Goal: Transaction & Acquisition: Purchase product/service

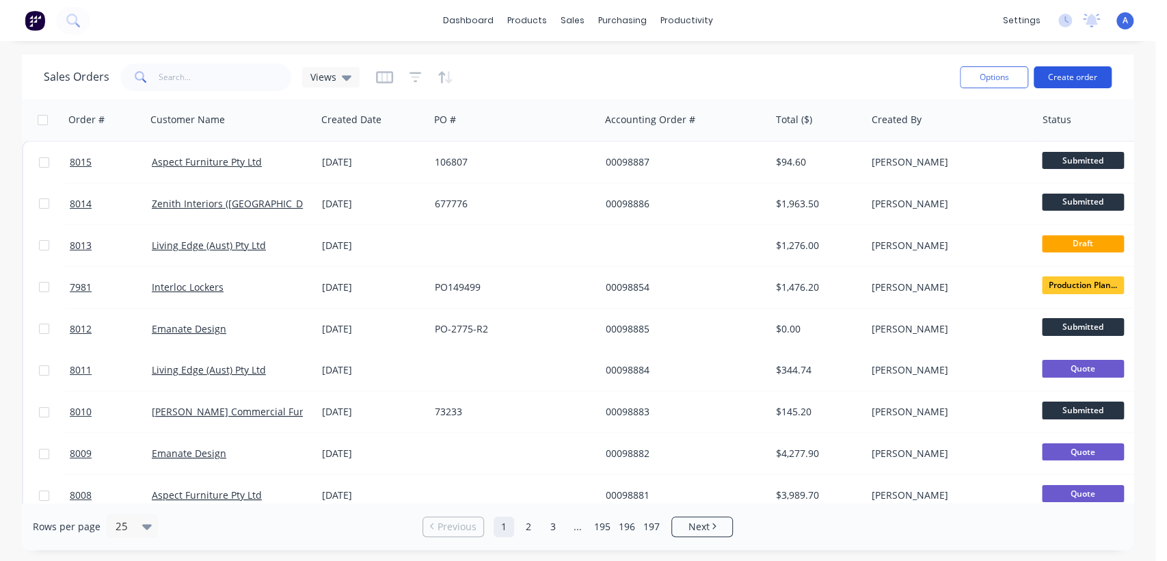
click at [1077, 70] on button "Create order" at bounding box center [1073, 77] width 78 height 22
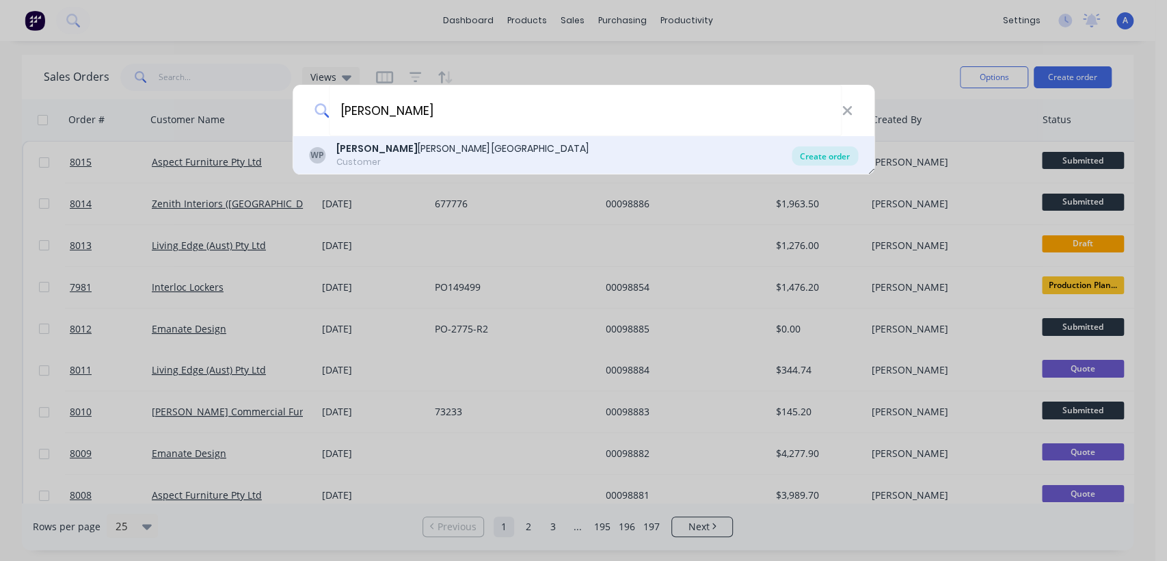
type input "[PERSON_NAME]"
click at [833, 154] on div "Create order" at bounding box center [825, 155] width 66 height 19
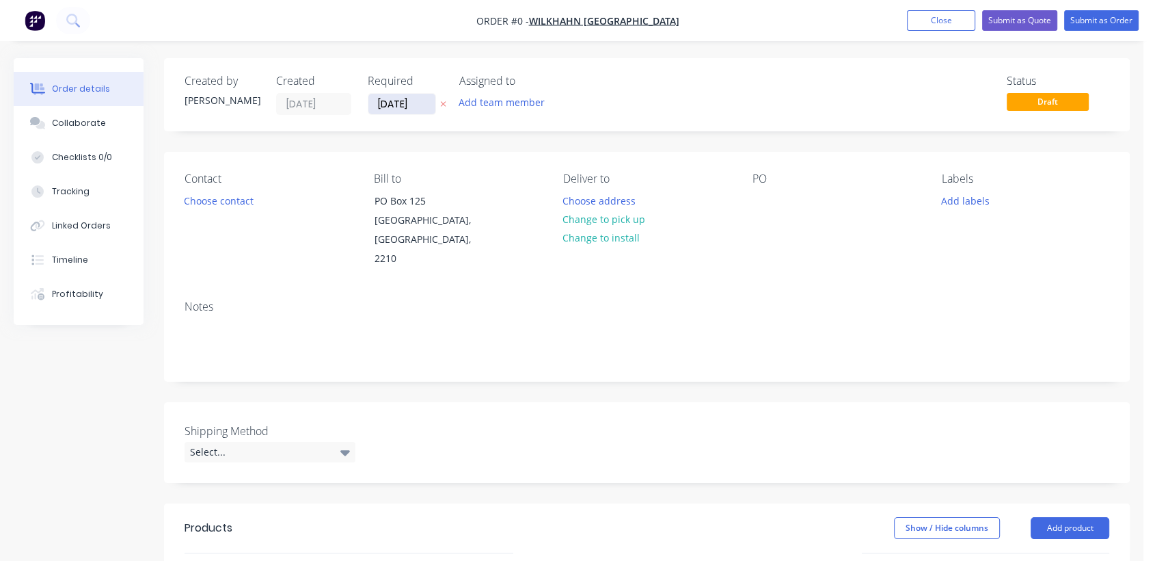
click at [423, 102] on input "[DATE]" at bounding box center [401, 104] width 67 height 21
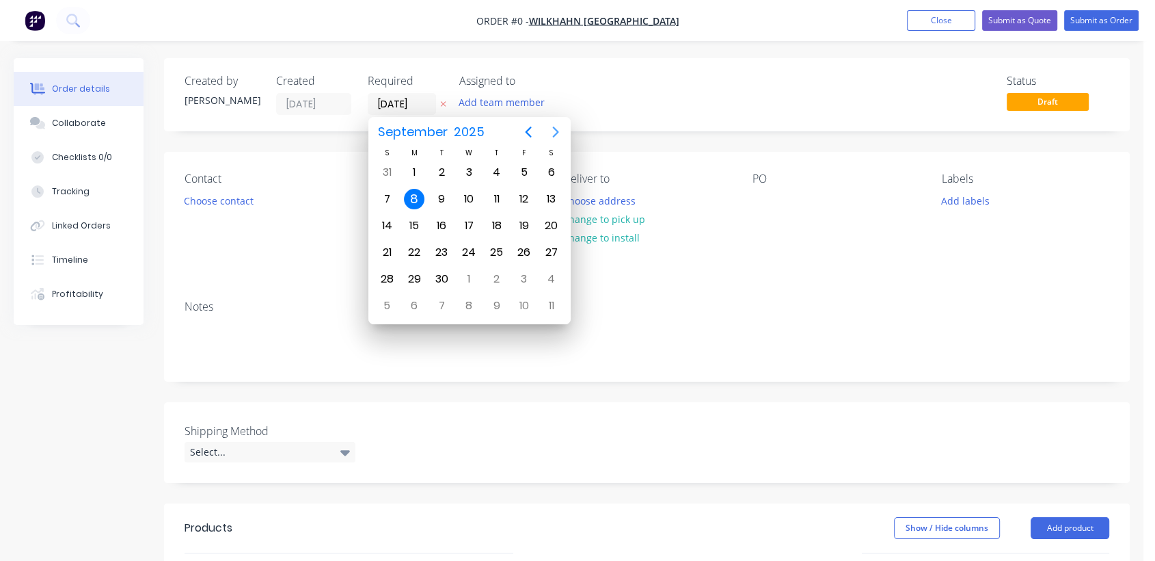
click at [554, 129] on icon "Next page" at bounding box center [555, 131] width 6 height 11
click at [468, 276] on div "31" at bounding box center [469, 279] width 21 height 21
type input "[DATE]"
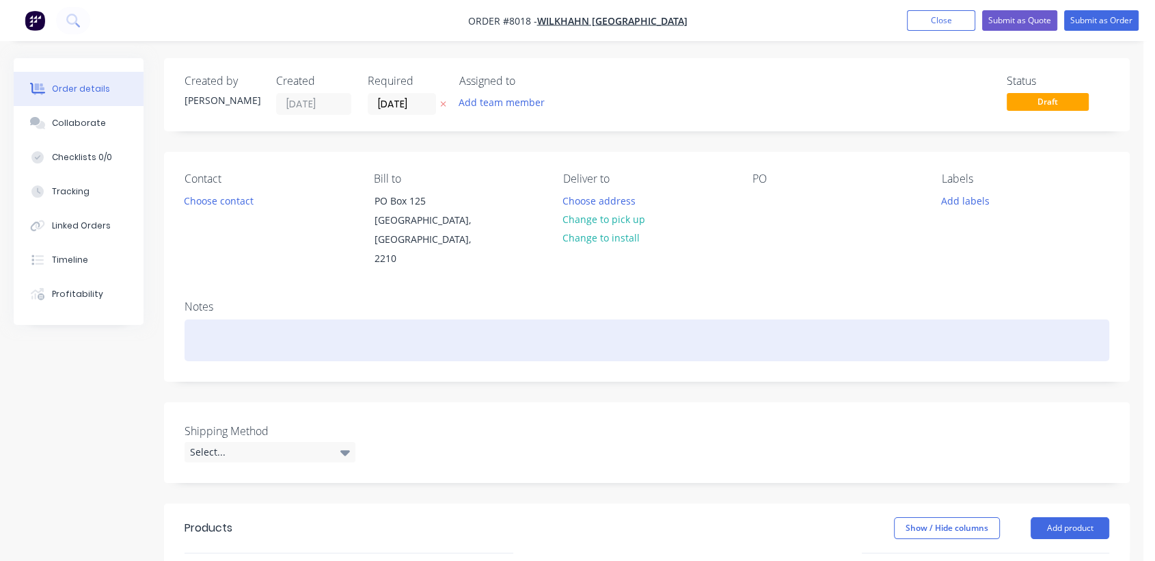
click at [213, 319] on div at bounding box center [647, 340] width 925 height 42
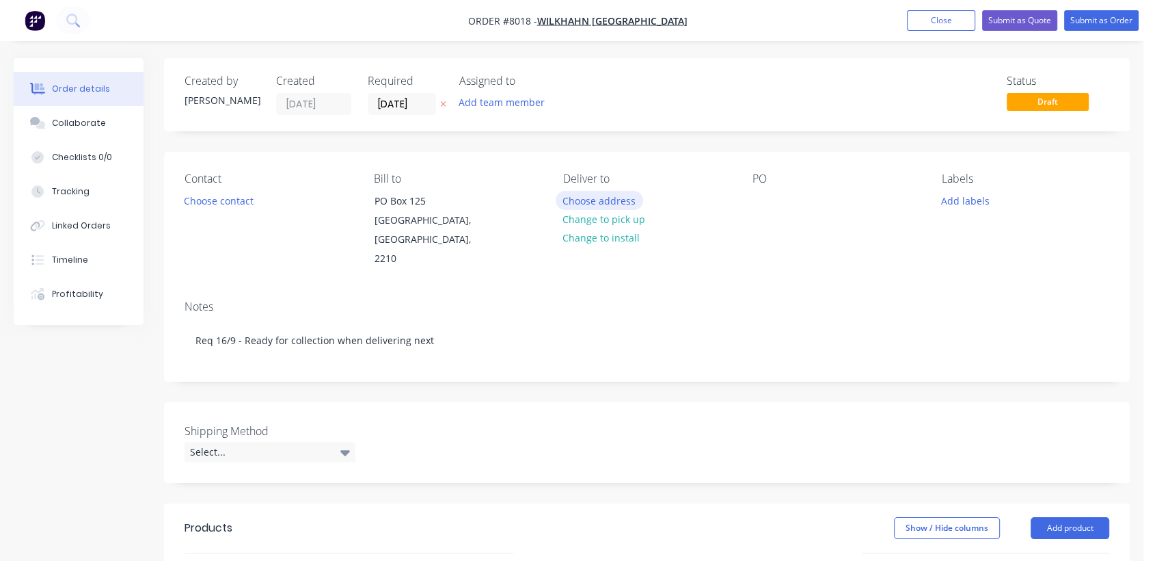
click at [610, 196] on button "Choose address" at bounding box center [599, 200] width 87 height 18
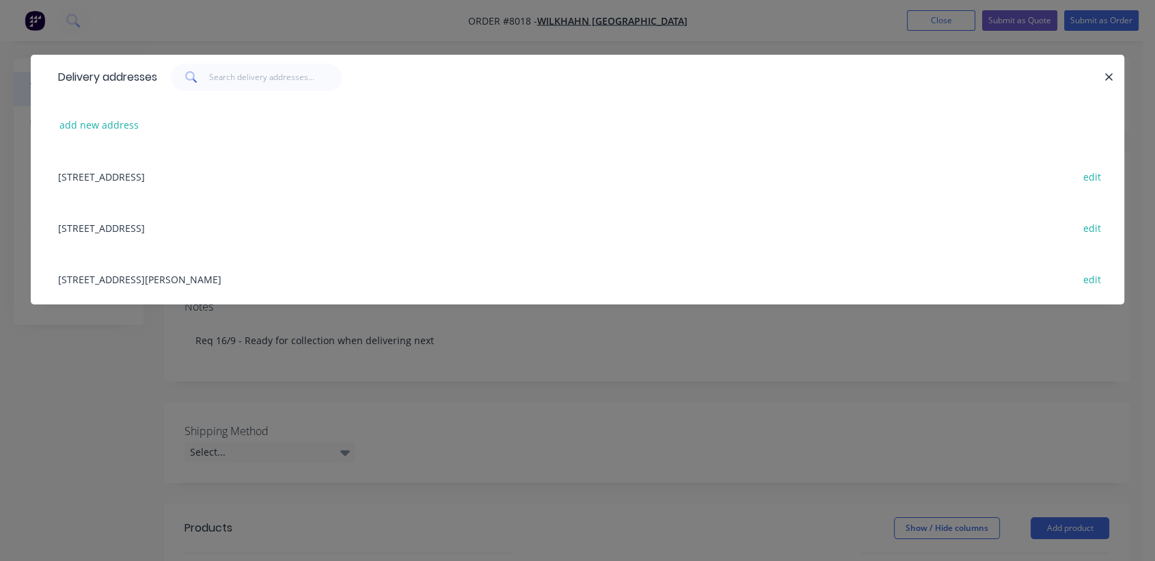
click at [178, 232] on div "[STREET_ADDRESS] edit" at bounding box center [577, 227] width 1053 height 51
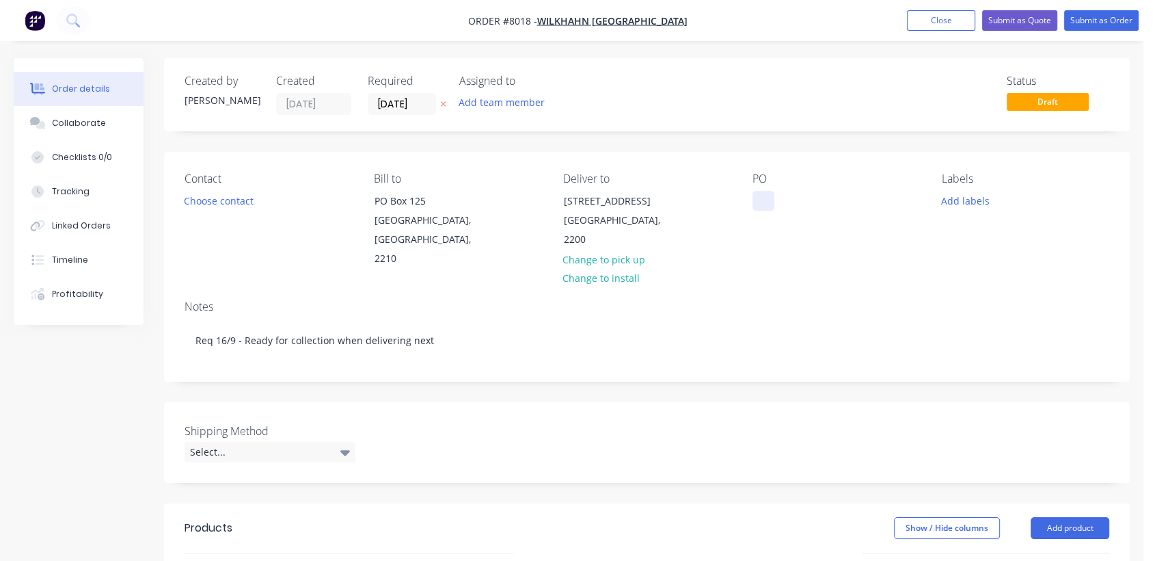
click at [761, 198] on div at bounding box center [764, 201] width 22 height 20
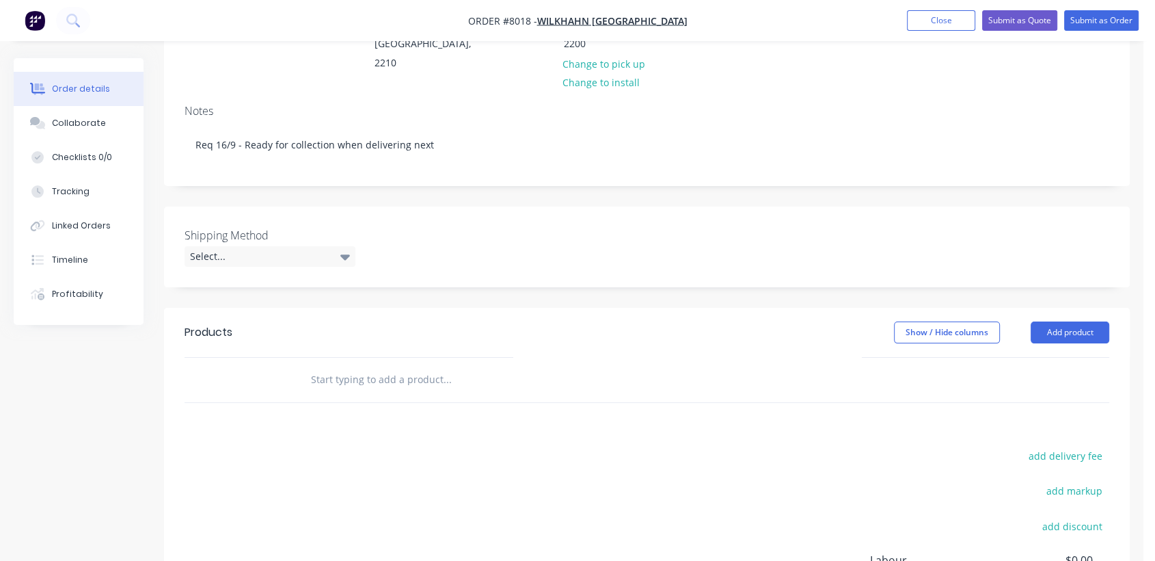
scroll to position [228, 0]
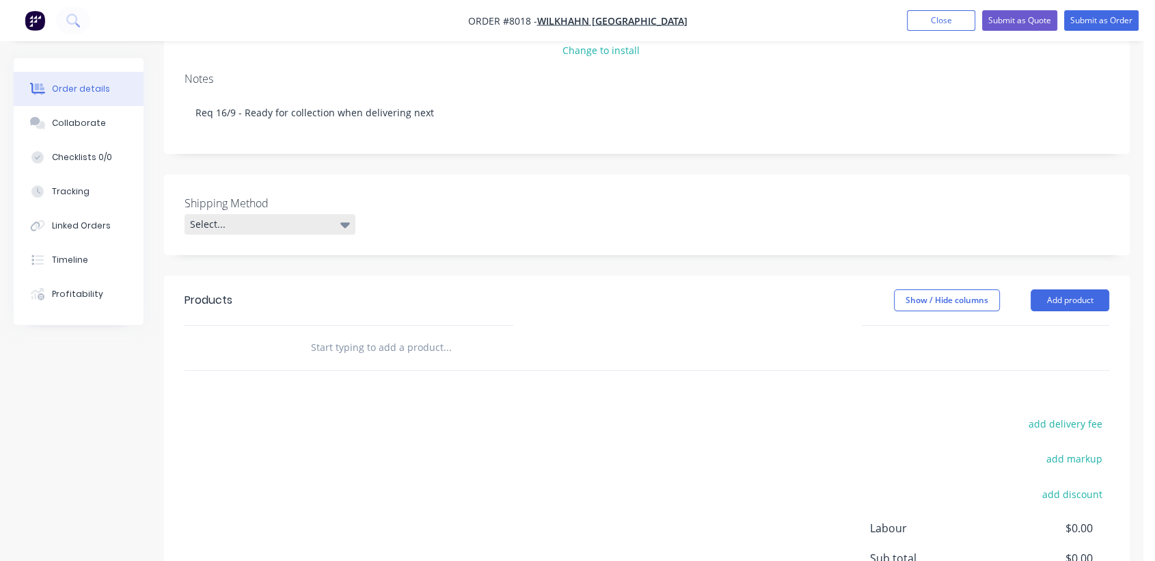
click at [251, 214] on div "Select..." at bounding box center [270, 224] width 171 height 21
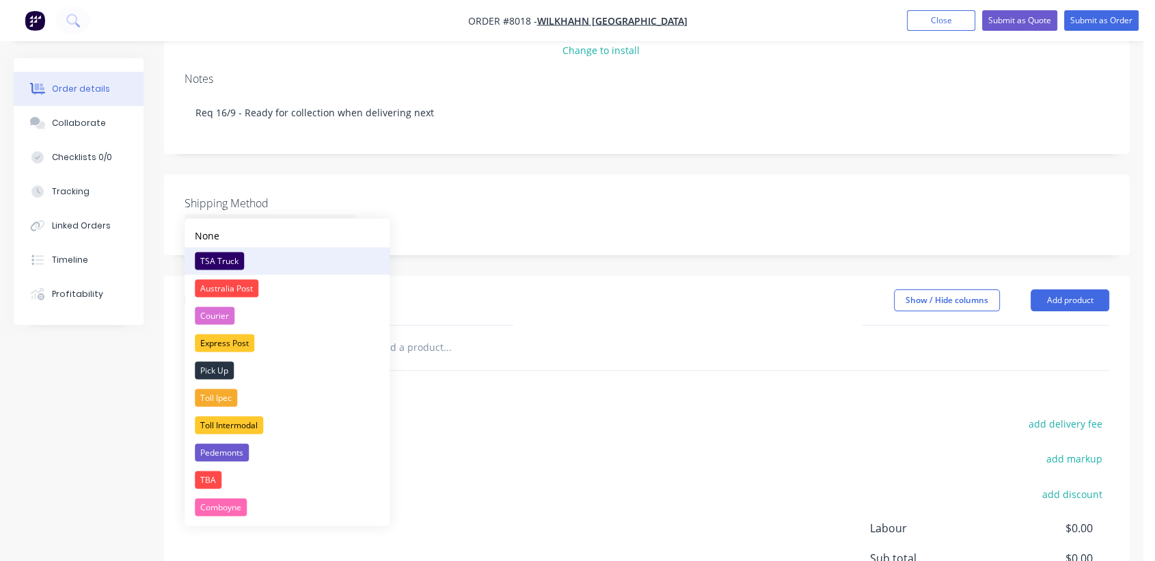
click at [232, 253] on div "TSA Truck" at bounding box center [219, 261] width 49 height 18
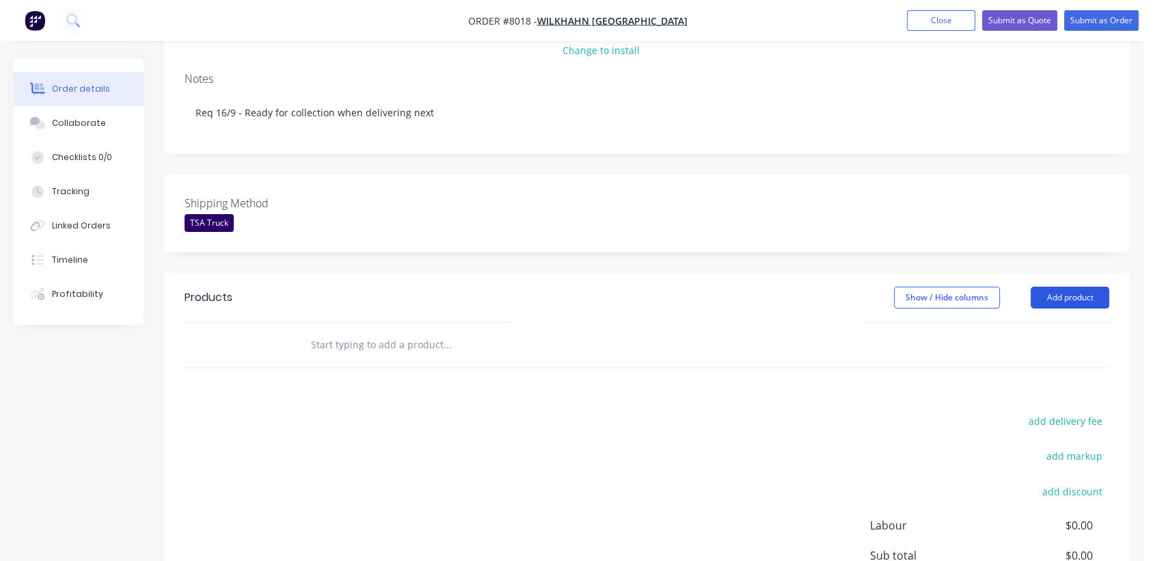
click at [1077, 286] on button "Add product" at bounding box center [1070, 297] width 79 height 22
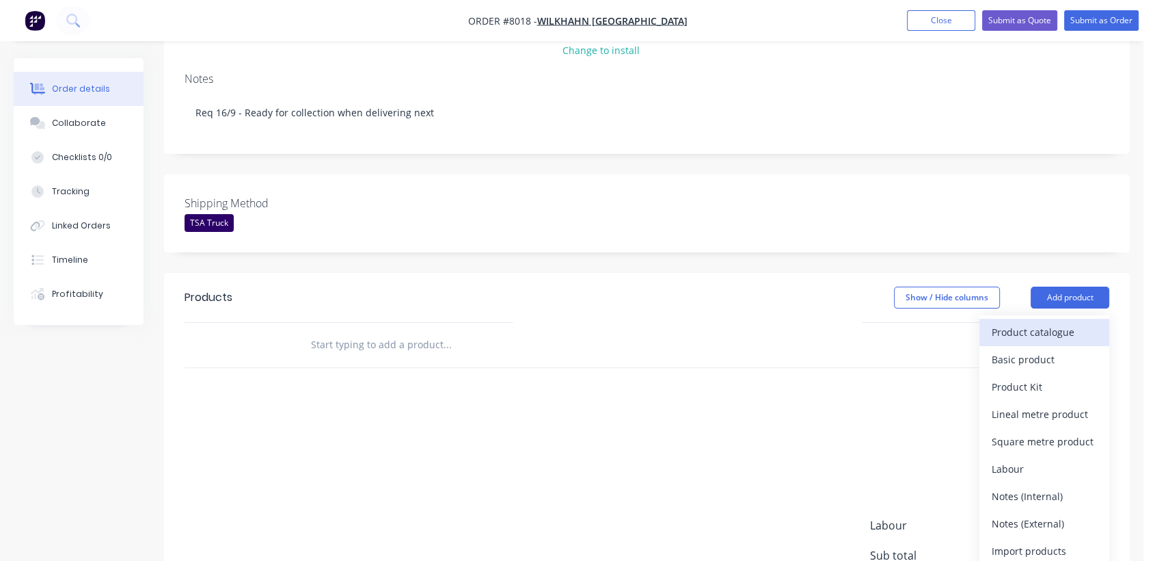
click at [1027, 322] on div "Product catalogue" at bounding box center [1044, 332] width 105 height 20
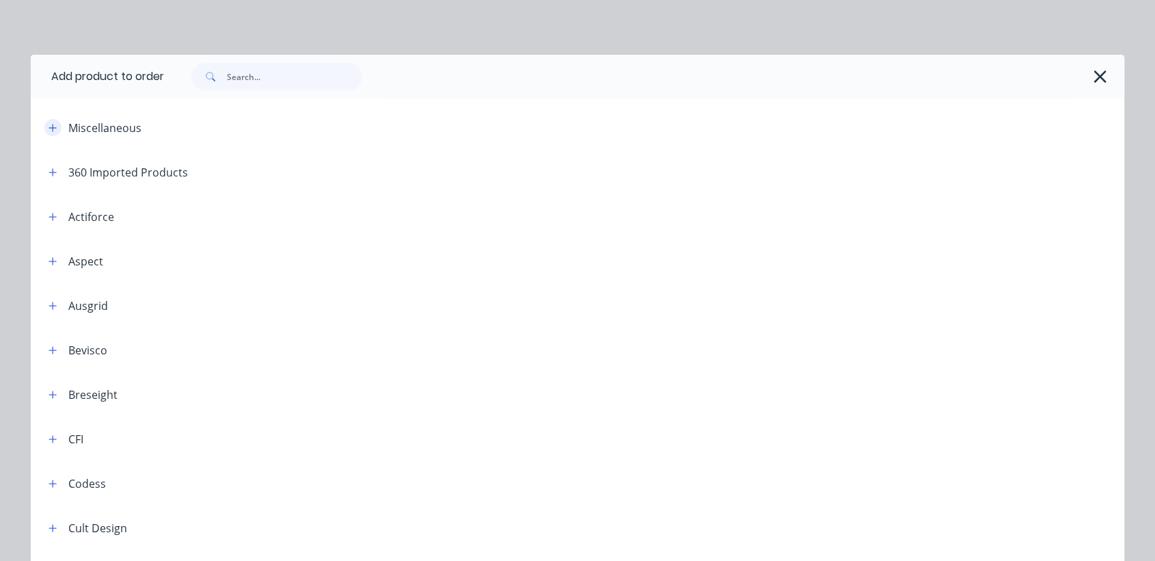
click at [49, 124] on icon "button" at bounding box center [53, 128] width 8 height 10
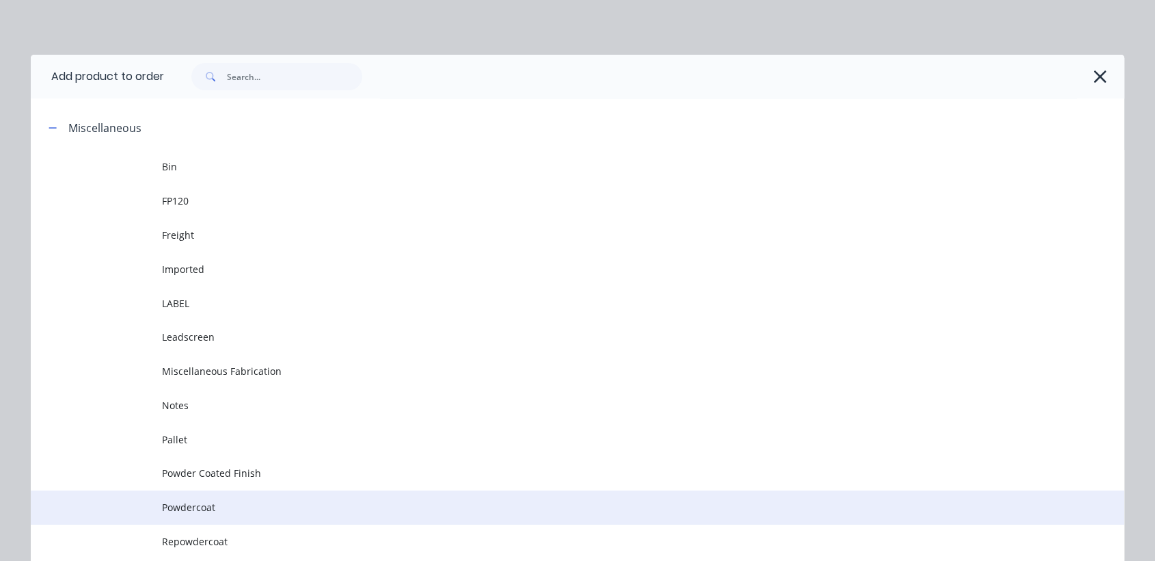
click at [219, 506] on span "Powdercoat" at bounding box center [547, 507] width 770 height 14
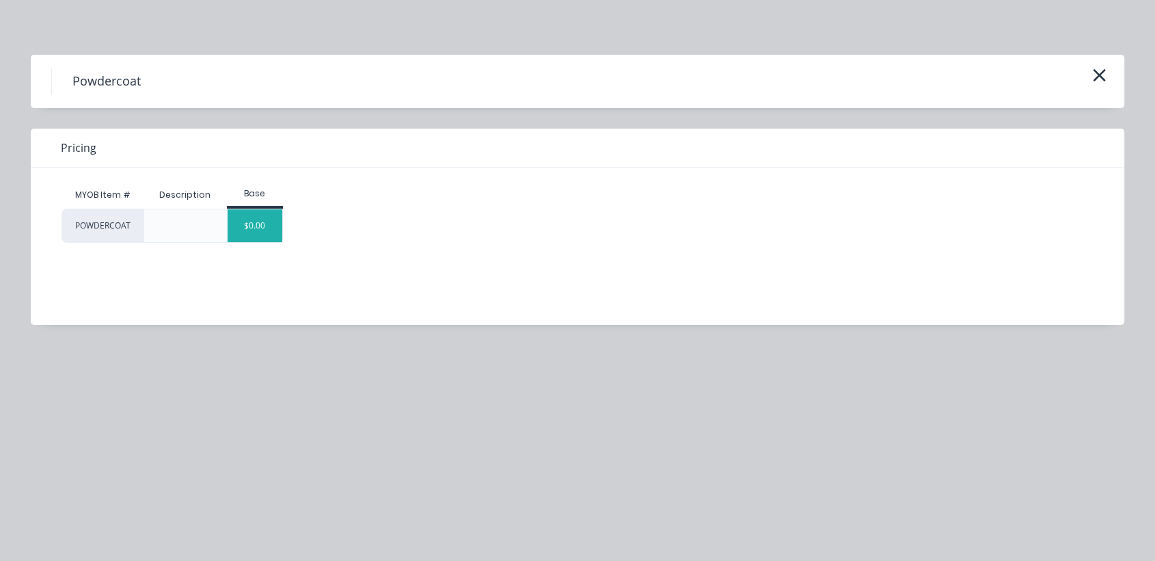
click at [251, 217] on div "$0.00" at bounding box center [255, 225] width 55 height 33
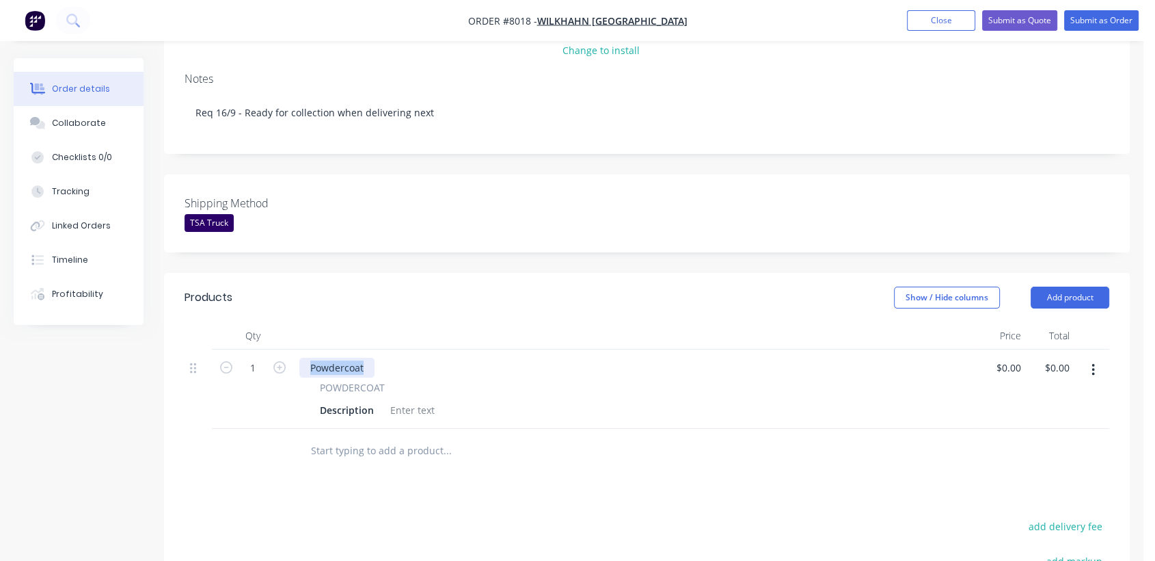
drag, startPoint x: 366, startPoint y: 346, endPoint x: 301, endPoint y: 337, distance: 65.5
click at [301, 358] on div "Powdercoat" at bounding box center [336, 368] width 75 height 20
click at [413, 400] on div at bounding box center [412, 410] width 55 height 20
paste div
click at [262, 358] on input "1" at bounding box center [253, 368] width 36 height 21
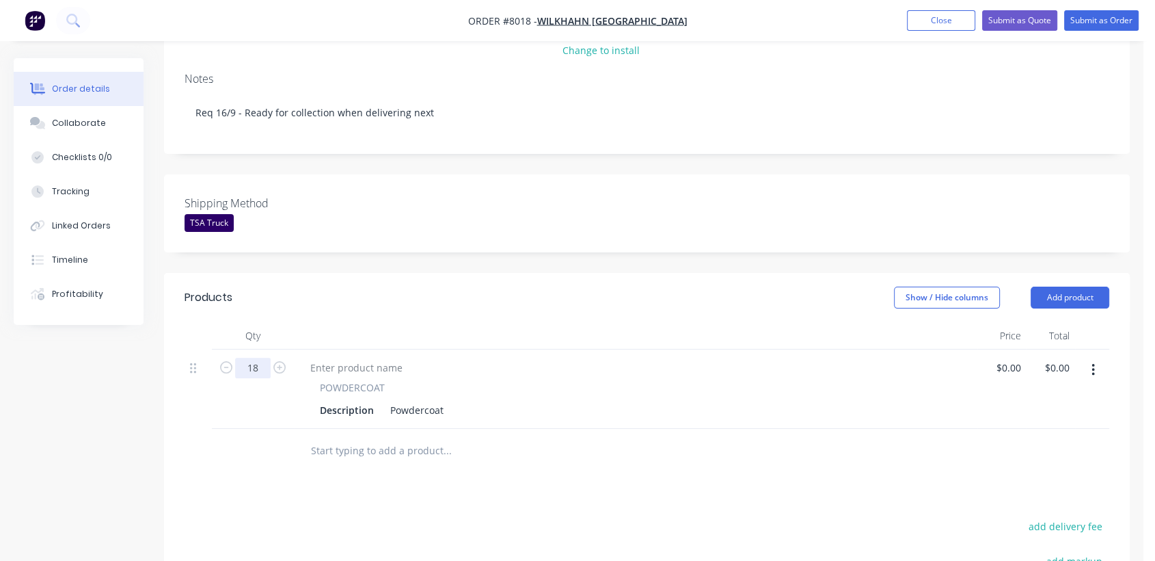
type input "18"
click at [448, 400] on div "Description Powdercoat" at bounding box center [632, 410] width 637 height 20
type input "$1.68"
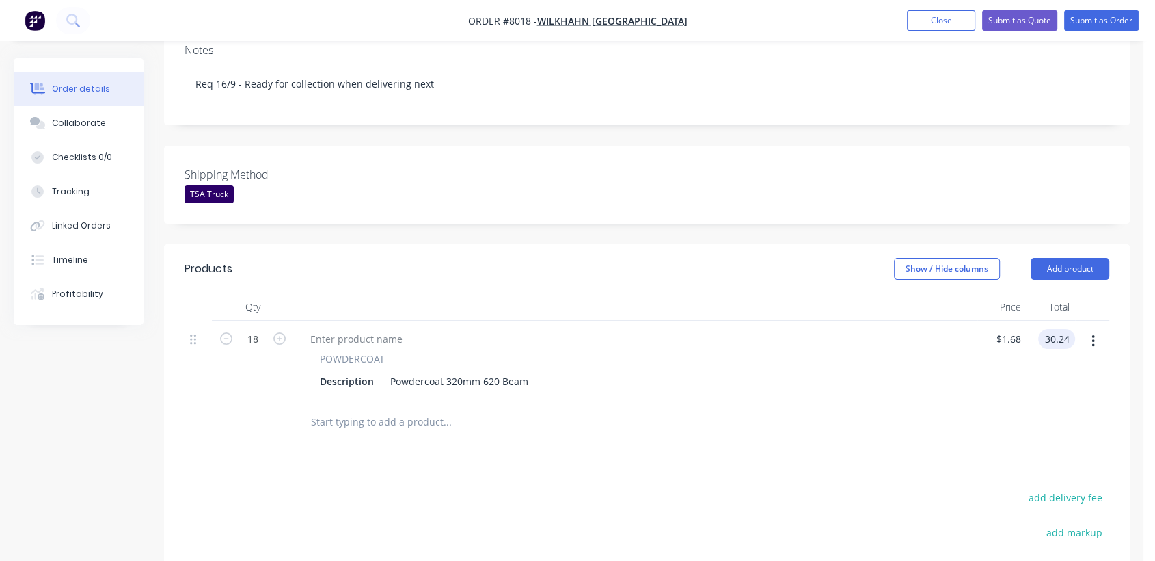
scroll to position [304, 0]
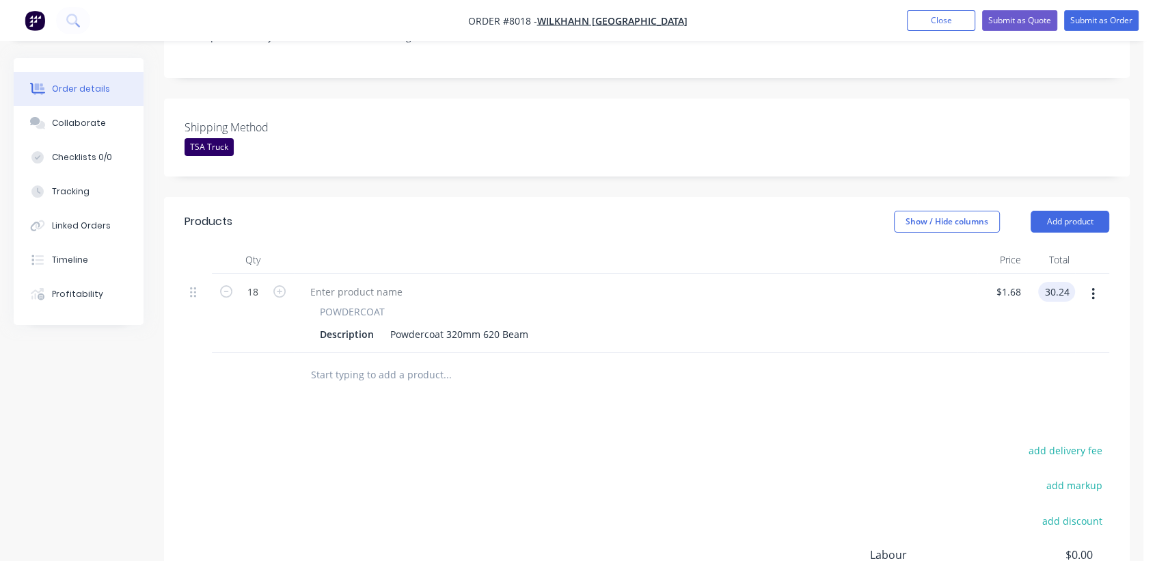
type input "$30.24"
click at [394, 361] on input "text" at bounding box center [446, 374] width 273 height 27
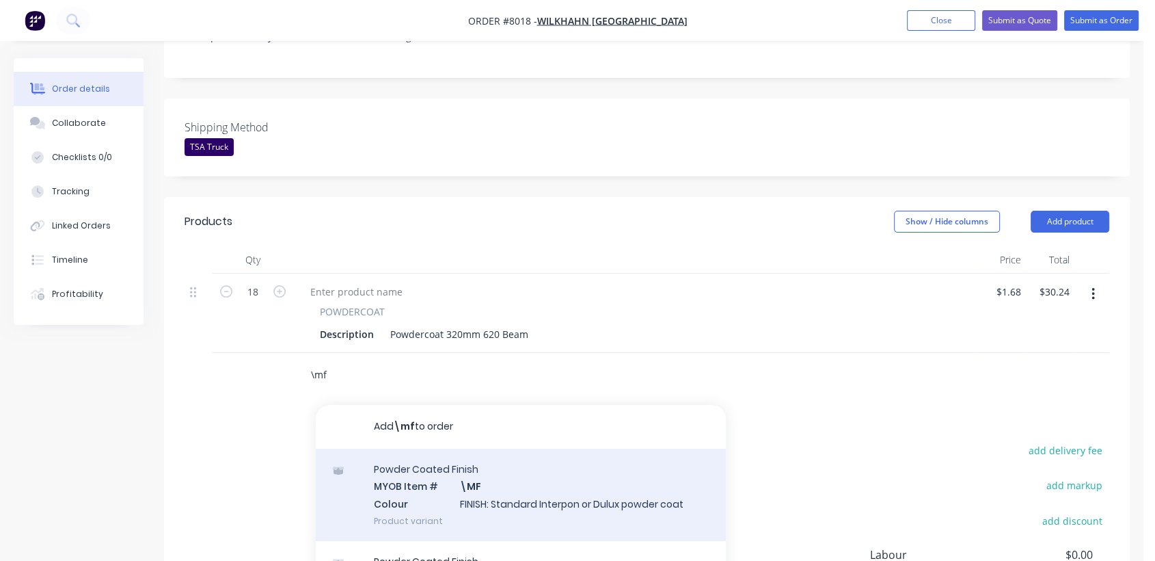
type input "\mf"
click at [499, 472] on div "Powder Coated Finish MYOB Item # \MF Colour FINISH: Standard Interpon or Dulux …" at bounding box center [521, 494] width 410 height 92
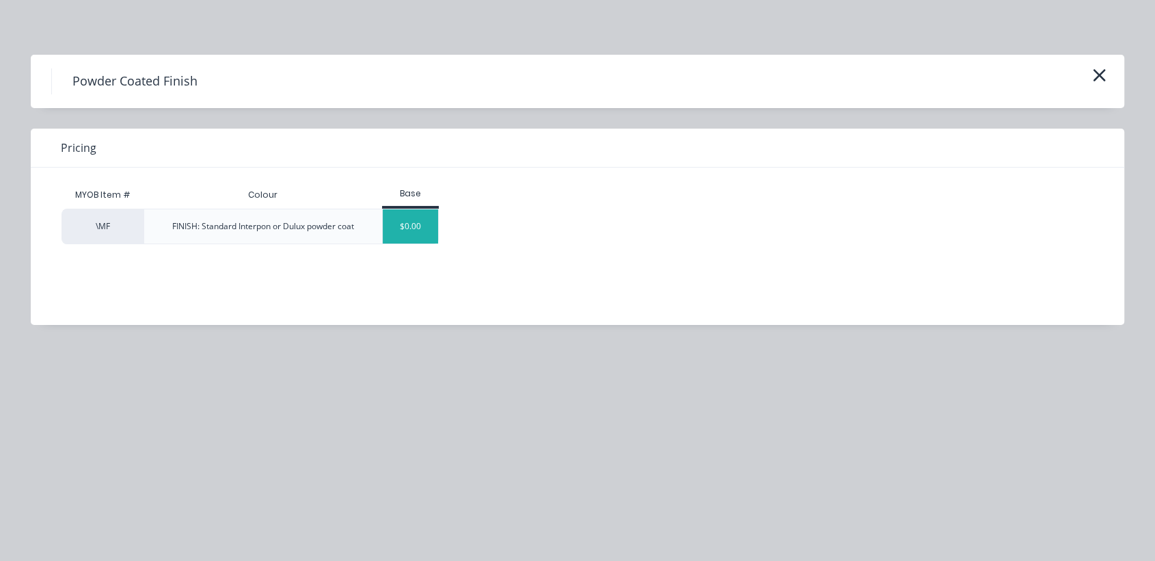
click at [418, 228] on div "$0.00" at bounding box center [410, 226] width 55 height 34
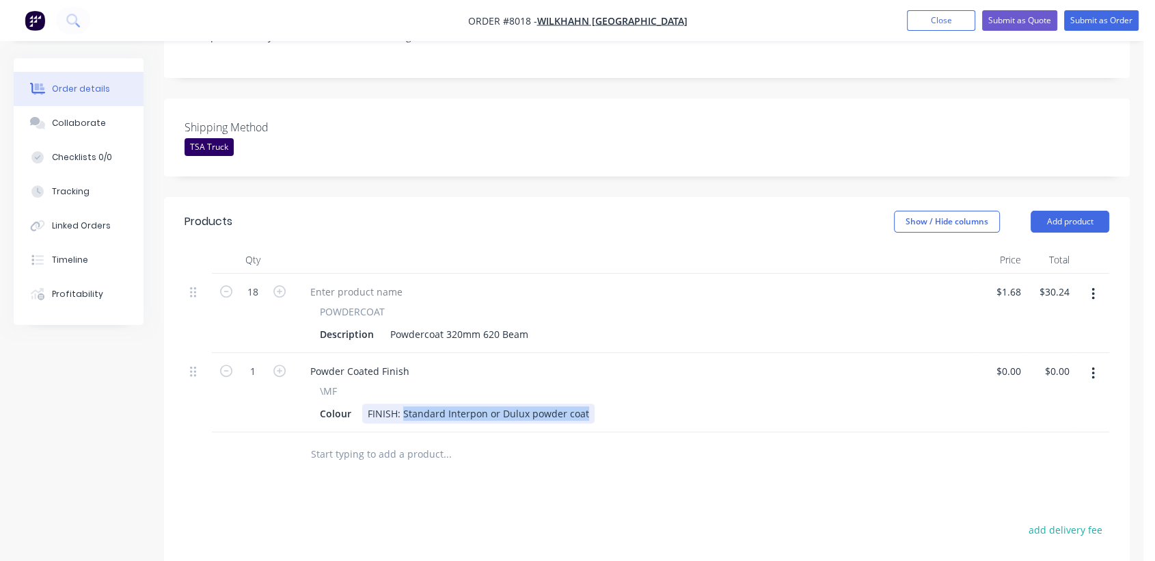
drag, startPoint x: 404, startPoint y: 390, endPoint x: 637, endPoint y: 413, distance: 234.2
click at [637, 414] on div "Qty Price Total 18 POWDERCOAT Description Powdercoat 320mm 620 Beam $1.68 $1.68…" at bounding box center [647, 361] width 966 height 230
type input "$0.00"
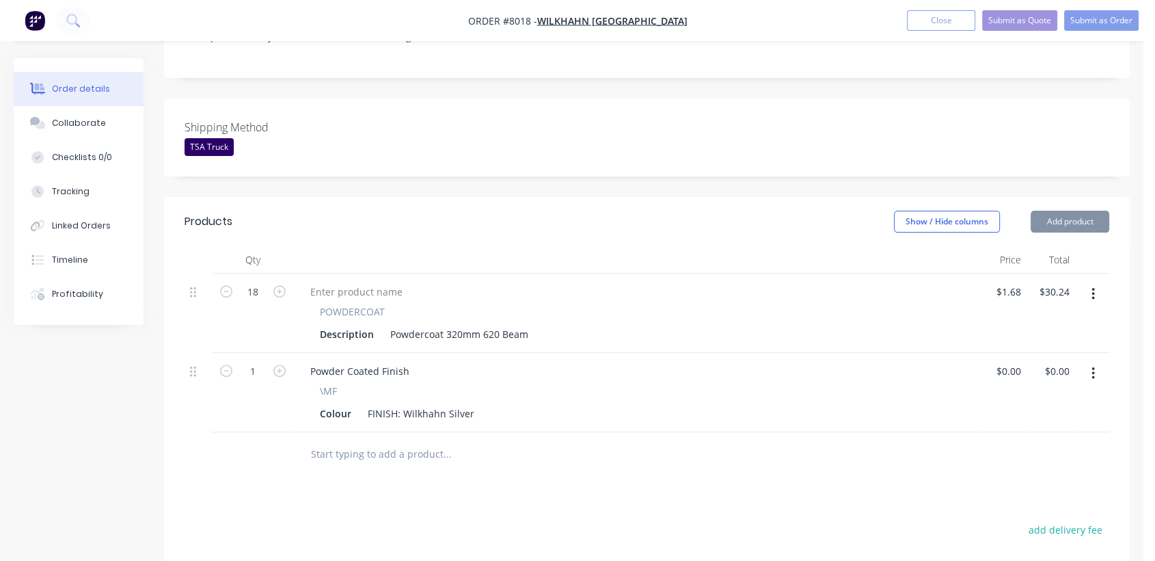
click at [403, 440] on input "text" at bounding box center [446, 453] width 273 height 27
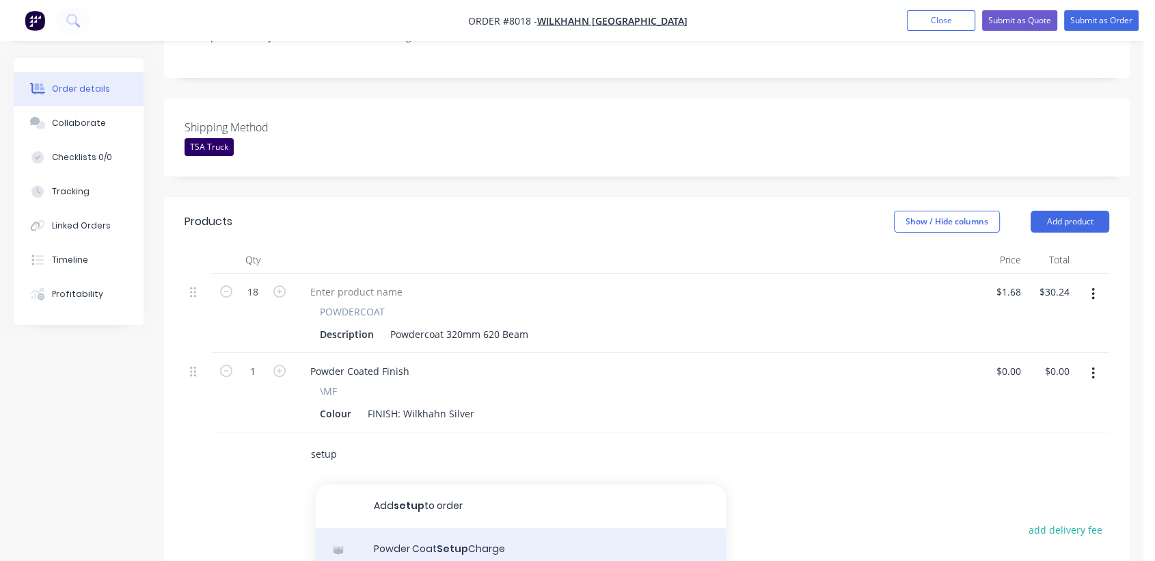
type input "setup"
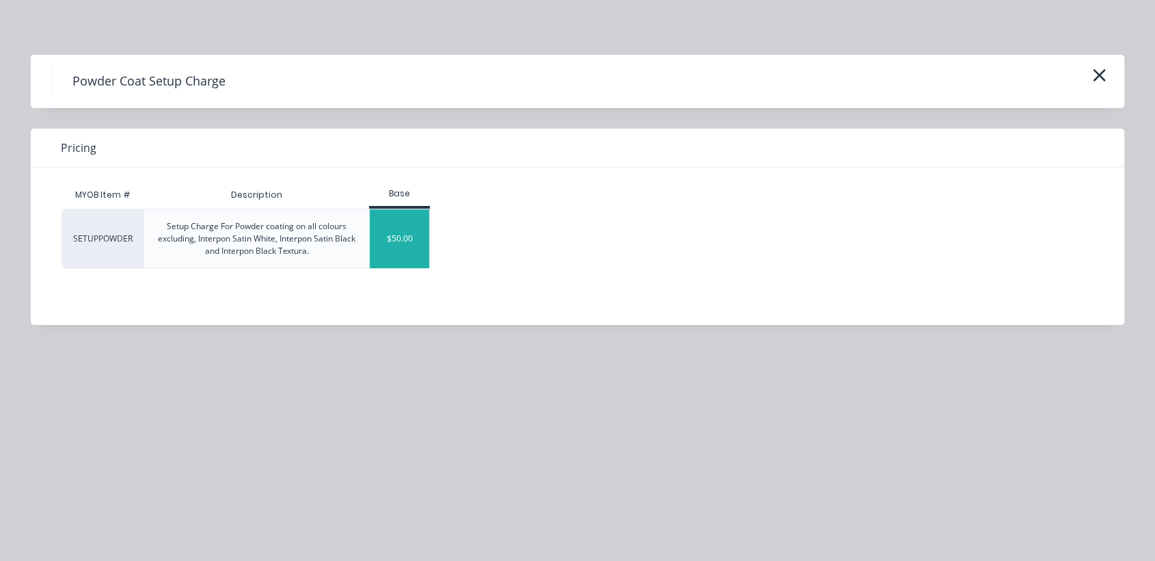
click at [404, 237] on div "$50.00" at bounding box center [399, 238] width 59 height 59
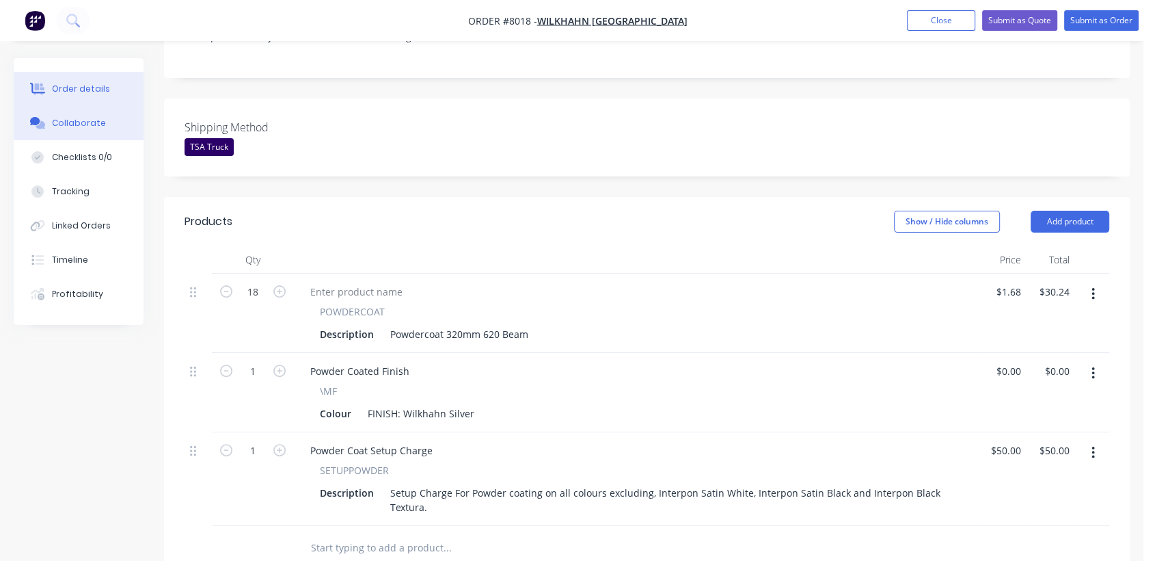
click at [84, 117] on div "Collaborate" at bounding box center [79, 123] width 54 height 12
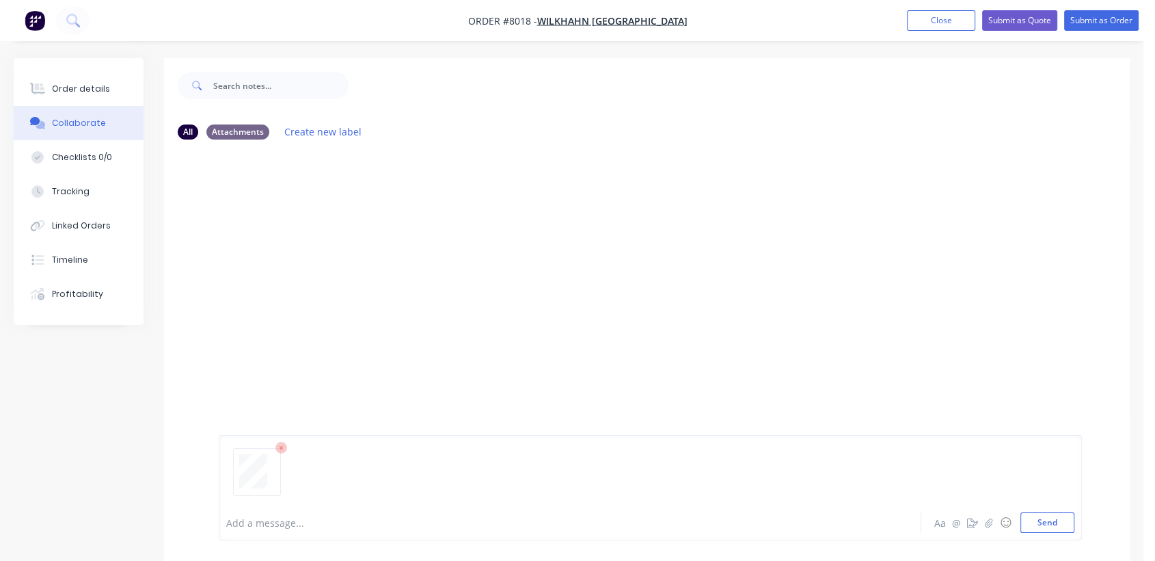
drag, startPoint x: 1055, startPoint y: 517, endPoint x: 917, endPoint y: 420, distance: 167.8
click at [1054, 517] on button "Send" at bounding box center [1048, 522] width 54 height 21
click at [97, 81] on button "Order details" at bounding box center [79, 89] width 130 height 34
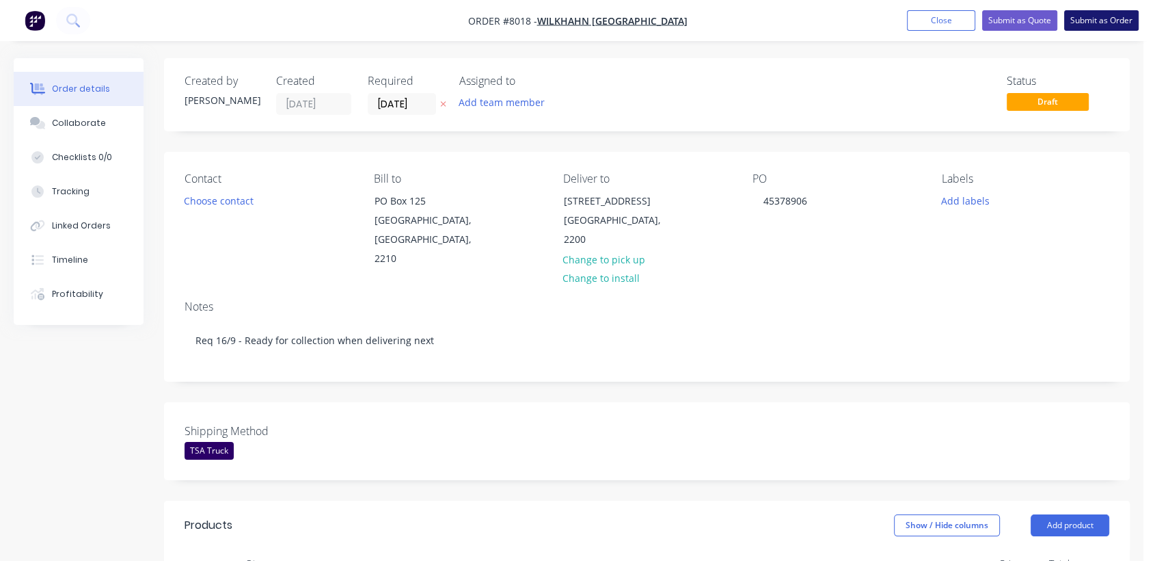
click at [1109, 16] on button "Submit as Order" at bounding box center [1101, 20] width 75 height 21
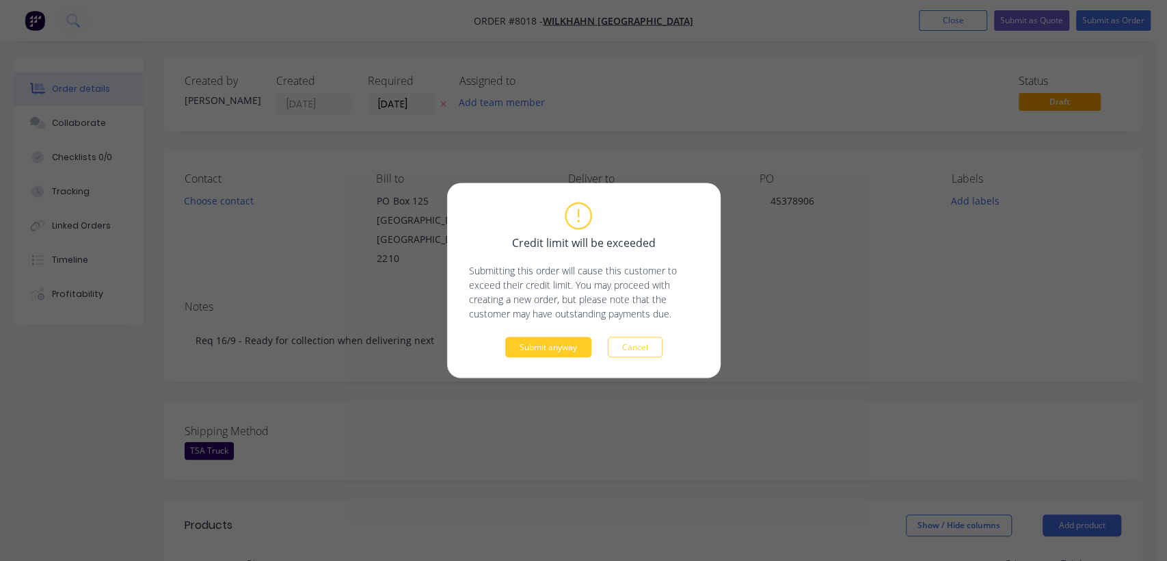
click at [534, 347] on button "Submit anyway" at bounding box center [548, 347] width 86 height 21
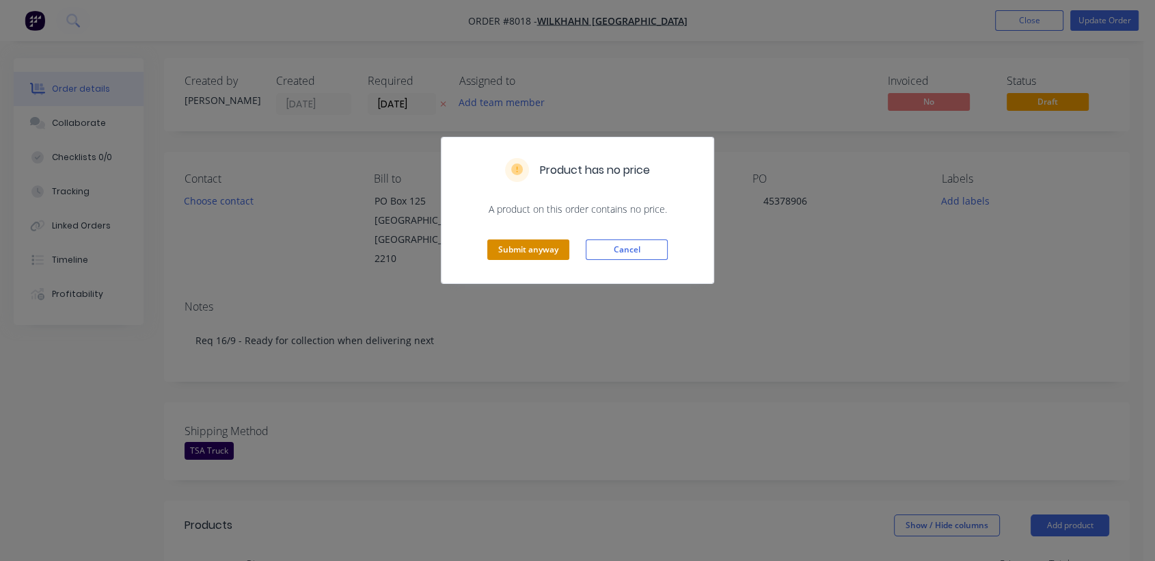
click at [539, 247] on button "Submit anyway" at bounding box center [528, 249] width 82 height 21
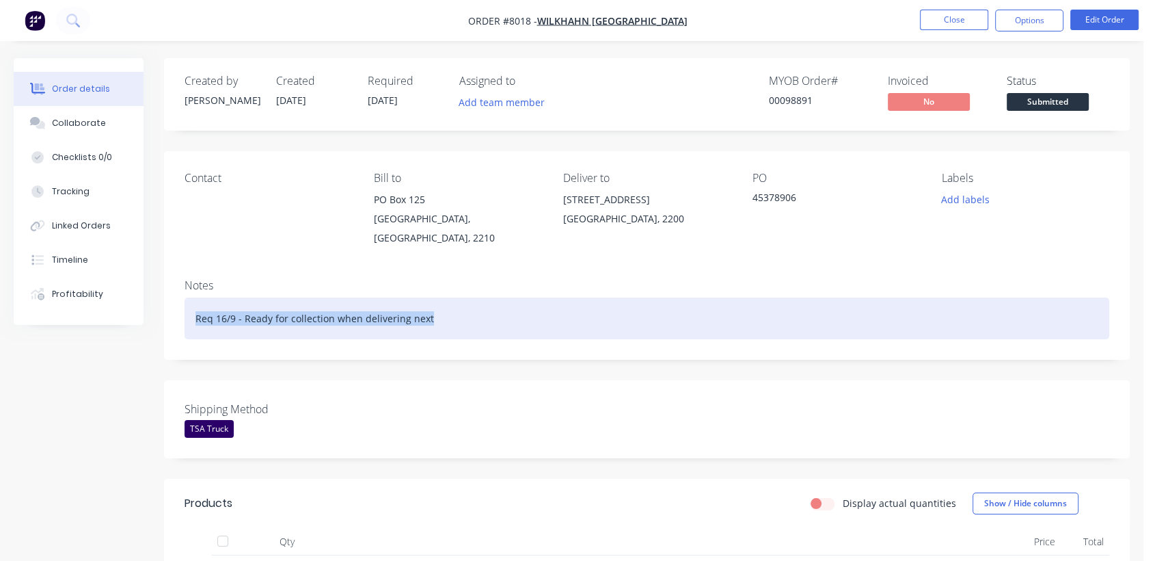
drag, startPoint x: 428, startPoint y: 308, endPoint x: 196, endPoint y: 324, distance: 232.3
click at [174, 319] on div "Notes Req 16/9 - Ready for collection when delivering next" at bounding box center [647, 314] width 966 height 92
copy div "Req 16/9 - Ready for collection when delivering next"
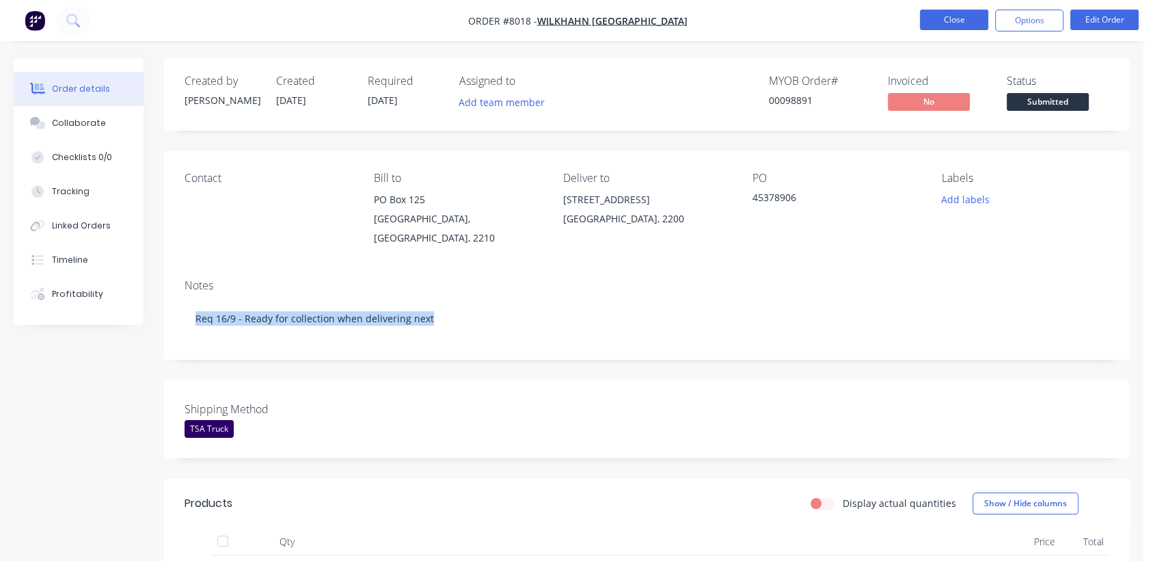
click at [970, 20] on button "Close" at bounding box center [954, 20] width 68 height 21
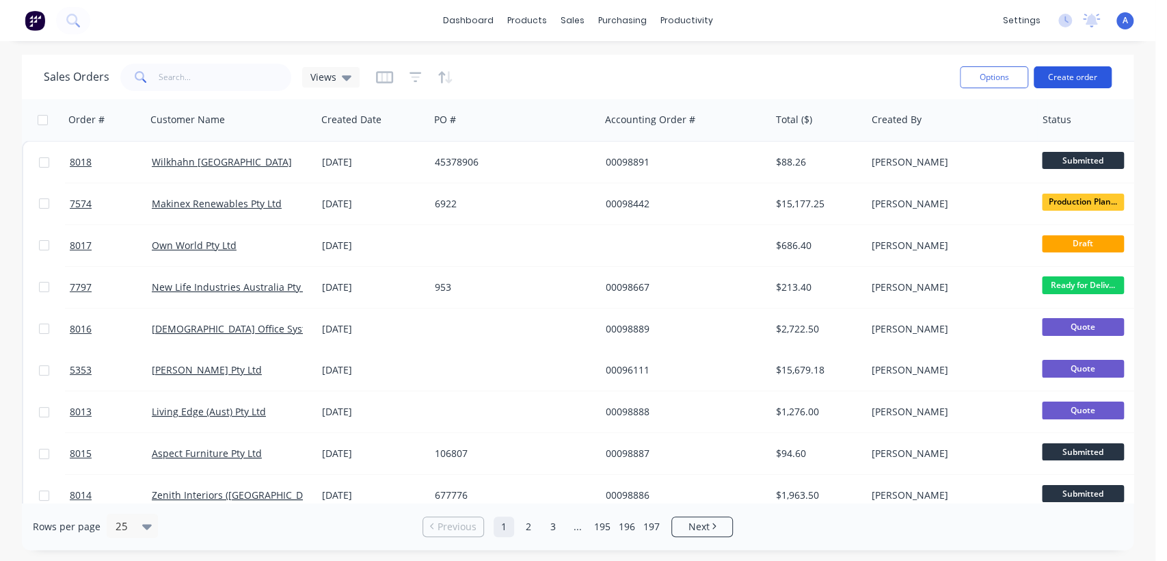
click at [1073, 80] on button "Create order" at bounding box center [1073, 77] width 78 height 22
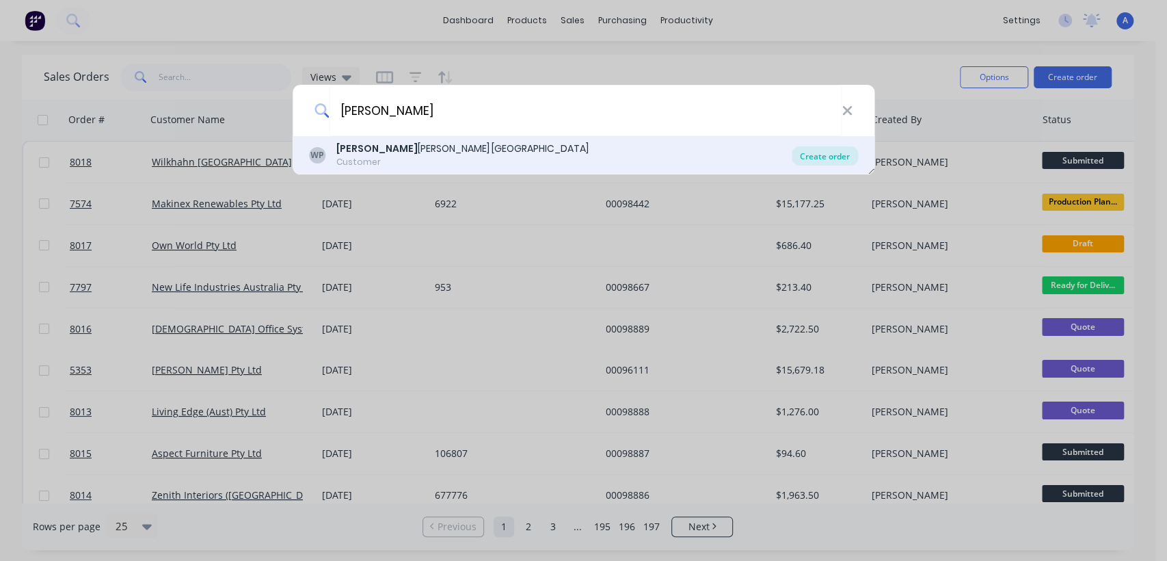
type input "[PERSON_NAME]"
click at [813, 153] on div "Create order" at bounding box center [825, 155] width 66 height 19
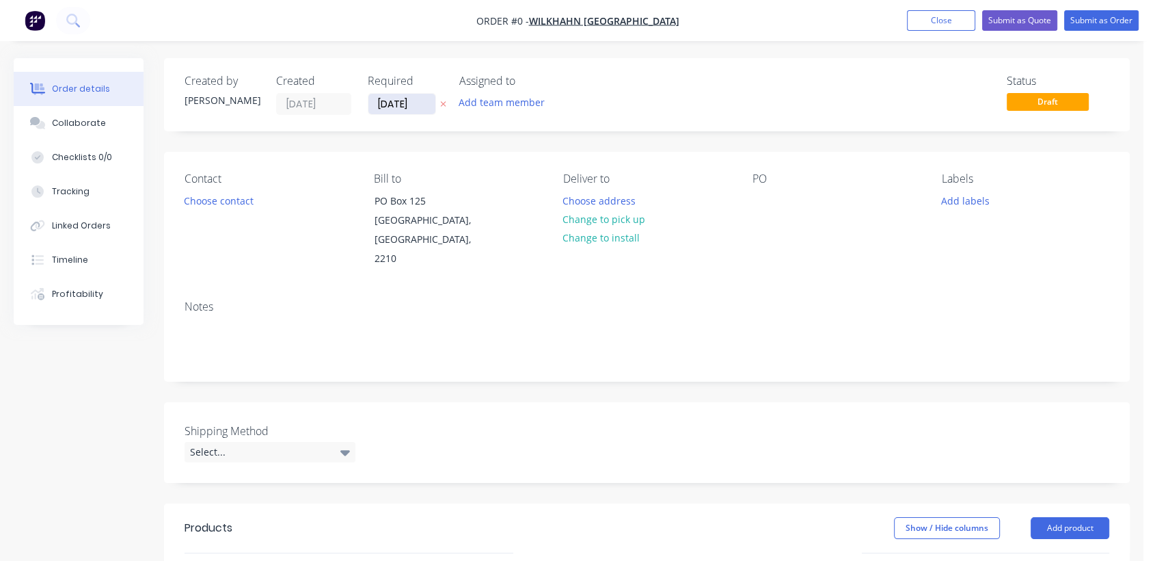
click at [421, 100] on input "[DATE]" at bounding box center [401, 104] width 67 height 21
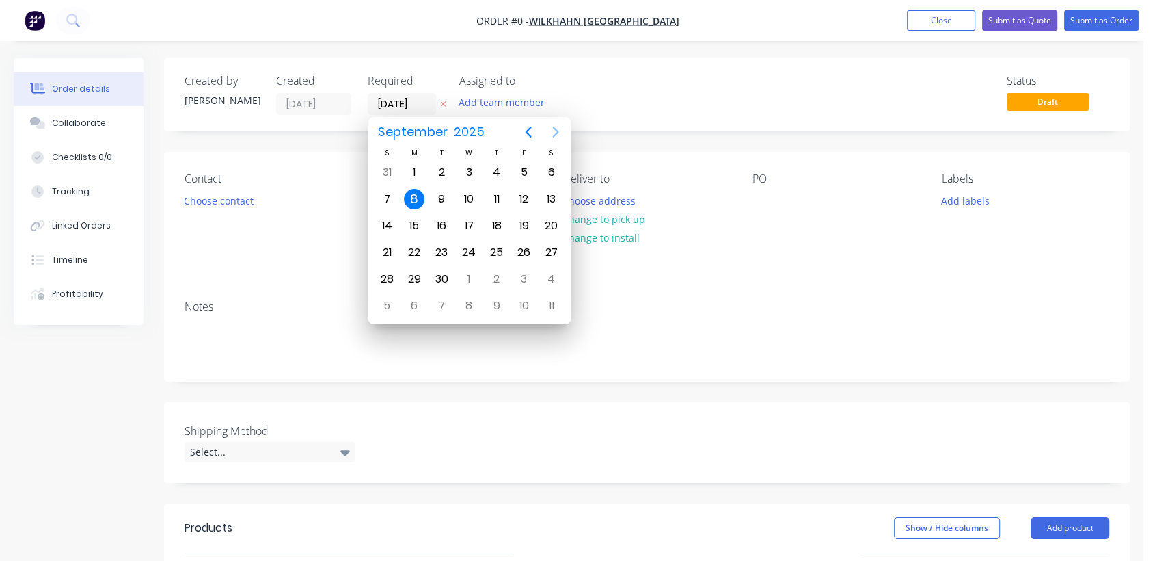
click at [554, 127] on icon "Next page" at bounding box center [555, 131] width 6 height 11
click at [469, 275] on div "31" at bounding box center [469, 279] width 21 height 21
type input "[DATE]"
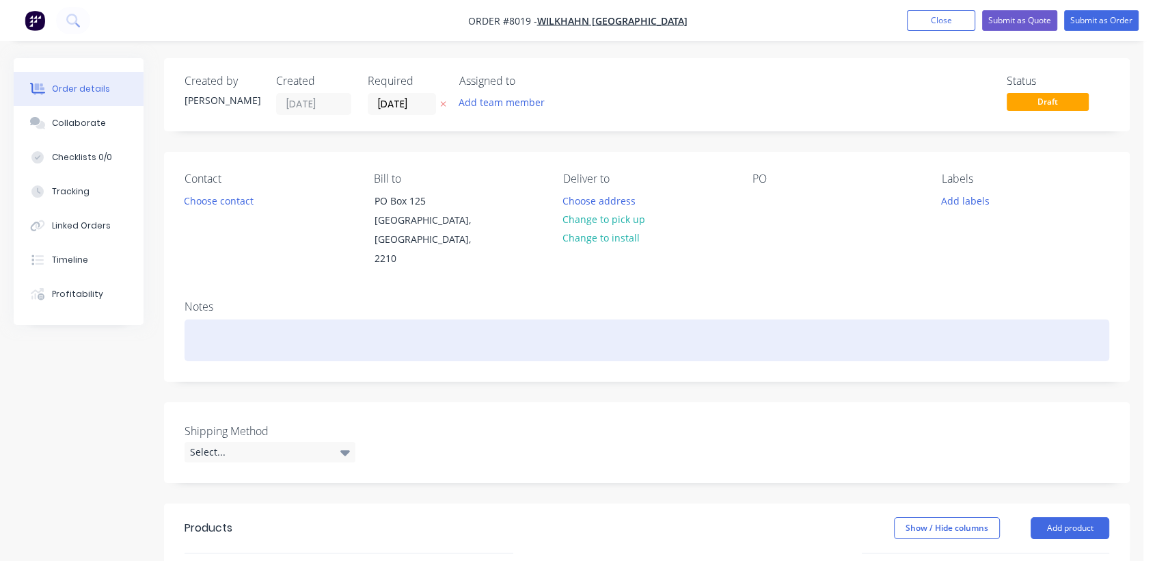
click at [213, 319] on div at bounding box center [647, 340] width 925 height 42
paste div
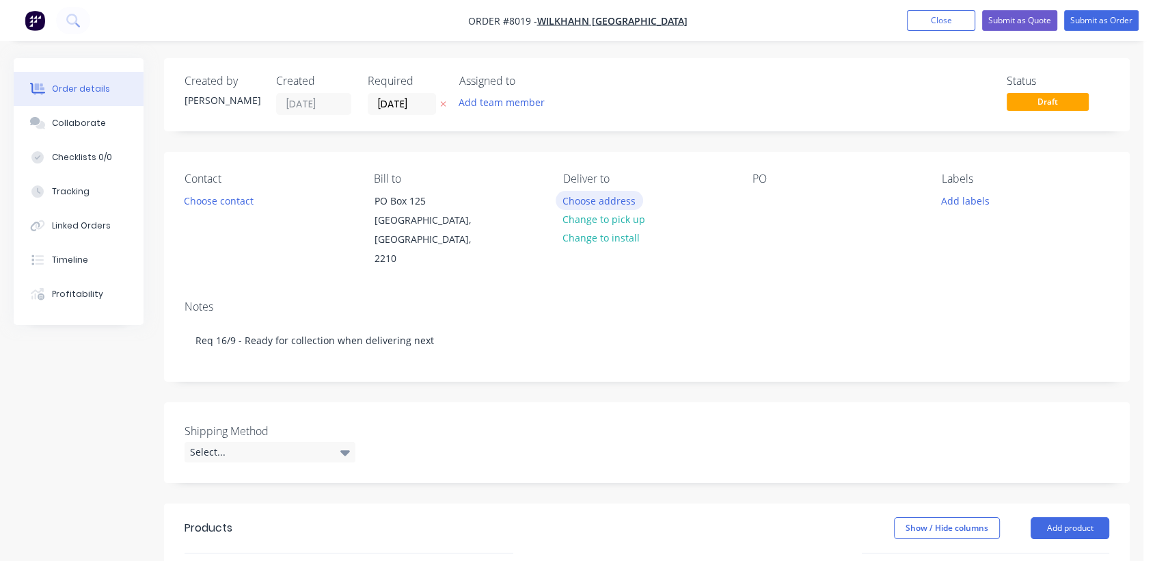
click at [604, 197] on button "Choose address" at bounding box center [599, 200] width 87 height 18
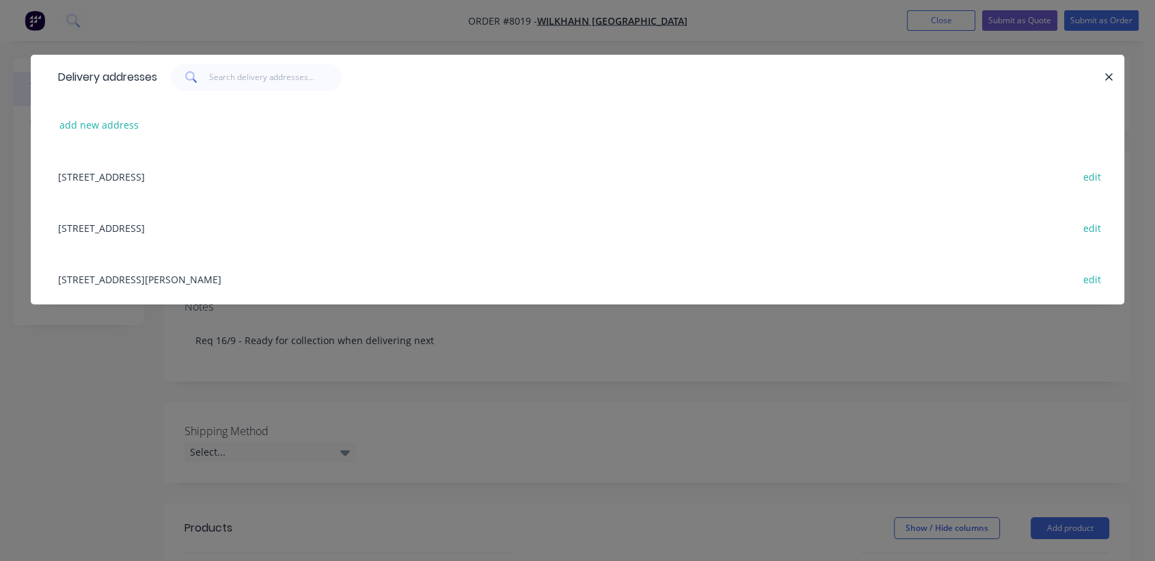
click at [144, 229] on div "[STREET_ADDRESS] edit" at bounding box center [577, 227] width 1053 height 51
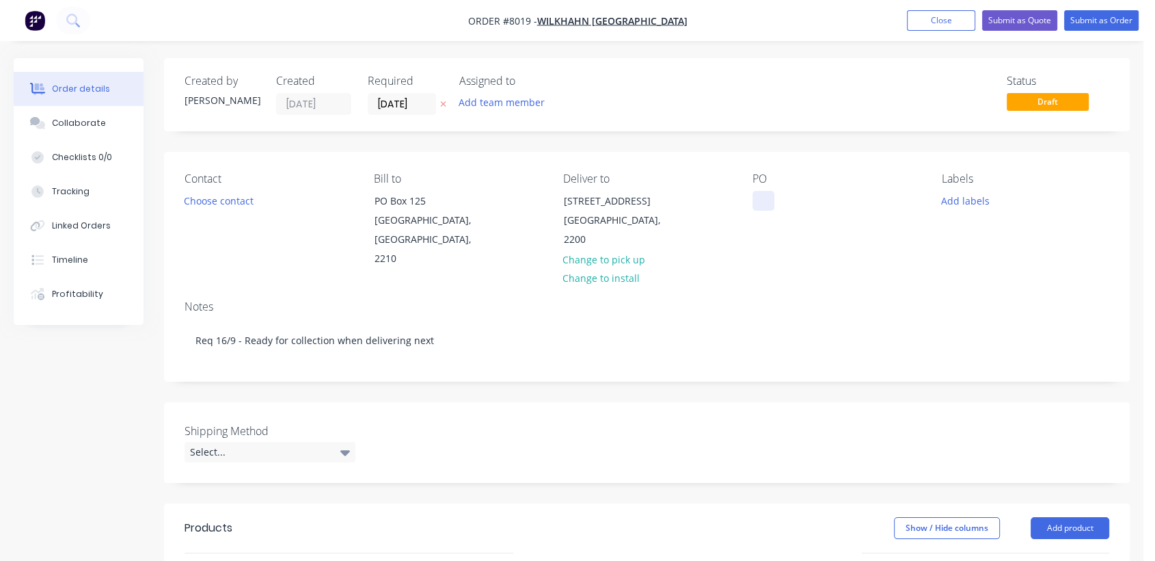
click at [762, 207] on div at bounding box center [764, 201] width 22 height 20
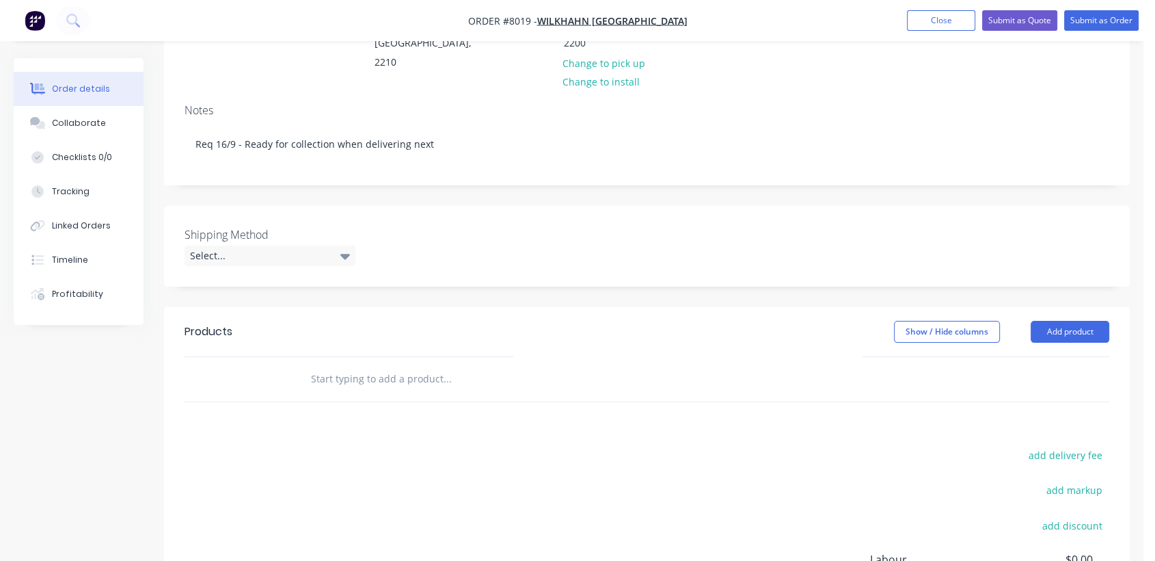
scroll to position [228, 0]
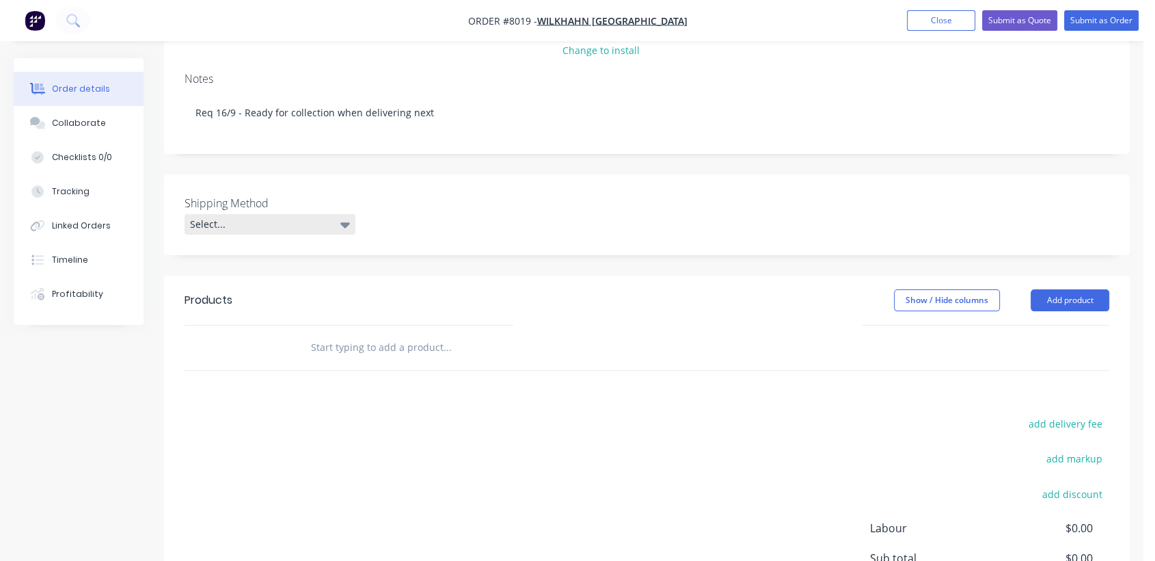
click at [262, 214] on div "Select..." at bounding box center [270, 224] width 171 height 21
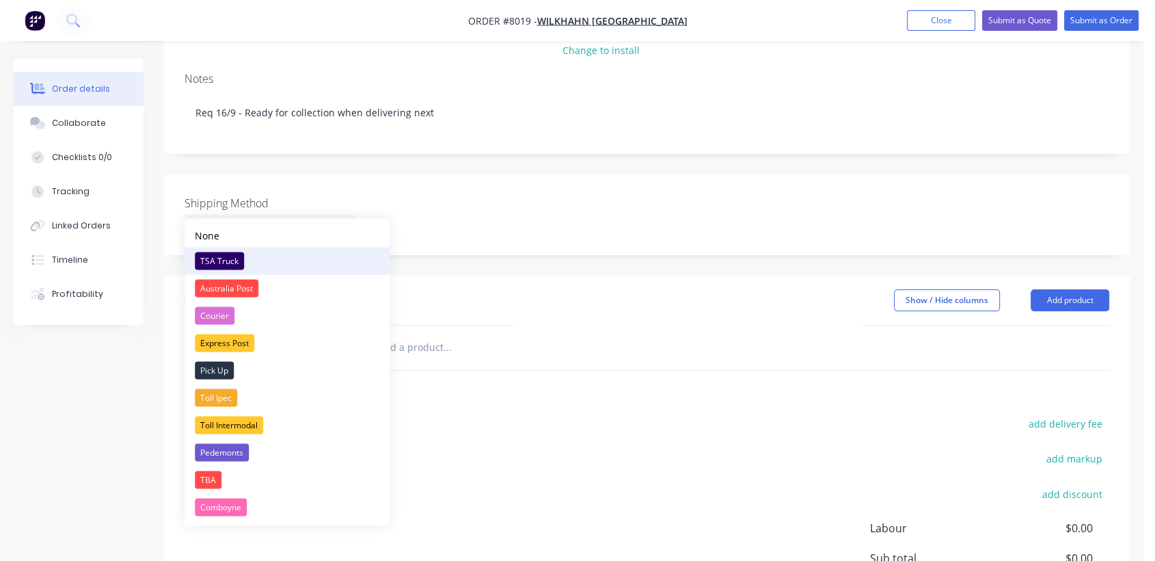
click at [230, 253] on div "TSA Truck" at bounding box center [219, 261] width 49 height 18
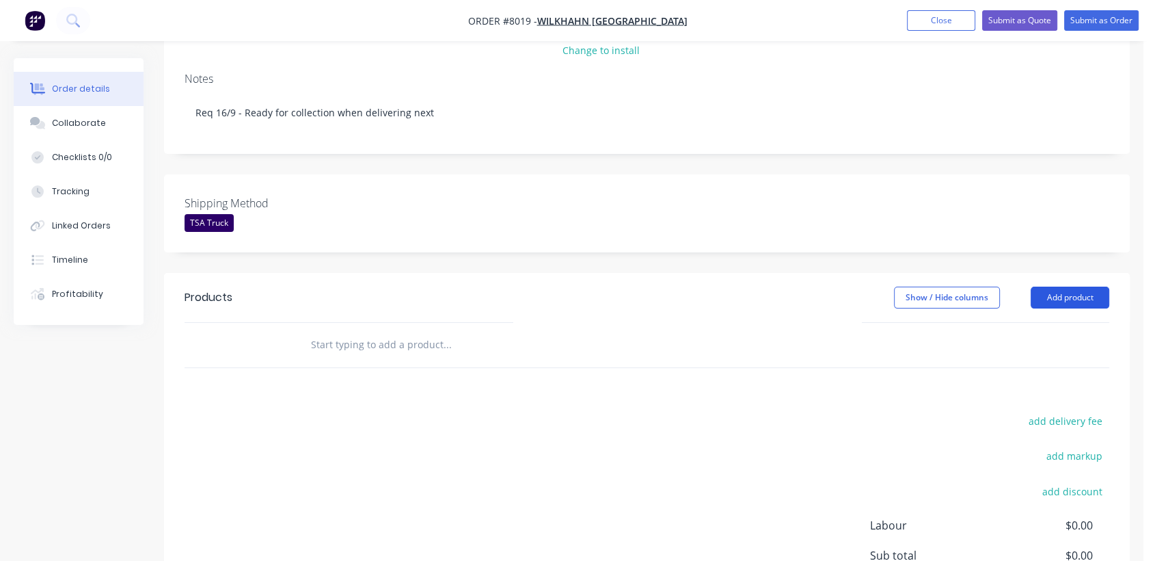
drag, startPoint x: 1073, startPoint y: 279, endPoint x: 1063, endPoint y: 280, distance: 9.7
click at [1071, 286] on button "Add product" at bounding box center [1070, 297] width 79 height 22
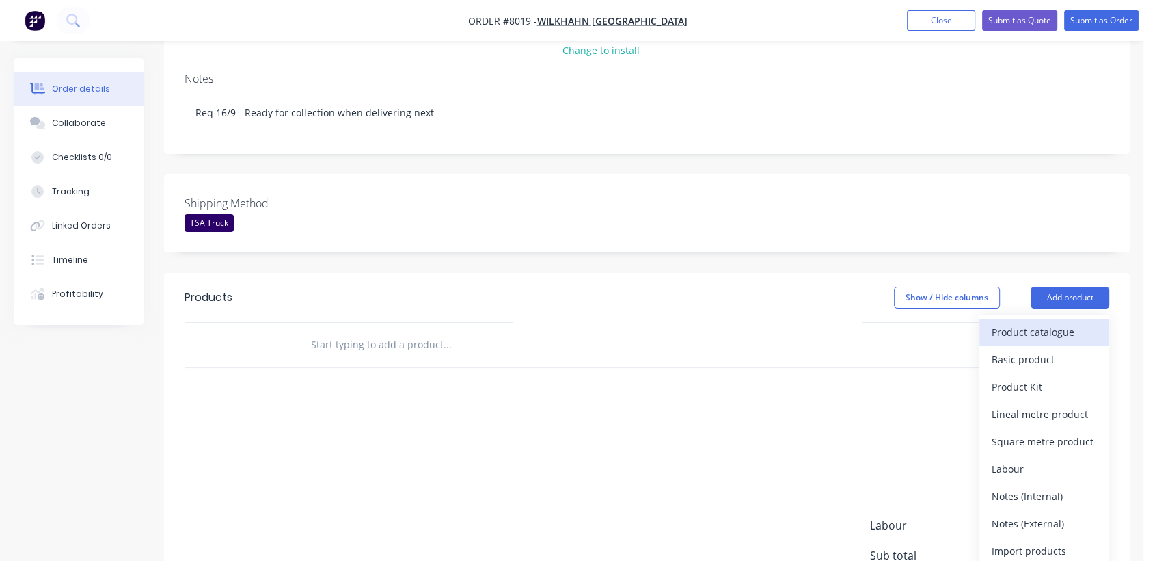
click at [995, 322] on div "Product catalogue" at bounding box center [1044, 332] width 105 height 20
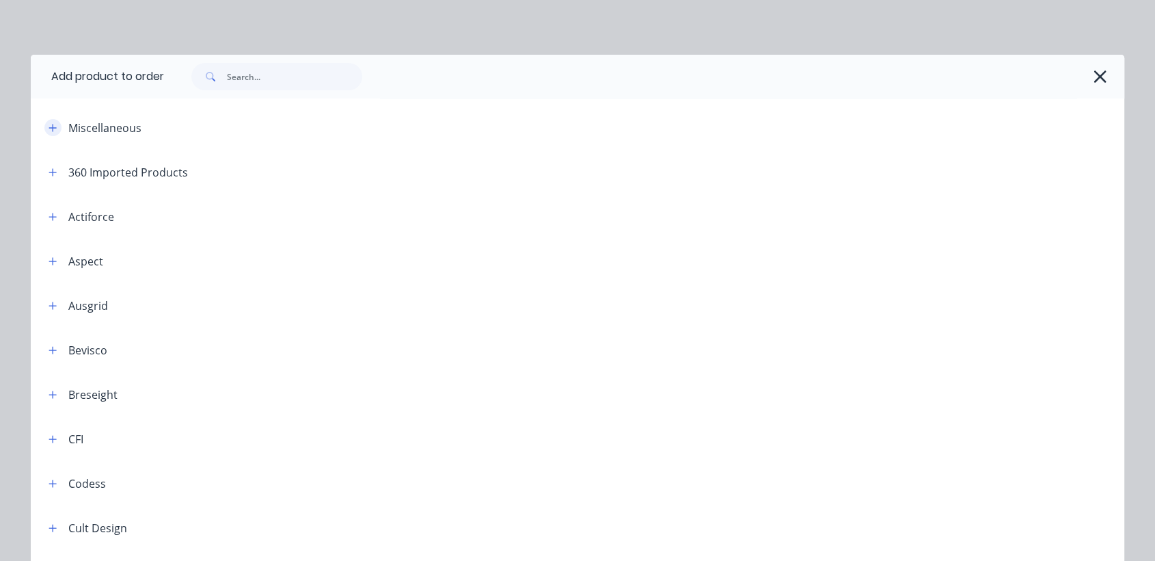
click at [49, 129] on icon "button" at bounding box center [53, 128] width 8 height 10
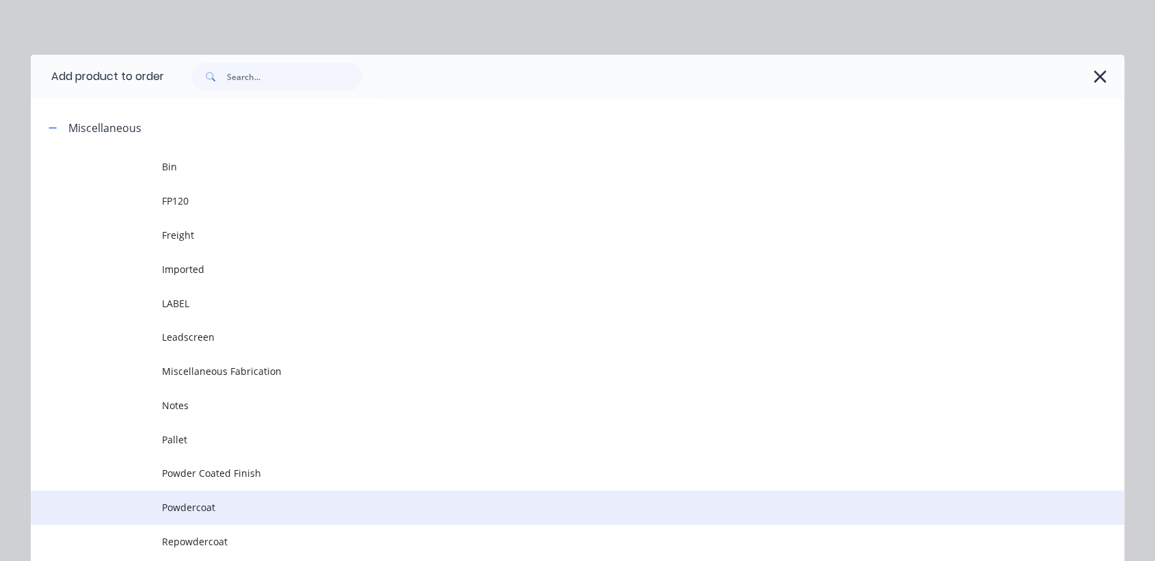
click at [216, 500] on span "Powdercoat" at bounding box center [547, 507] width 770 height 14
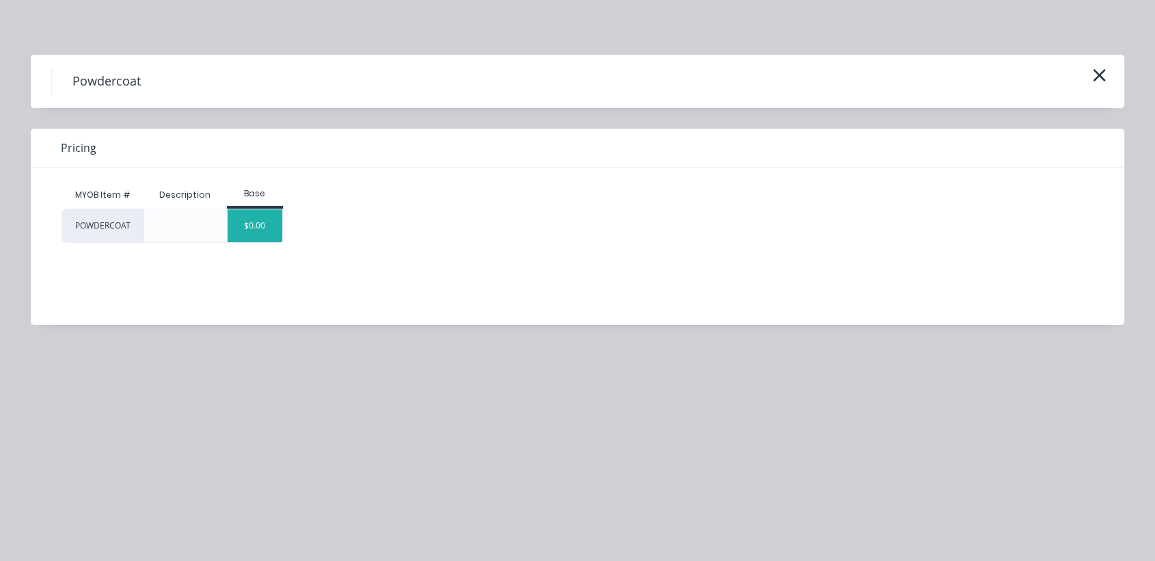
click at [241, 214] on div "$0.00" at bounding box center [255, 225] width 55 height 33
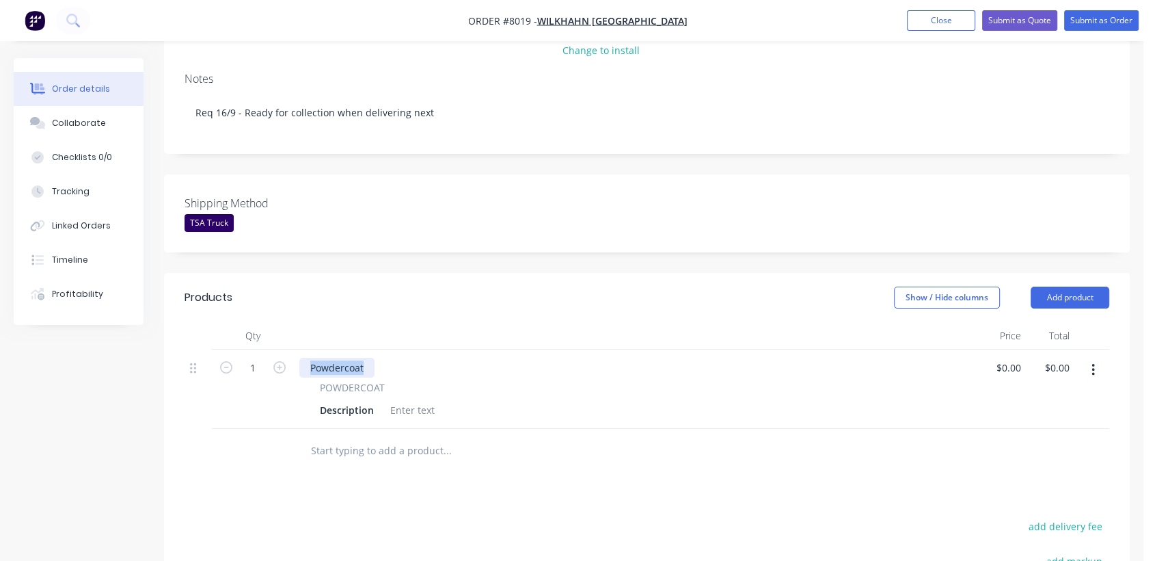
drag, startPoint x: 367, startPoint y: 349, endPoint x: 308, endPoint y: 341, distance: 59.3
click at [308, 358] on div "Powdercoat" at bounding box center [336, 368] width 75 height 20
click at [409, 400] on div at bounding box center [412, 410] width 55 height 20
paste div
click at [260, 358] on input "1" at bounding box center [253, 368] width 36 height 21
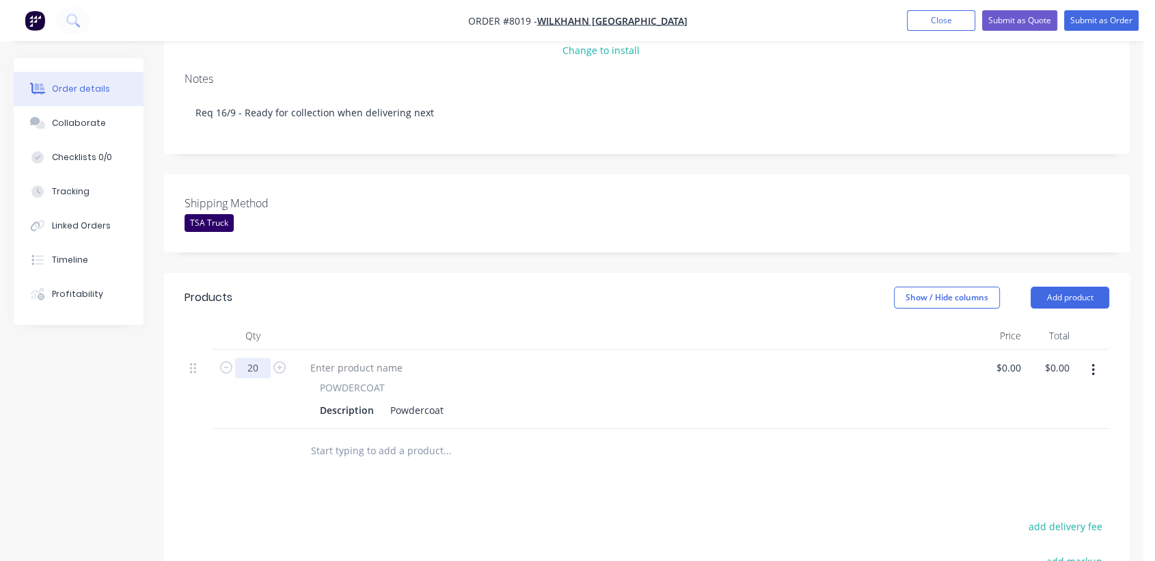
type input "20"
click at [446, 400] on div "Powdercoat" at bounding box center [417, 410] width 64 height 20
type input "$2.97"
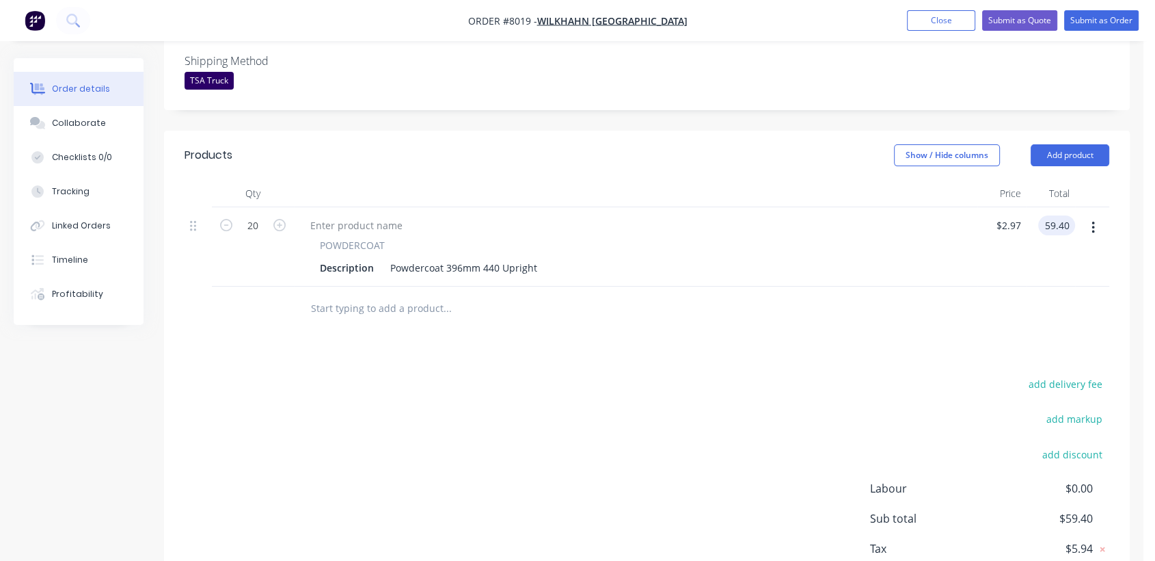
scroll to position [379, 0]
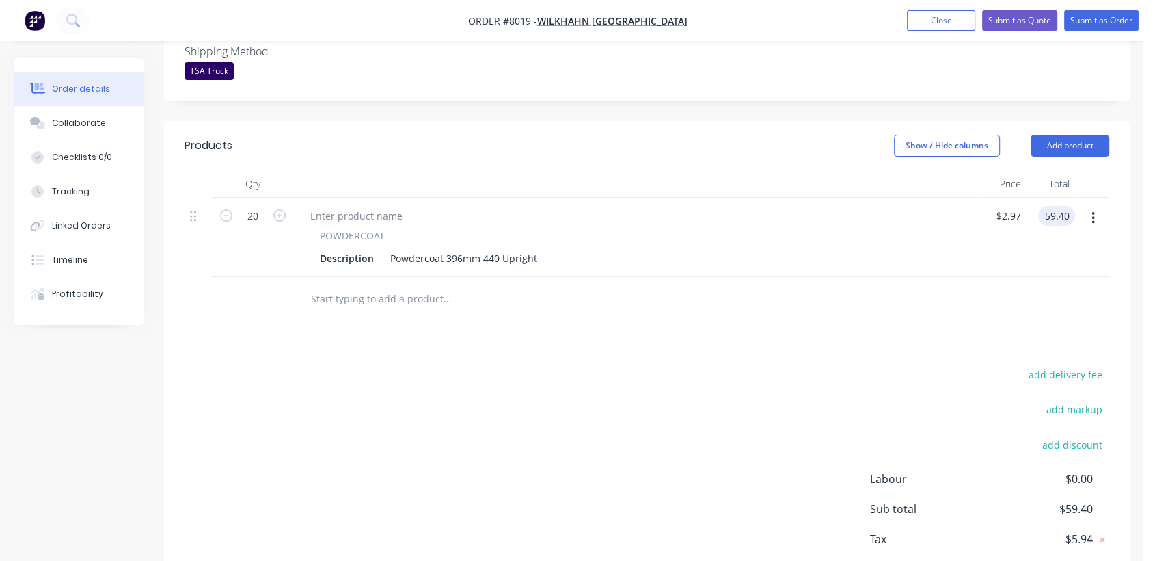
type input "$59.40"
click at [342, 285] on input "text" at bounding box center [446, 298] width 273 height 27
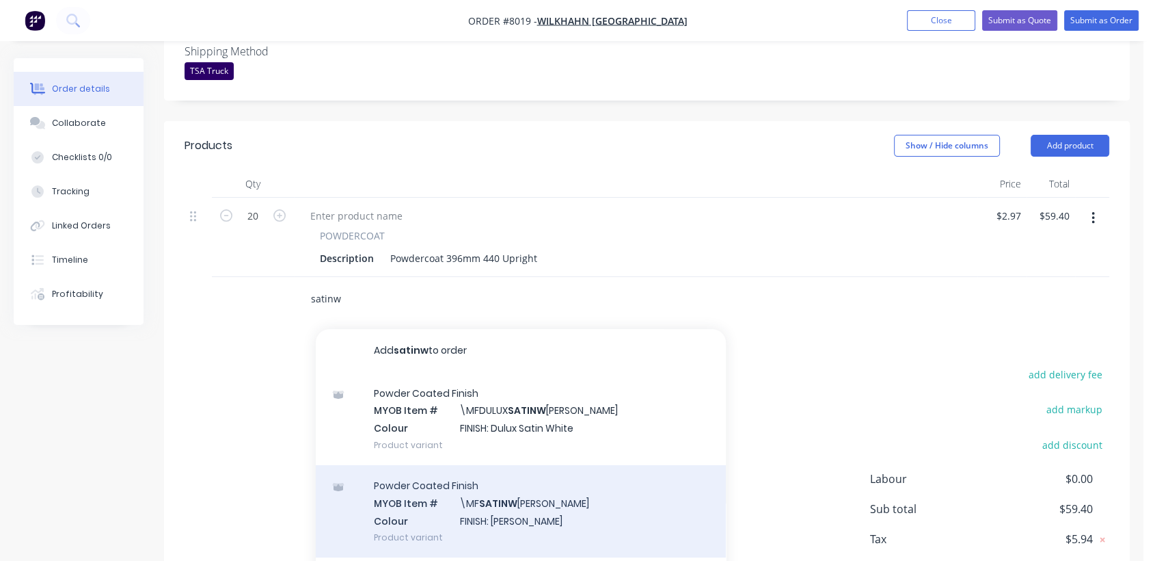
type input "satinw"
click at [511, 477] on div "Powder Coated Finish MYOB Item # \MF SATINW [PERSON_NAME] Colour FINISH: Satin …" at bounding box center [521, 511] width 410 height 92
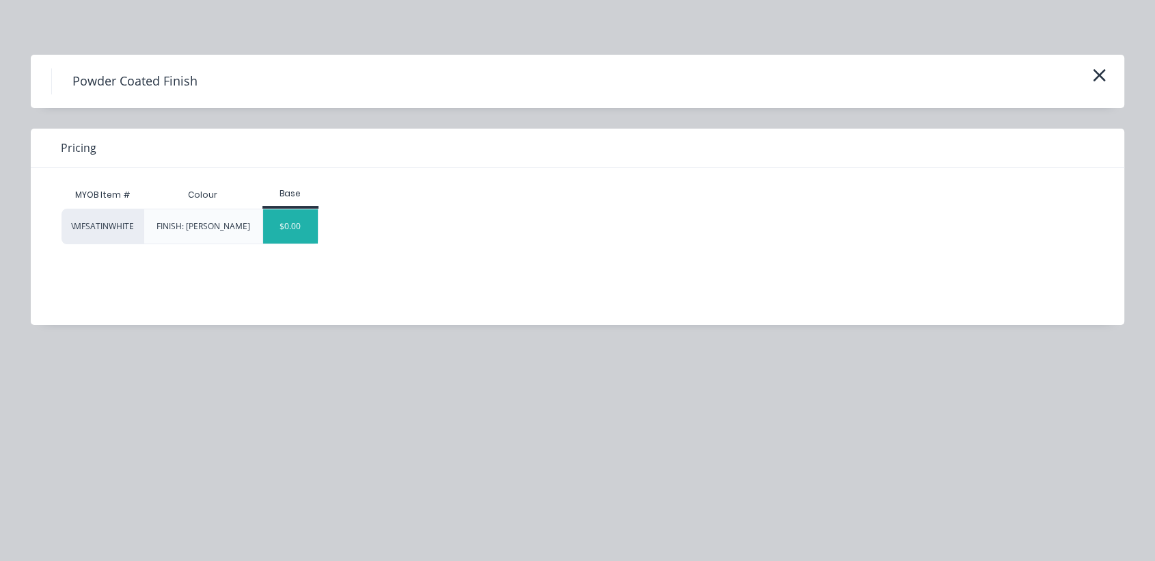
click at [278, 224] on div "$0.00" at bounding box center [290, 226] width 55 height 34
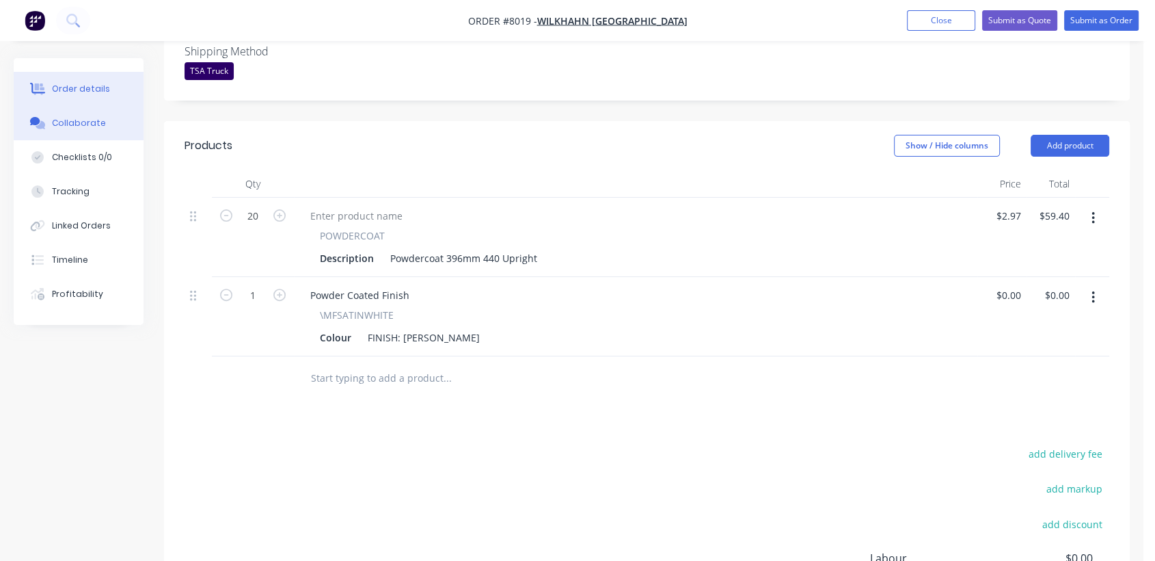
click at [97, 116] on button "Collaborate" at bounding box center [79, 123] width 130 height 34
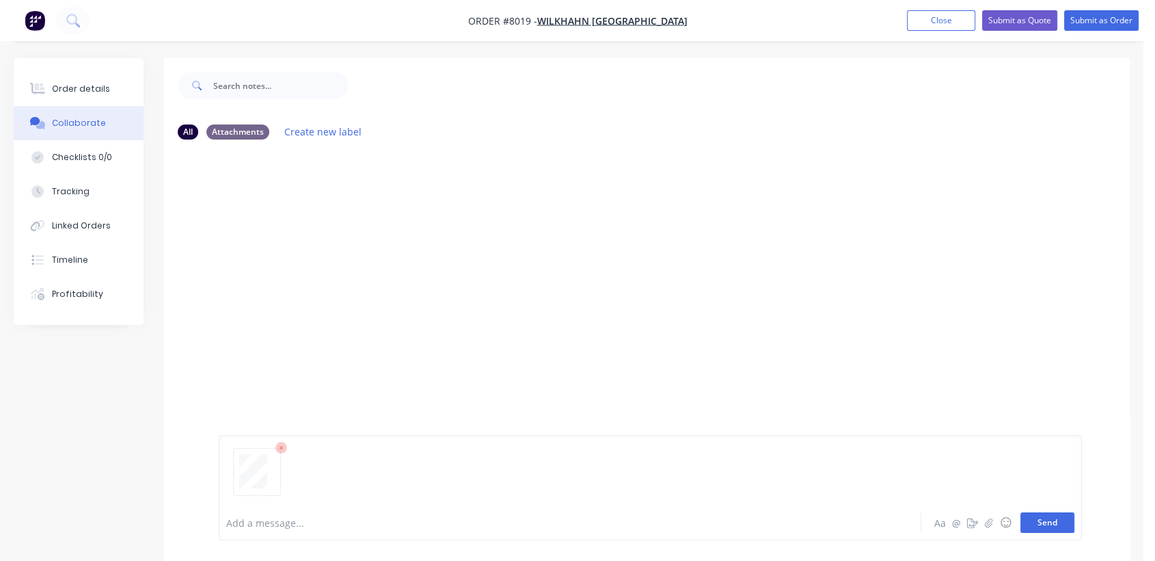
click at [1033, 524] on button "Send" at bounding box center [1048, 522] width 54 height 21
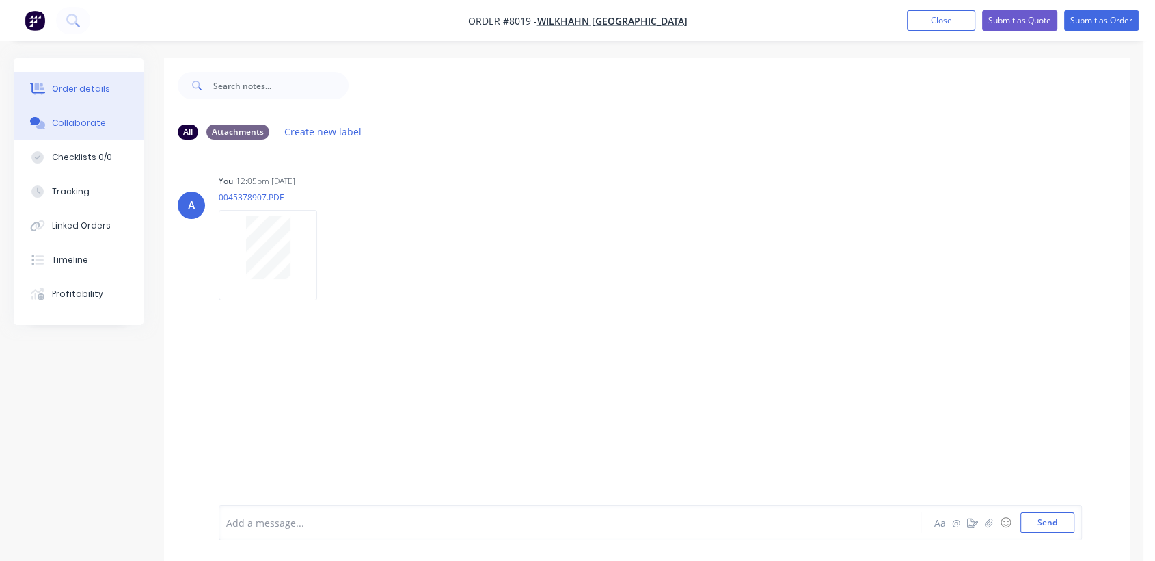
click at [99, 83] on div "Order details" at bounding box center [81, 89] width 58 height 12
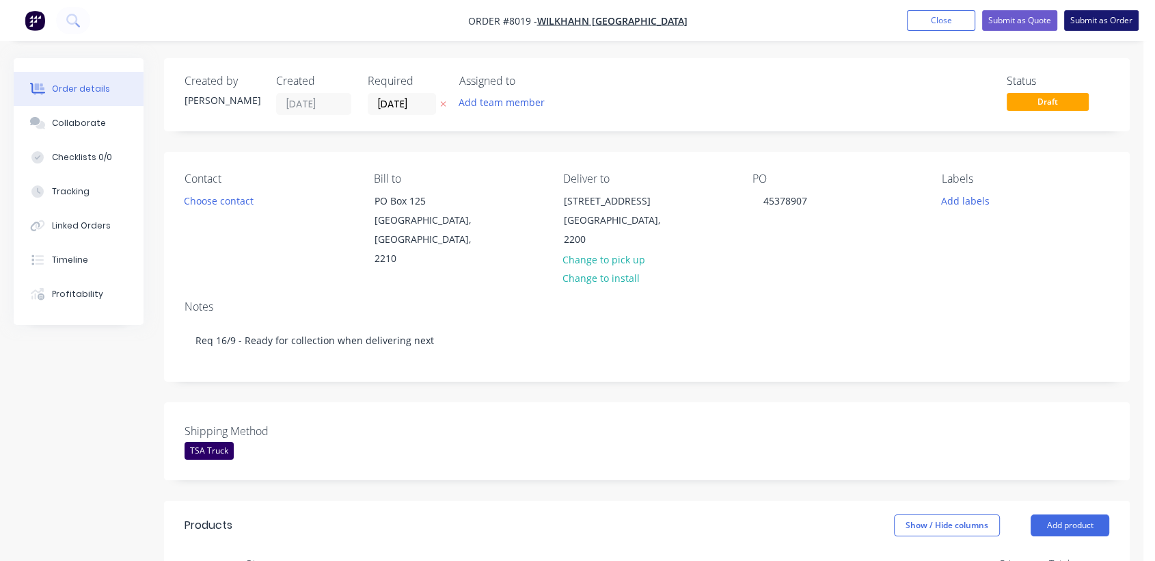
click at [1113, 12] on button "Submit as Order" at bounding box center [1101, 20] width 75 height 21
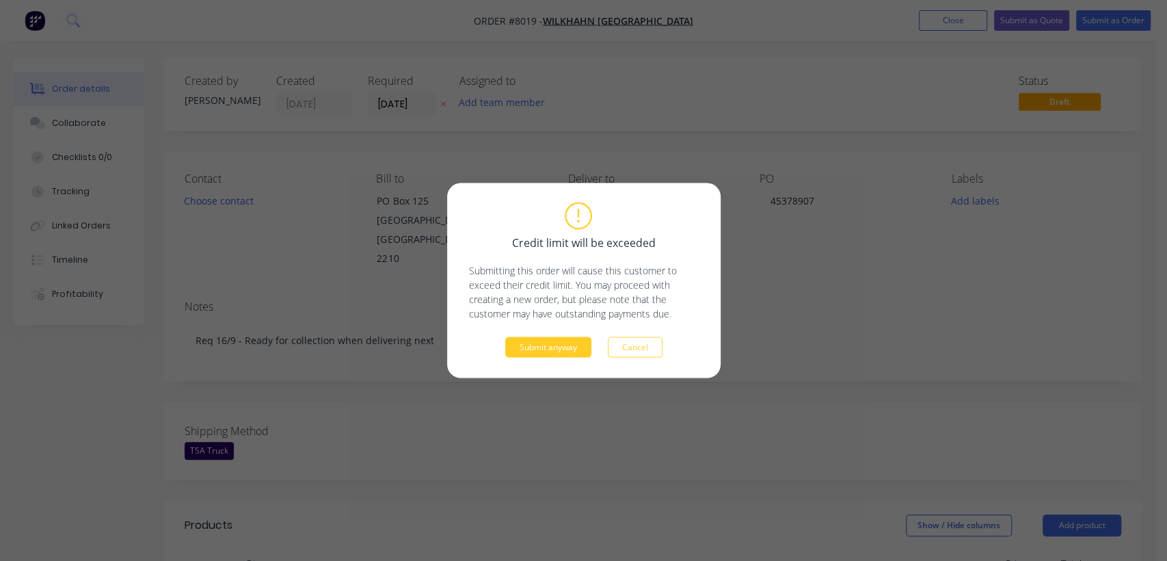
click at [567, 342] on button "Submit anyway" at bounding box center [548, 347] width 86 height 21
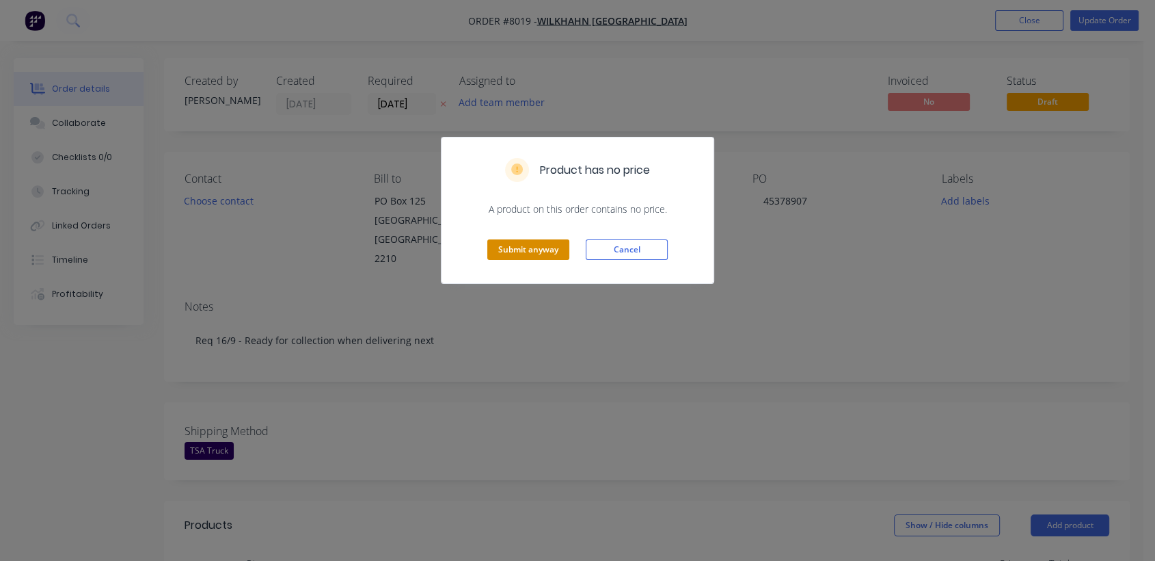
click at [537, 249] on button "Submit anyway" at bounding box center [528, 249] width 82 height 21
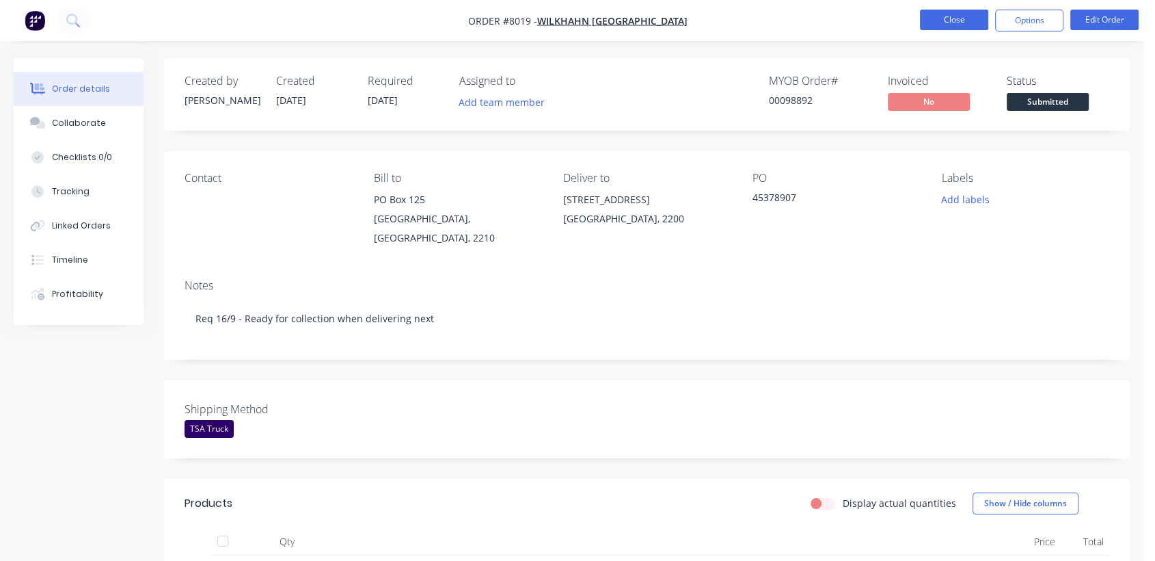
click at [973, 16] on button "Close" at bounding box center [954, 20] width 68 height 21
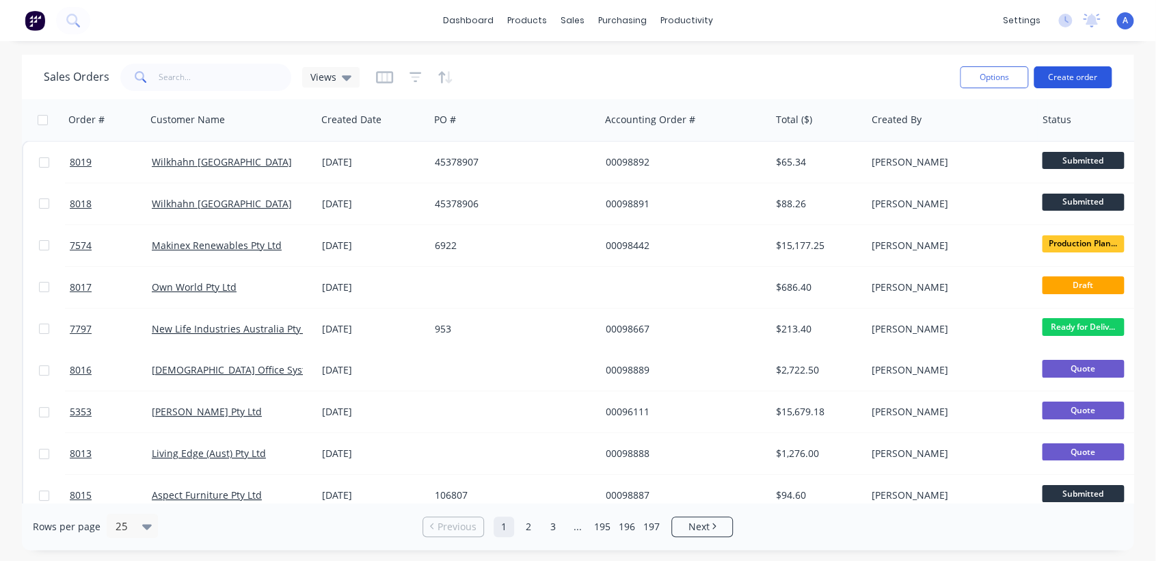
click at [1082, 70] on button "Create order" at bounding box center [1073, 77] width 78 height 22
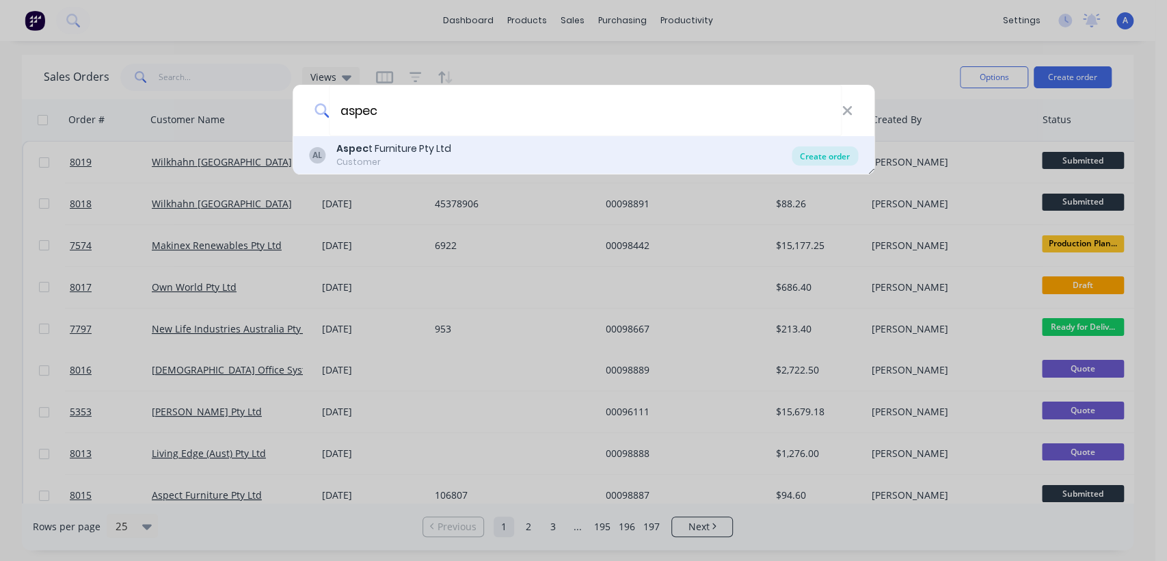
type input "aspec"
click at [826, 155] on div "Create order" at bounding box center [825, 155] width 66 height 19
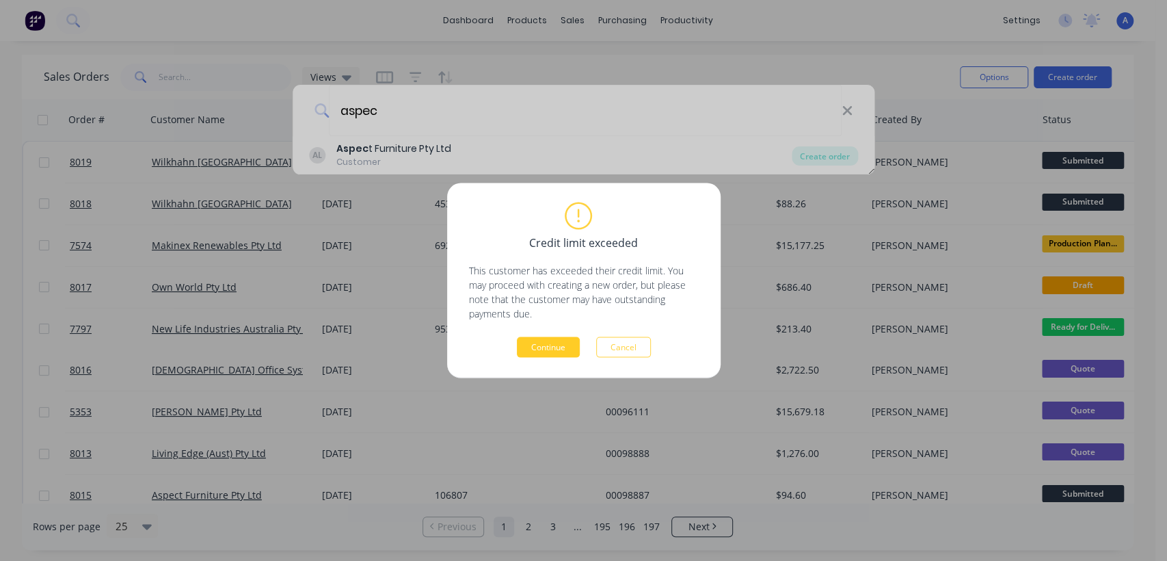
click at [545, 339] on button "Continue" at bounding box center [548, 347] width 63 height 21
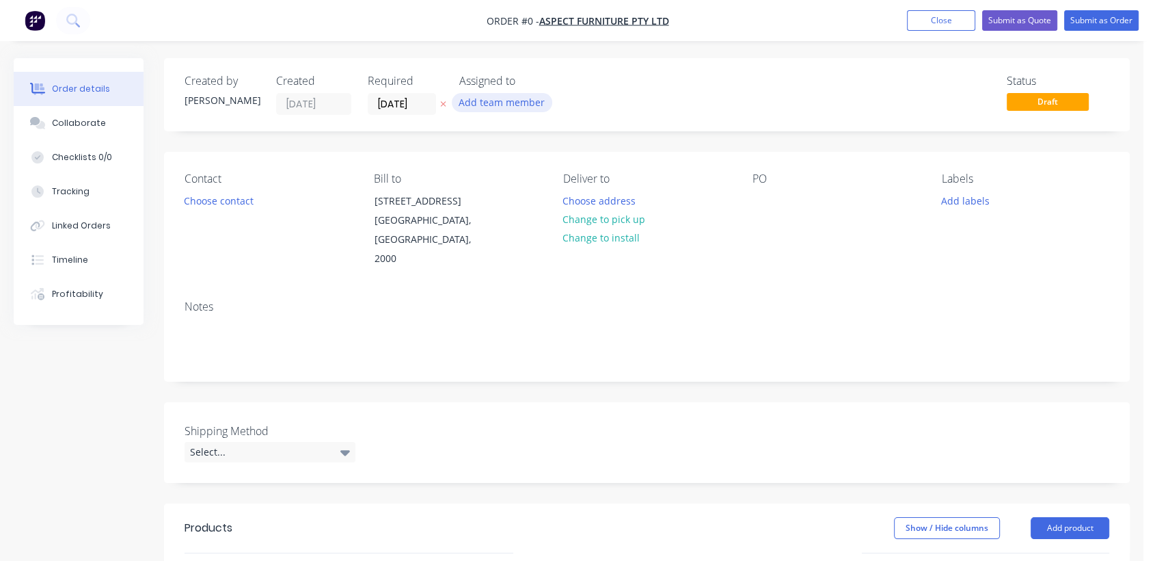
drag, startPoint x: 421, startPoint y: 94, endPoint x: 463, endPoint y: 101, distance: 42.3
click at [421, 95] on input "[DATE]" at bounding box center [401, 104] width 67 height 21
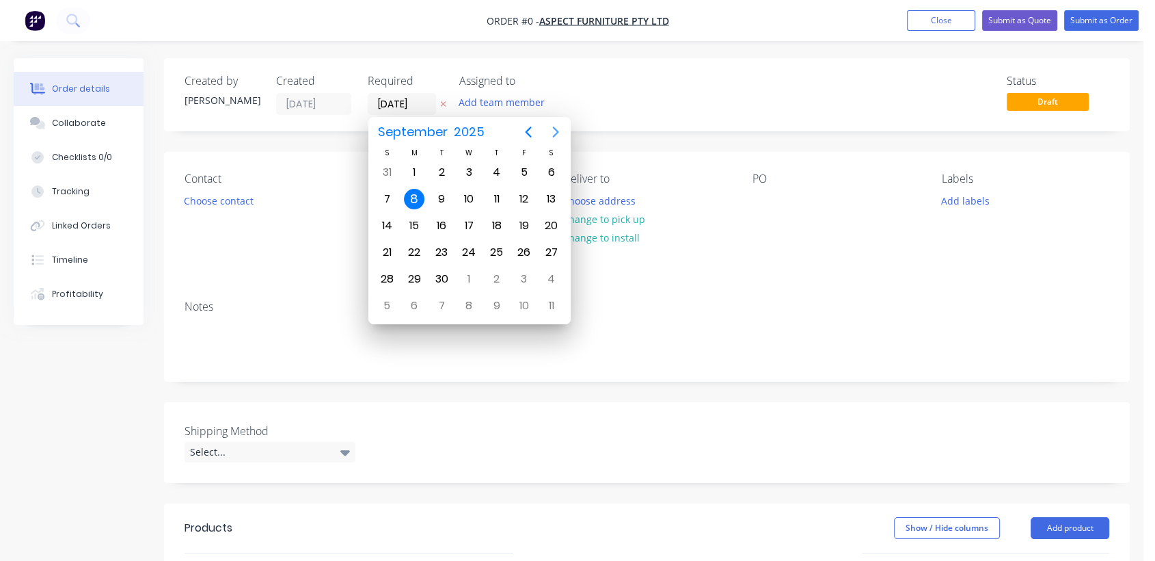
click at [556, 133] on icon "Next page" at bounding box center [556, 132] width 16 height 16
click at [472, 269] on div "31" at bounding box center [469, 279] width 21 height 21
type input "[DATE]"
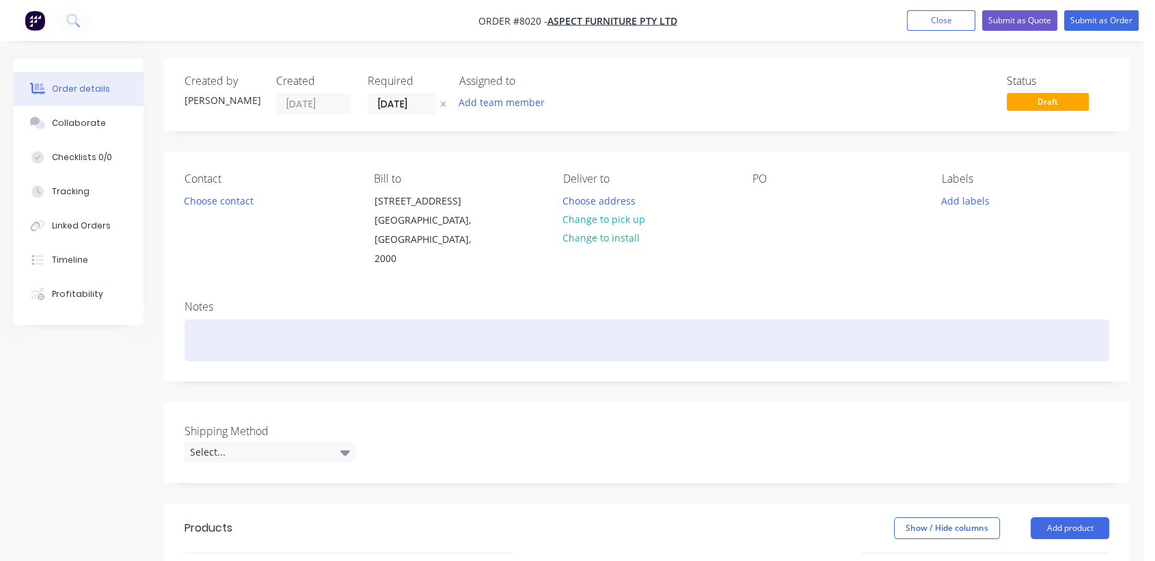
click at [229, 324] on div at bounding box center [647, 340] width 925 height 42
click at [252, 319] on div "Req 22/9" at bounding box center [647, 340] width 925 height 42
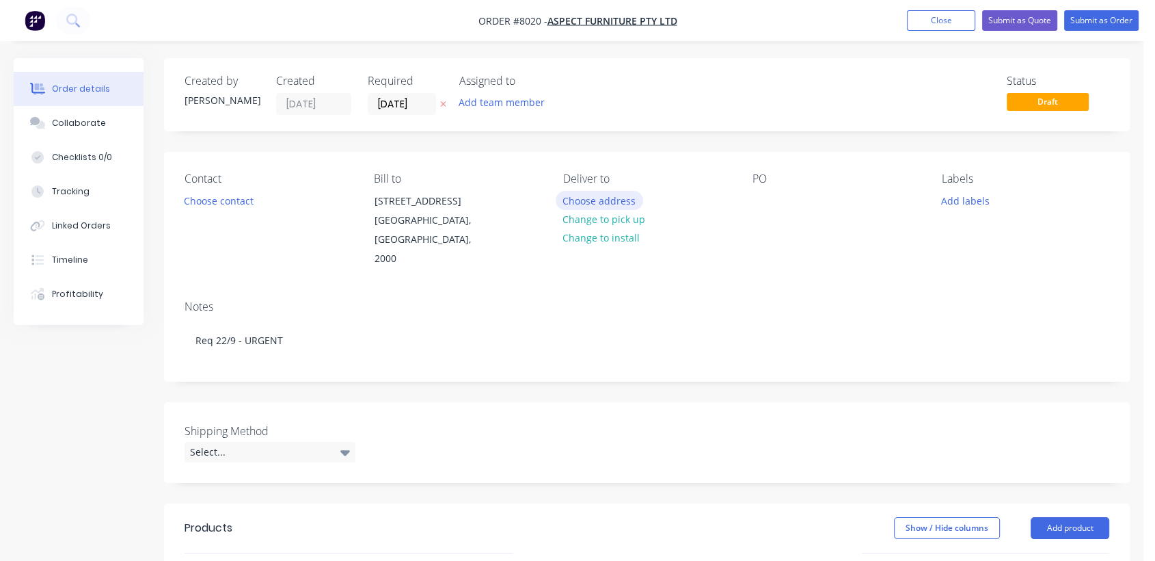
click at [616, 202] on button "Choose address" at bounding box center [599, 200] width 87 height 18
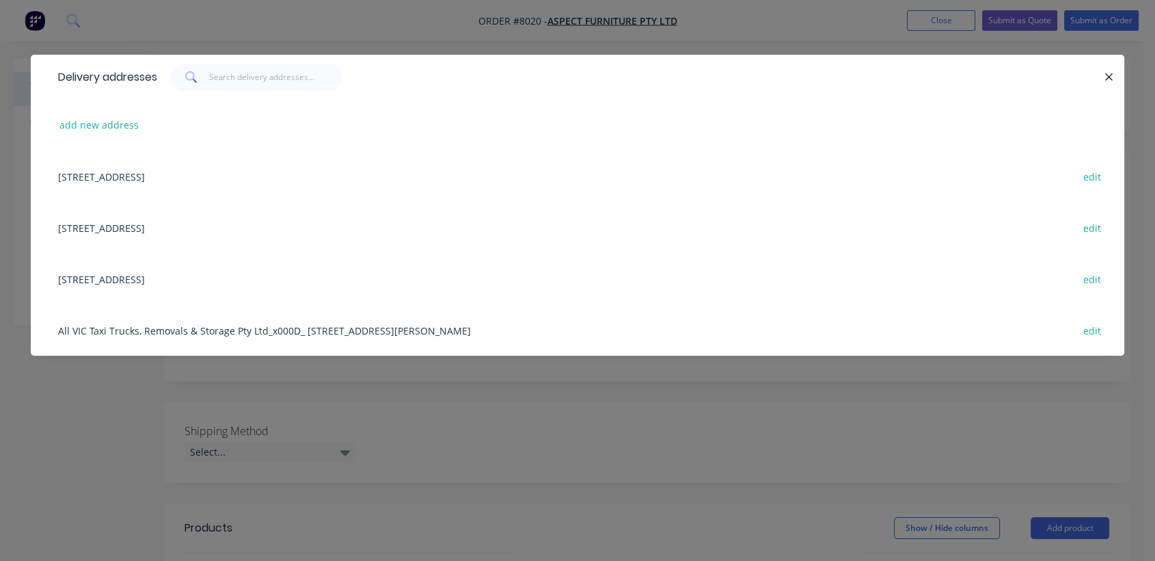
click at [104, 226] on div "[STREET_ADDRESS] edit" at bounding box center [577, 227] width 1053 height 51
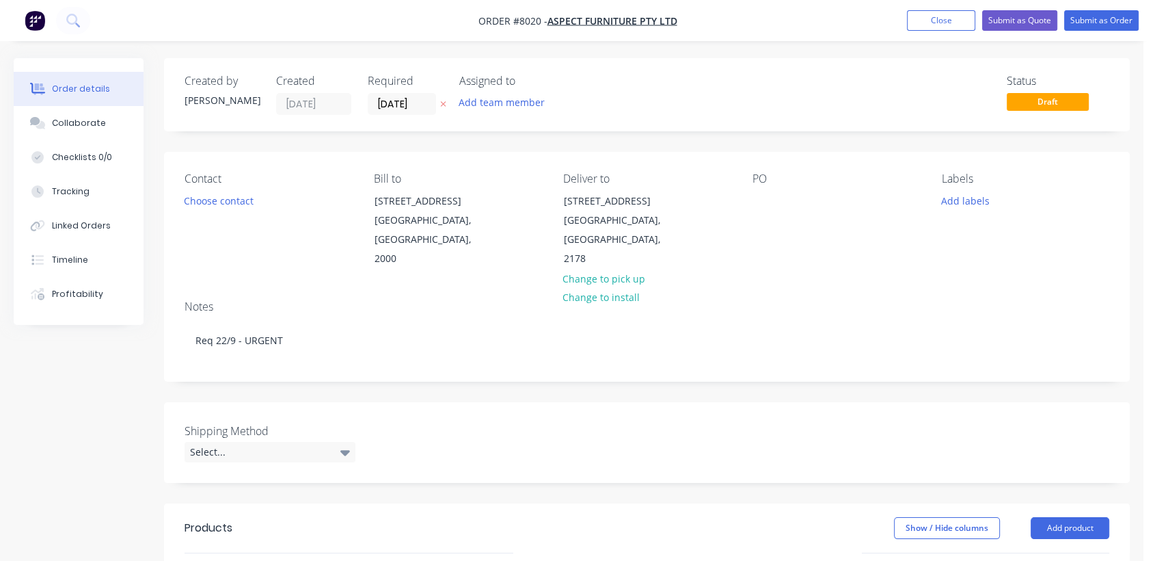
click at [778, 191] on div "PO" at bounding box center [836, 220] width 167 height 96
click at [760, 196] on div at bounding box center [764, 201] width 22 height 20
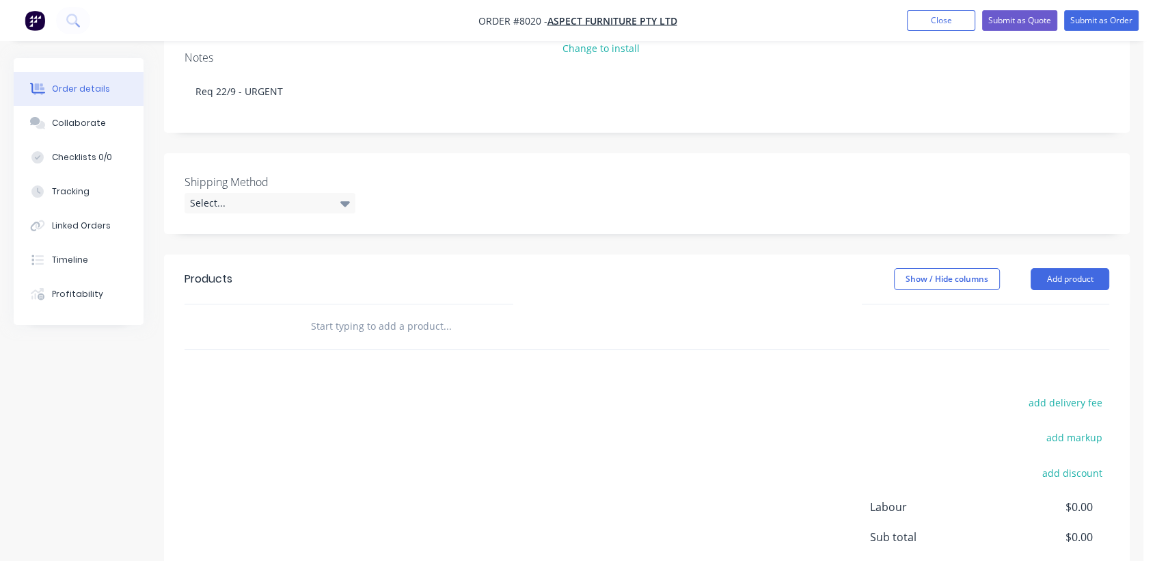
scroll to position [304, 0]
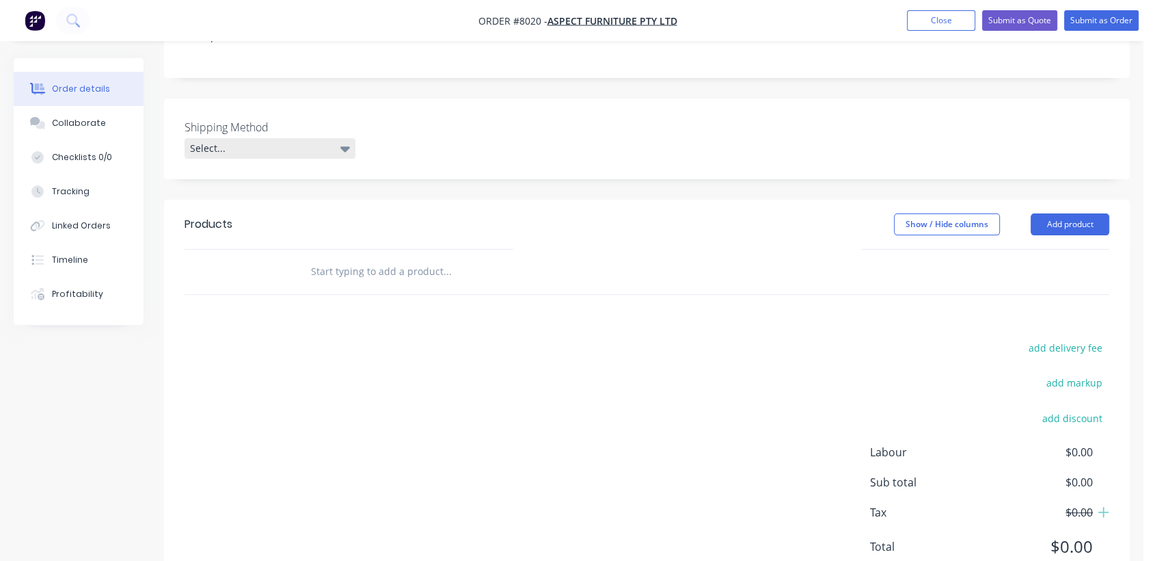
click at [244, 138] on div "Select..." at bounding box center [270, 148] width 171 height 21
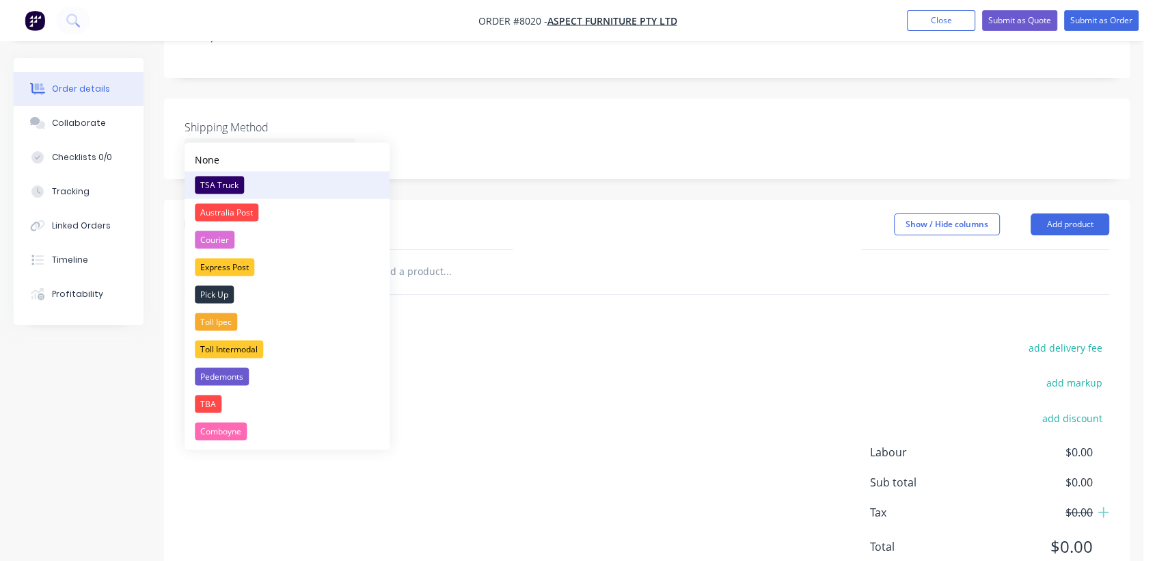
click at [236, 180] on div "TSA Truck" at bounding box center [219, 185] width 49 height 18
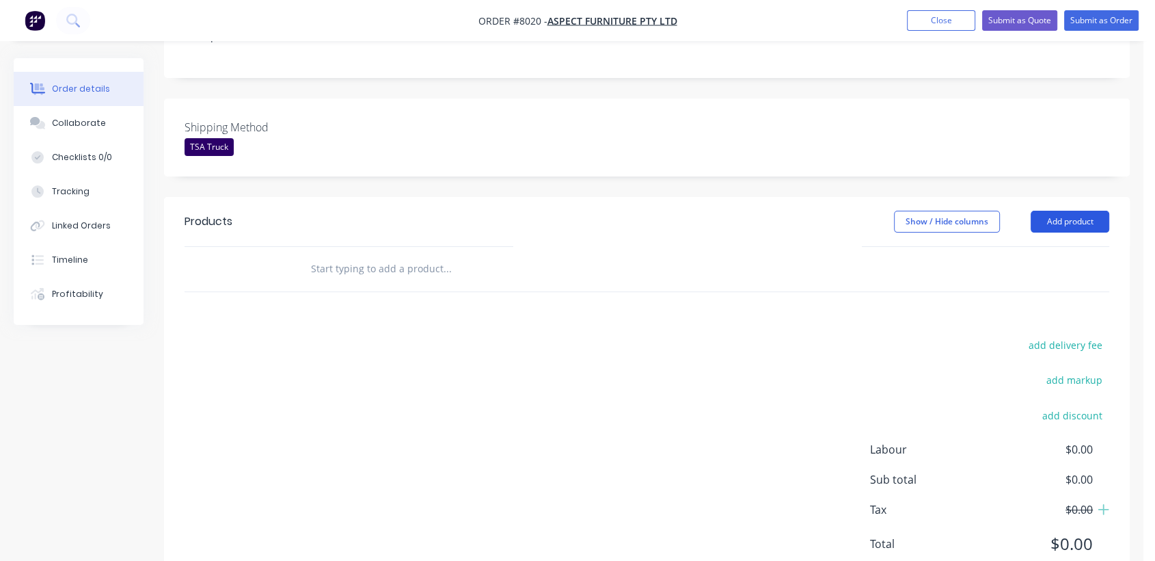
click at [1075, 211] on button "Add product" at bounding box center [1070, 222] width 79 height 22
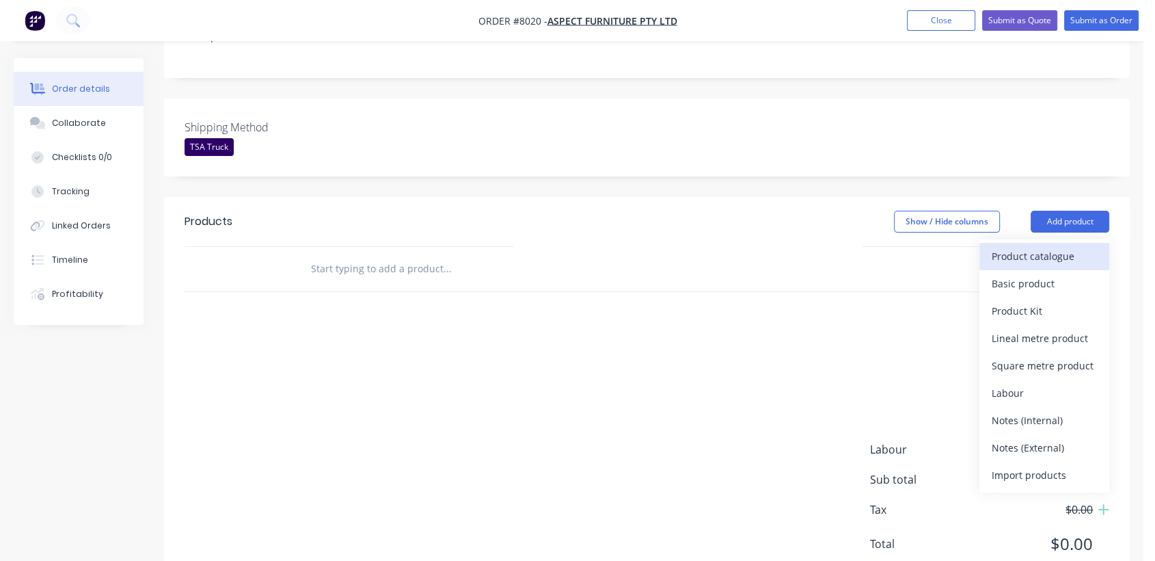
click at [1022, 246] on div "Product catalogue" at bounding box center [1044, 256] width 105 height 20
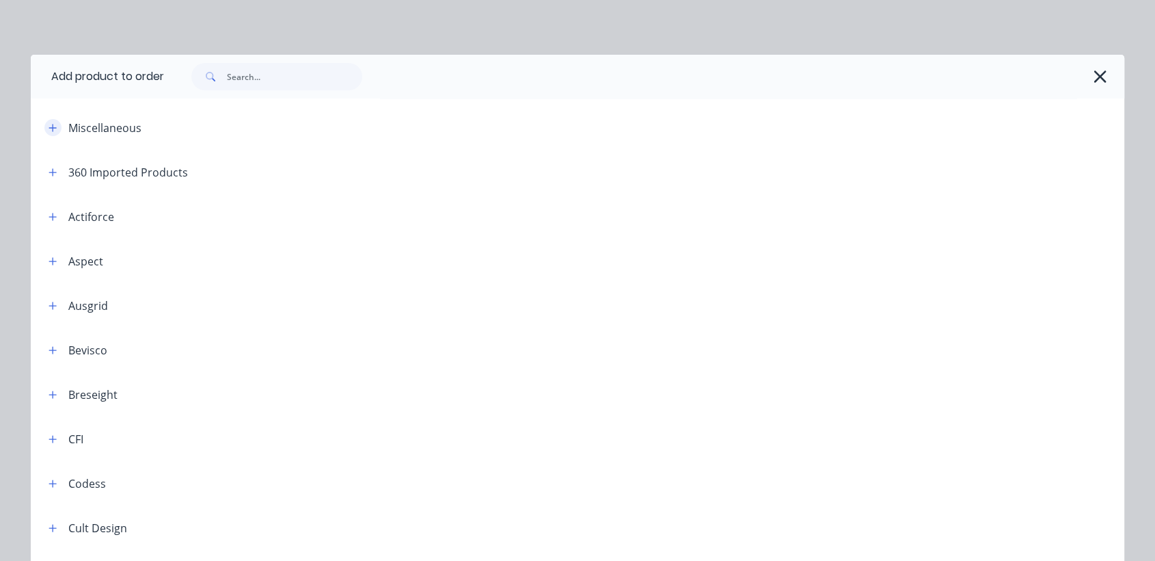
click at [49, 124] on icon "button" at bounding box center [53, 128] width 8 height 10
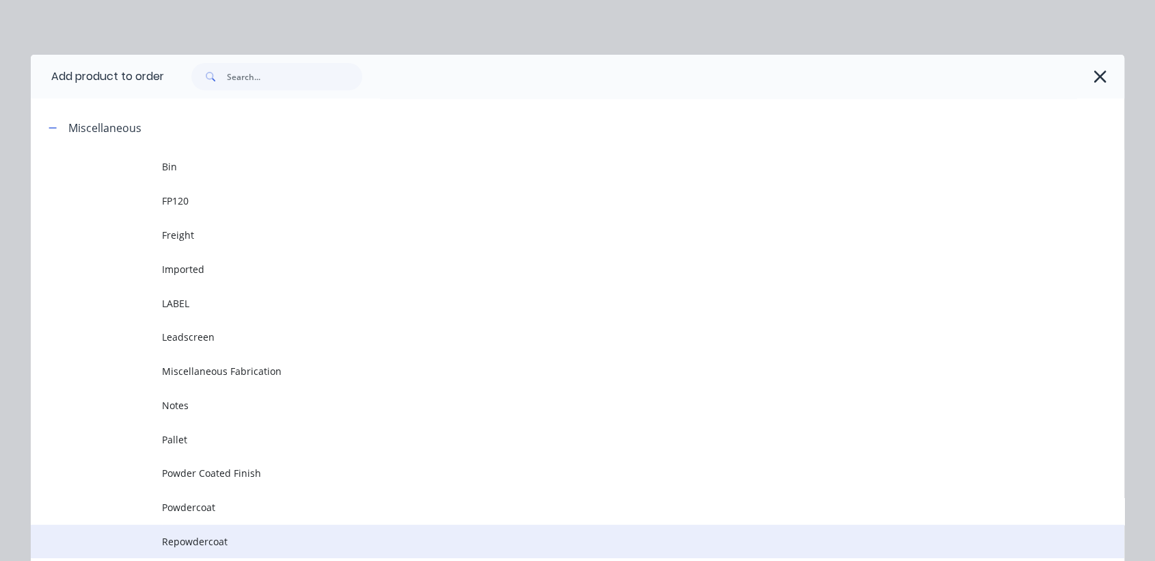
click at [213, 533] on td "Repowdercoat" at bounding box center [643, 541] width 962 height 34
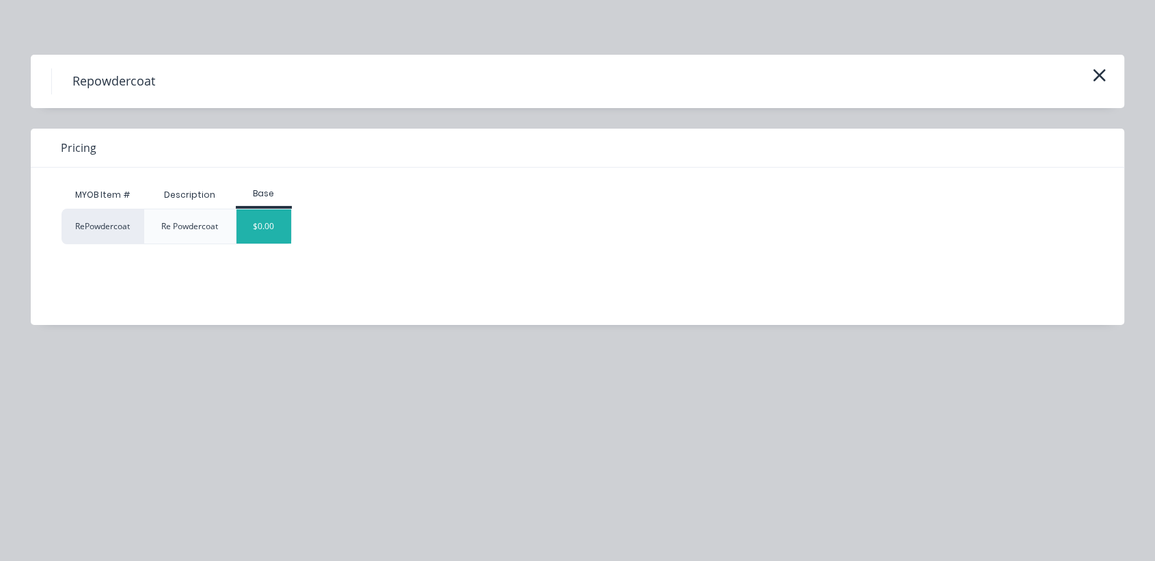
click at [265, 230] on div "$0.00" at bounding box center [264, 226] width 55 height 34
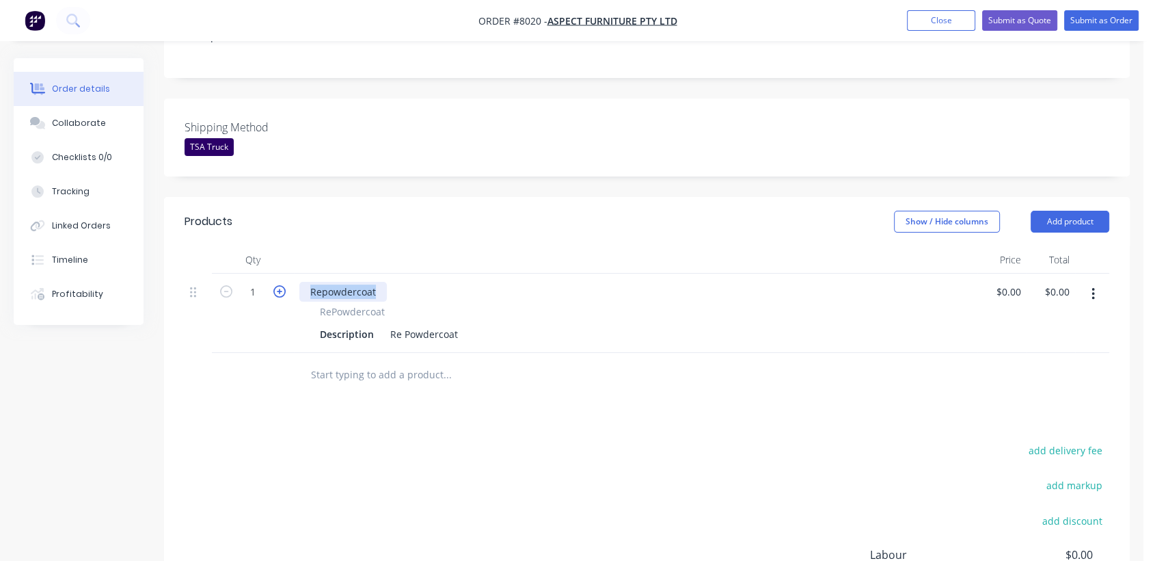
drag, startPoint x: 381, startPoint y: 266, endPoint x: 280, endPoint y: 269, distance: 101.9
click at [280, 273] on div "1 Repowdercoat RePowdercoat Description Re Powdercoat $0.00 $0.00 $0.00 $0.00" at bounding box center [647, 312] width 925 height 79
click at [460, 324] on div "Re Powdercoat" at bounding box center [424, 334] width 79 height 20
type input "$200.00"
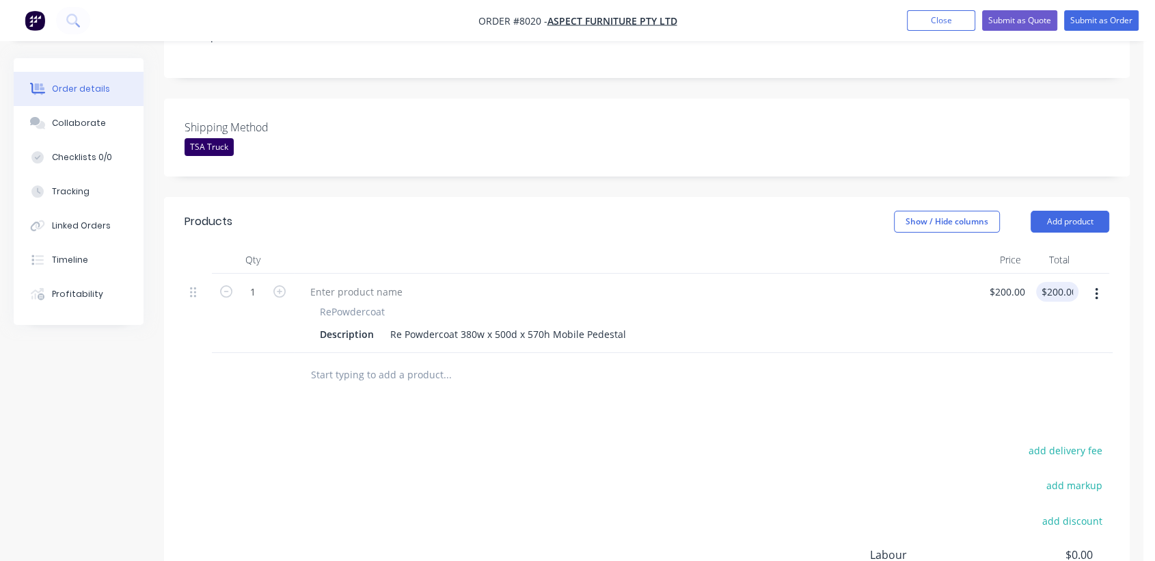
click at [367, 361] on input "text" at bounding box center [446, 374] width 273 height 27
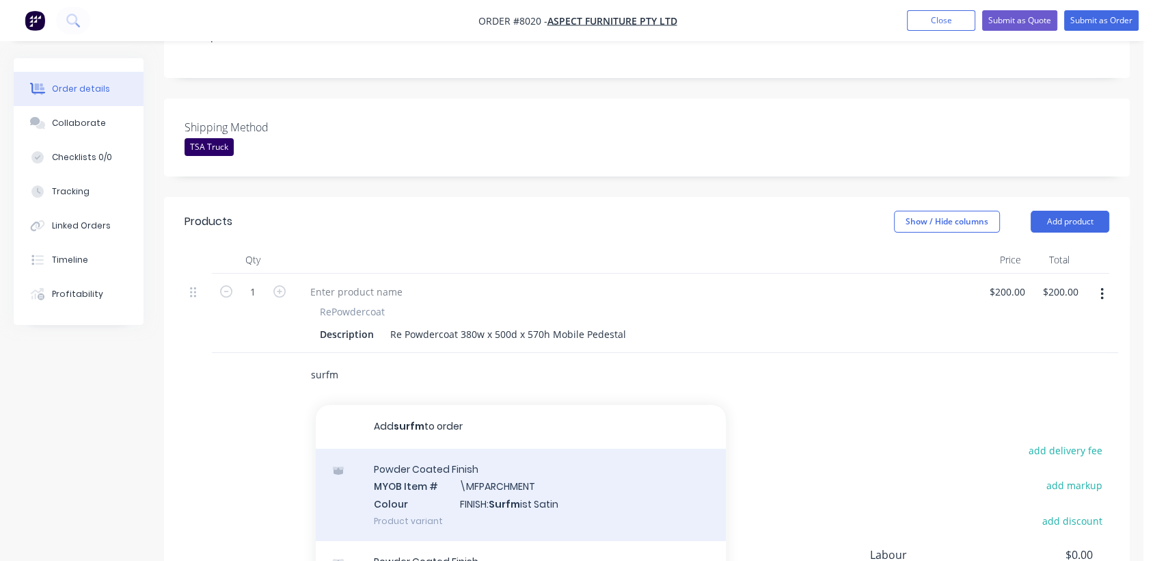
type input "surfm"
click at [500, 464] on div "Powder Coated Finish MYOB Item # \MFPARCHMENT Colour FINISH: Surfm ist Satin Pr…" at bounding box center [521, 494] width 410 height 92
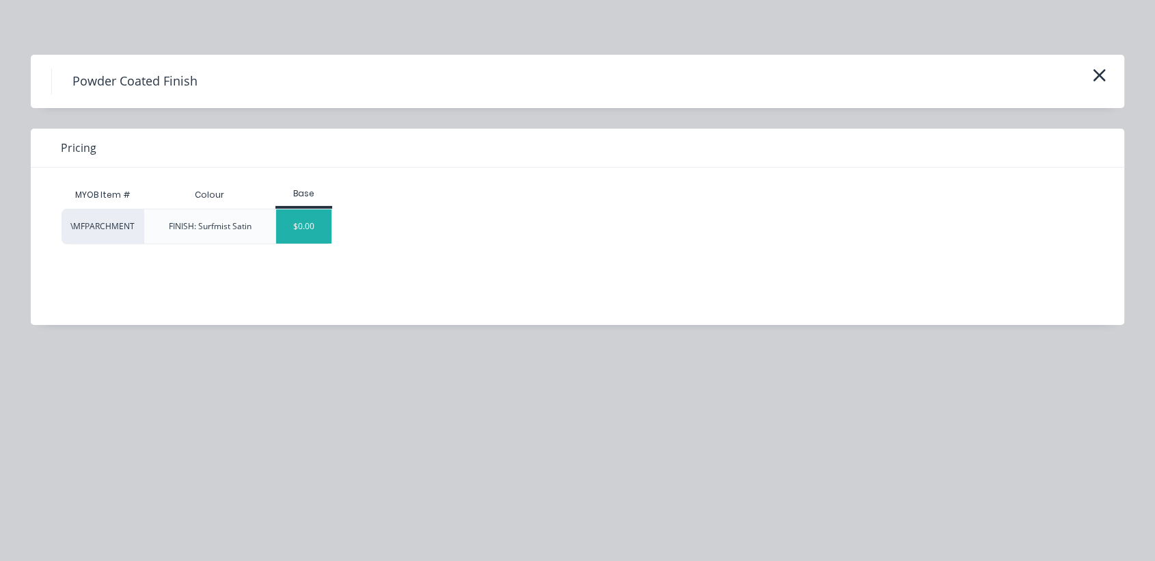
click at [314, 229] on div "$0.00" at bounding box center [303, 226] width 55 height 34
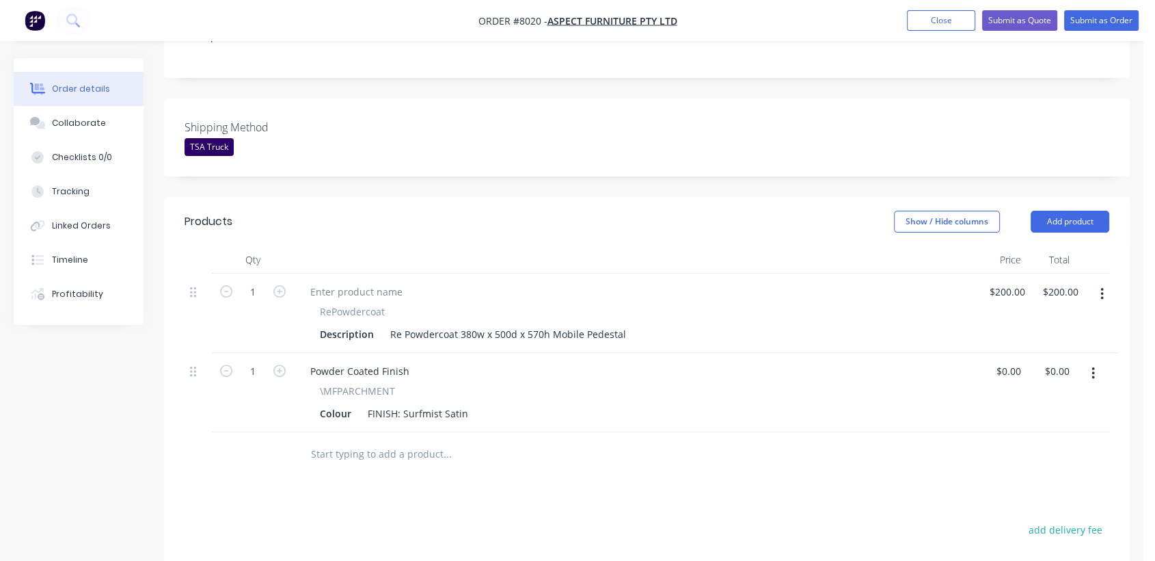
click at [367, 440] on input "text" at bounding box center [446, 453] width 273 height 27
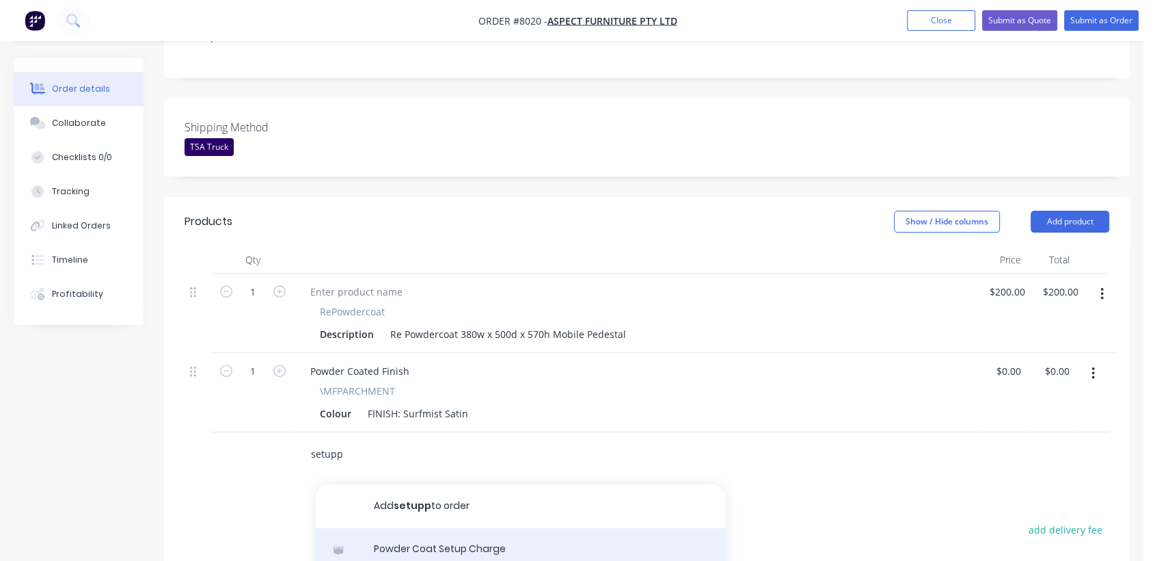
type input "setupp"
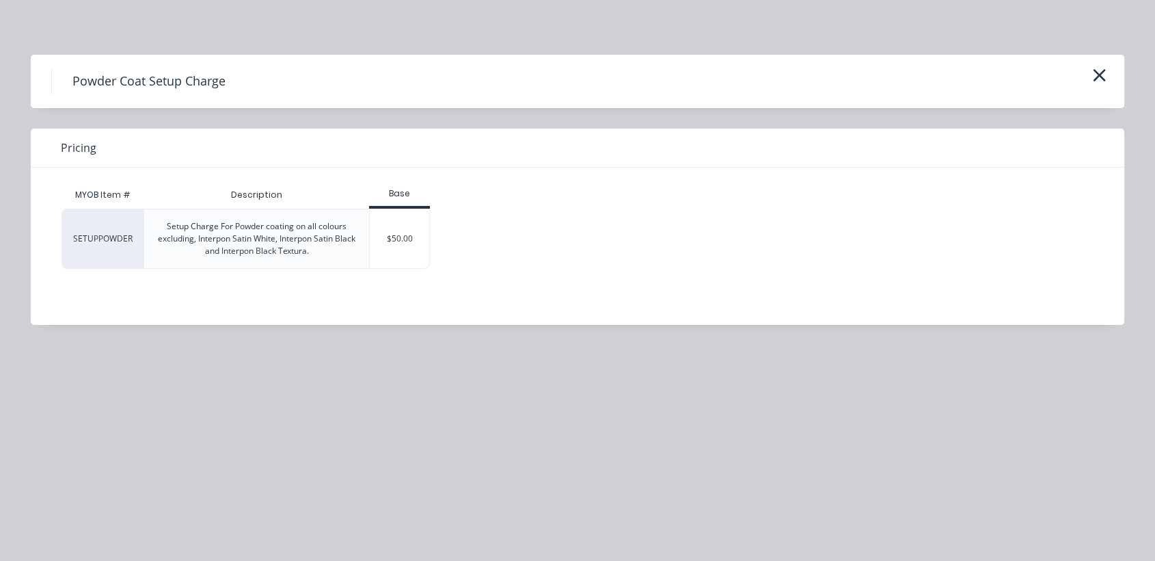
drag, startPoint x: 381, startPoint y: 239, endPoint x: 401, endPoint y: 290, distance: 54.6
click at [381, 239] on div "$50.00" at bounding box center [399, 238] width 59 height 59
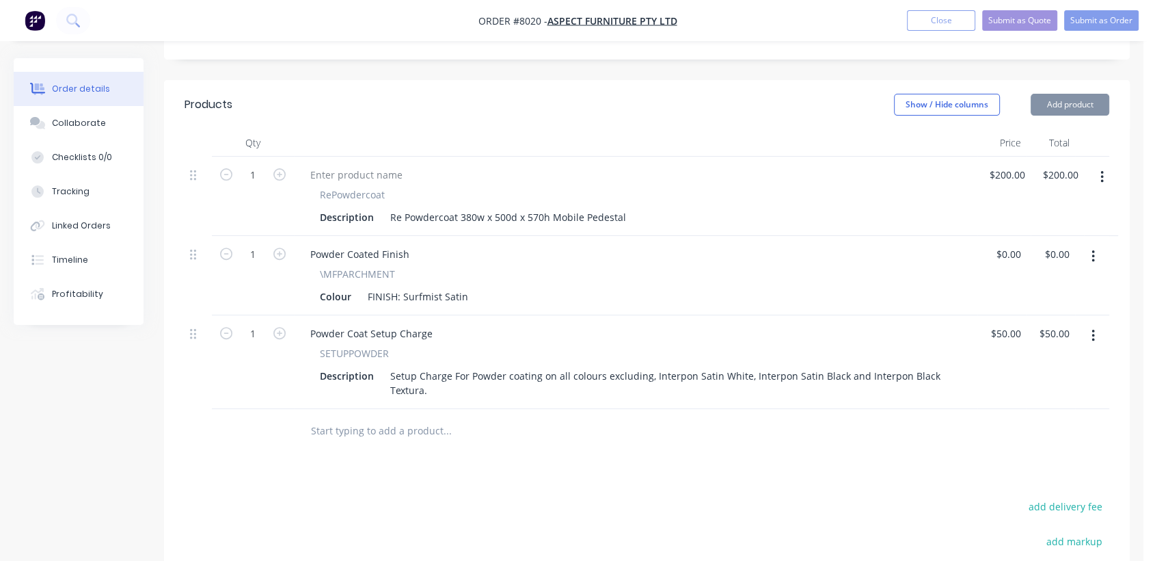
scroll to position [531, 0]
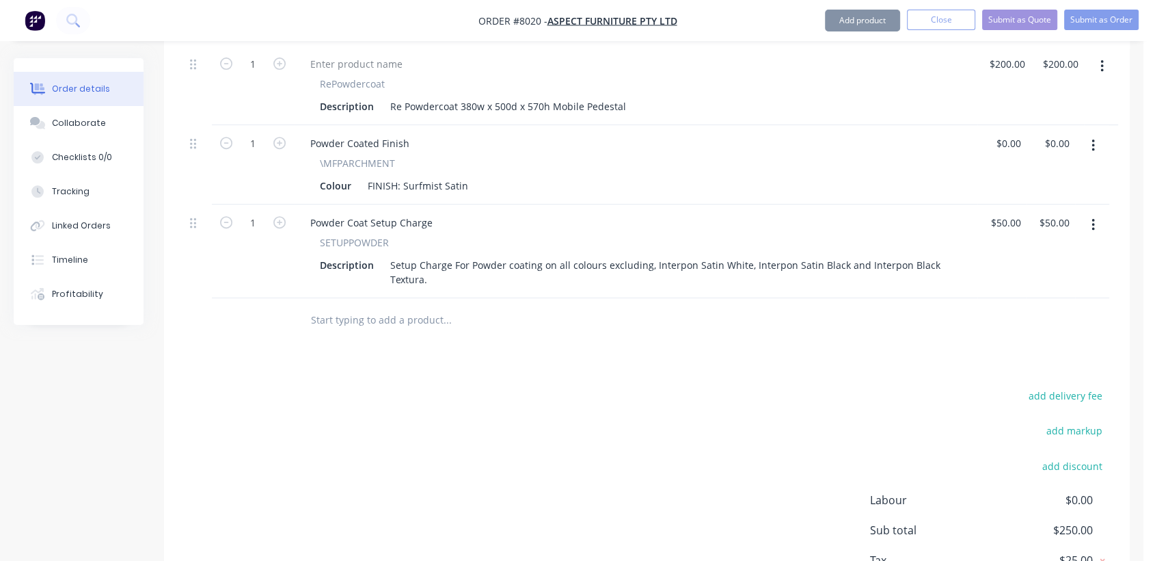
click at [366, 306] on input "text" at bounding box center [446, 319] width 273 height 27
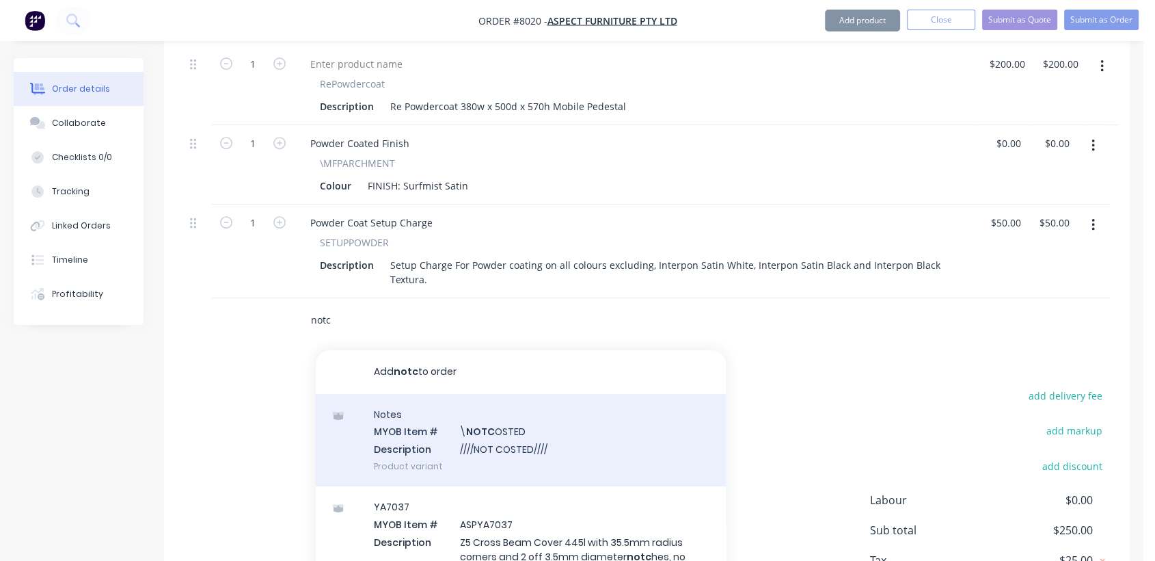
type input "notc"
click at [486, 434] on div "Notes MYOB Item # \ NOTC OSTED Description ////NOT COSTED//// Product variant" at bounding box center [521, 440] width 410 height 92
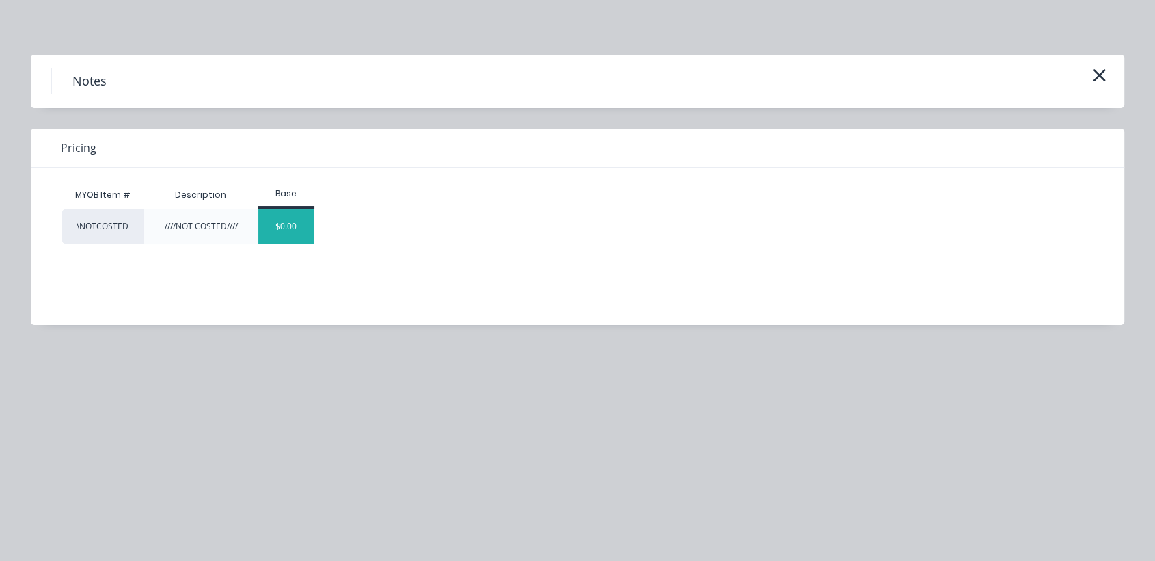
click at [287, 222] on div "$0.00" at bounding box center [285, 226] width 55 height 34
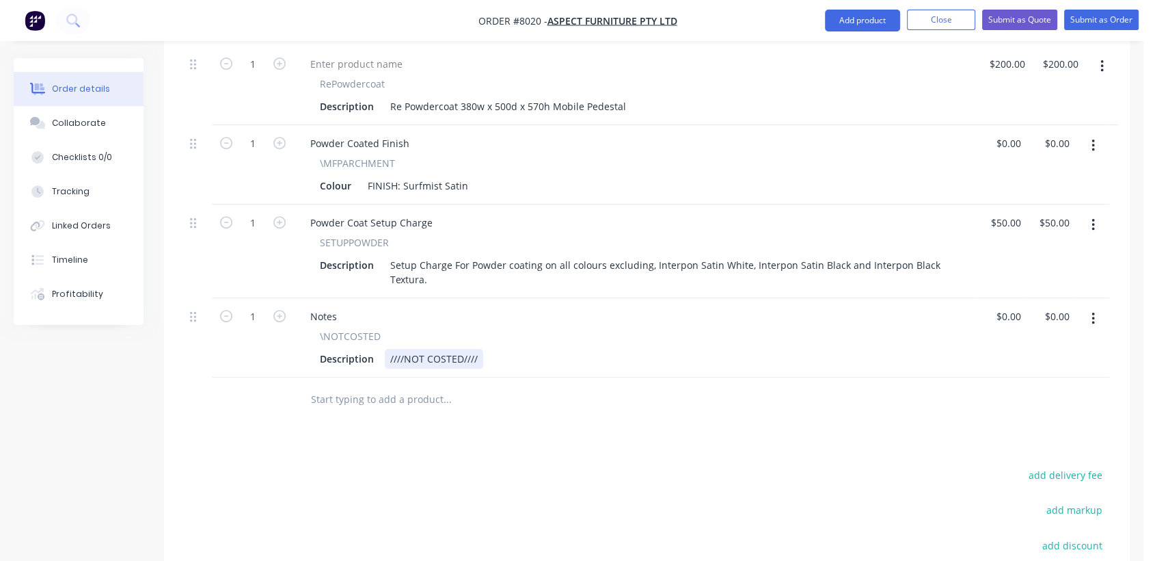
click at [479, 349] on div "////NOT COSTED////" at bounding box center [434, 359] width 98 height 20
type input "0"
click at [100, 122] on div "Collaborate" at bounding box center [79, 123] width 54 height 12
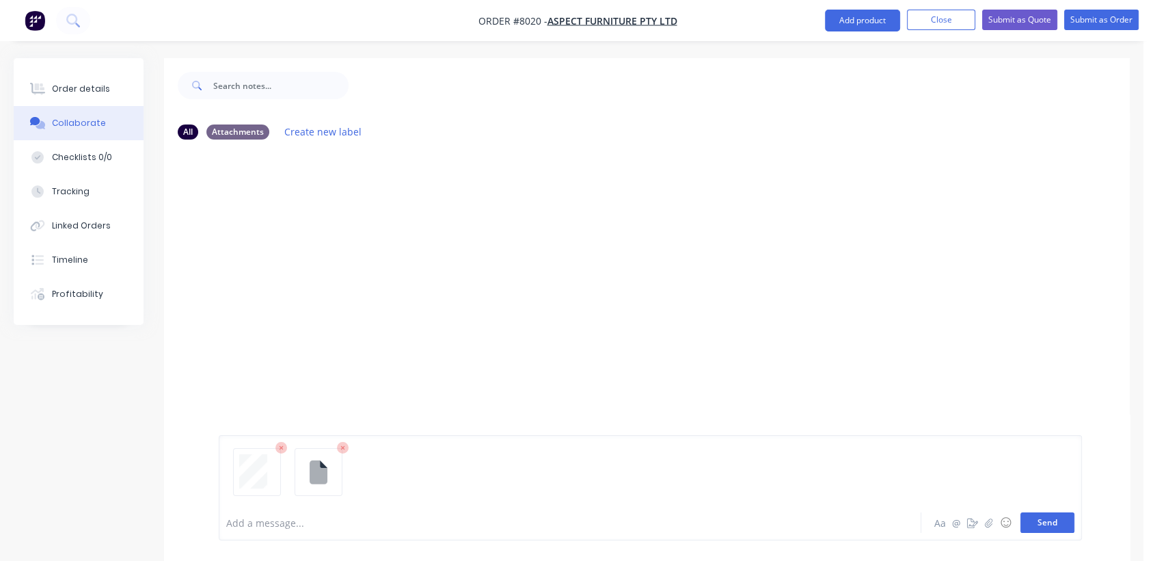
click at [1059, 515] on button "Send" at bounding box center [1048, 522] width 54 height 21
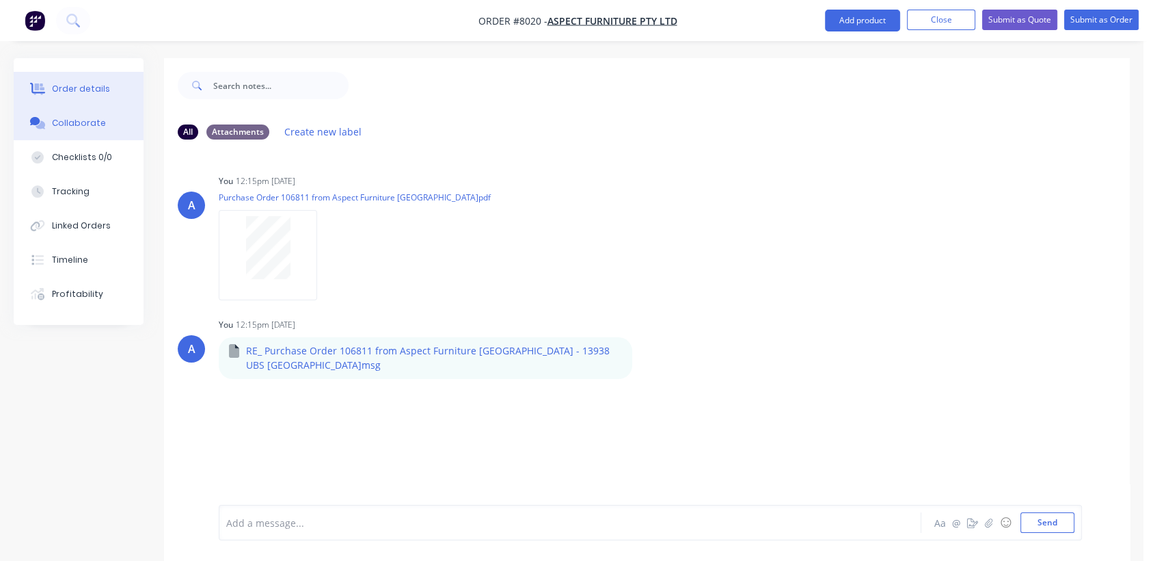
click at [76, 83] on div "Order details" at bounding box center [81, 89] width 58 height 12
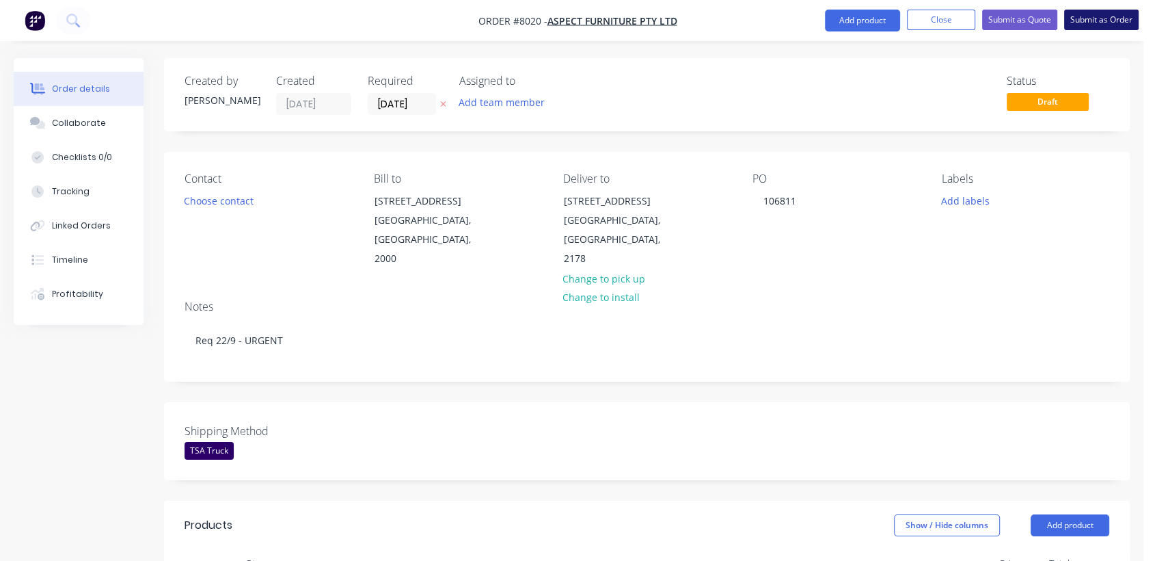
click at [1117, 18] on button "Submit as Order" at bounding box center [1101, 20] width 75 height 21
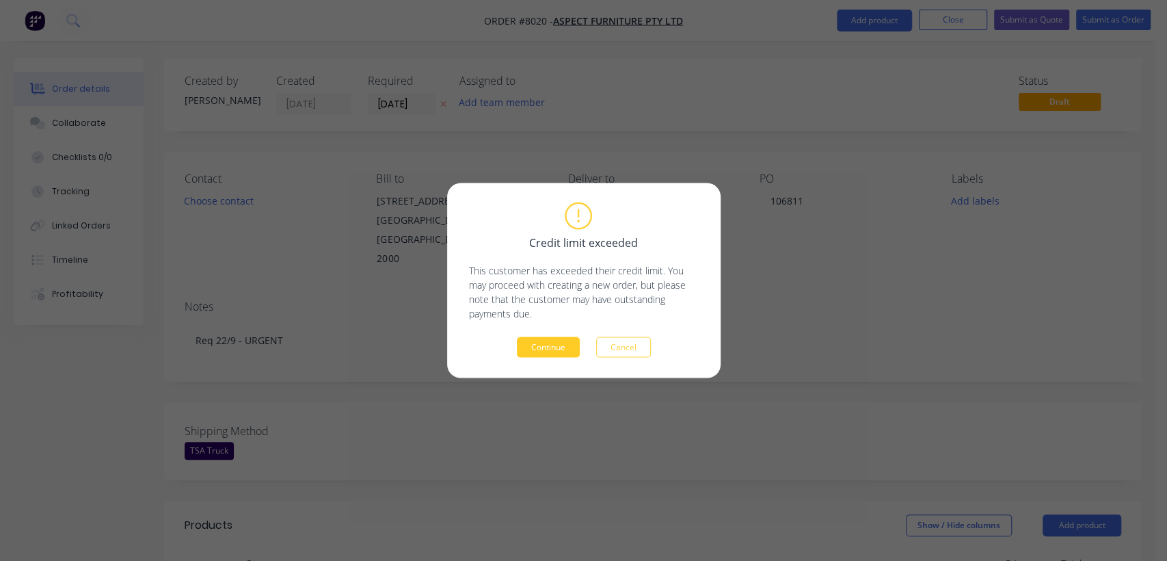
click at [546, 338] on button "Continue" at bounding box center [548, 347] width 63 height 21
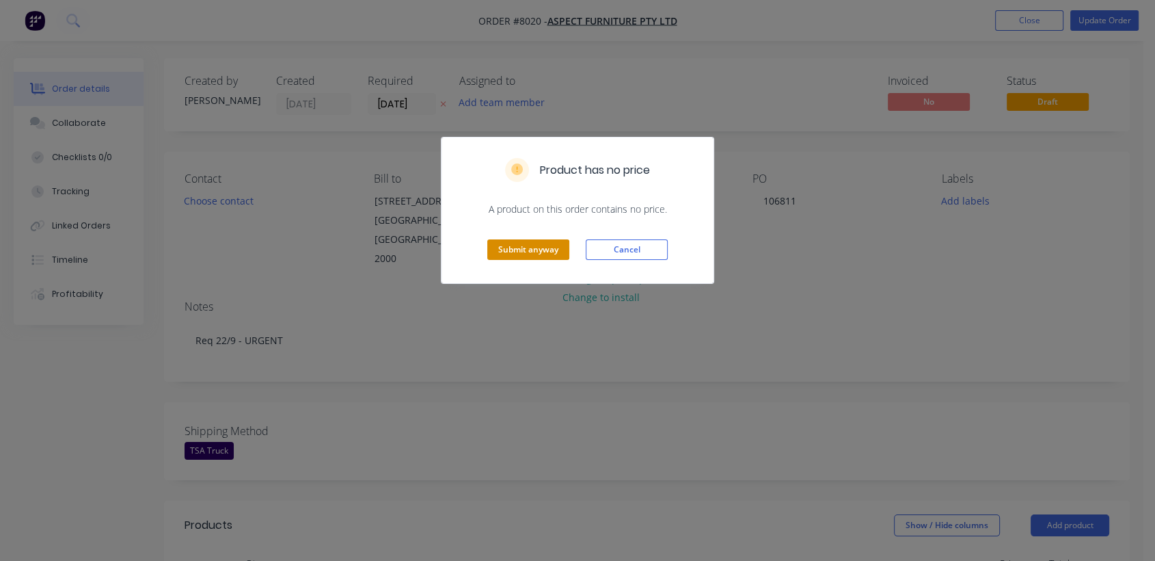
click at [526, 252] on button "Submit anyway" at bounding box center [528, 249] width 82 height 21
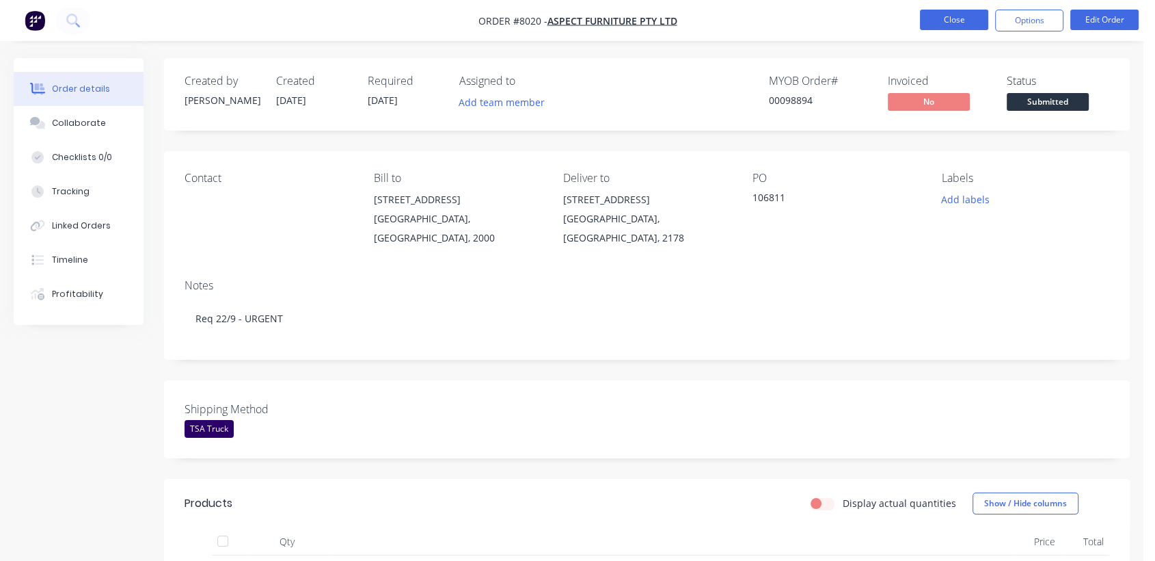
click at [952, 15] on button "Close" at bounding box center [954, 20] width 68 height 21
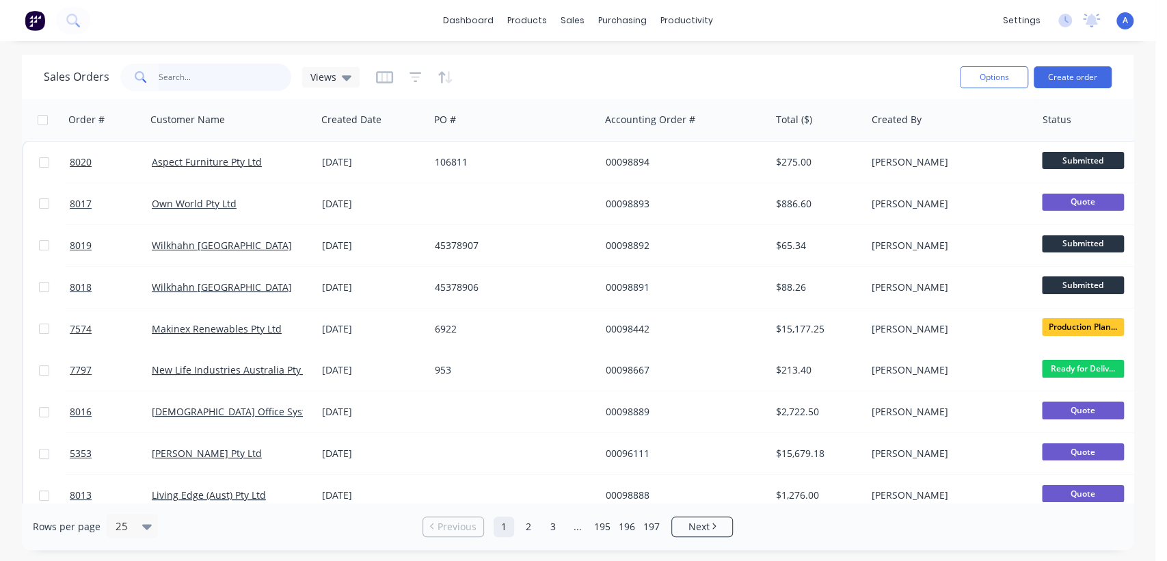
click at [219, 72] on input "text" at bounding box center [225, 77] width 133 height 27
type input "6943"
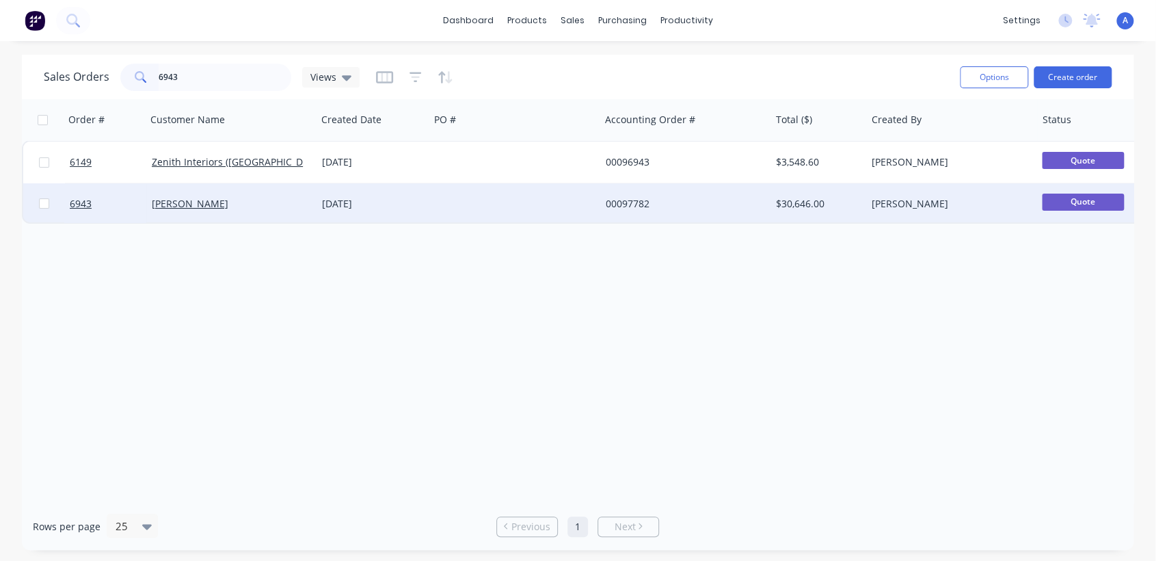
click at [431, 201] on div at bounding box center [514, 203] width 170 height 41
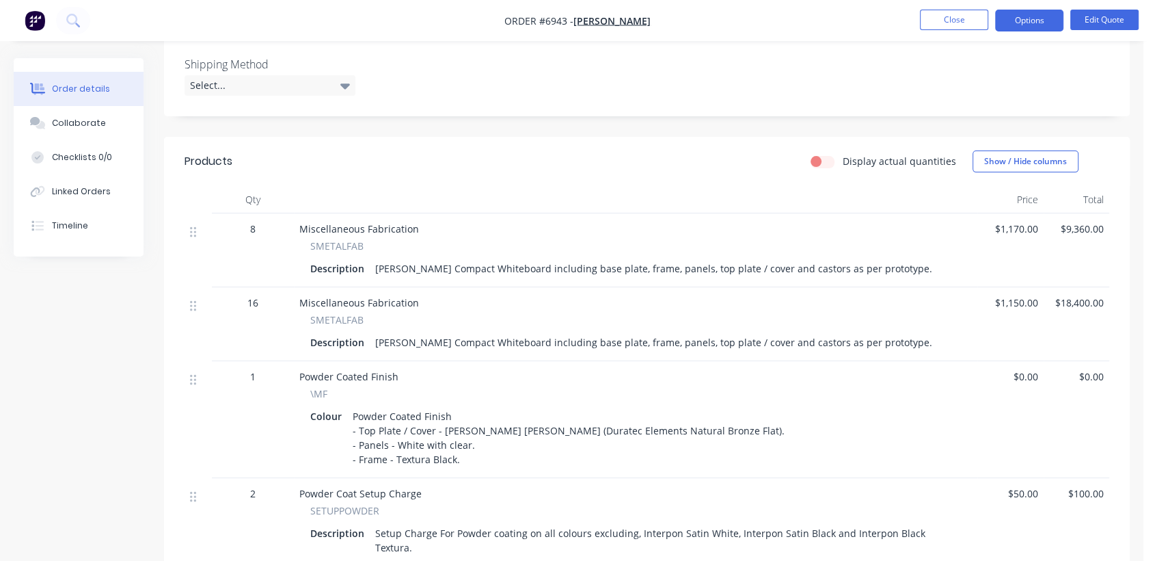
scroll to position [379, 0]
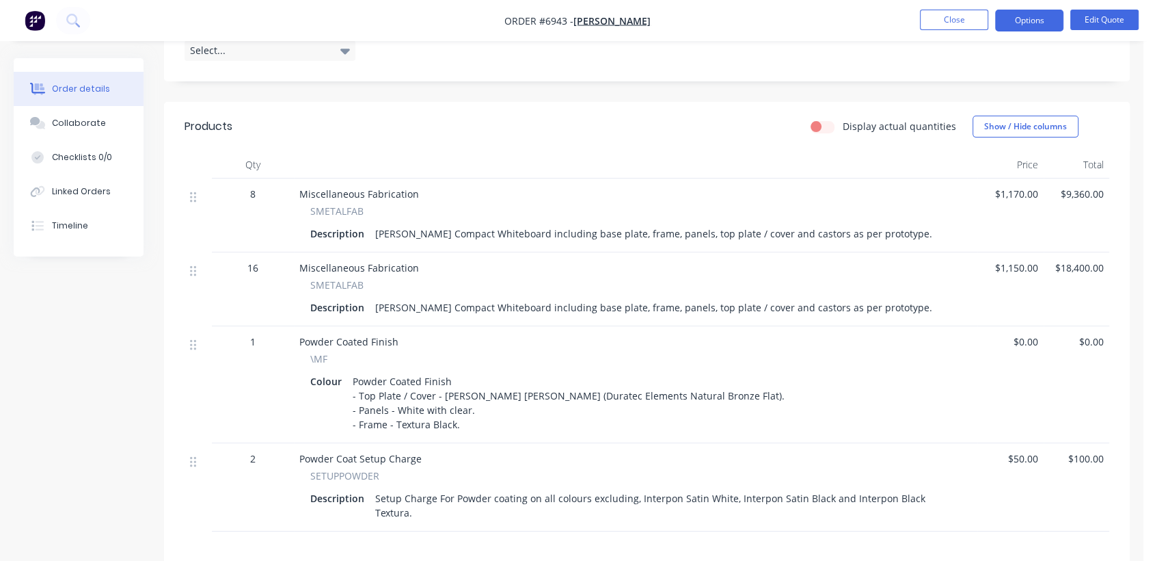
click at [873, 224] on div "[PERSON_NAME] Compact Whiteboard including base plate, frame, panels, top plate…" at bounding box center [654, 234] width 568 height 20
click at [1045, 14] on button "Options" at bounding box center [1029, 21] width 68 height 22
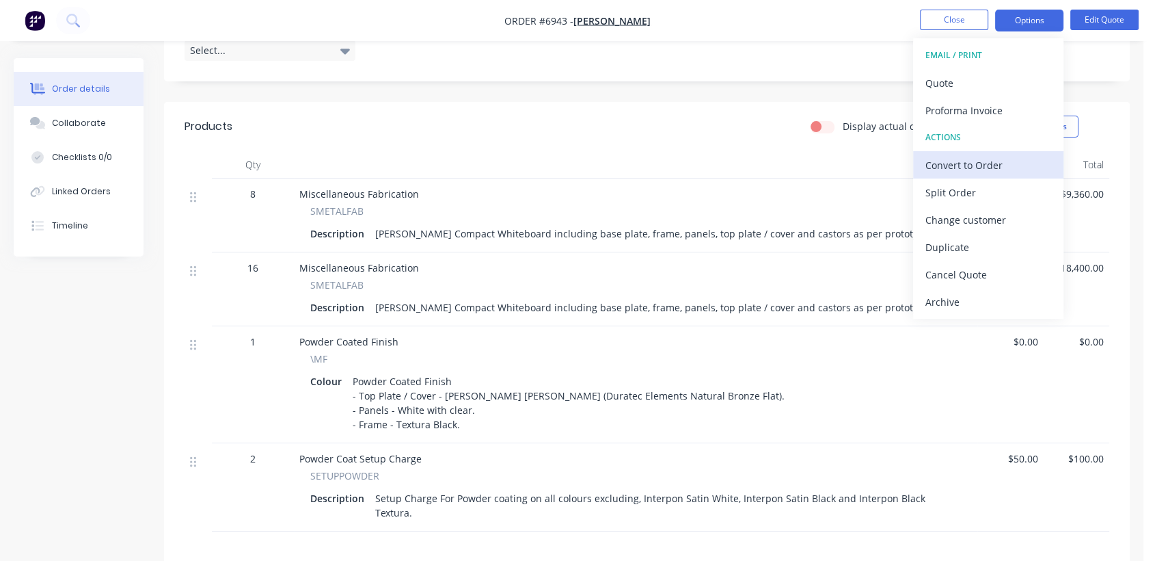
click at [1006, 165] on div "Convert to Order" at bounding box center [989, 165] width 126 height 20
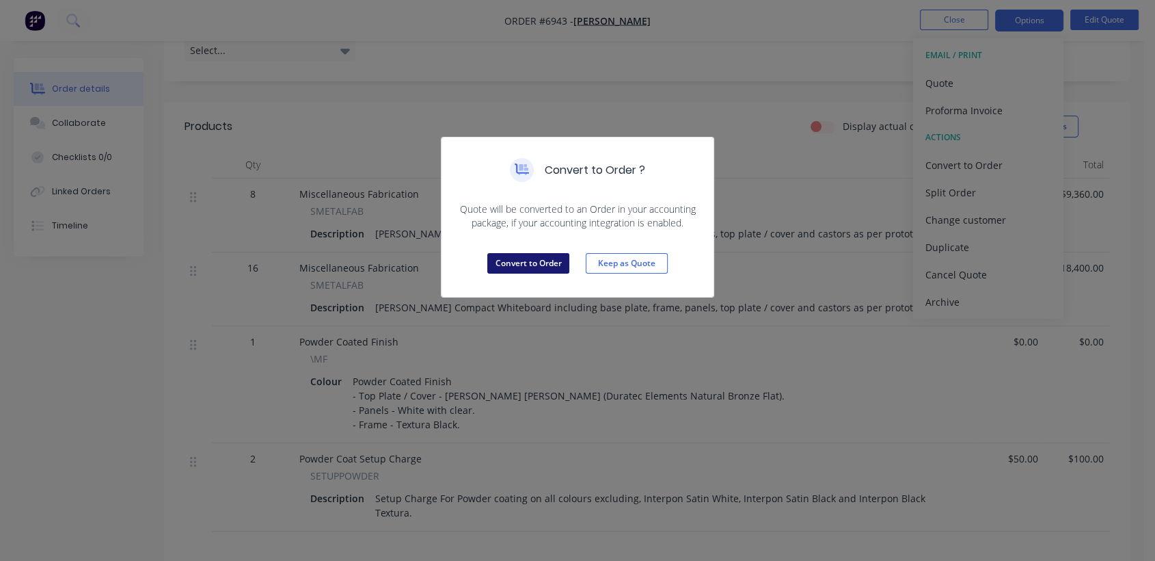
click at [524, 260] on button "Convert to Order" at bounding box center [528, 263] width 82 height 21
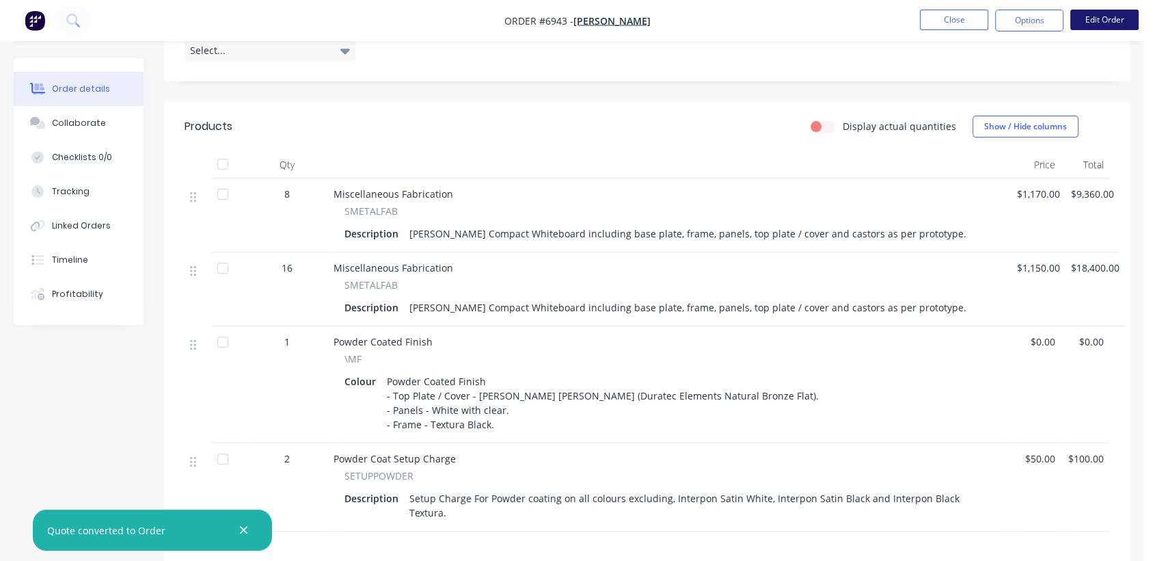
click at [1091, 18] on button "Edit Order" at bounding box center [1105, 20] width 68 height 21
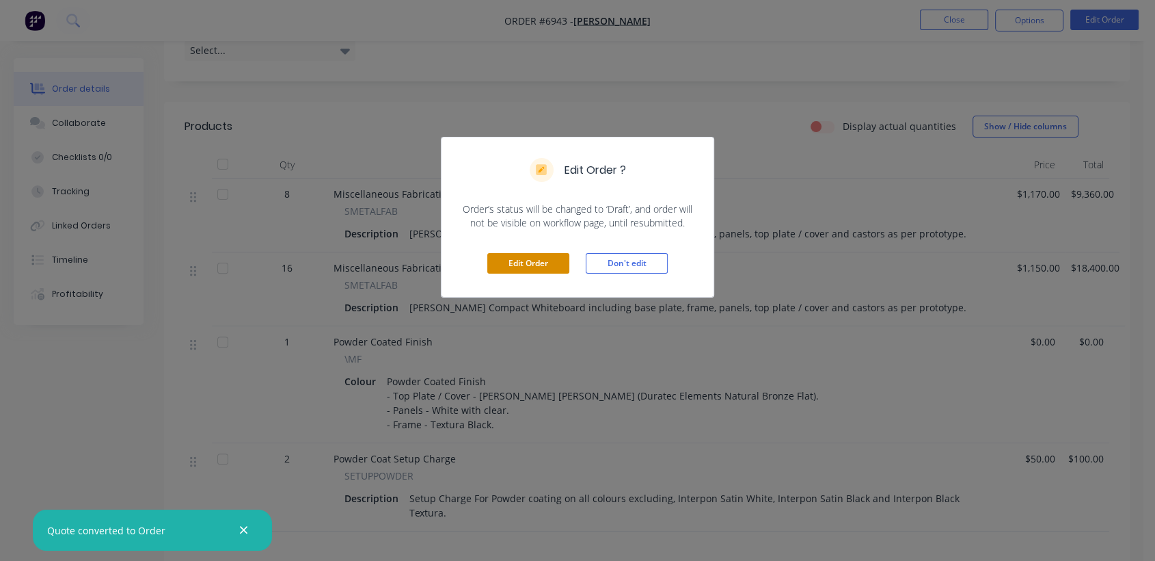
click at [539, 264] on button "Edit Order" at bounding box center [528, 263] width 82 height 21
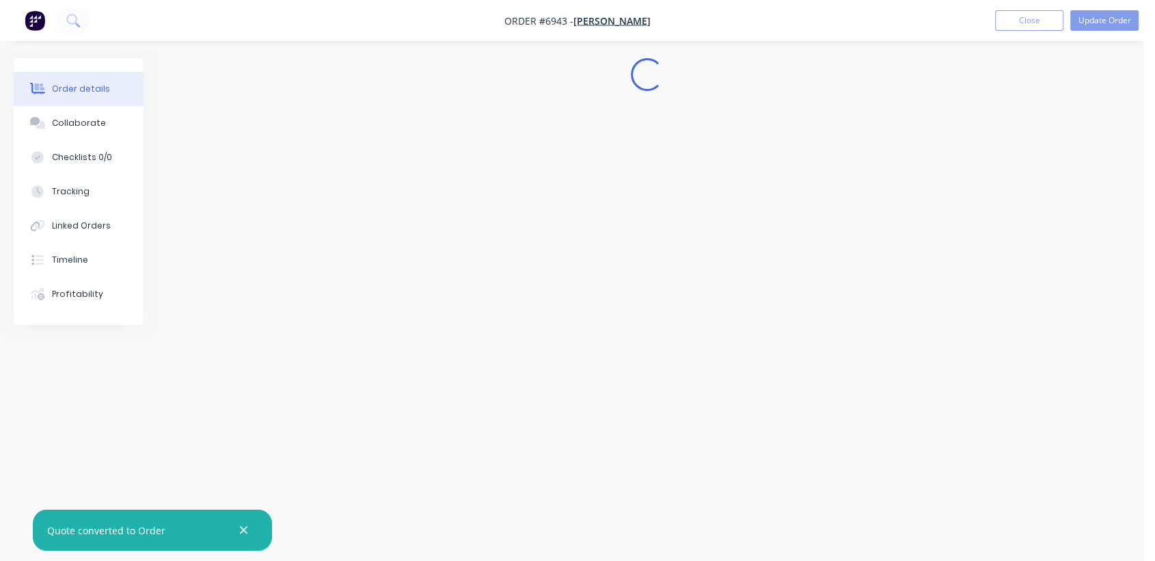
scroll to position [0, 0]
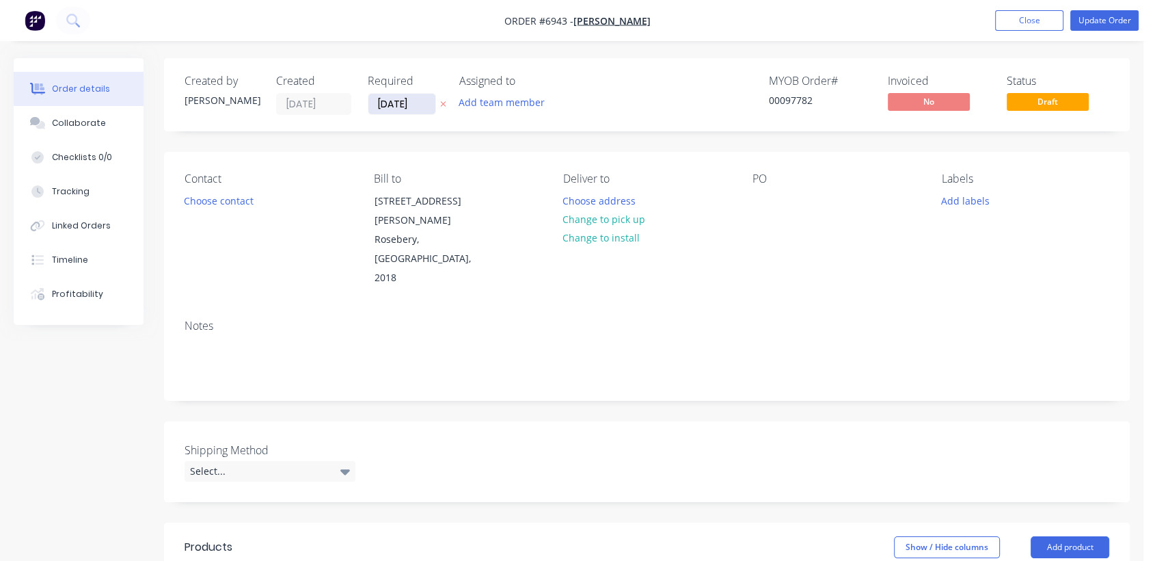
click at [427, 101] on input "[DATE]" at bounding box center [401, 104] width 67 height 21
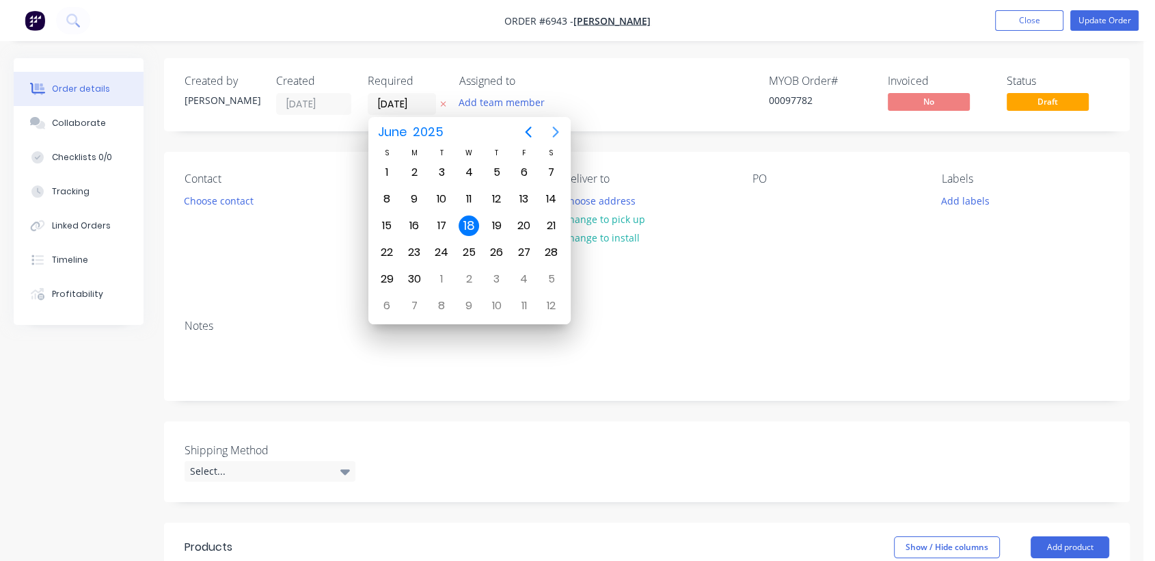
click at [565, 132] on button "Next page" at bounding box center [555, 131] width 27 height 27
click at [561, 132] on icon "Next page" at bounding box center [556, 132] width 16 height 16
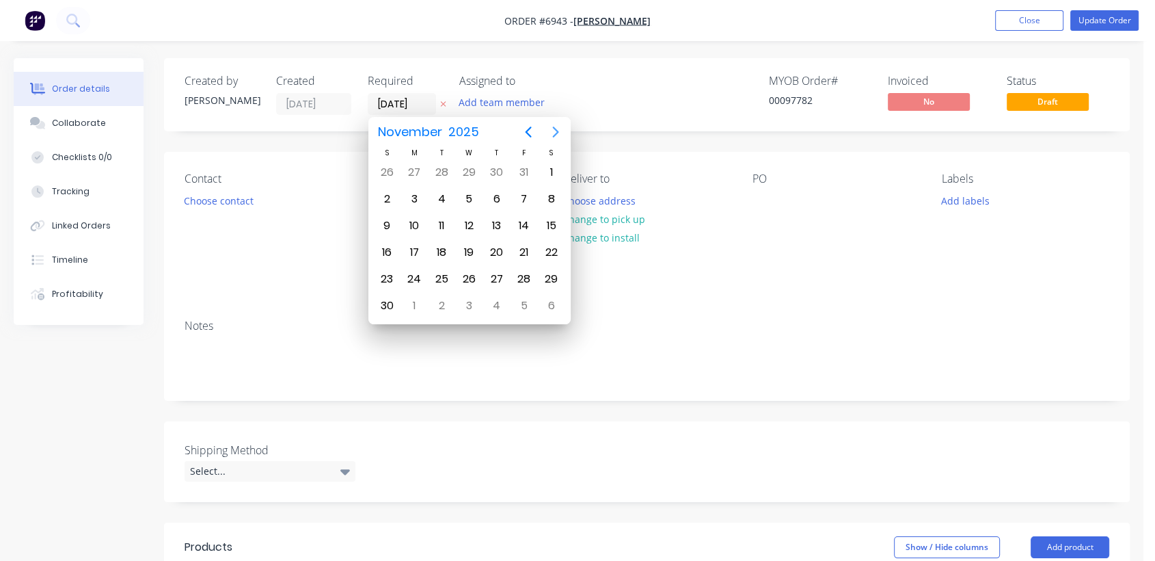
click at [561, 132] on icon "Next page" at bounding box center [556, 132] width 16 height 16
click at [472, 277] on div "31" at bounding box center [469, 279] width 21 height 21
type input "[DATE]"
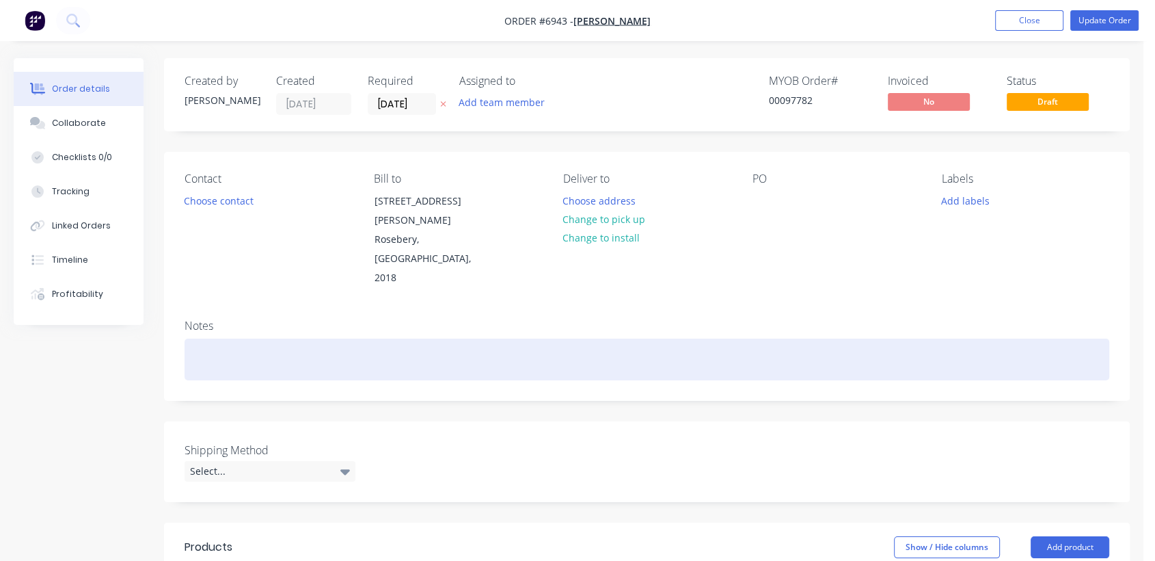
click at [250, 338] on div at bounding box center [647, 359] width 925 height 42
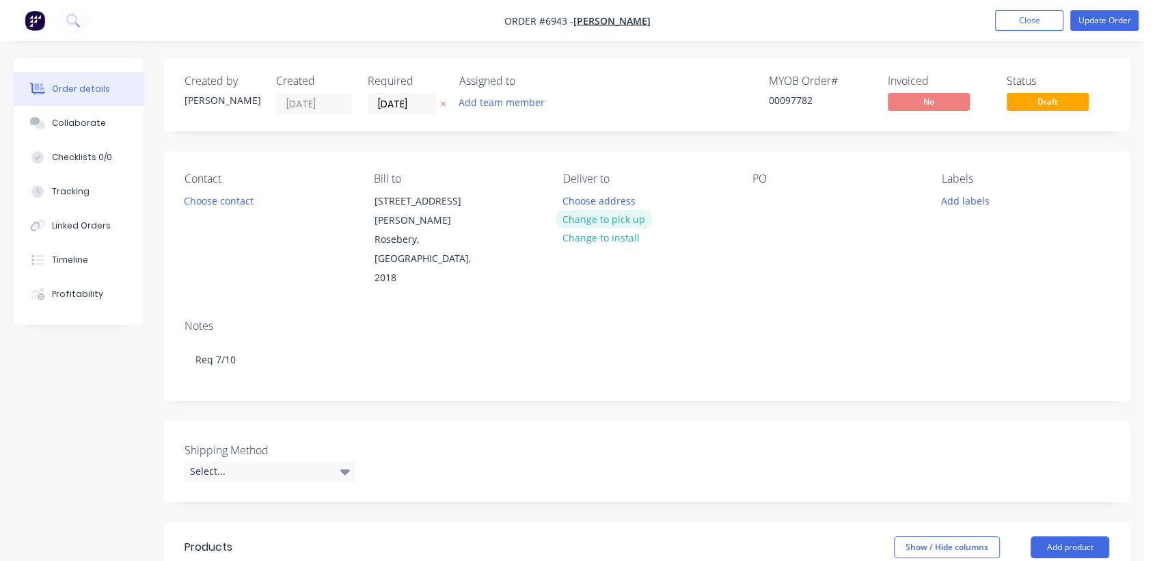
click at [603, 215] on button "Change to pick up" at bounding box center [604, 219] width 97 height 18
click at [762, 198] on div at bounding box center [764, 201] width 22 height 20
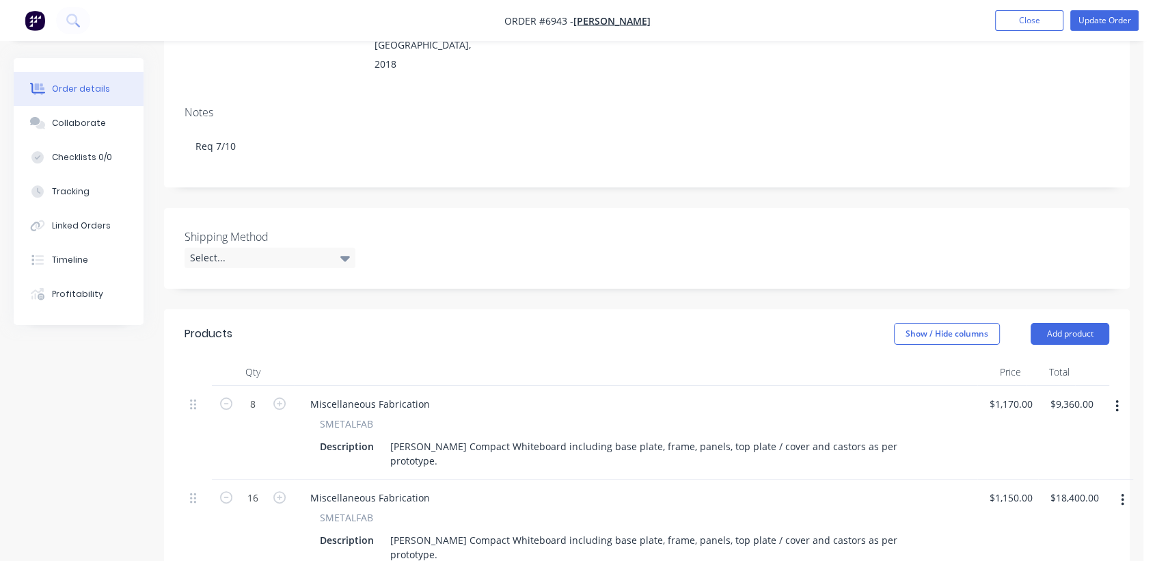
scroll to position [228, 0]
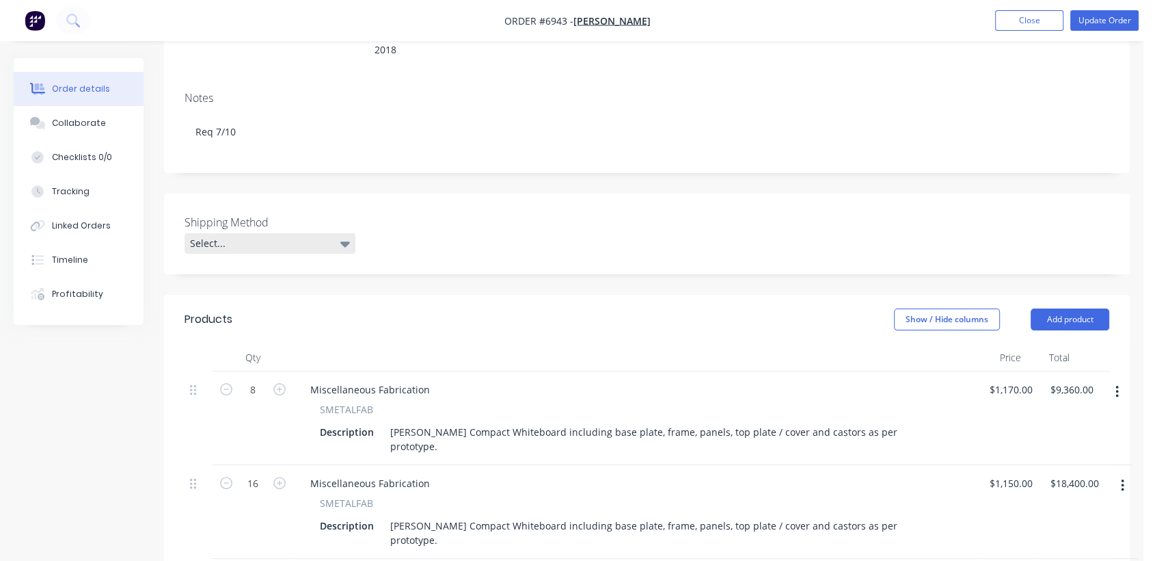
click at [259, 233] on div "Select..." at bounding box center [270, 243] width 171 height 21
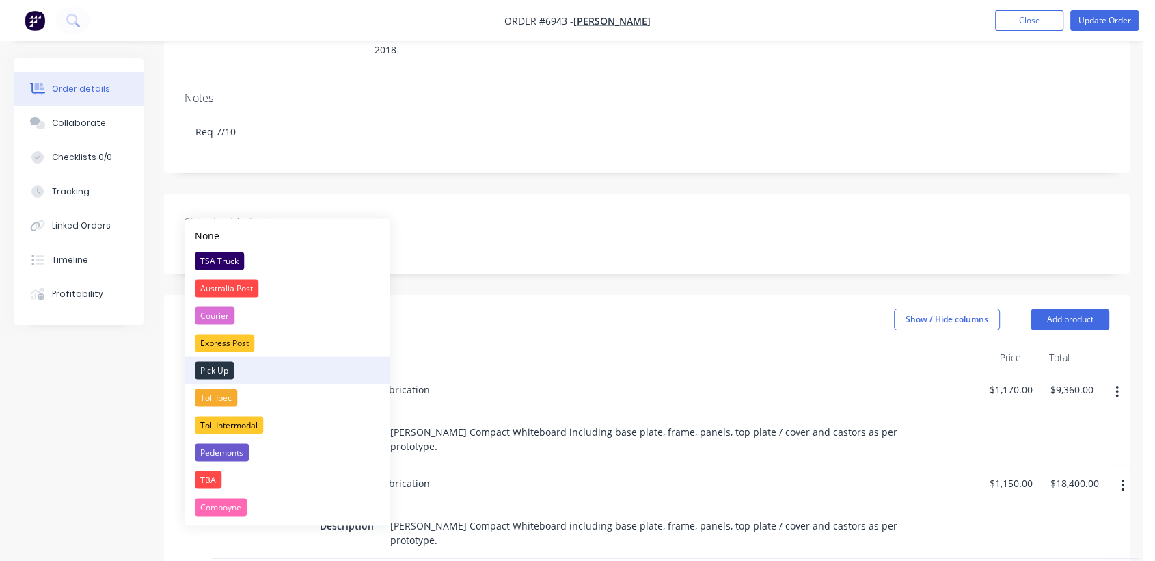
click at [221, 368] on div "Pick Up" at bounding box center [214, 370] width 39 height 18
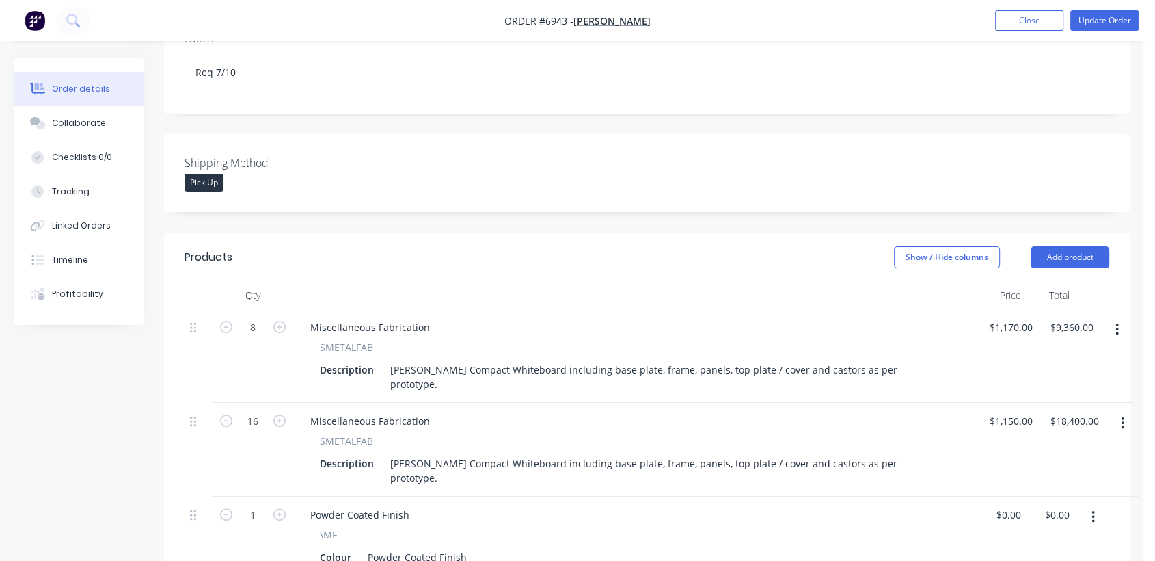
scroll to position [379, 0]
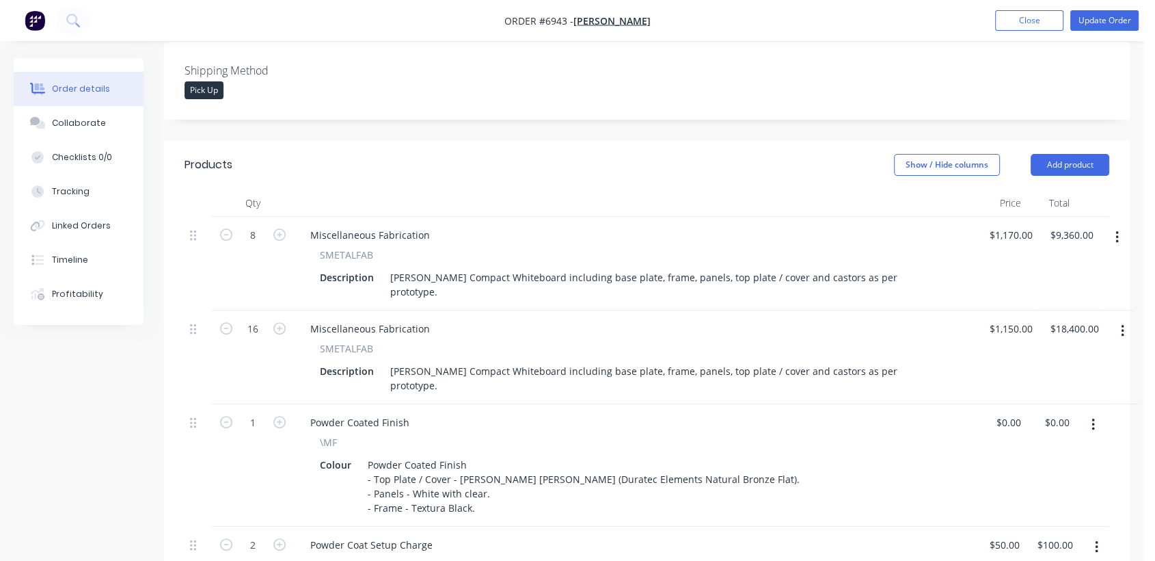
click at [1122, 325] on icon "button" at bounding box center [1122, 331] width 3 height 12
click at [1034, 439] on div "Delete" at bounding box center [1073, 449] width 105 height 20
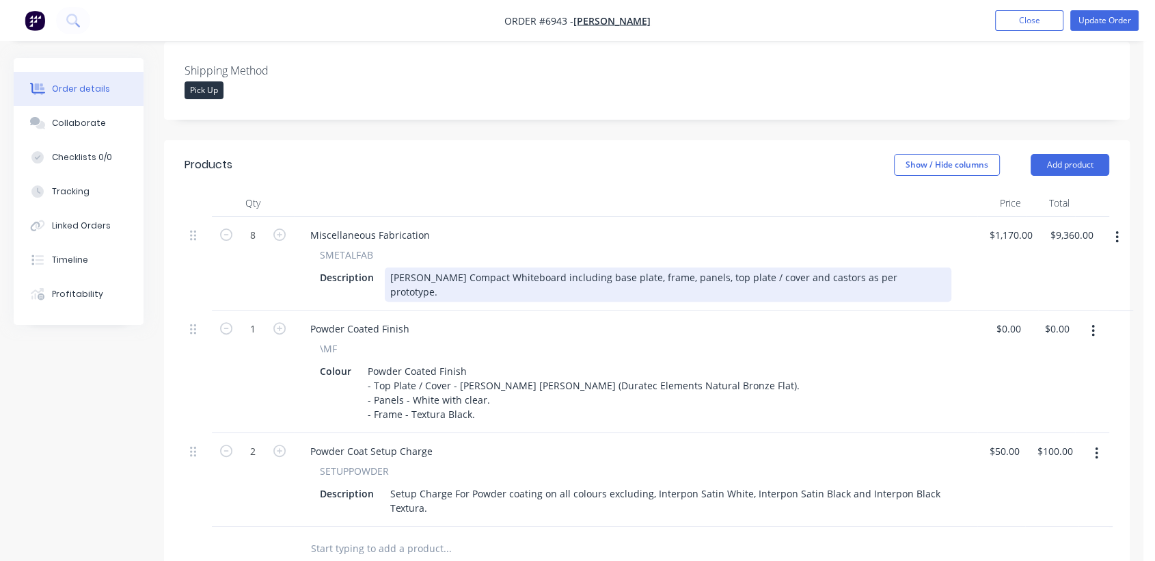
click at [891, 267] on div "[PERSON_NAME] Compact Whiteboard including base plate, frame, panels, top plate…" at bounding box center [668, 284] width 567 height 34
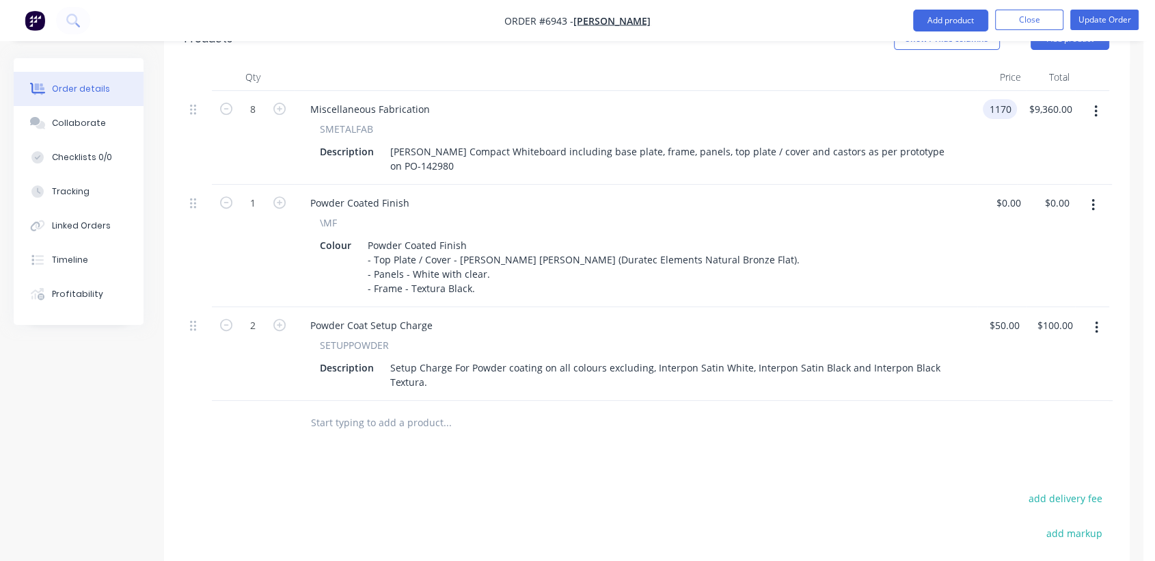
scroll to position [531, 0]
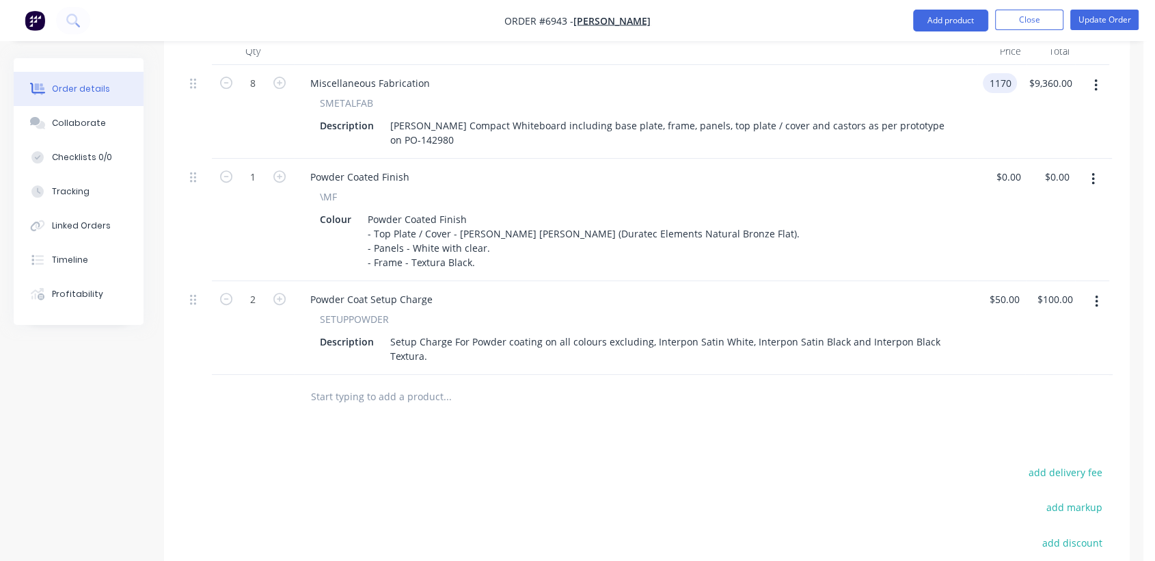
type input "$1,170.00"
click at [400, 383] on input "text" at bounding box center [446, 396] width 273 height 27
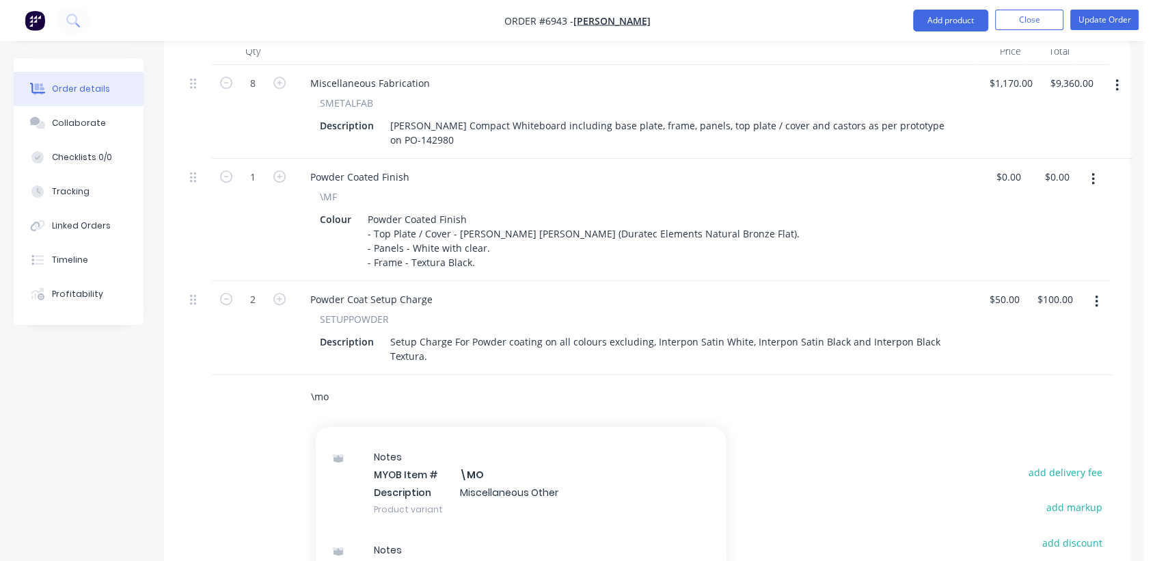
scroll to position [228, 0]
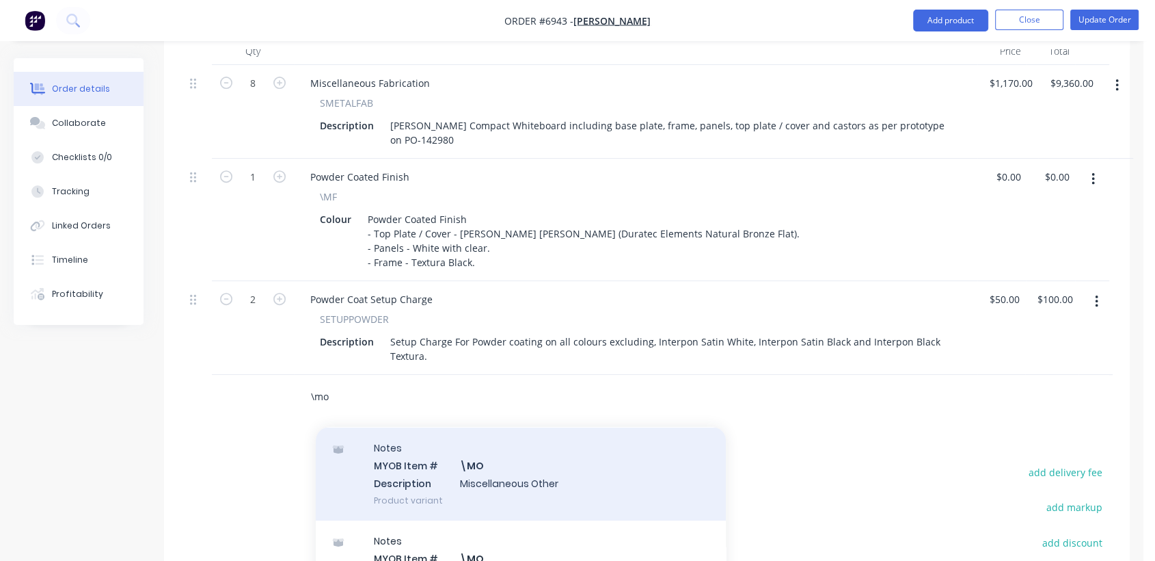
type input "\mo"
click at [487, 442] on div "Notes MYOB Item # \MO Description Miscellaneous Other Product variant" at bounding box center [521, 473] width 410 height 92
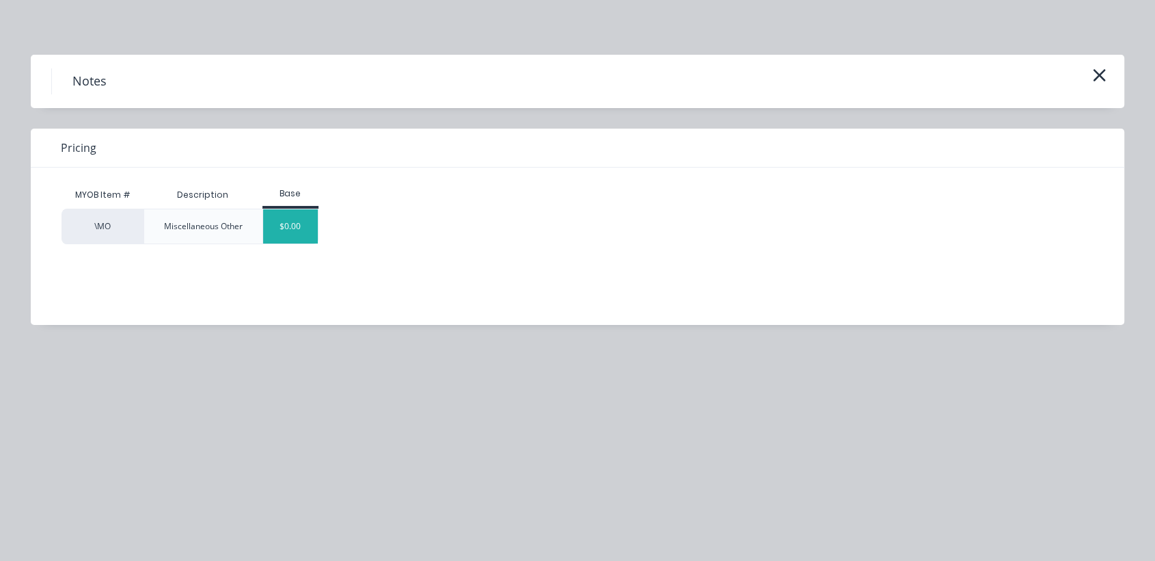
click at [285, 226] on div "$0.00" at bounding box center [290, 226] width 55 height 34
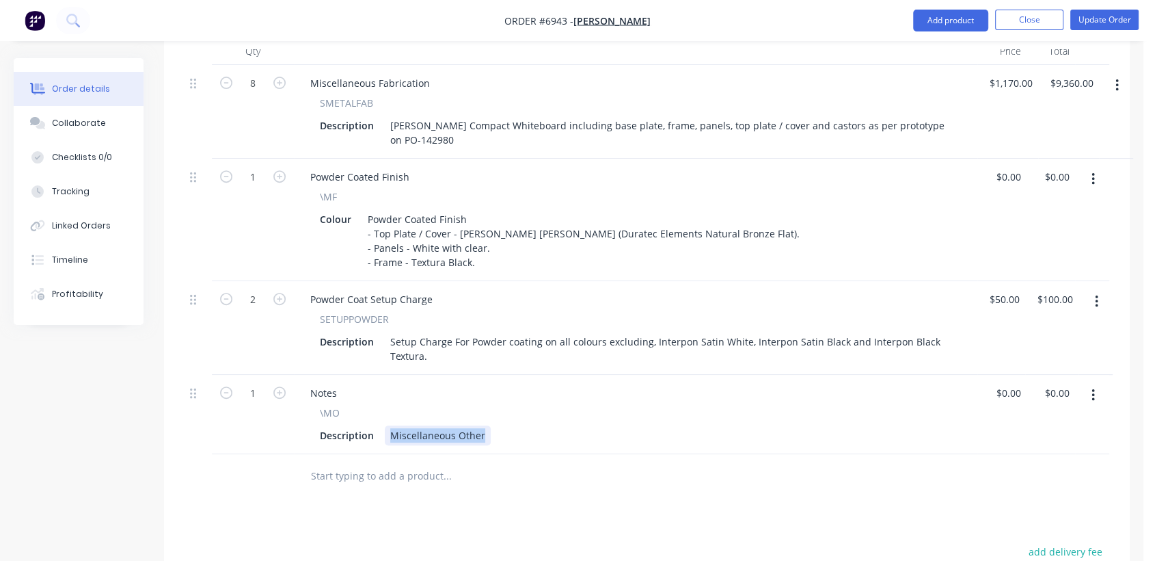
drag, startPoint x: 386, startPoint y: 390, endPoint x: 569, endPoint y: 407, distance: 183.3
click at [569, 407] on div "Notes \MO Description Miscellaneous Other" at bounding box center [636, 414] width 684 height 79
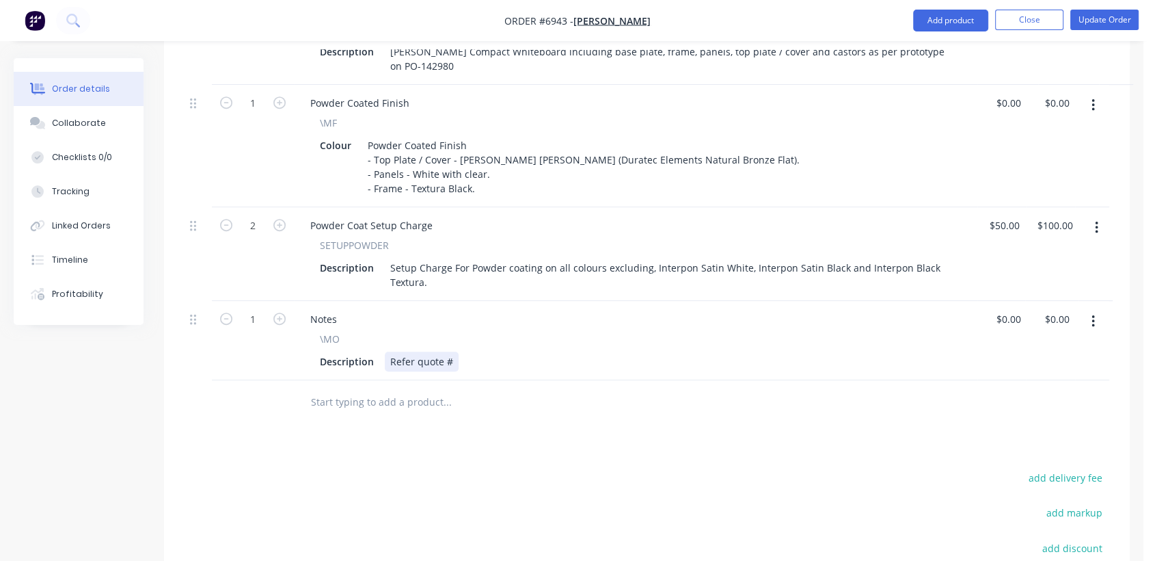
scroll to position [607, 0]
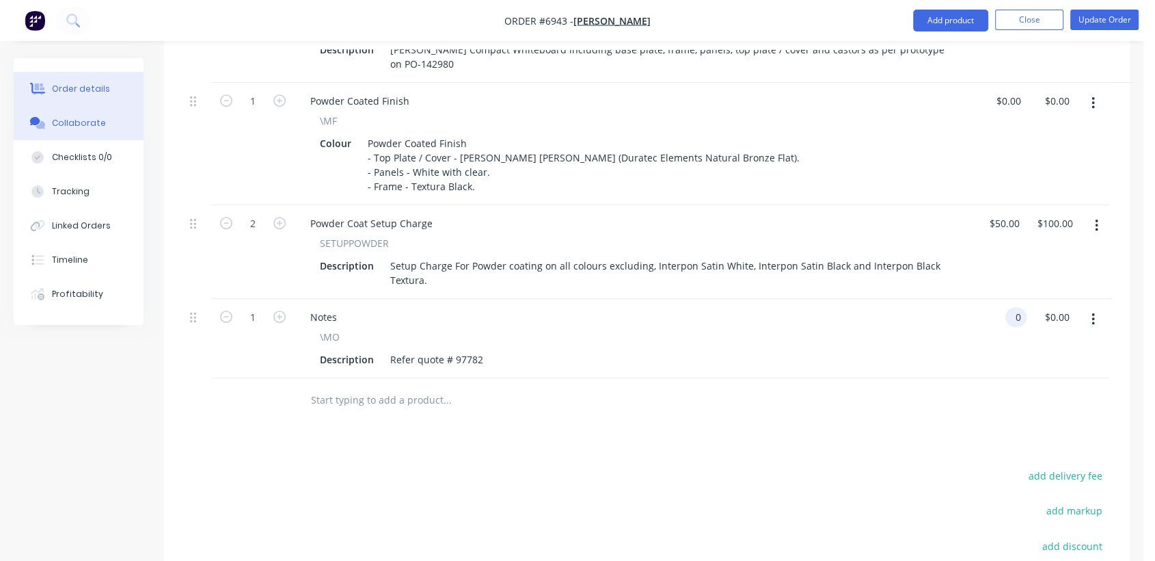
type input "$0.00"
click at [79, 120] on div "Collaborate" at bounding box center [79, 123] width 54 height 12
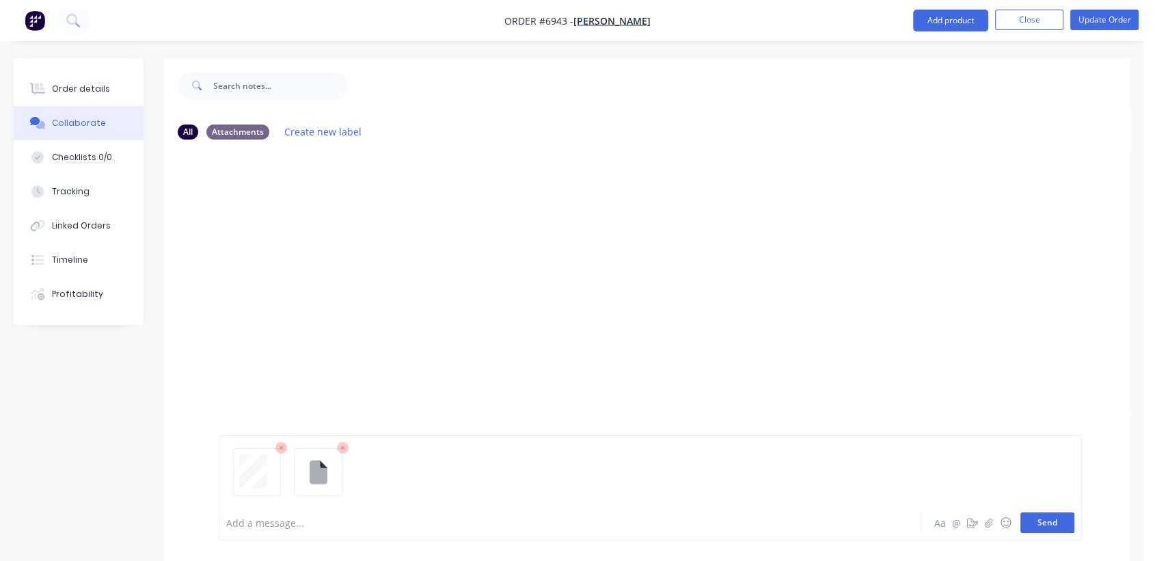
click at [1064, 522] on button "Send" at bounding box center [1048, 522] width 54 height 21
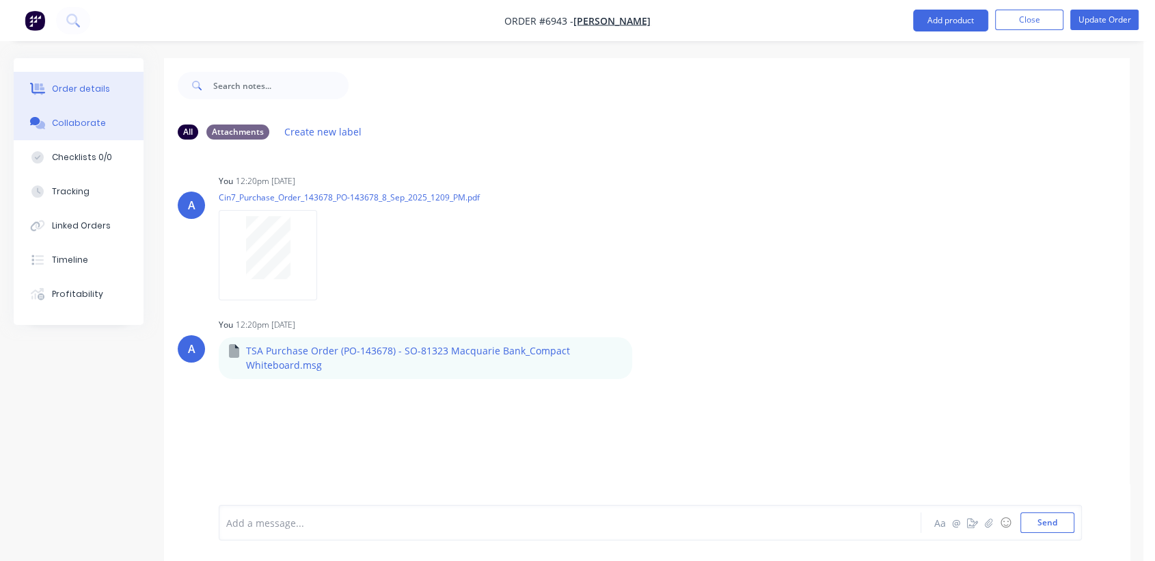
click at [78, 89] on div "Order details" at bounding box center [81, 89] width 58 height 12
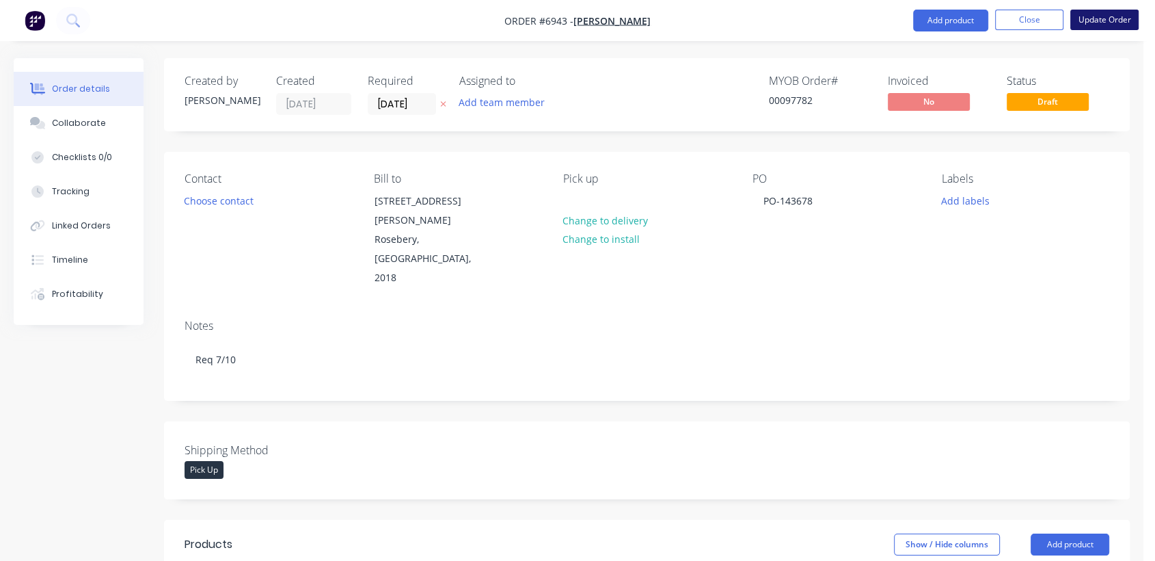
click at [1105, 29] on button "Update Order" at bounding box center [1105, 20] width 68 height 21
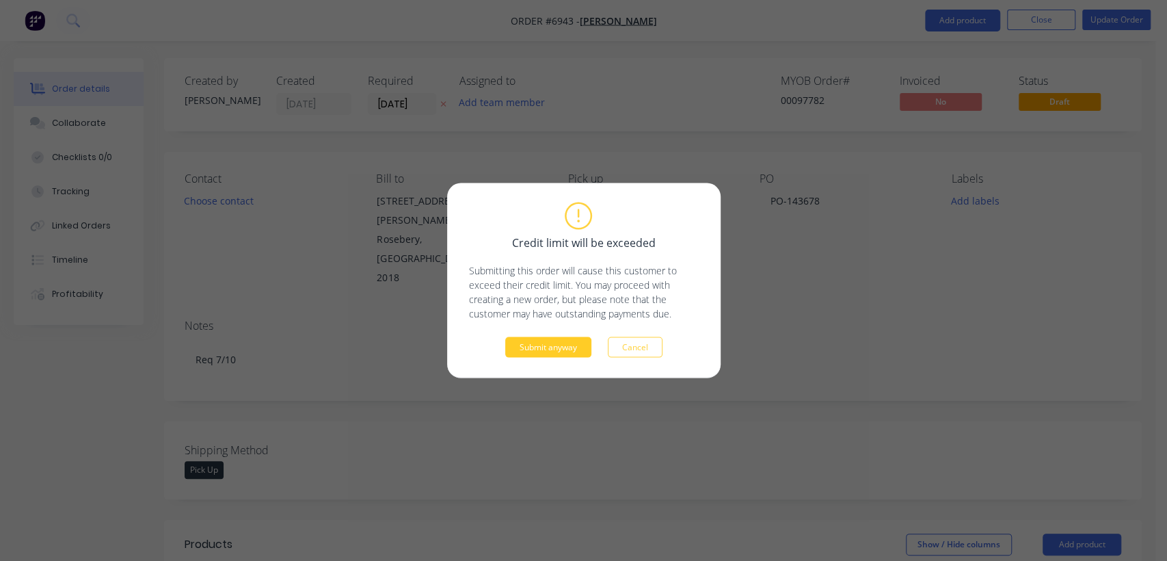
click at [552, 339] on button "Submit anyway" at bounding box center [548, 347] width 86 height 21
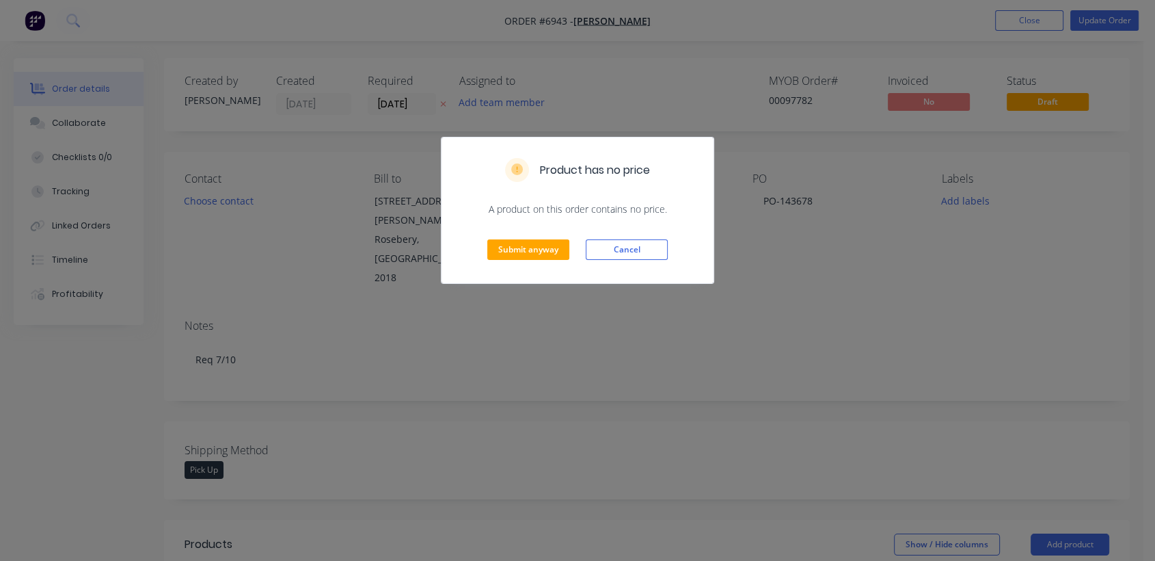
click at [525, 237] on div "Submit anyway Cancel" at bounding box center [578, 249] width 272 height 67
click at [526, 241] on button "Submit anyway" at bounding box center [528, 249] width 82 height 21
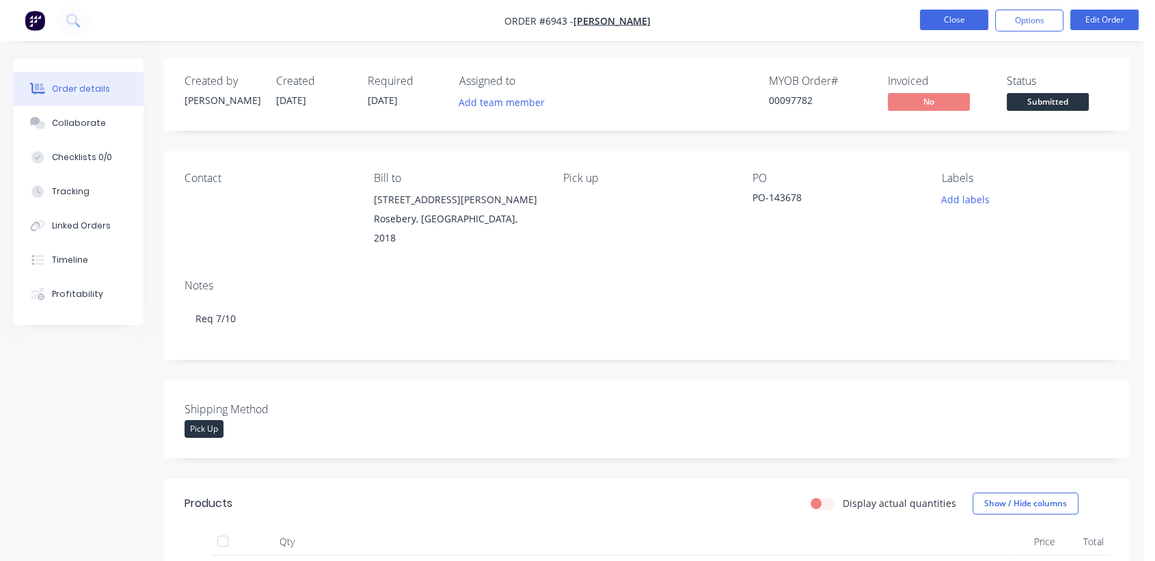
click at [946, 26] on button "Close" at bounding box center [954, 20] width 68 height 21
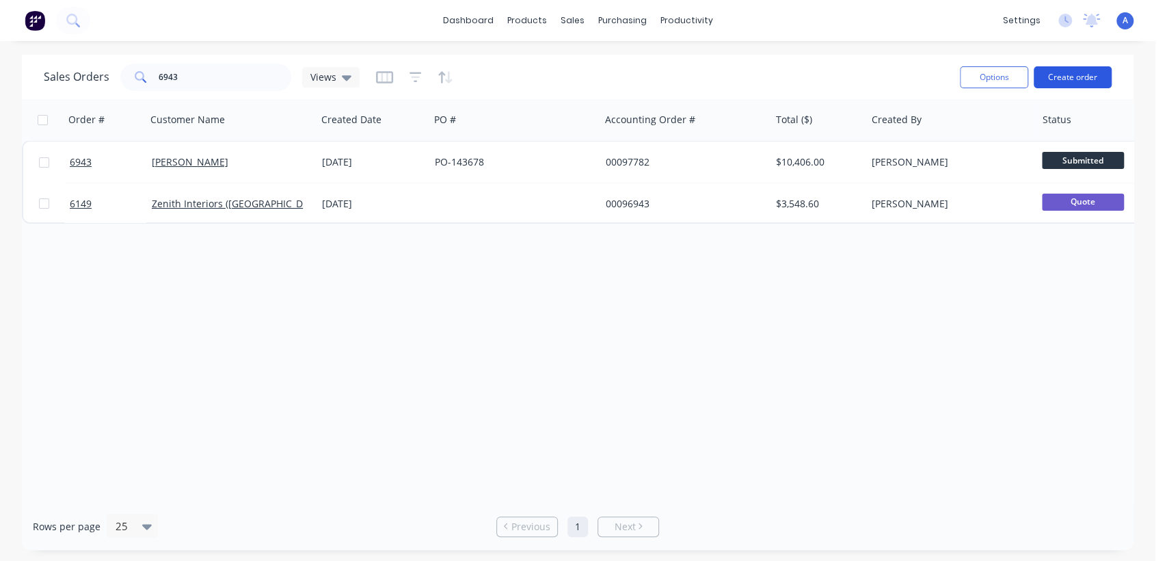
click at [1093, 77] on button "Create order" at bounding box center [1073, 77] width 78 height 22
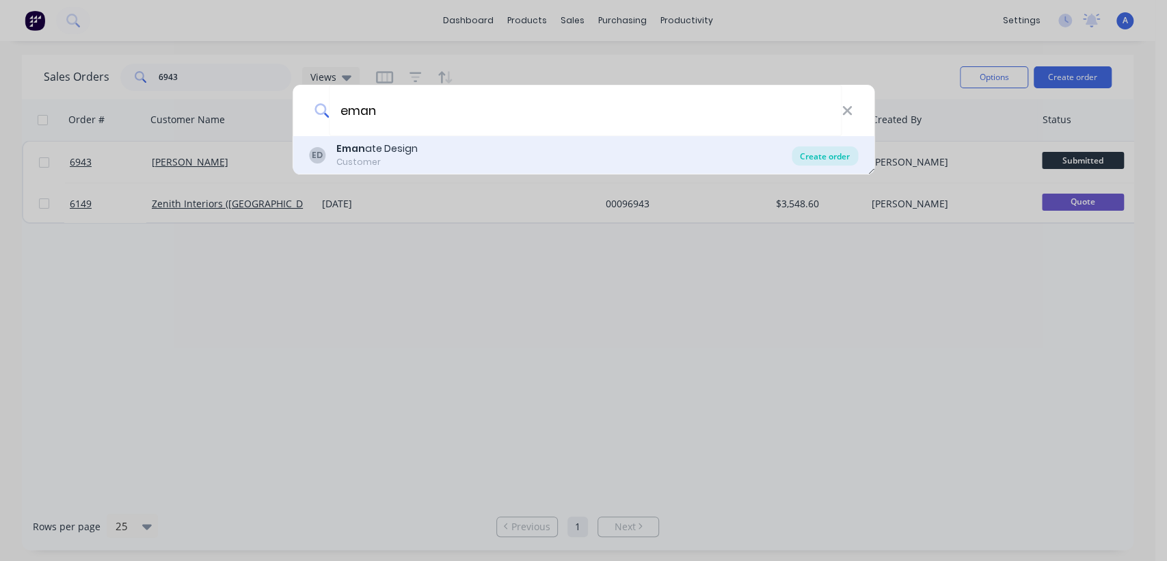
type input "eman"
click at [838, 149] on div "Create order" at bounding box center [825, 155] width 66 height 19
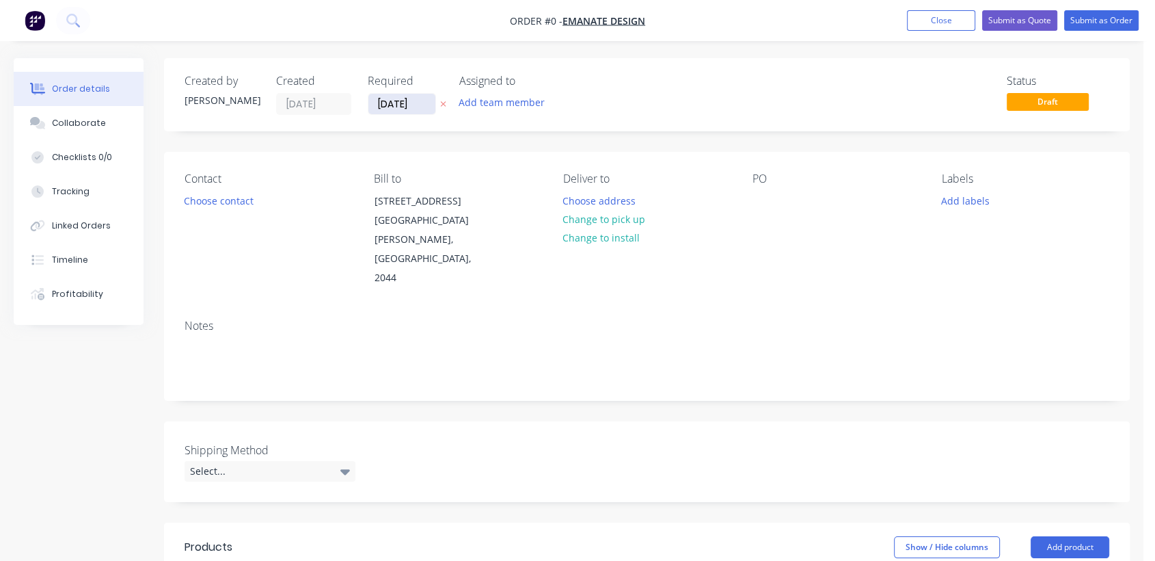
click at [418, 100] on input "[DATE]" at bounding box center [401, 104] width 67 height 21
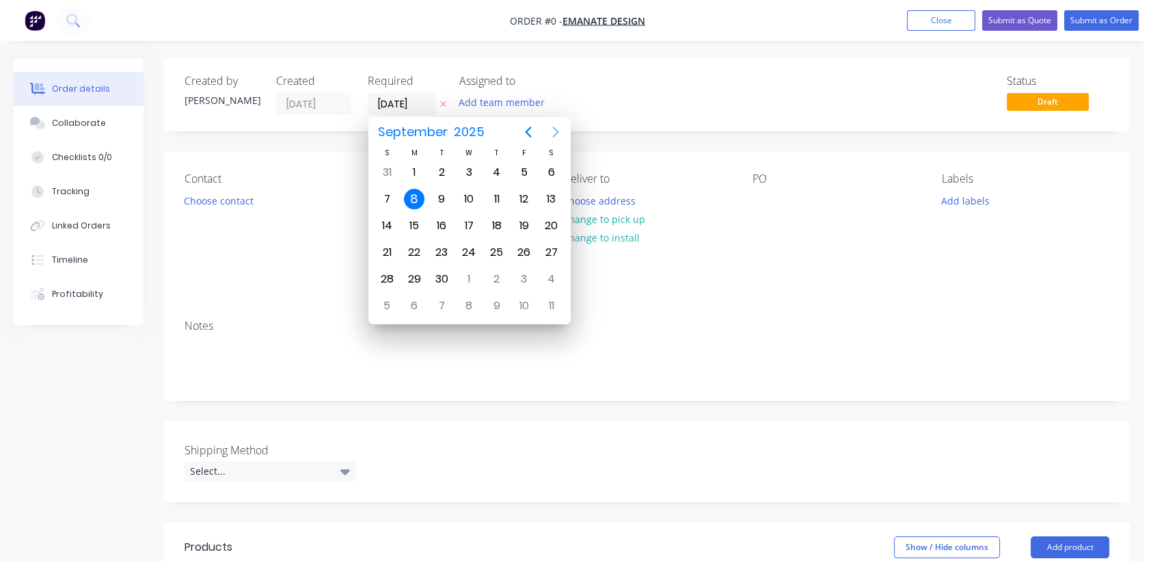
click at [552, 128] on icon "Next page" at bounding box center [556, 132] width 16 height 16
click at [528, 126] on icon "Previous page" at bounding box center [528, 132] width 16 height 16
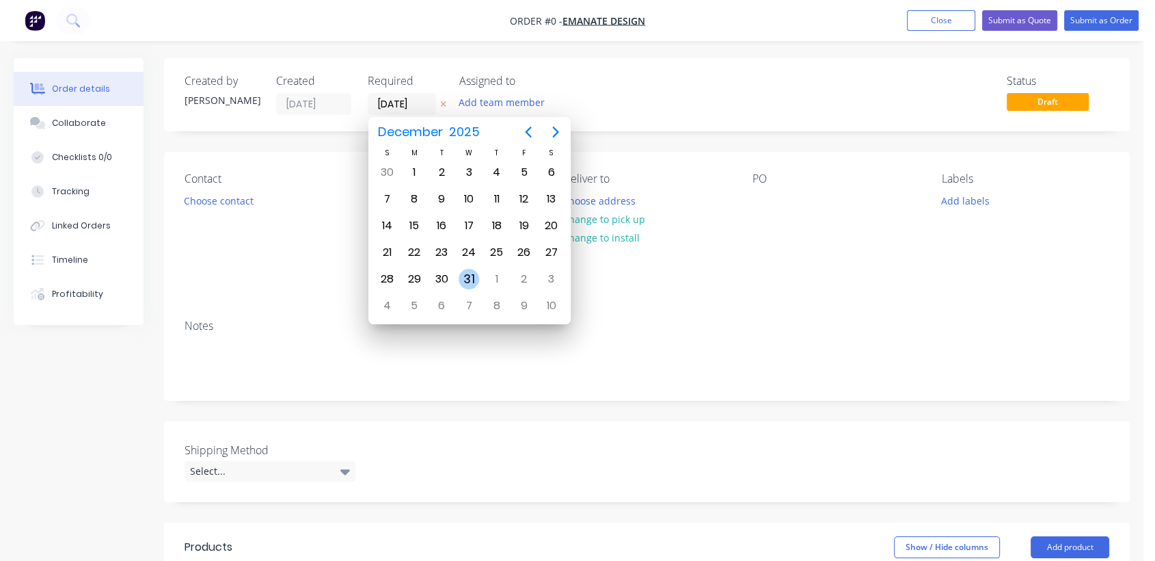
click at [465, 277] on div "31" at bounding box center [469, 279] width 21 height 21
type input "[DATE]"
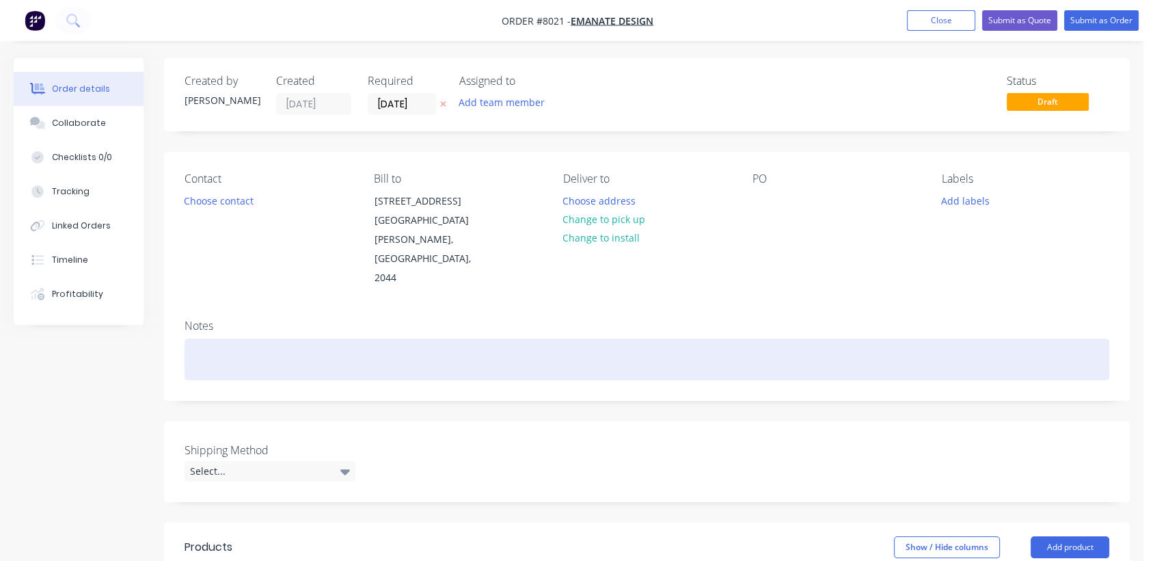
click at [202, 345] on div at bounding box center [647, 359] width 925 height 42
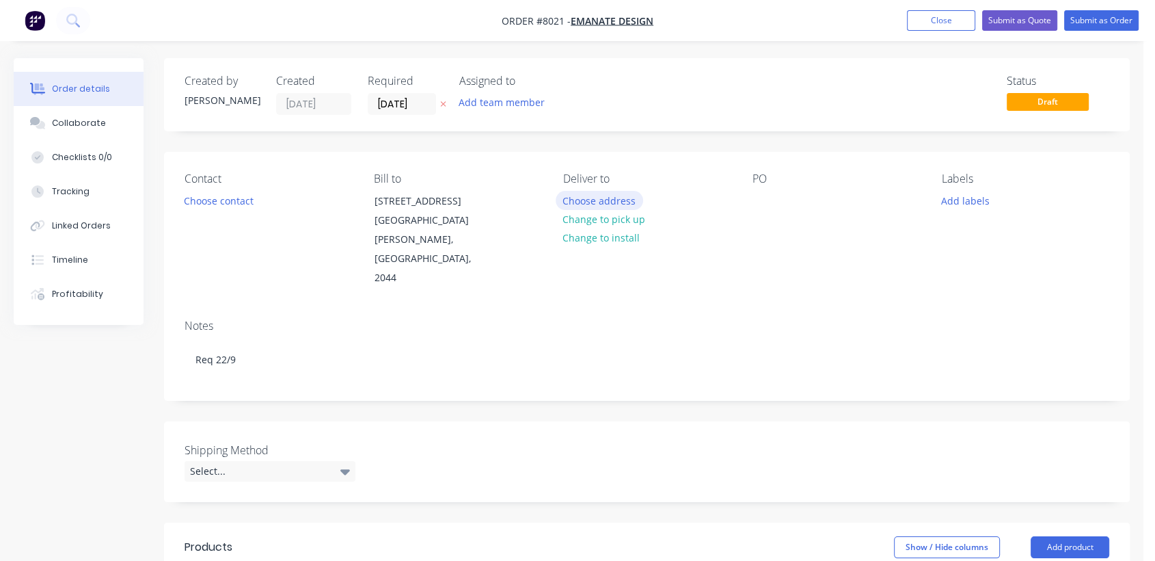
click at [625, 198] on button "Choose address" at bounding box center [599, 200] width 87 height 18
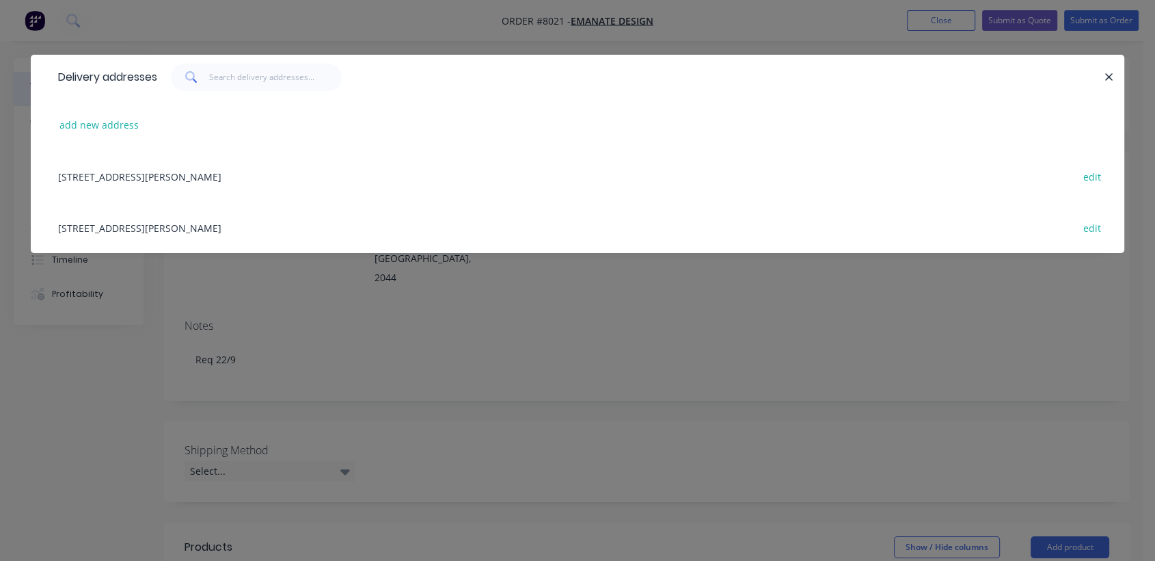
click at [167, 223] on div "[STREET_ADDRESS][PERSON_NAME] edit" at bounding box center [577, 227] width 1053 height 51
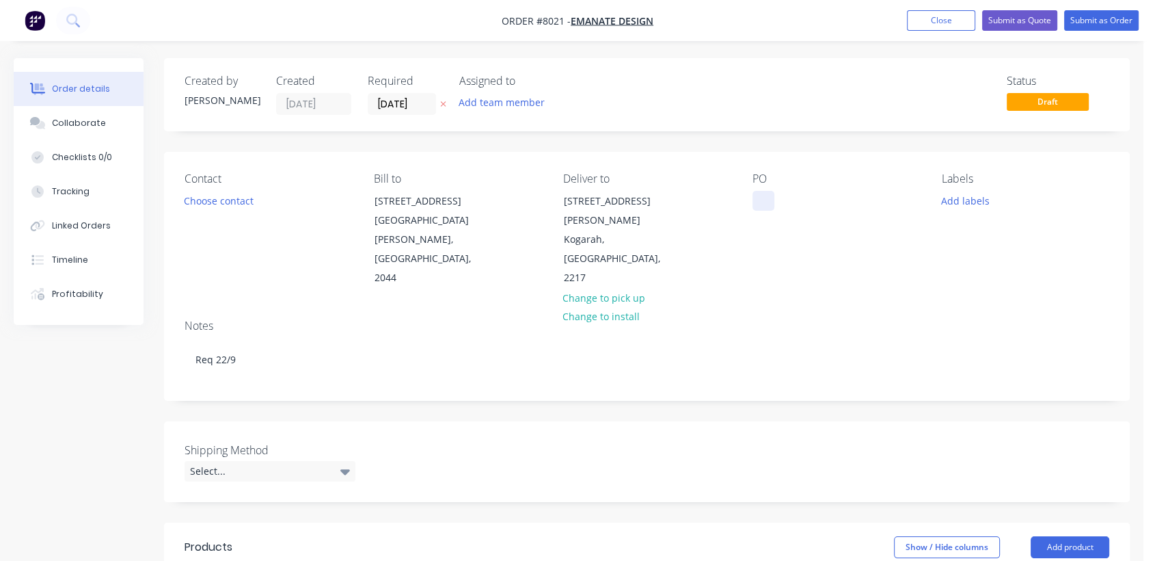
click at [759, 208] on div at bounding box center [764, 201] width 22 height 20
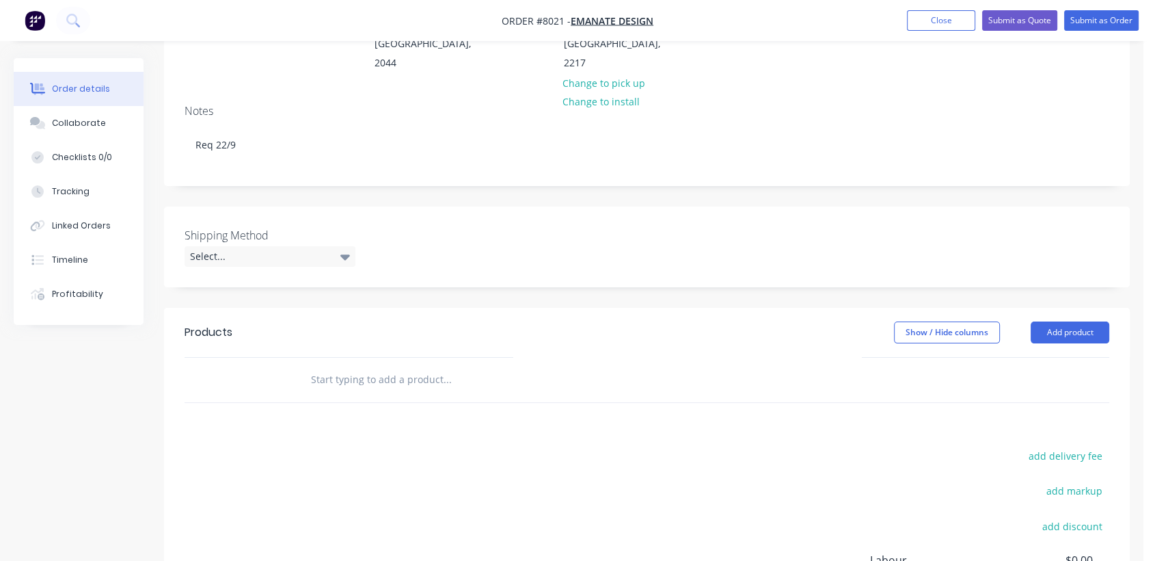
scroll to position [228, 0]
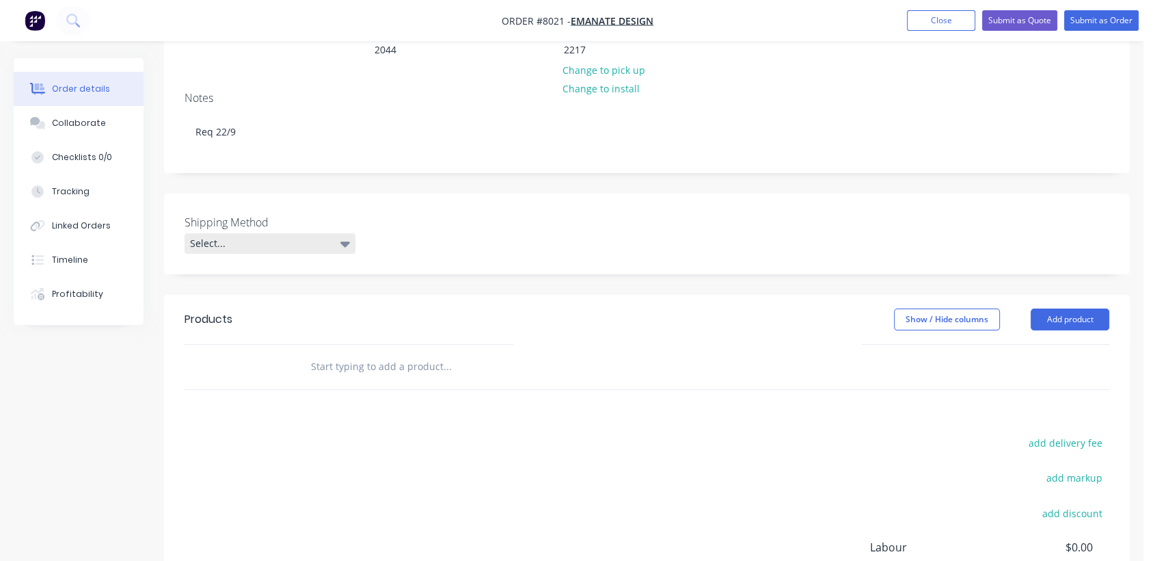
click at [239, 233] on div "Select..." at bounding box center [270, 243] width 171 height 21
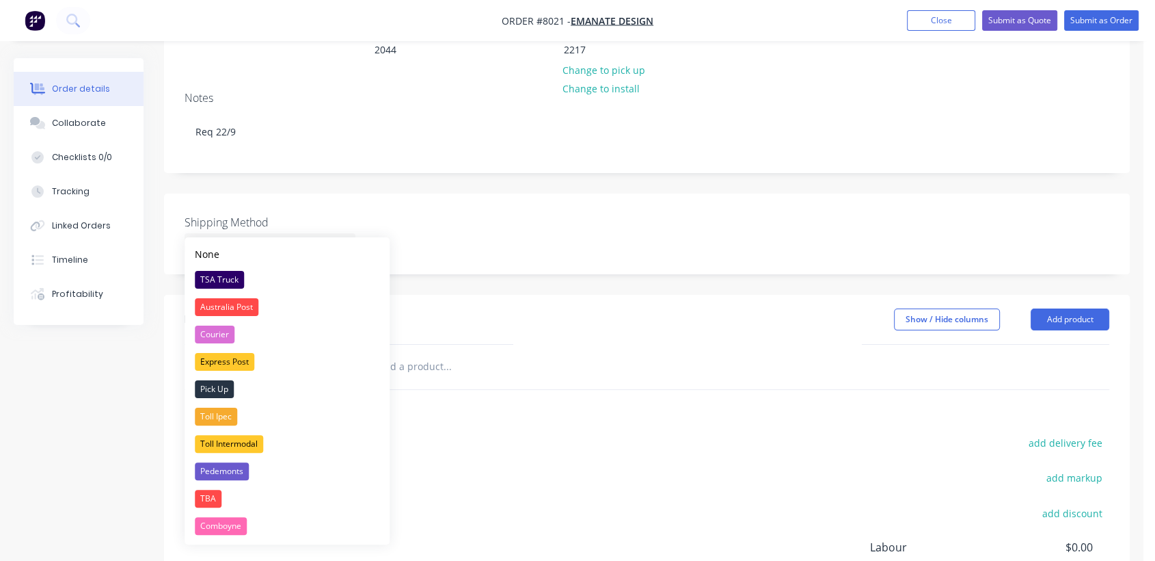
click at [234, 278] on div "TSA Truck" at bounding box center [219, 280] width 49 height 18
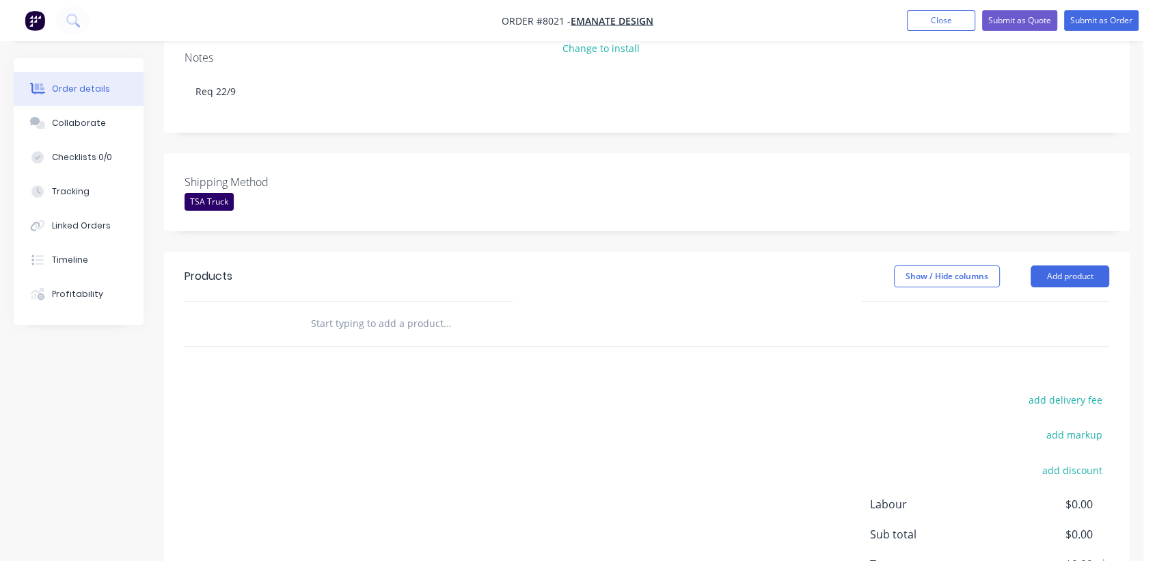
scroll to position [353, 0]
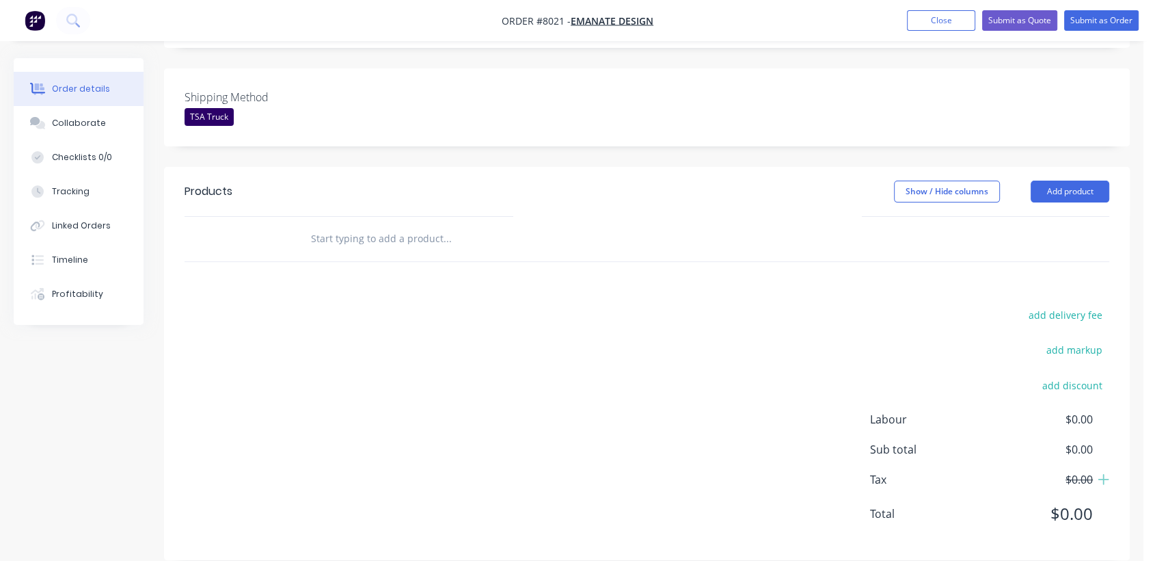
click at [360, 225] on input "text" at bounding box center [446, 238] width 273 height 27
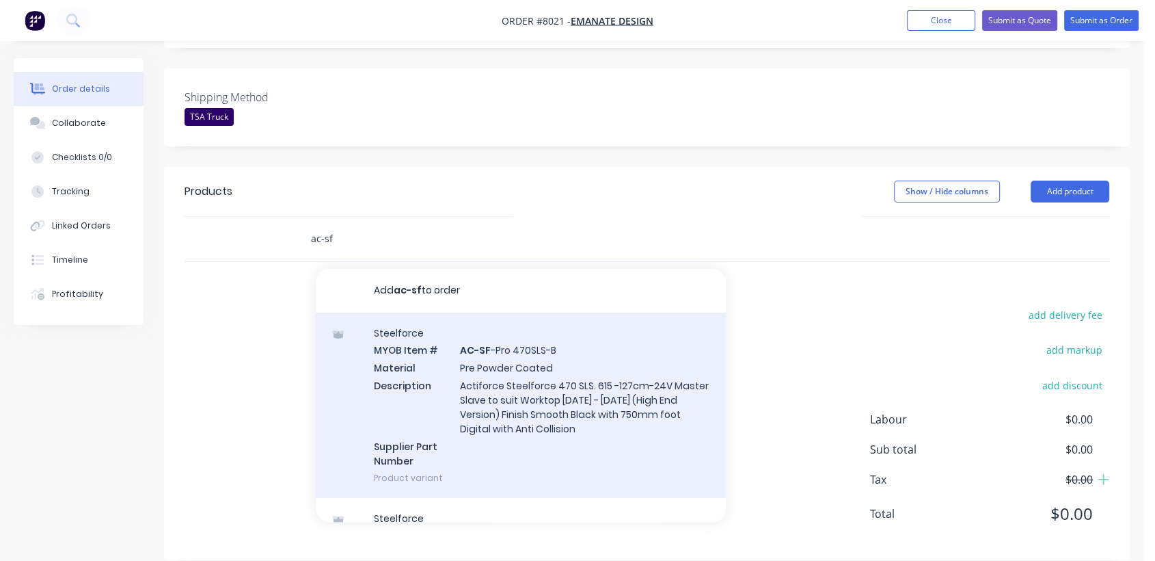
type input "ac-sf"
click at [496, 372] on div "Steelforce MYOB Item # AC-SF -Pro 470SLS-B Material Pre Powder Coated Descripti…" at bounding box center [521, 404] width 410 height 185
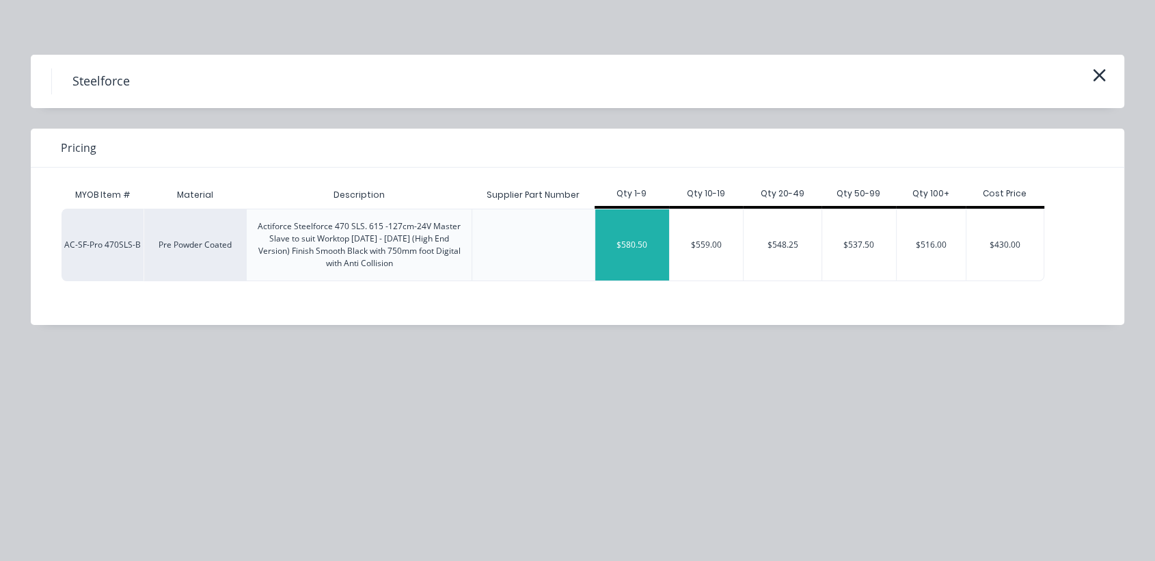
click at [646, 231] on div "$580.50" at bounding box center [632, 244] width 74 height 71
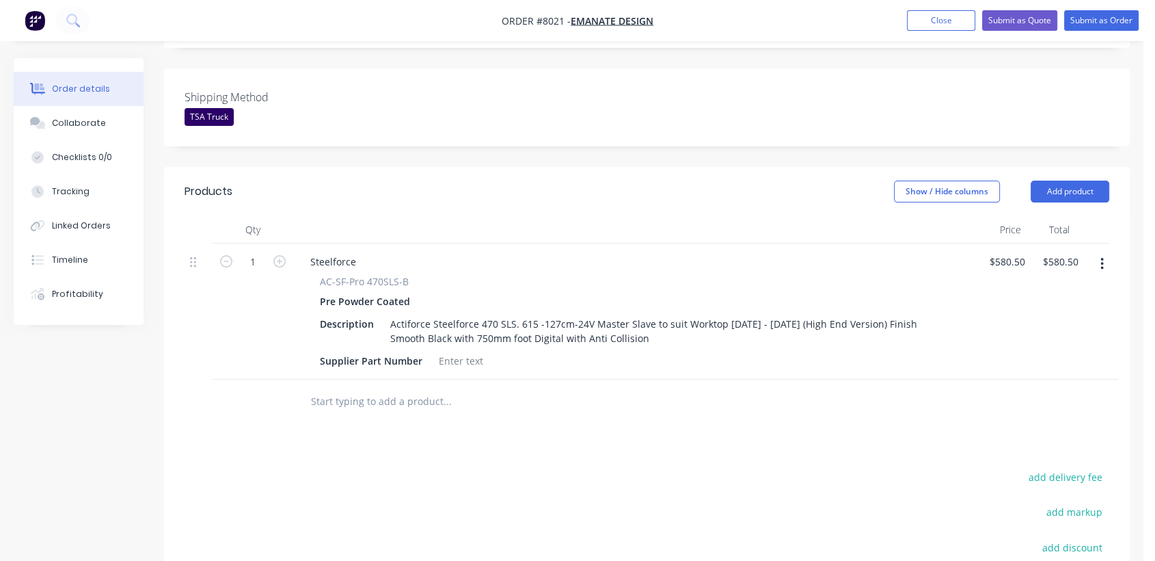
click at [358, 388] on input "text" at bounding box center [446, 401] width 273 height 27
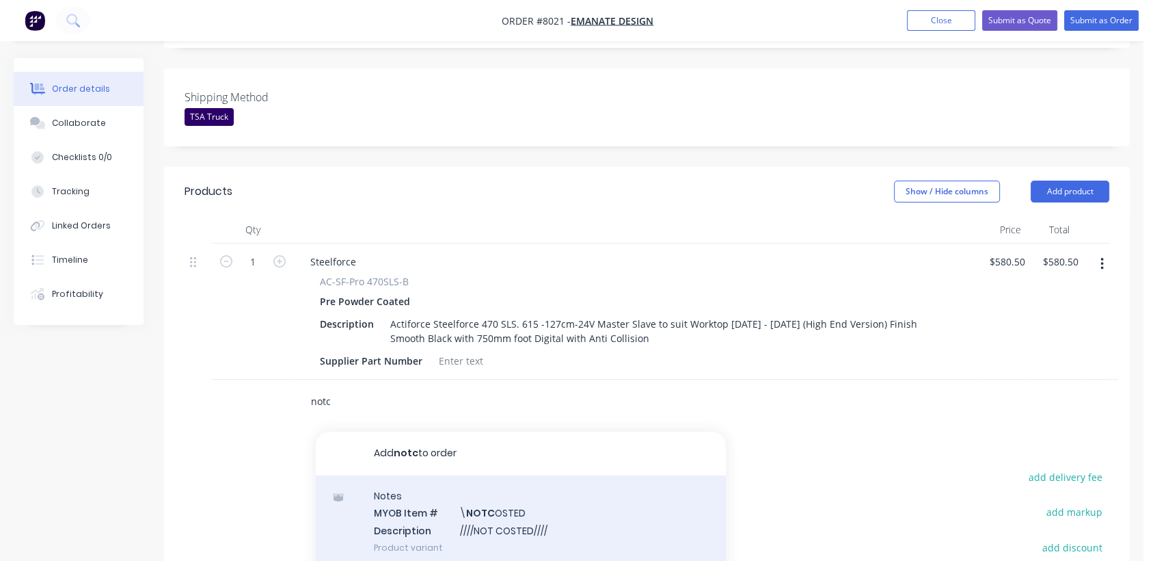
type input "notc"
click at [524, 496] on div "Notes MYOB Item # \ NOTC OSTED Description ////NOT COSTED//// Product variant" at bounding box center [521, 521] width 410 height 92
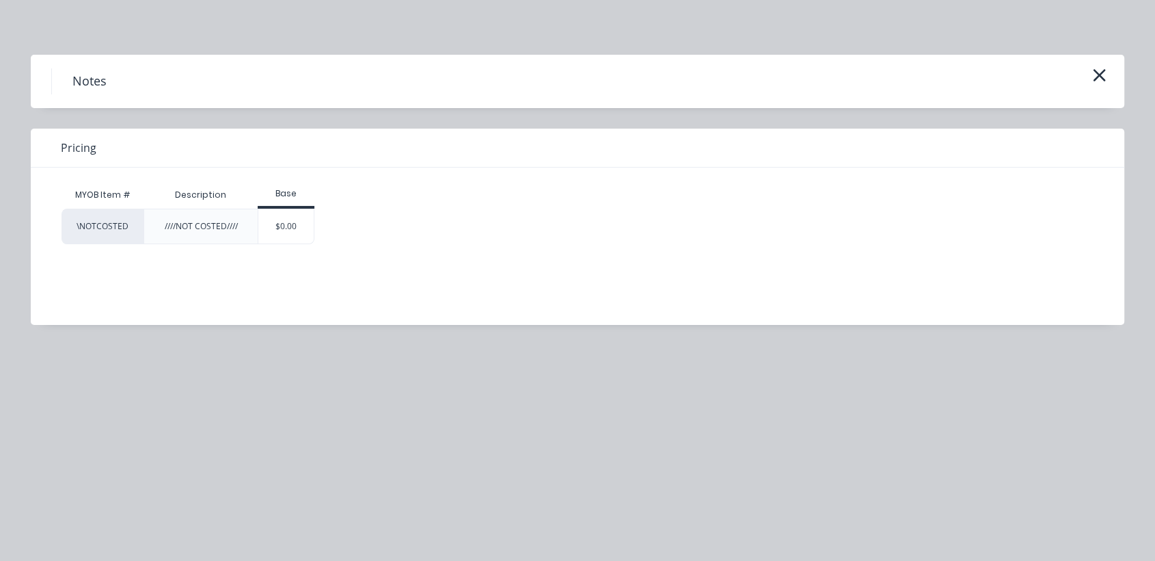
click at [313, 225] on div "$0.00" at bounding box center [286, 226] width 57 height 36
click at [305, 234] on div "$0.00" at bounding box center [285, 226] width 55 height 34
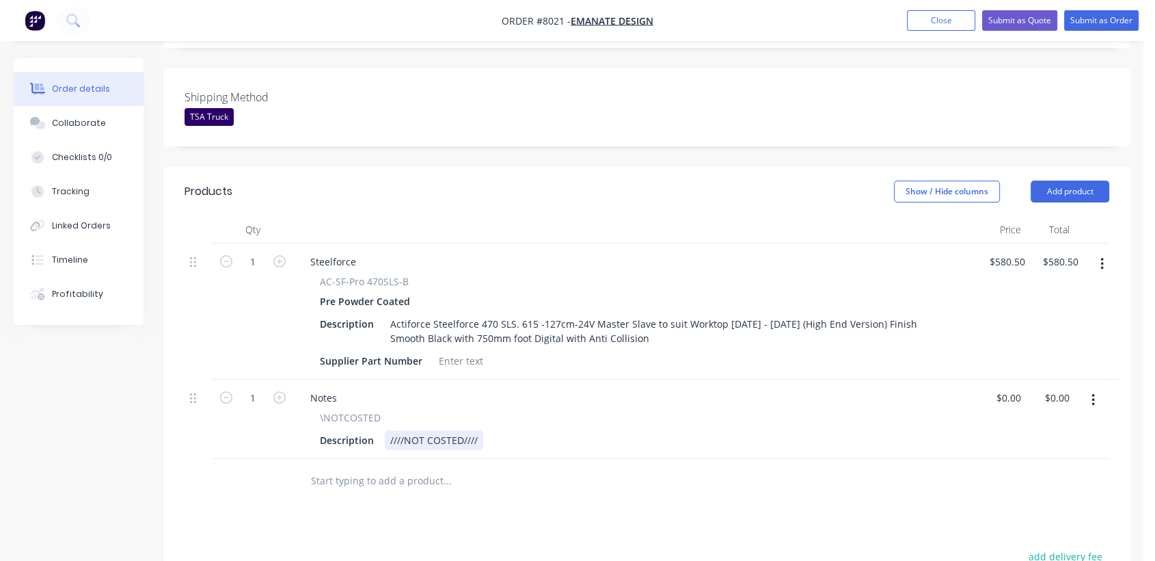
click at [474, 430] on div "////NOT COSTED////" at bounding box center [434, 440] width 98 height 20
click at [479, 430] on div "////NOT COSTED////" at bounding box center [434, 440] width 98 height 20
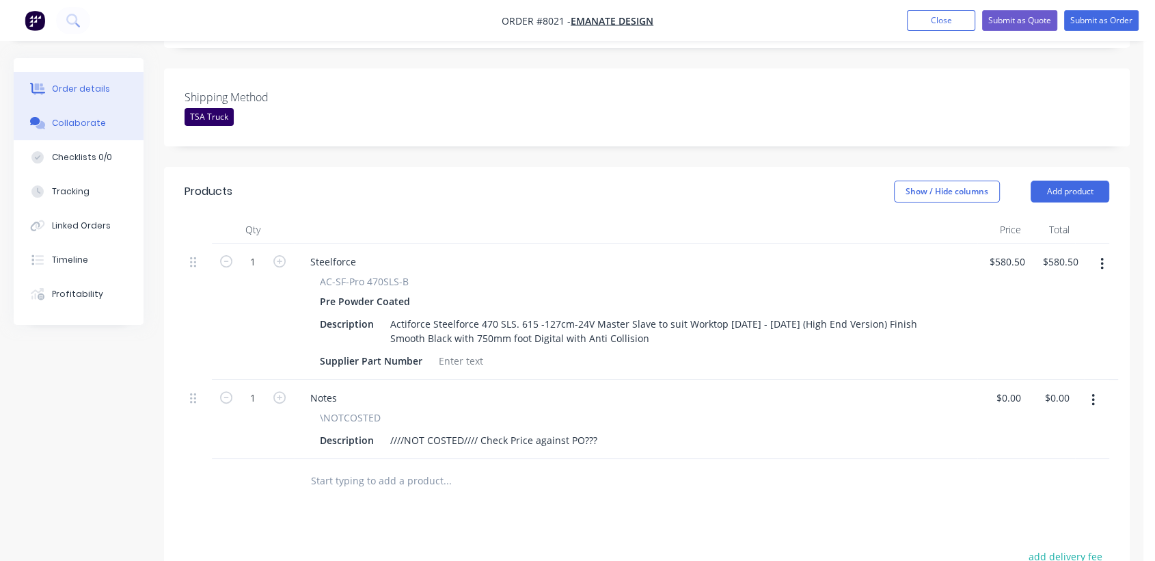
click at [70, 109] on button "Collaborate" at bounding box center [79, 123] width 130 height 34
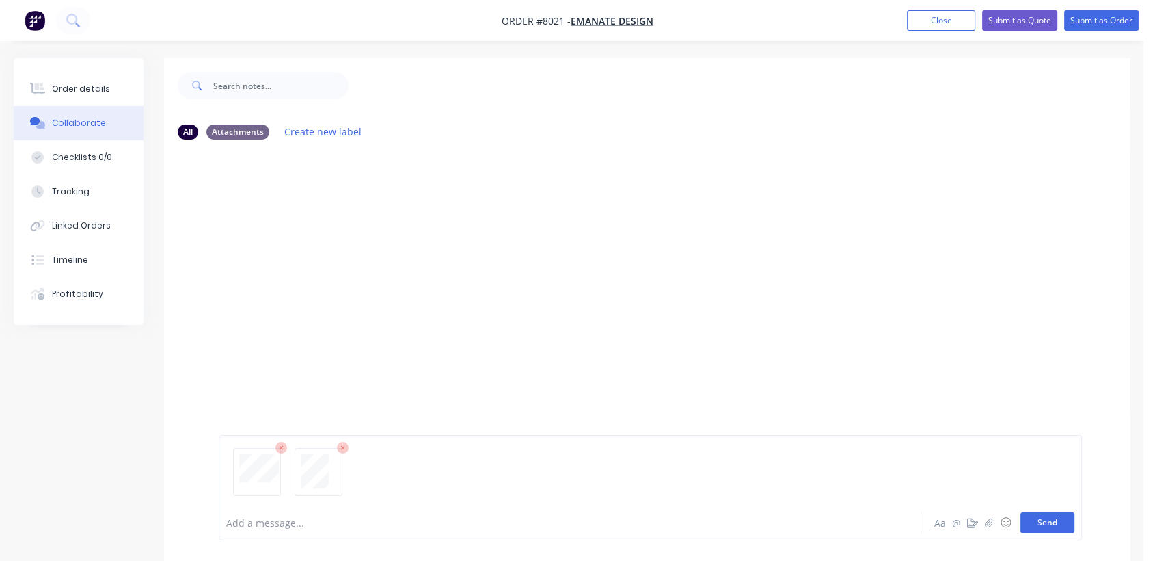
click at [1058, 526] on button "Send" at bounding box center [1048, 522] width 54 height 21
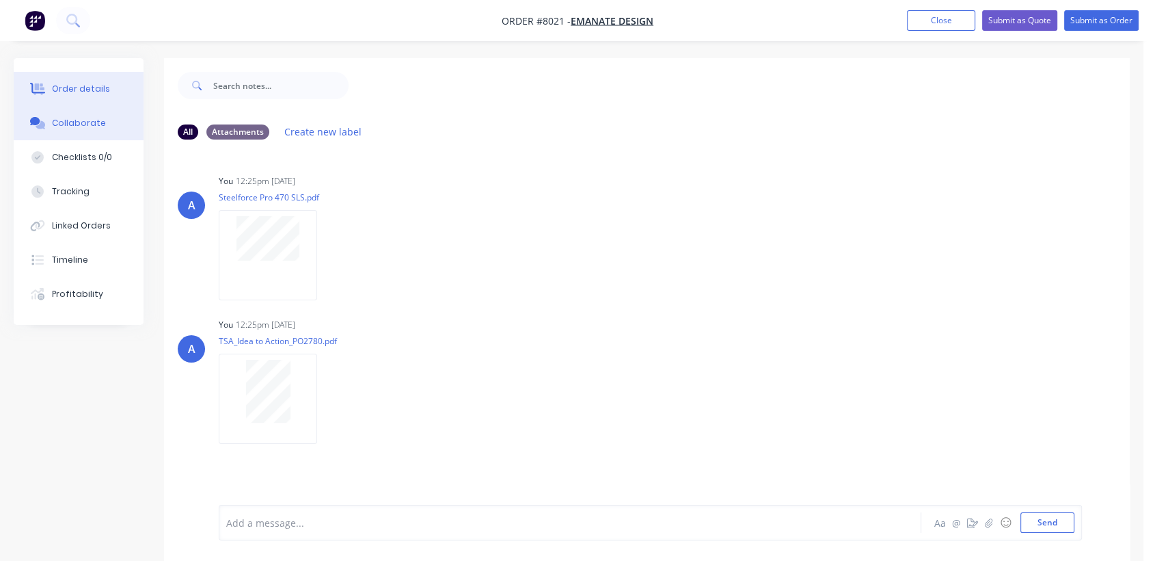
click at [87, 85] on div "Order details" at bounding box center [81, 89] width 58 height 12
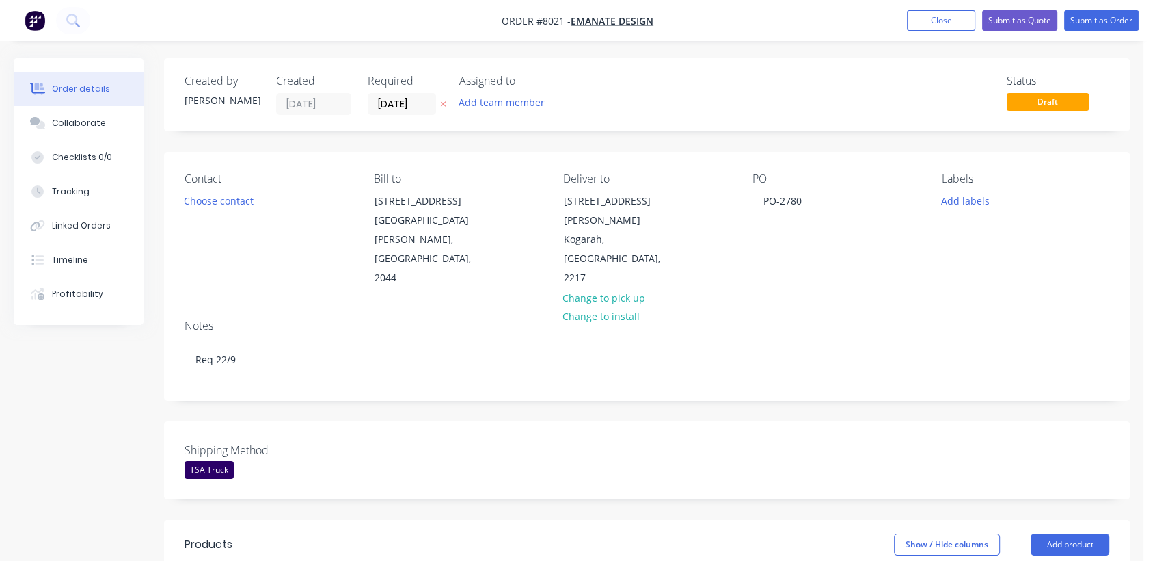
click at [1118, 7] on nav "Order #8021 - Emanate Design Add product Close Submit as Quote Submit as Order" at bounding box center [577, 20] width 1155 height 41
click at [1114, 21] on button "Submit as Order" at bounding box center [1101, 20] width 75 height 21
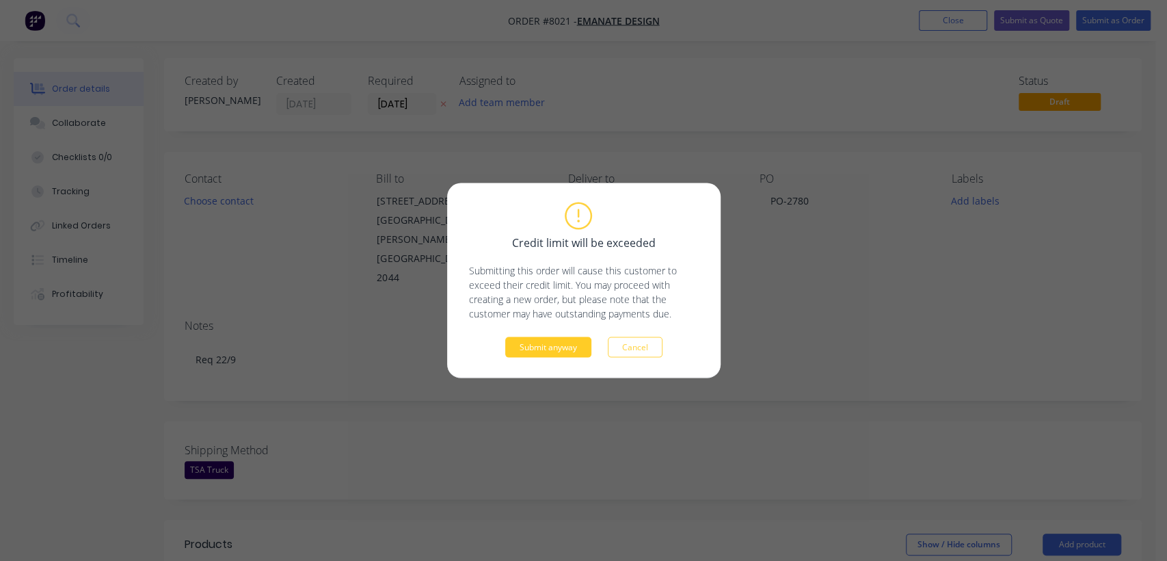
click at [525, 342] on button "Submit anyway" at bounding box center [548, 347] width 86 height 21
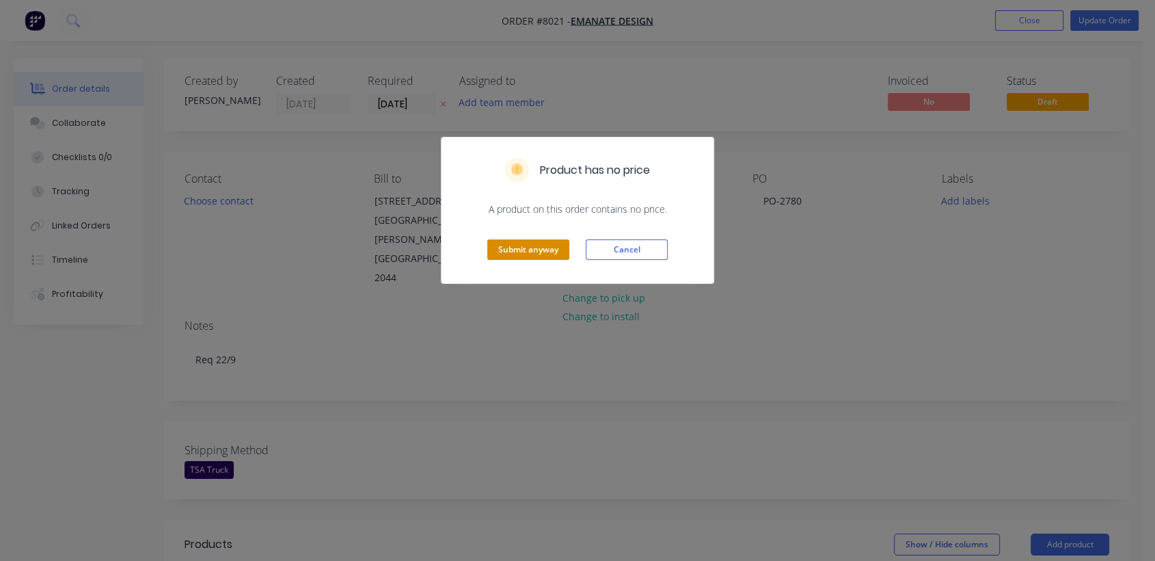
click at [504, 247] on button "Submit anyway" at bounding box center [528, 249] width 82 height 21
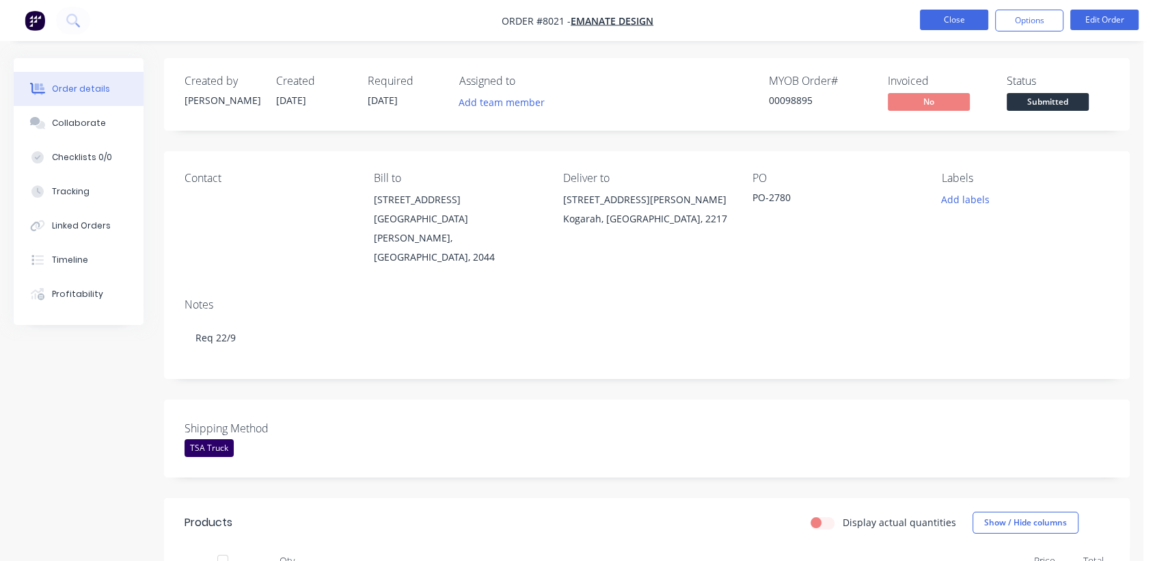
click at [973, 21] on button "Close" at bounding box center [954, 20] width 68 height 21
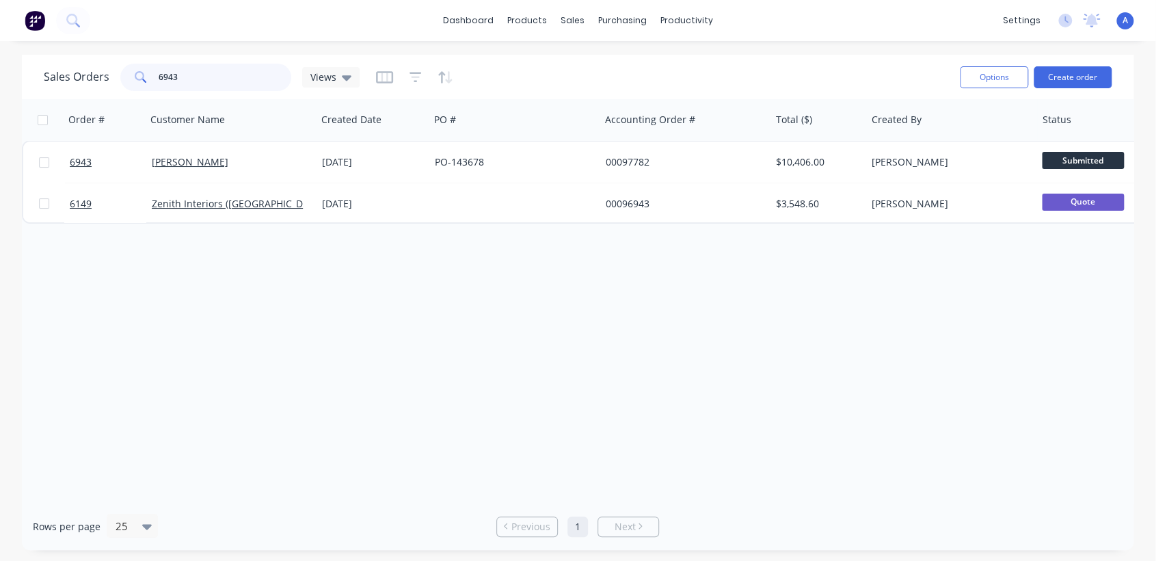
drag, startPoint x: 187, startPoint y: 74, endPoint x: 133, endPoint y: 72, distance: 53.3
click at [133, 72] on div "6943" at bounding box center [205, 77] width 171 height 27
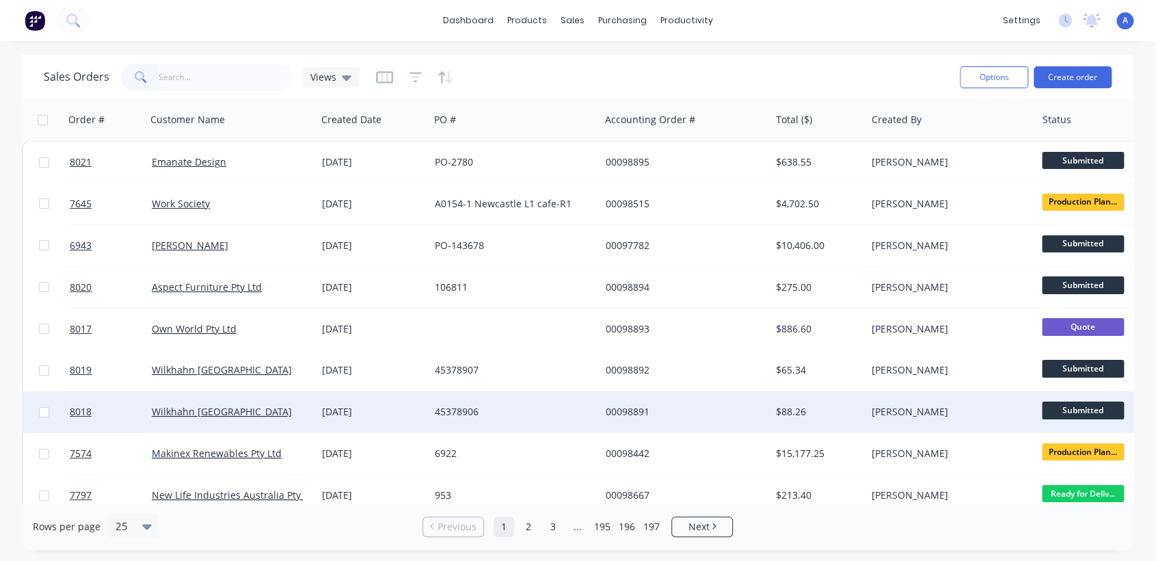
click at [476, 406] on div "45378906" at bounding box center [511, 412] width 152 height 14
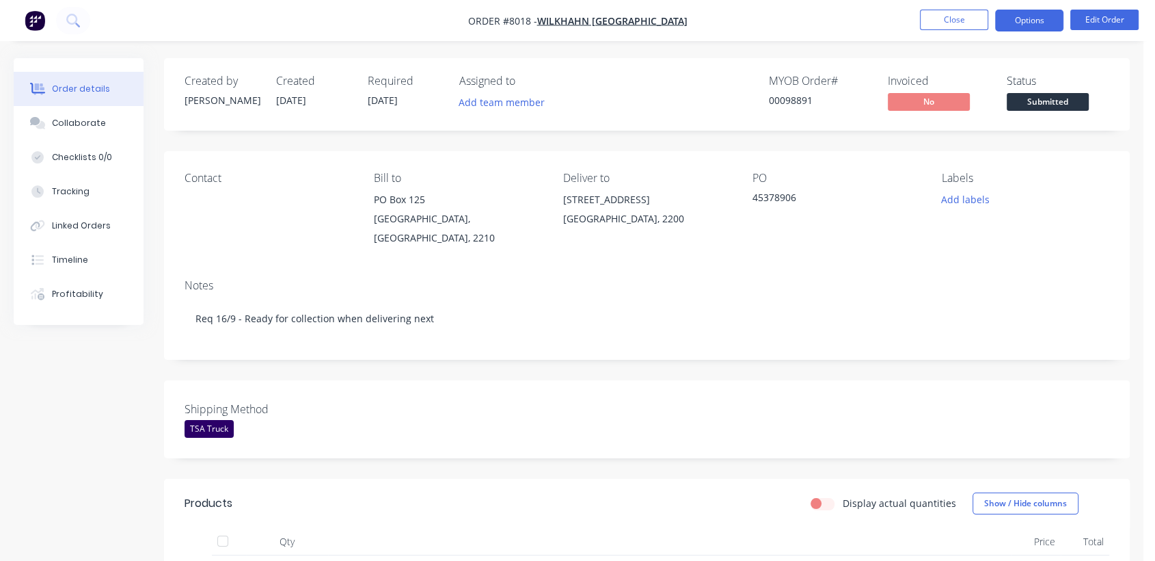
click at [1031, 31] on nav "Order #8018 - Wilkhahn Asia Pacific Close Options Edit Order" at bounding box center [577, 20] width 1155 height 41
click at [1032, 16] on button "Options" at bounding box center [1029, 21] width 68 height 22
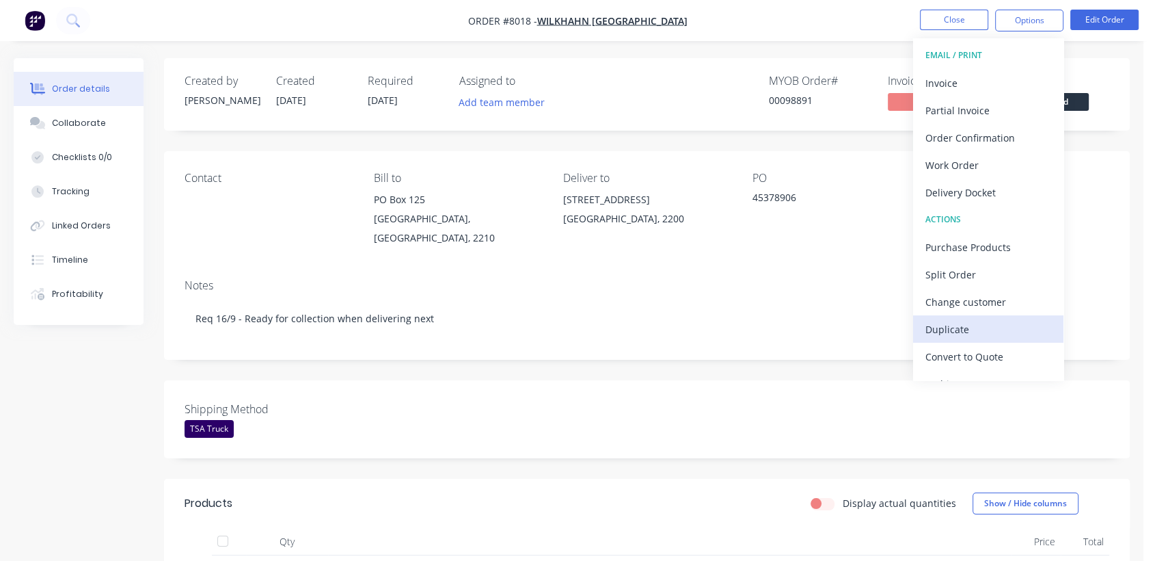
click at [951, 329] on div "Duplicate" at bounding box center [989, 329] width 126 height 20
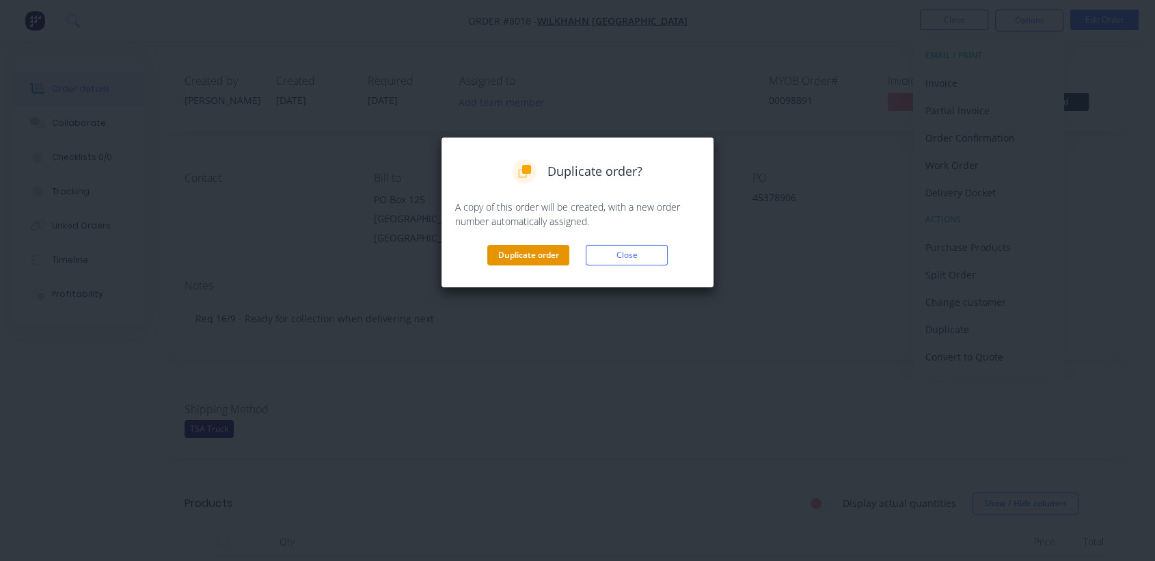
click at [514, 248] on button "Duplicate order" at bounding box center [528, 255] width 82 height 21
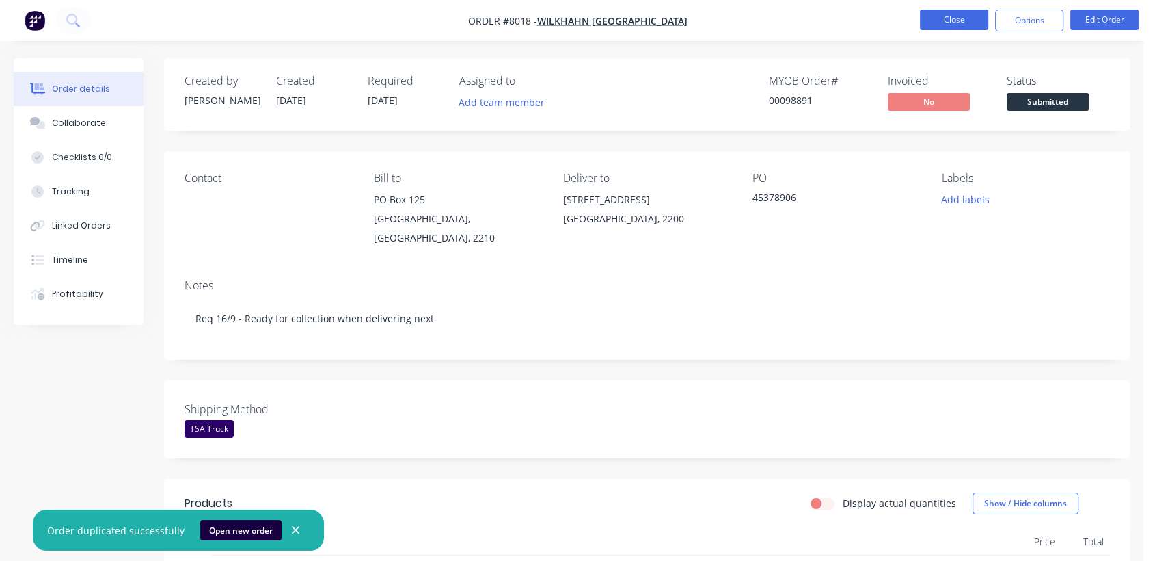
click at [959, 17] on button "Close" at bounding box center [954, 20] width 68 height 21
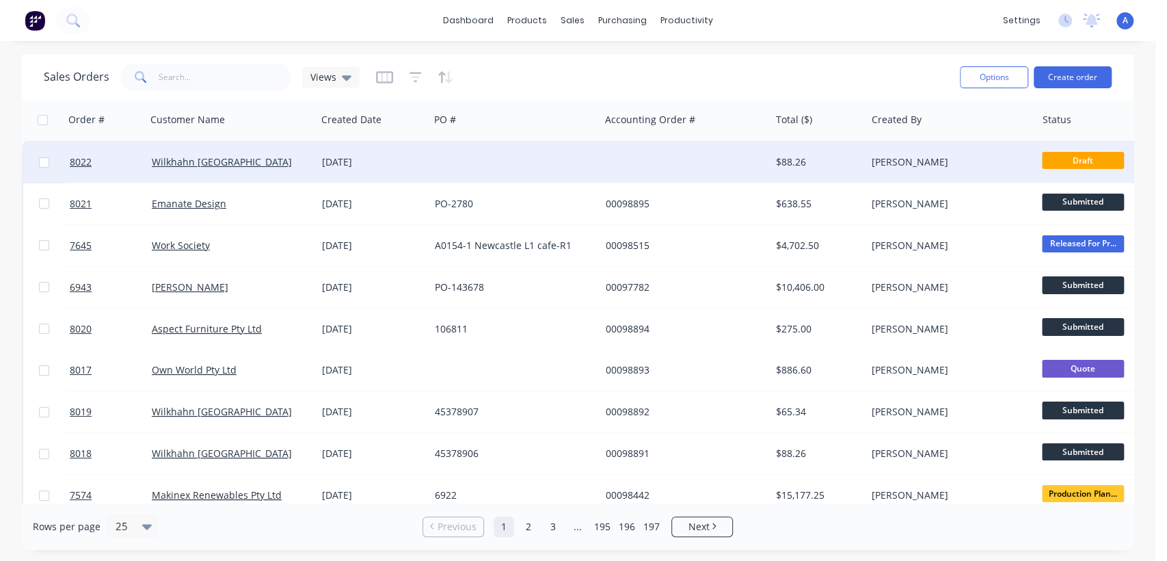
click at [434, 165] on div at bounding box center [514, 162] width 170 height 41
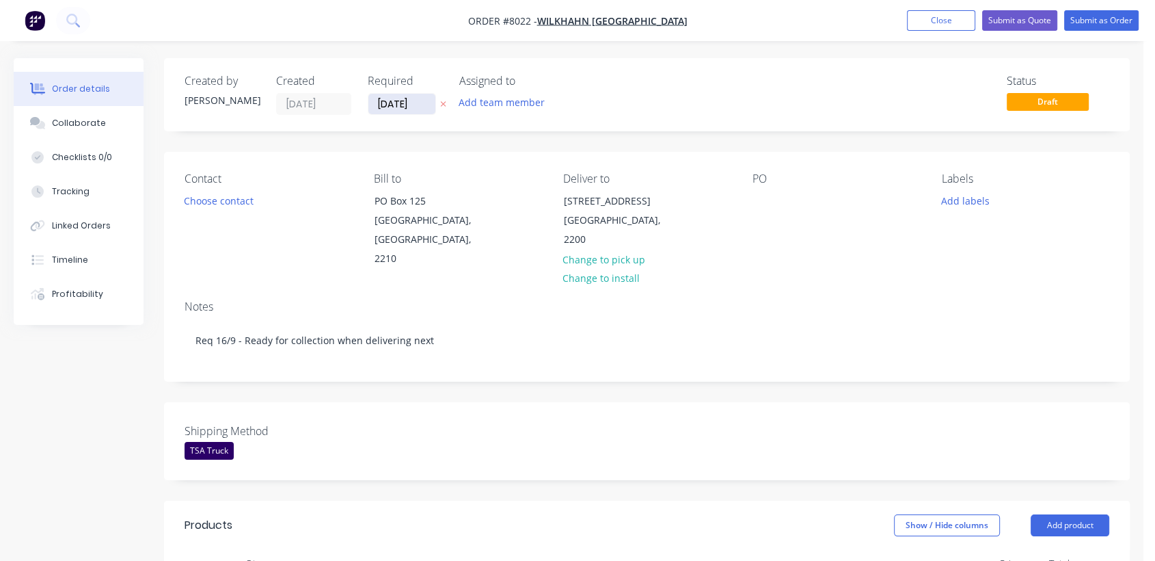
click at [427, 99] on input "[DATE]" at bounding box center [401, 104] width 67 height 21
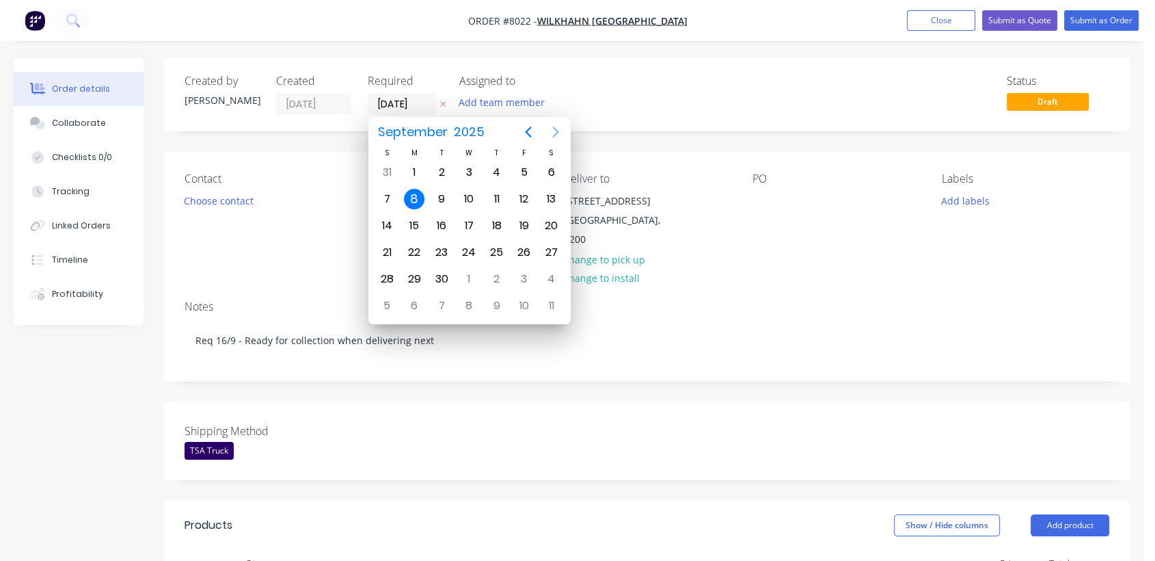
click at [554, 126] on icon "Next page" at bounding box center [556, 132] width 16 height 16
click at [476, 274] on div "31" at bounding box center [469, 279] width 21 height 21
type input "[DATE]"
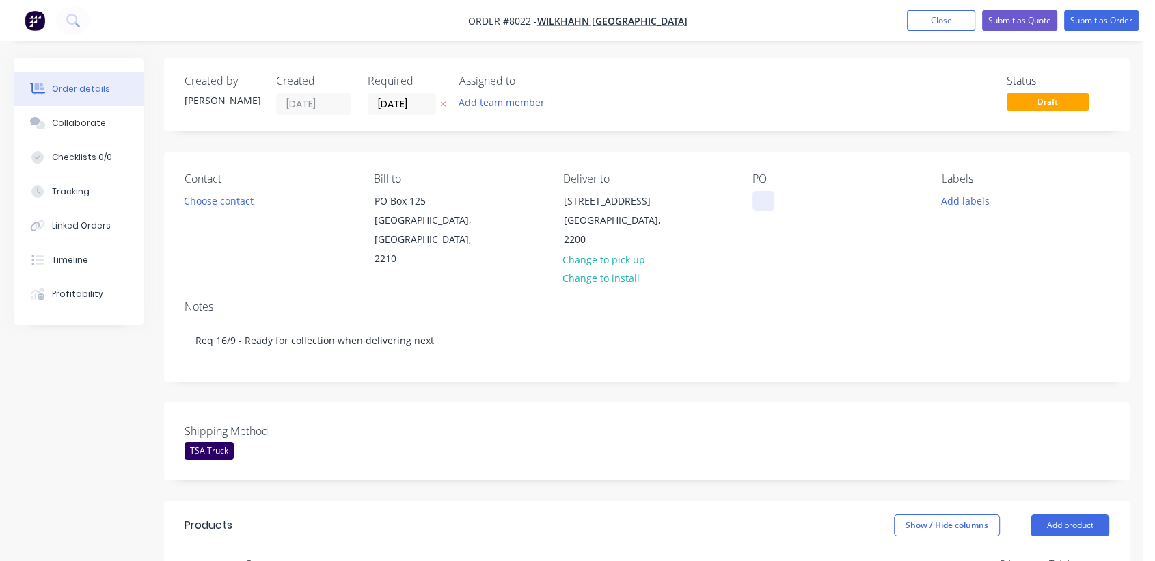
click at [768, 194] on div at bounding box center [764, 201] width 22 height 20
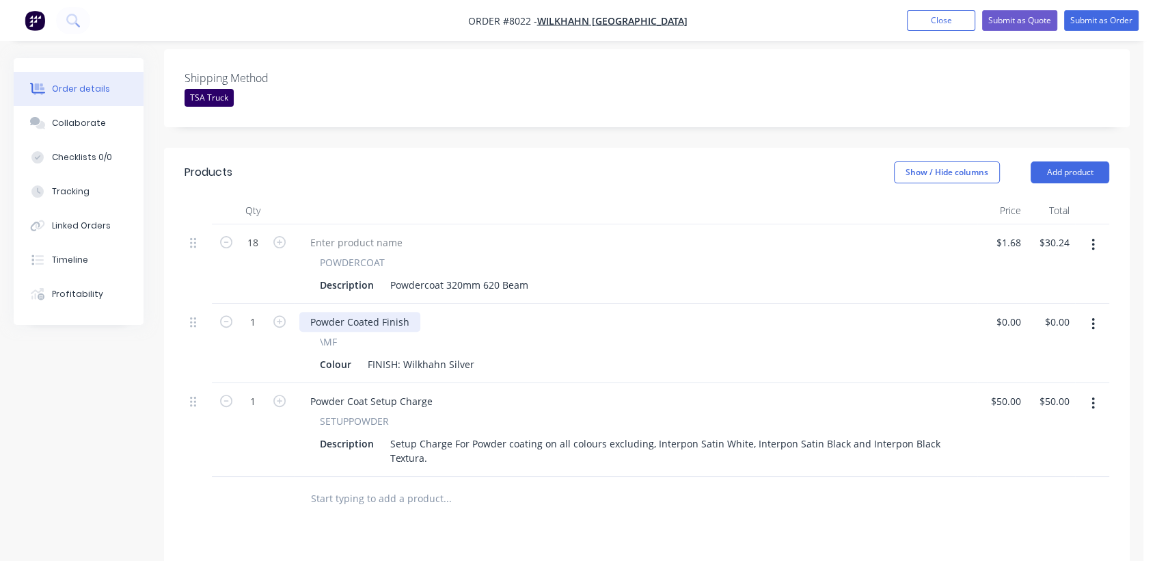
scroll to position [379, 0]
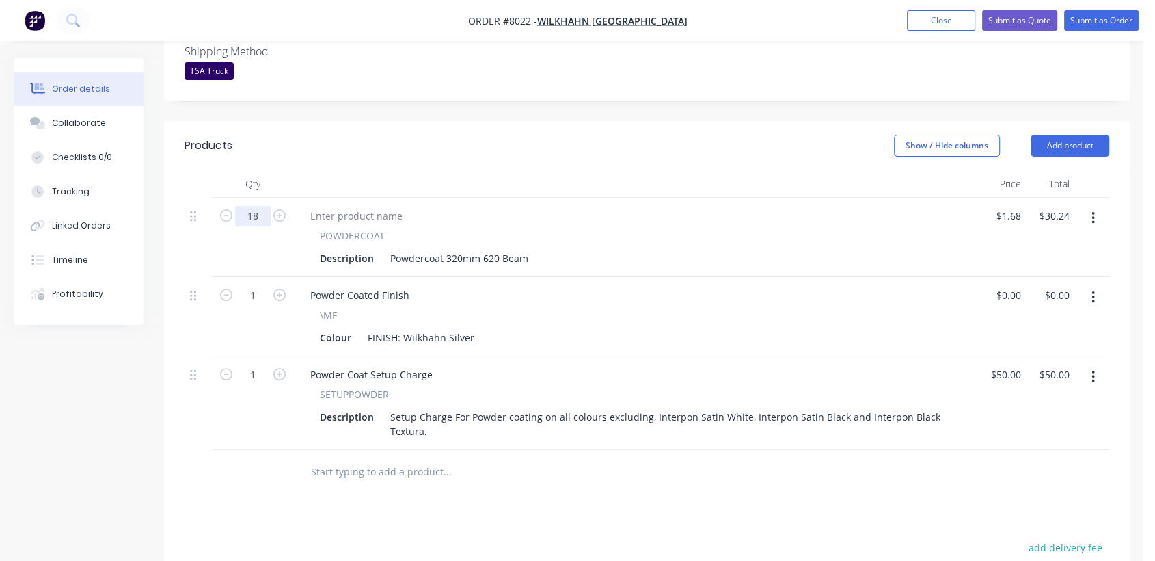
click at [260, 206] on input "18" at bounding box center [253, 216] width 36 height 21
type input "20"
type input "$33.60"
drag, startPoint x: 479, startPoint y: 237, endPoint x: 448, endPoint y: 238, distance: 30.1
click at [448, 248] on div "Powdercoat 320mm 620 Beam" at bounding box center [459, 258] width 149 height 20
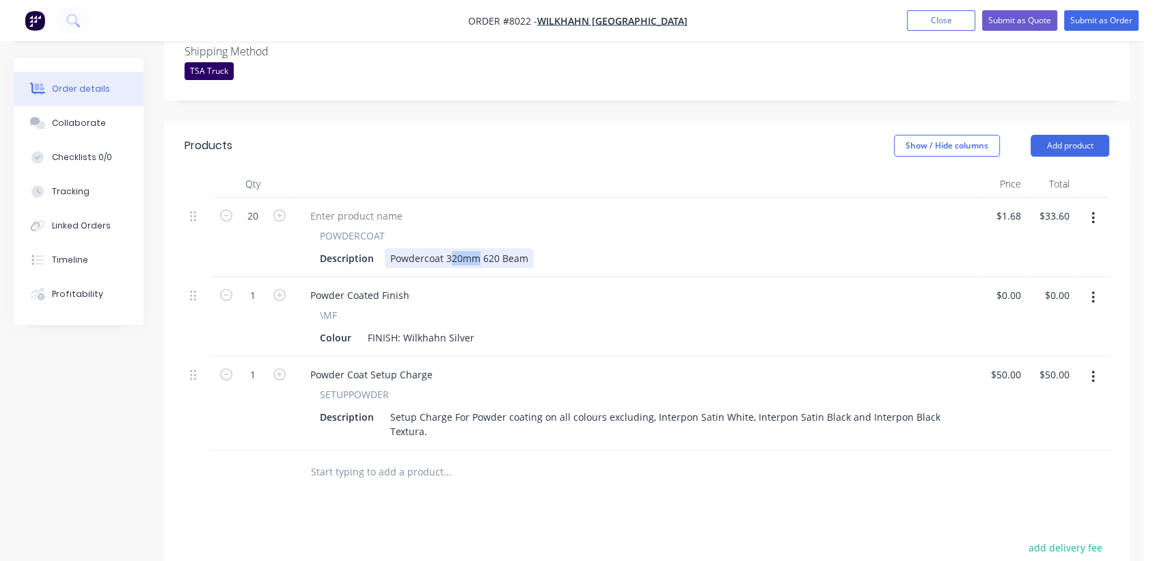
click at [457, 248] on div "Powdercoat 320mm 620 Beam" at bounding box center [459, 258] width 149 height 20
click at [454, 248] on div "Powdercoat 320mm 620 Beam" at bounding box center [459, 258] width 149 height 20
click at [502, 248] on div "Powdercoat 460mm 620 Beam" at bounding box center [459, 258] width 149 height 20
type input "$3.45"
type input "$69.00"
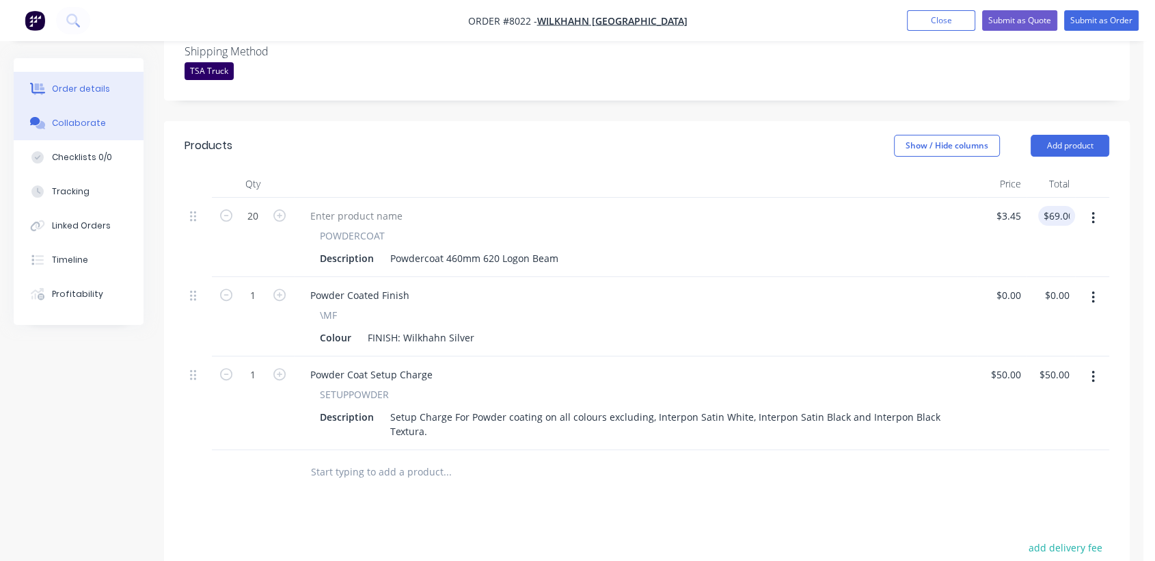
click at [92, 129] on div "Collaborate" at bounding box center [79, 123] width 54 height 12
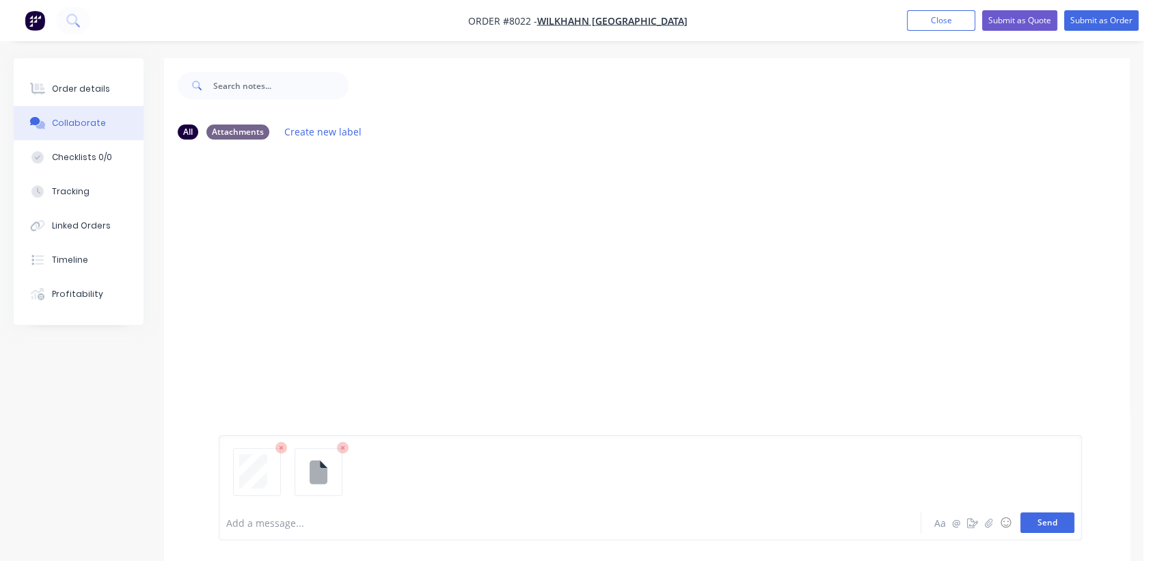
click at [1053, 518] on button "Send" at bounding box center [1048, 522] width 54 height 21
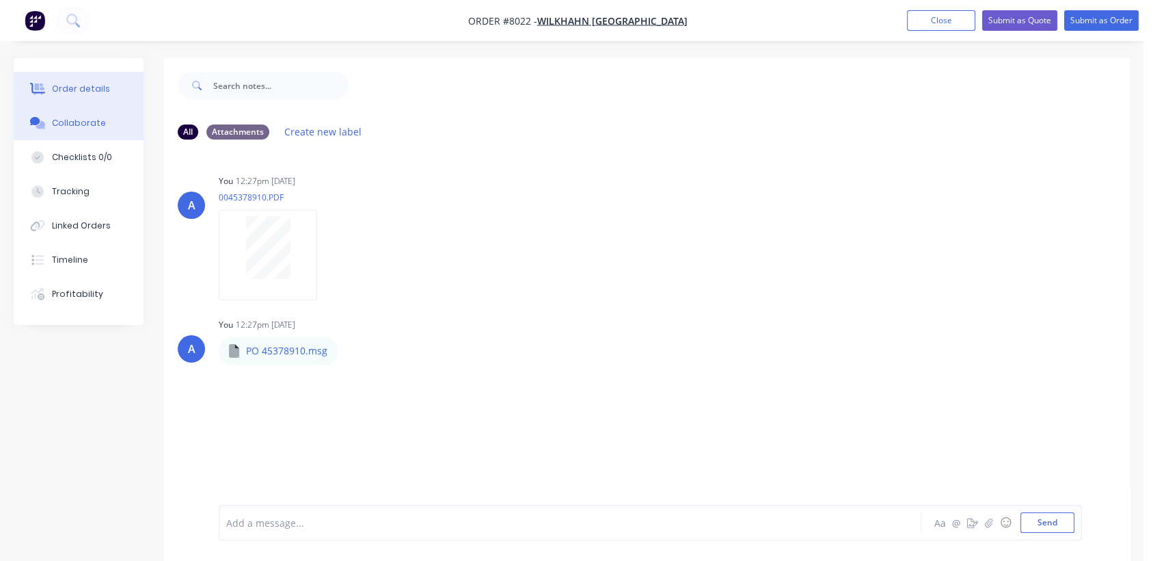
click at [85, 84] on div "Order details" at bounding box center [81, 89] width 58 height 12
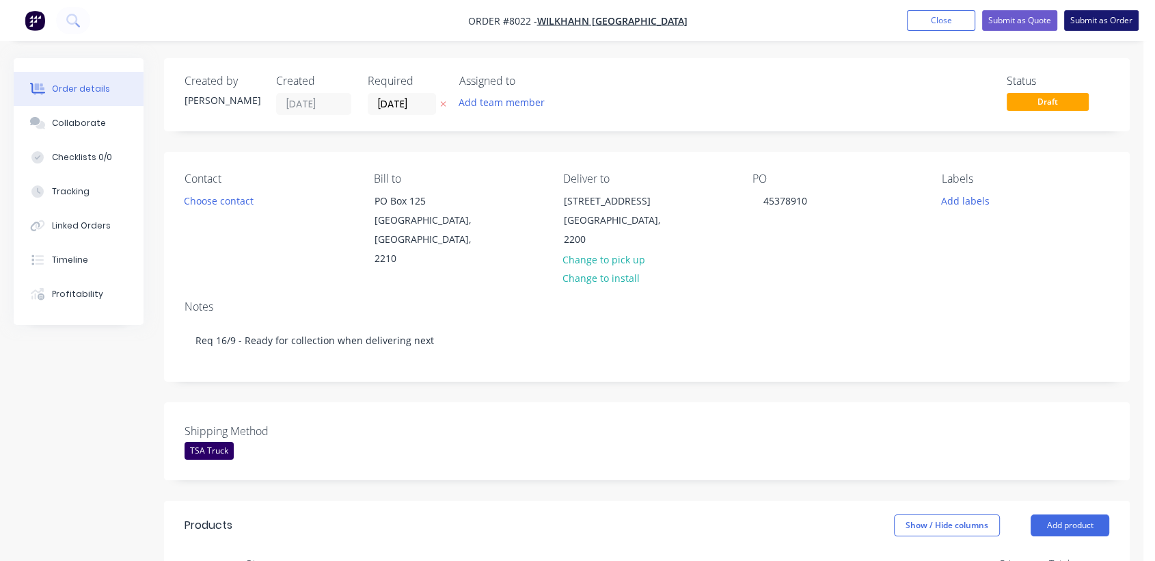
click at [1094, 29] on button "Submit as Order" at bounding box center [1101, 20] width 75 height 21
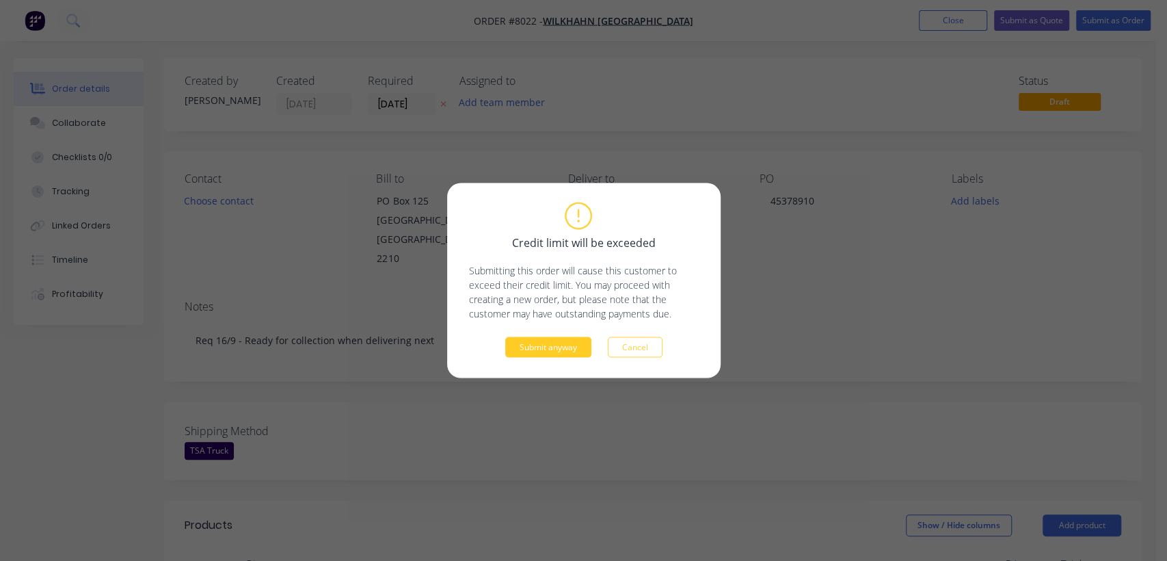
click at [551, 346] on button "Submit anyway" at bounding box center [548, 347] width 86 height 21
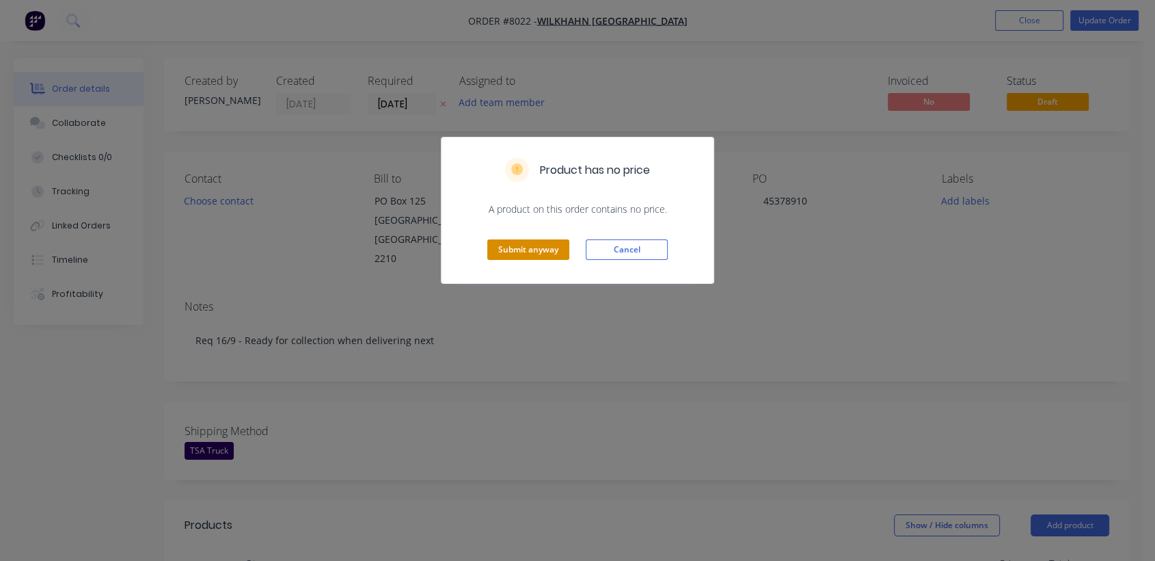
click at [533, 239] on button "Submit anyway" at bounding box center [528, 249] width 82 height 21
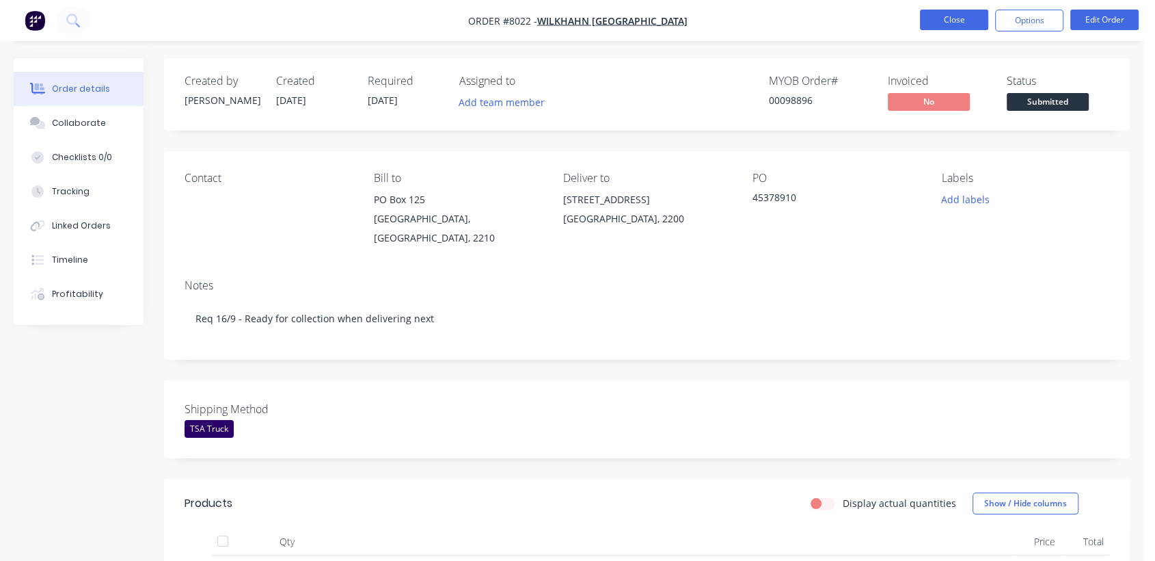
click at [957, 15] on button "Close" at bounding box center [954, 20] width 68 height 21
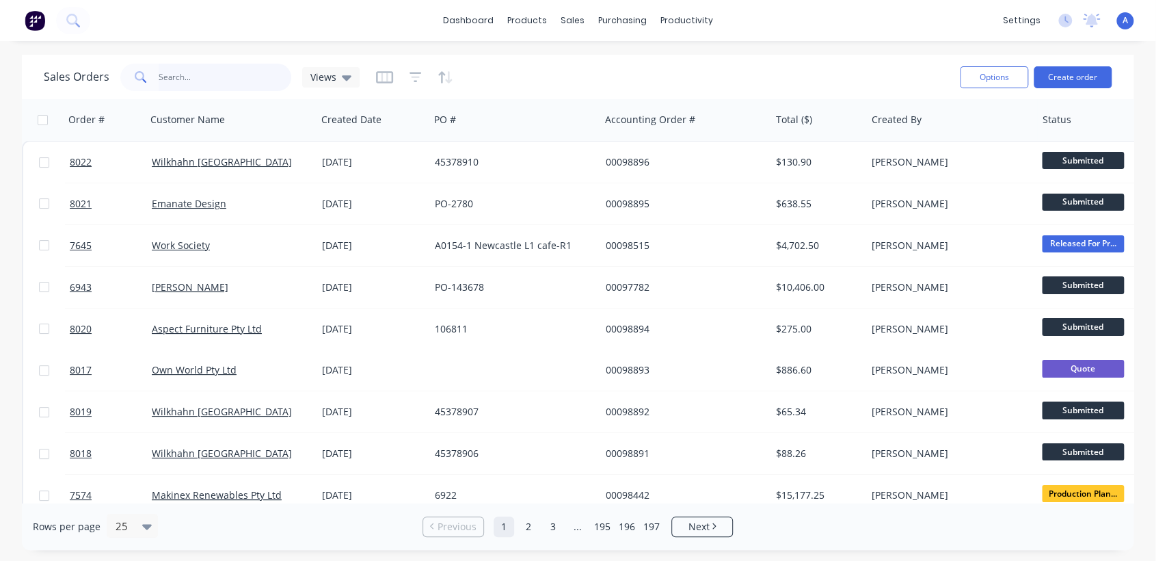
click at [226, 76] on input "text" at bounding box center [225, 77] width 133 height 27
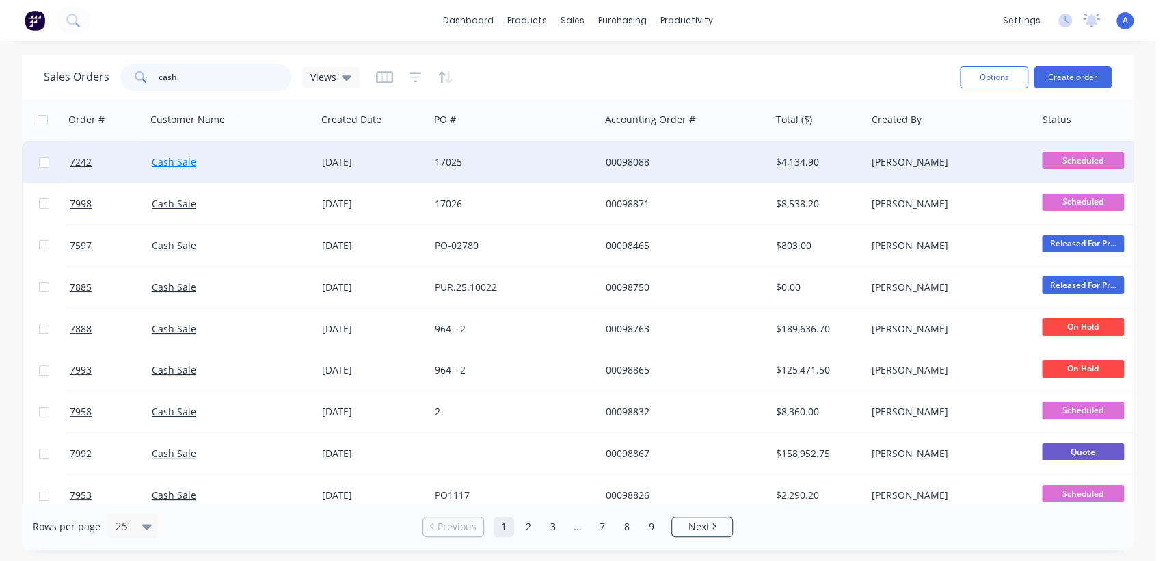
type input "cash"
click at [185, 159] on link "Cash Sale" at bounding box center [174, 161] width 44 height 13
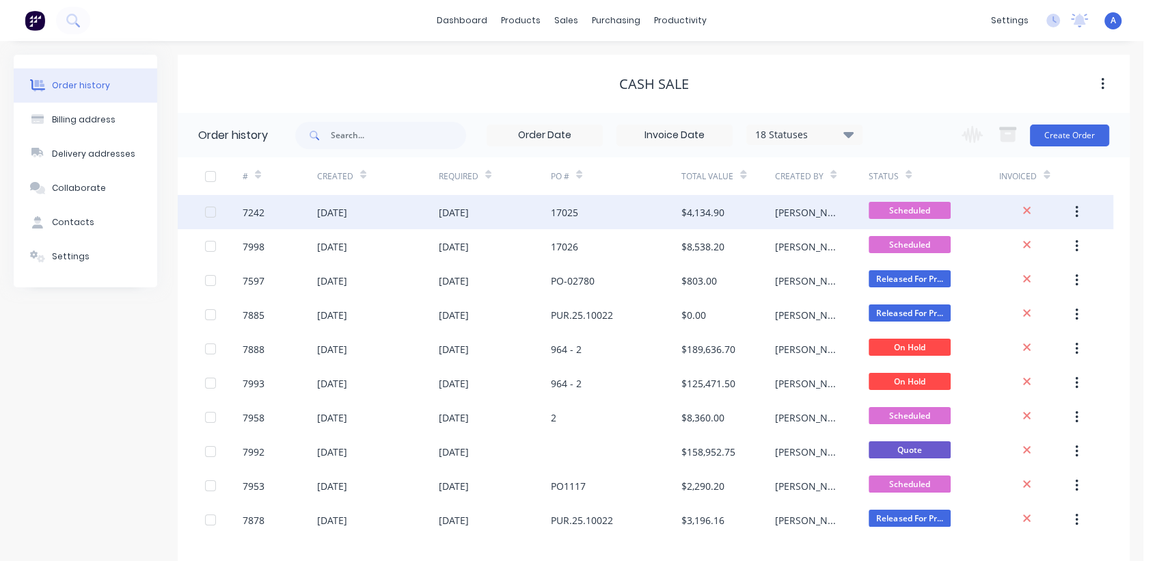
click at [492, 204] on div "[DATE]" at bounding box center [495, 212] width 112 height 34
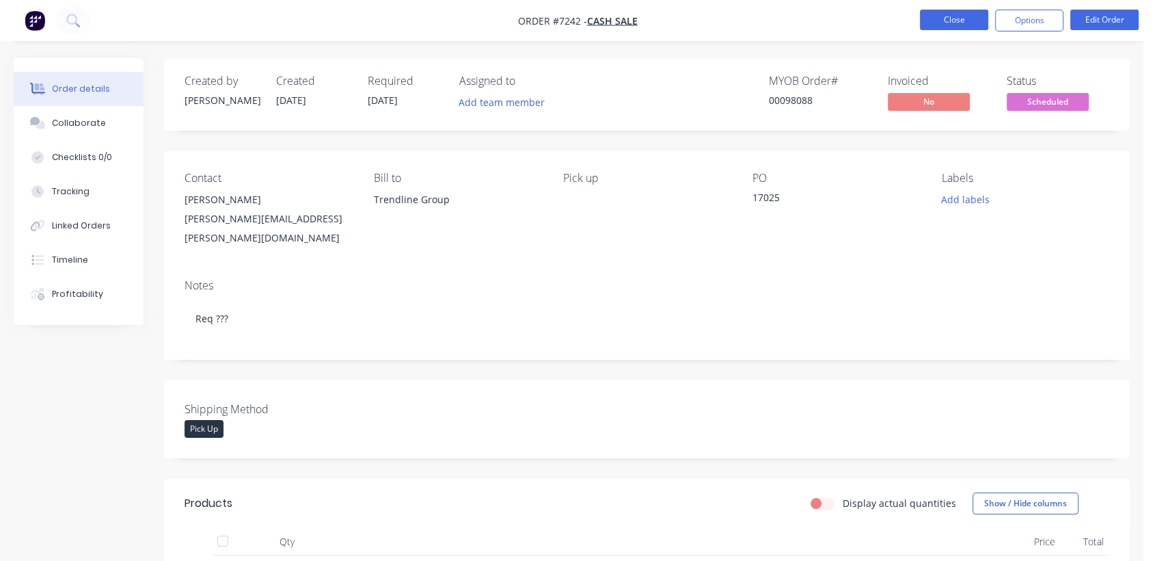
click at [973, 20] on button "Close" at bounding box center [954, 20] width 68 height 21
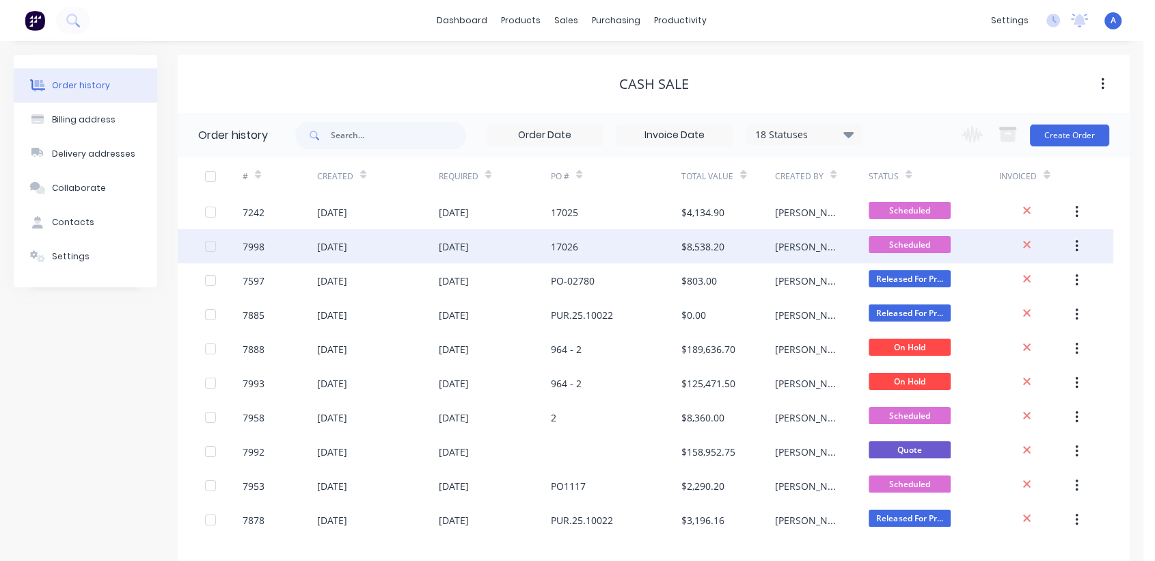
click at [379, 233] on div "[DATE]" at bounding box center [378, 246] width 122 height 34
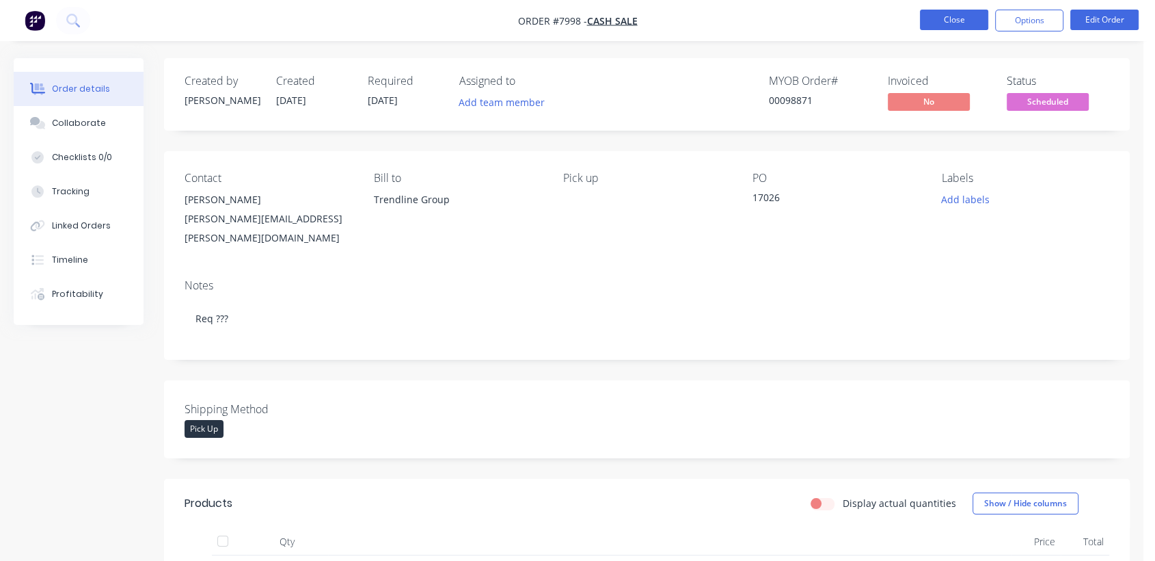
click at [958, 15] on button "Close" at bounding box center [954, 20] width 68 height 21
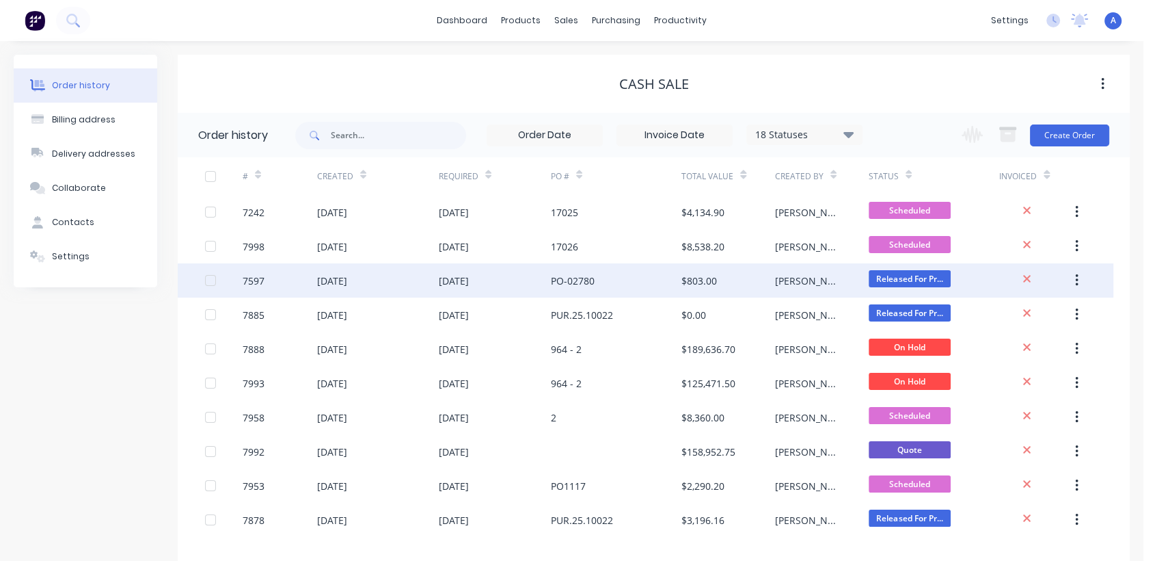
click at [386, 271] on div "[DATE]" at bounding box center [378, 280] width 122 height 34
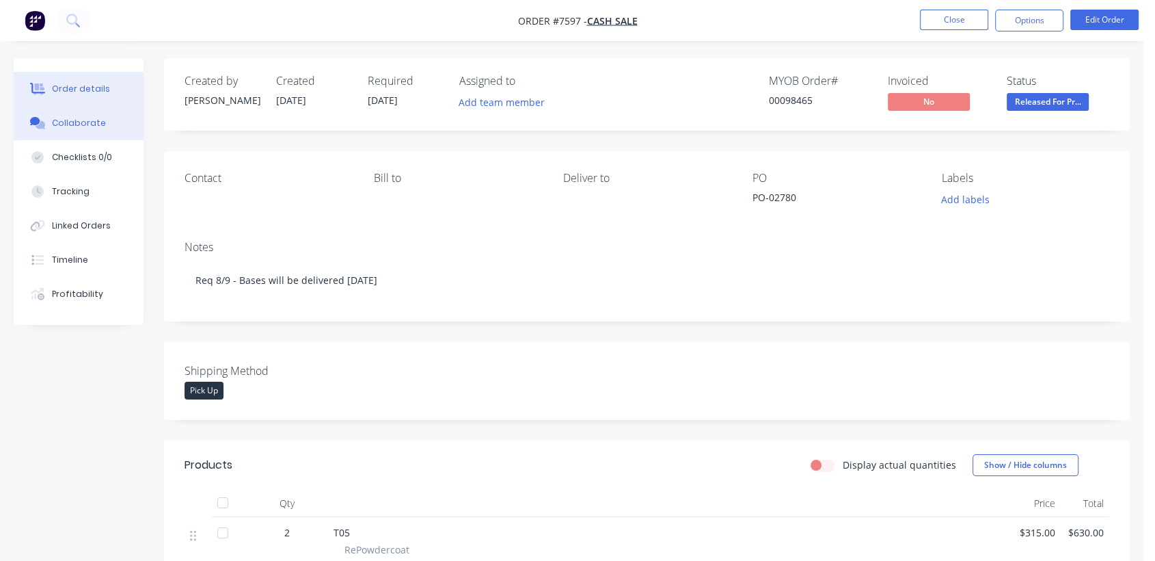
click at [78, 120] on div "Collaborate" at bounding box center [79, 123] width 54 height 12
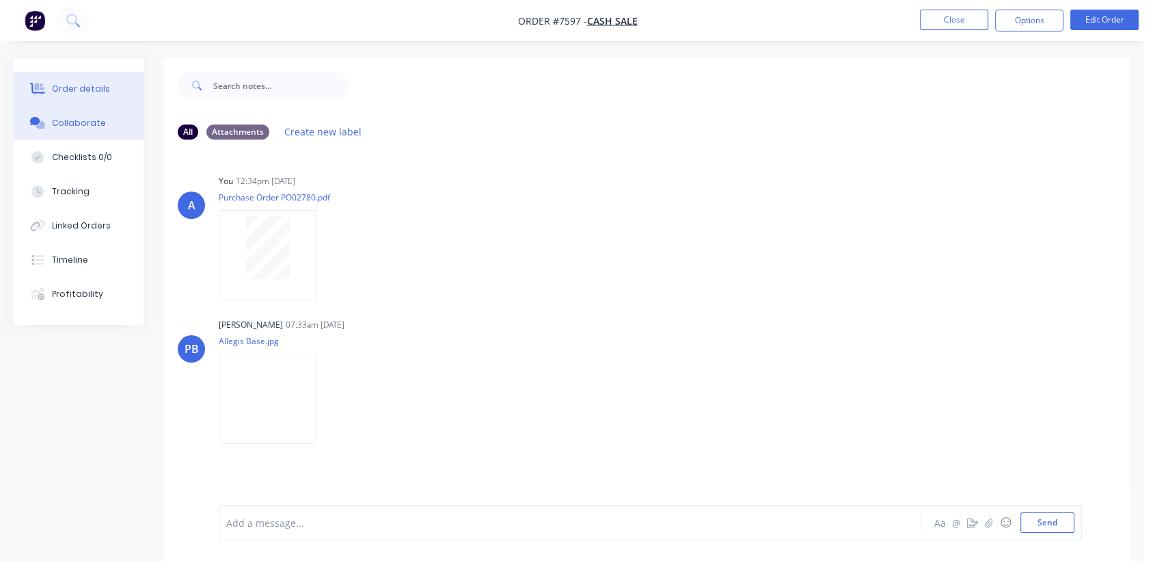
click at [69, 91] on div "Order details" at bounding box center [81, 89] width 58 height 12
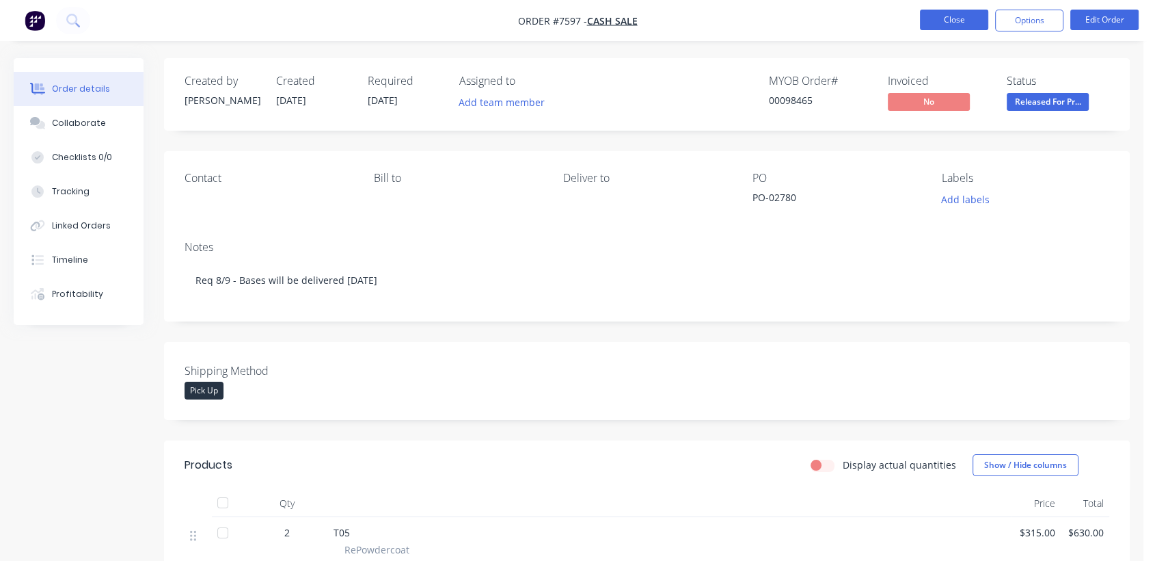
click at [941, 11] on button "Close" at bounding box center [954, 20] width 68 height 21
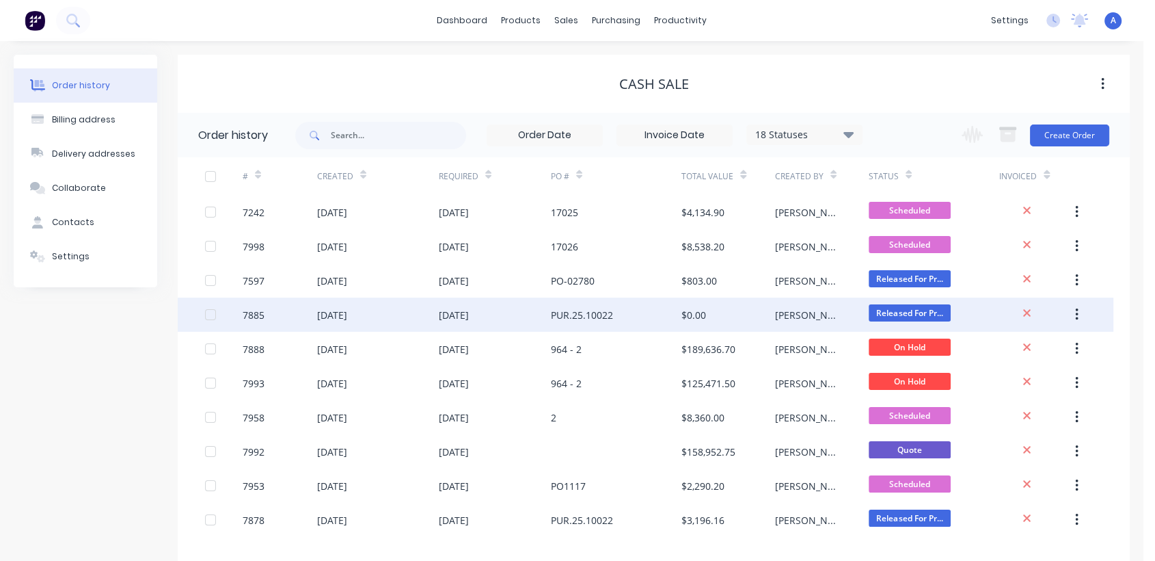
click at [415, 314] on div "[DATE]" at bounding box center [378, 314] width 122 height 34
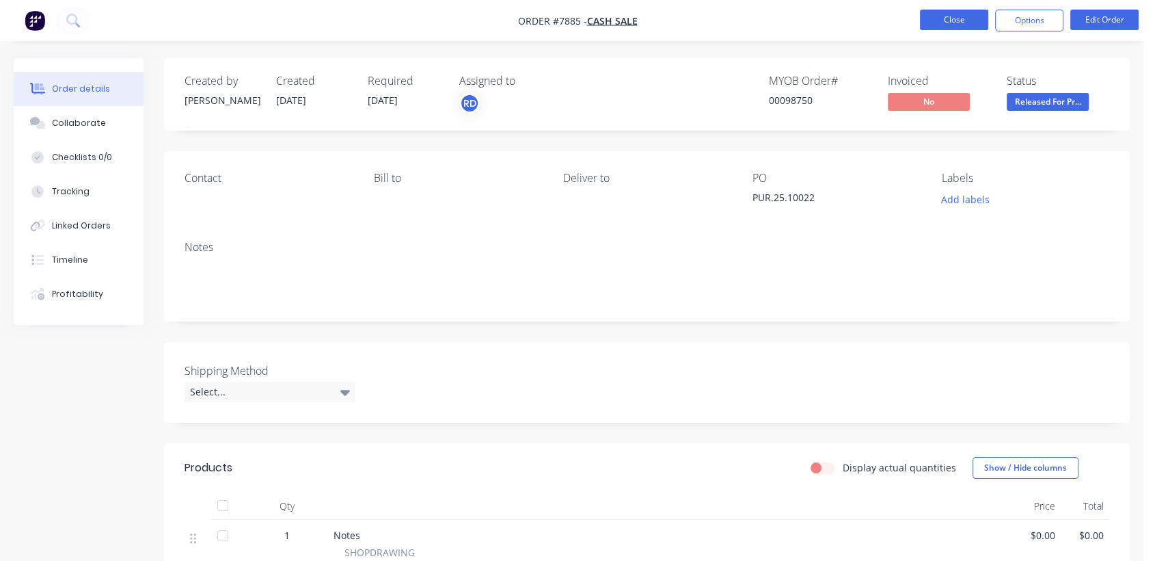
click at [952, 11] on button "Close" at bounding box center [954, 20] width 68 height 21
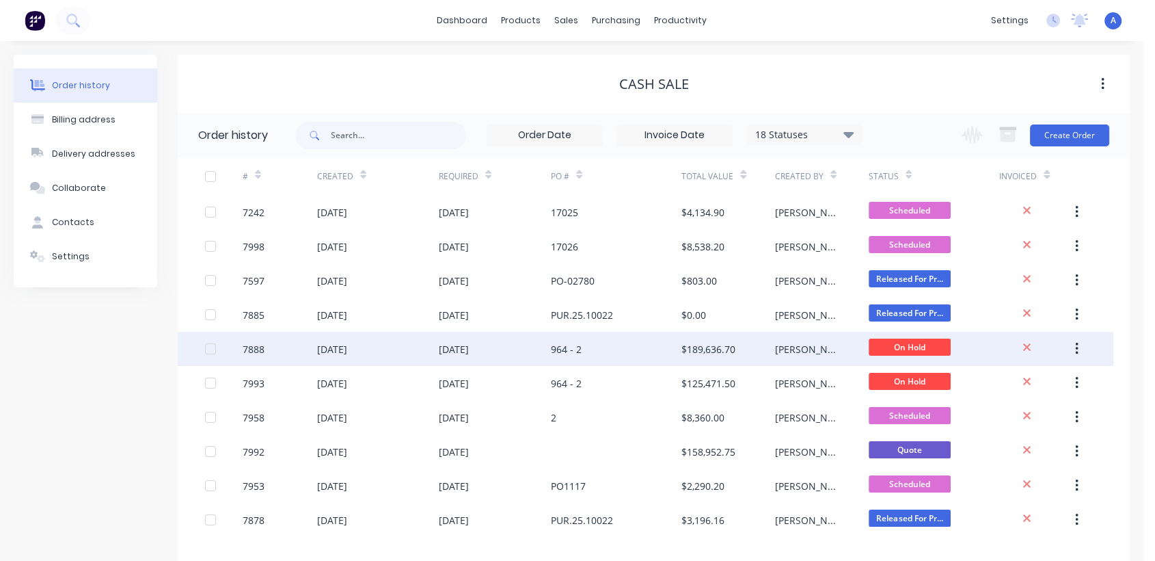
click at [377, 346] on div "[DATE]" at bounding box center [378, 349] width 122 height 34
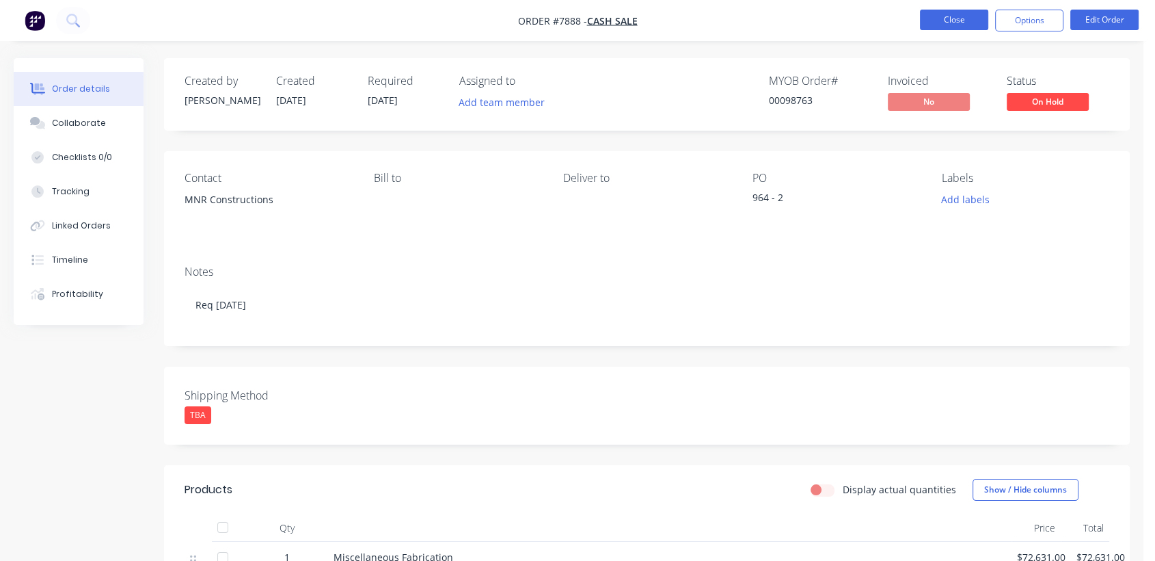
click at [956, 10] on button "Close" at bounding box center [954, 20] width 68 height 21
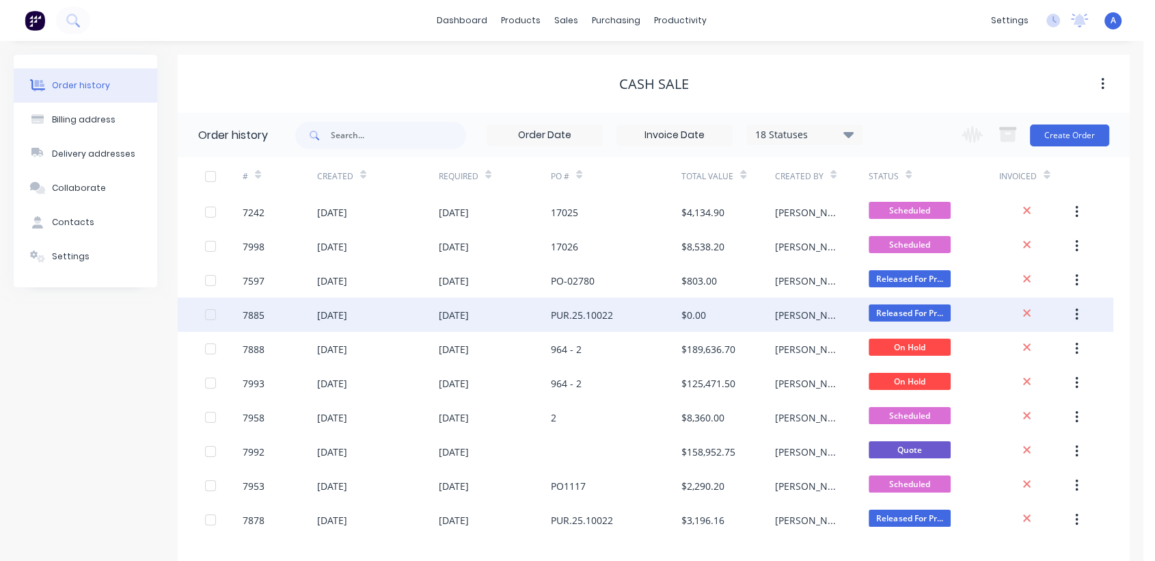
scroll to position [68, 0]
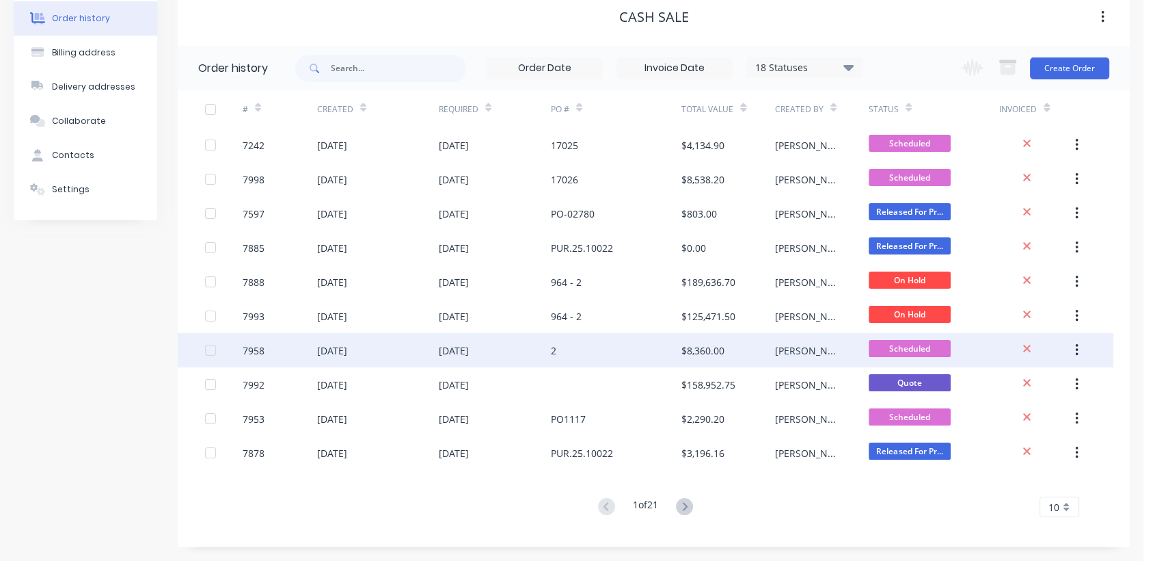
click at [417, 346] on div "[DATE]" at bounding box center [378, 350] width 122 height 34
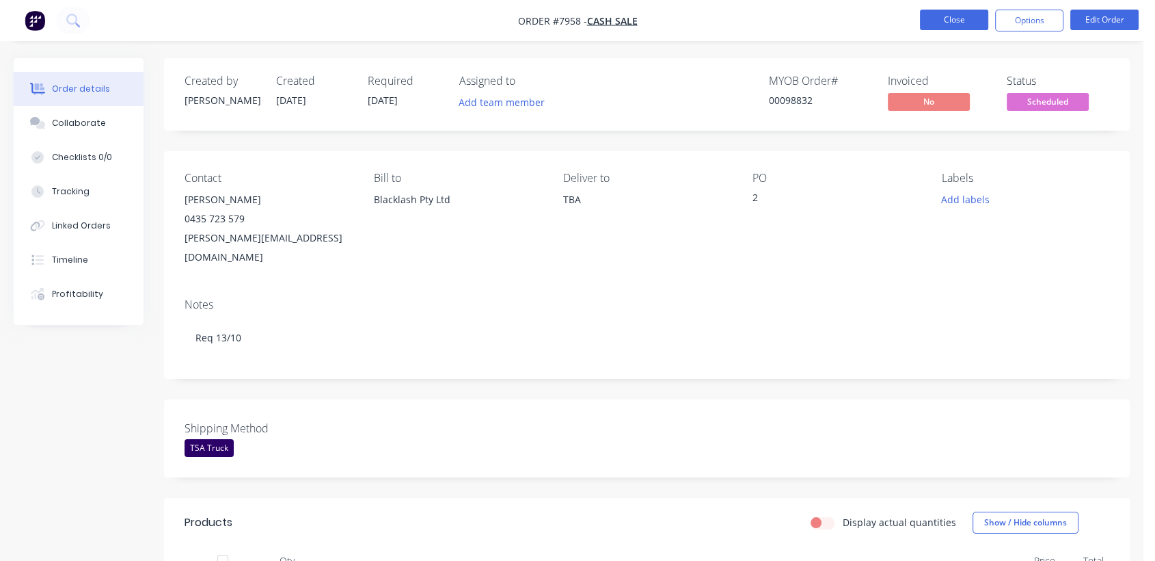
click at [947, 25] on button "Close" at bounding box center [954, 20] width 68 height 21
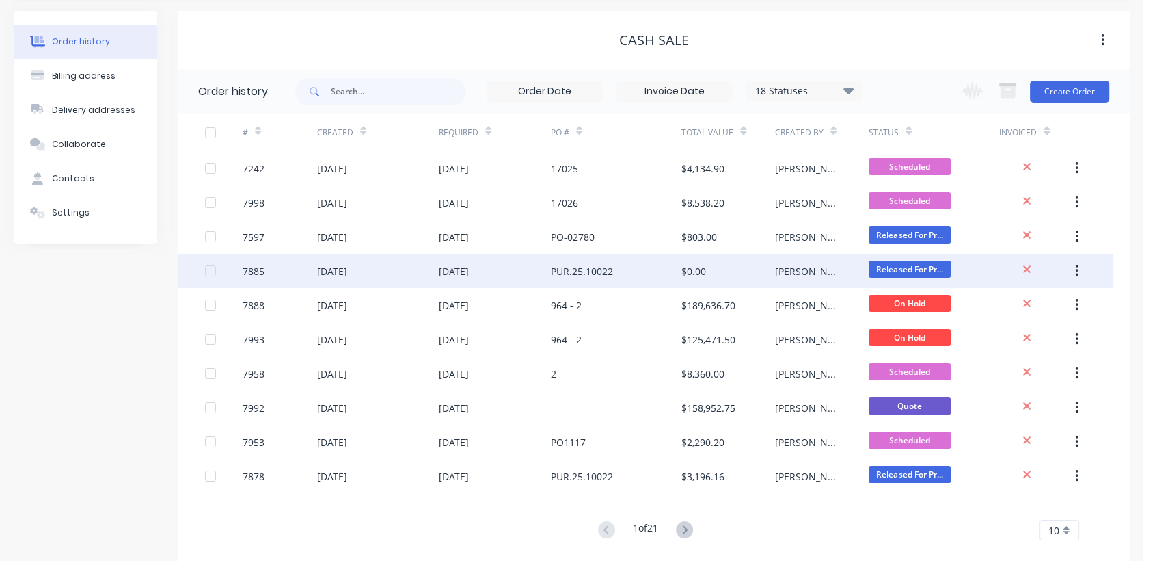
scroll to position [68, 0]
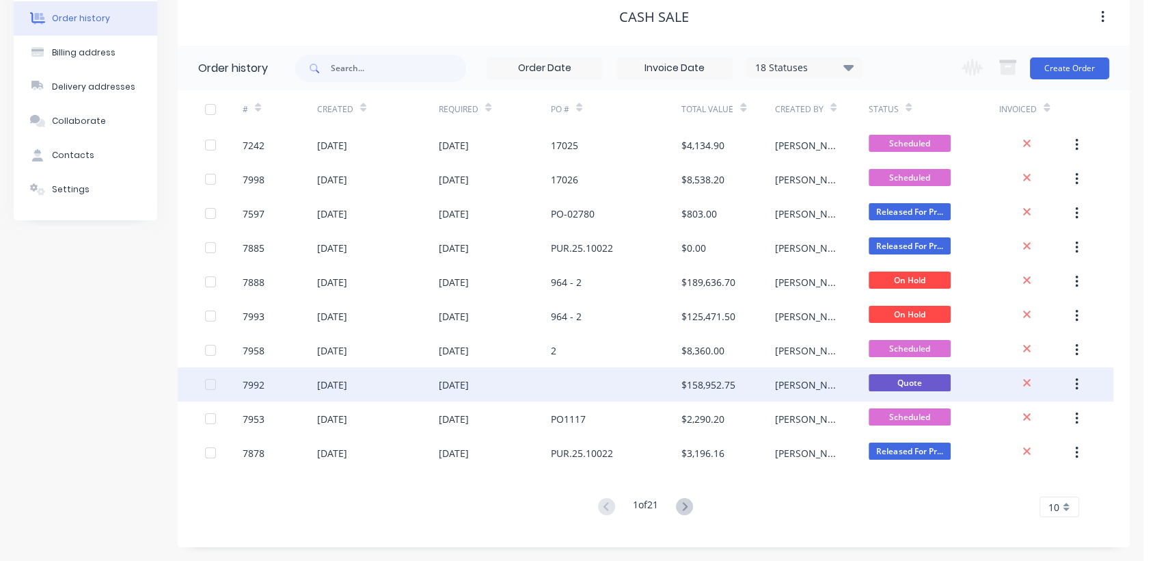
click at [393, 379] on div "[DATE]" at bounding box center [378, 384] width 122 height 34
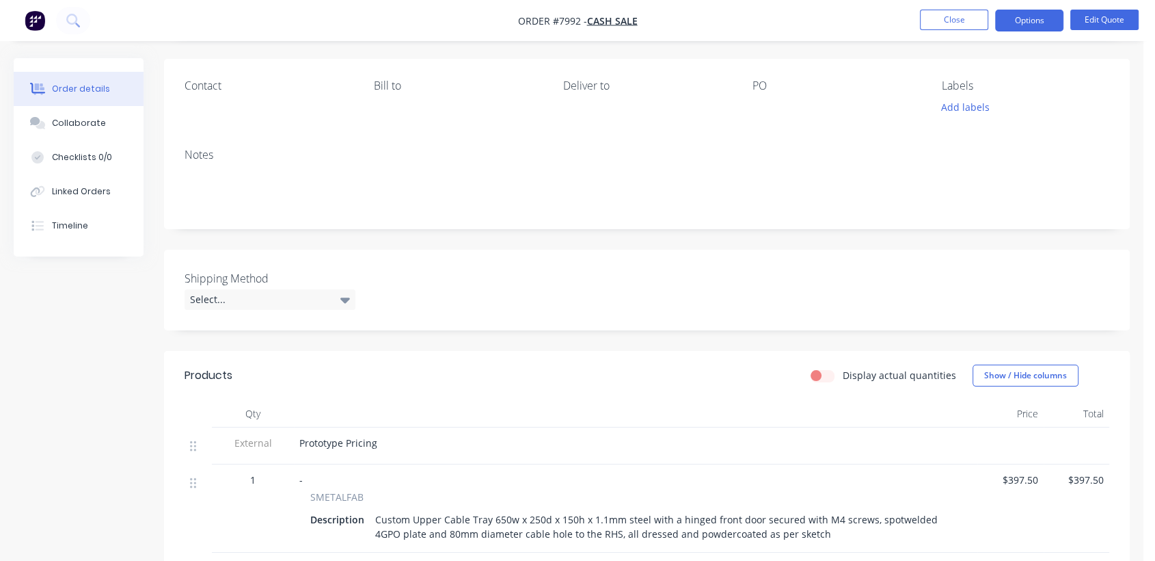
scroll to position [76, 0]
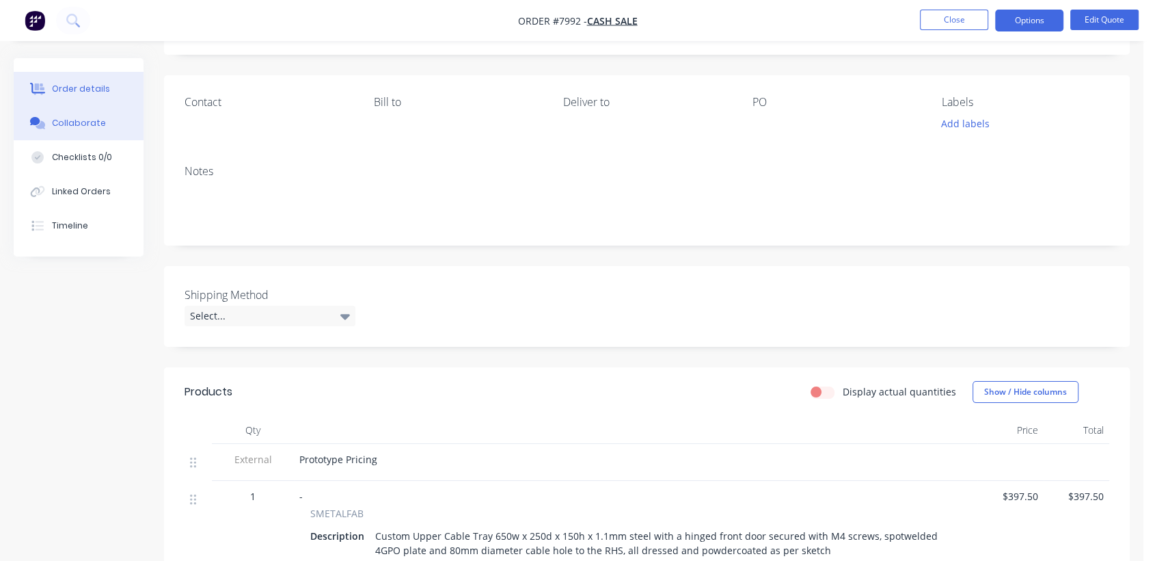
click at [80, 117] on div "Collaborate" at bounding box center [79, 123] width 54 height 12
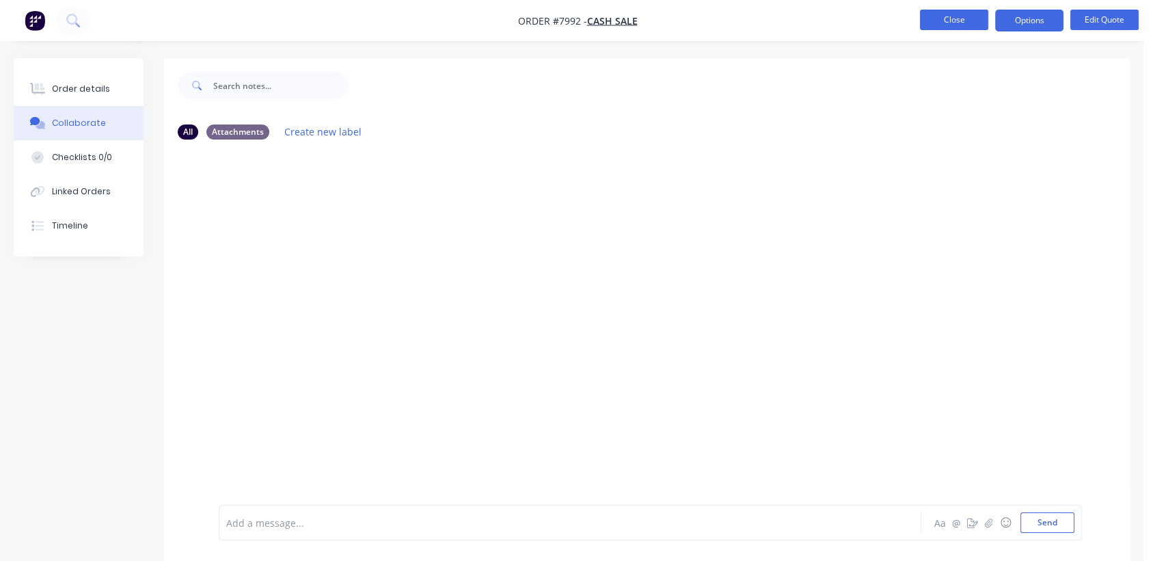
click at [947, 18] on button "Close" at bounding box center [954, 20] width 68 height 21
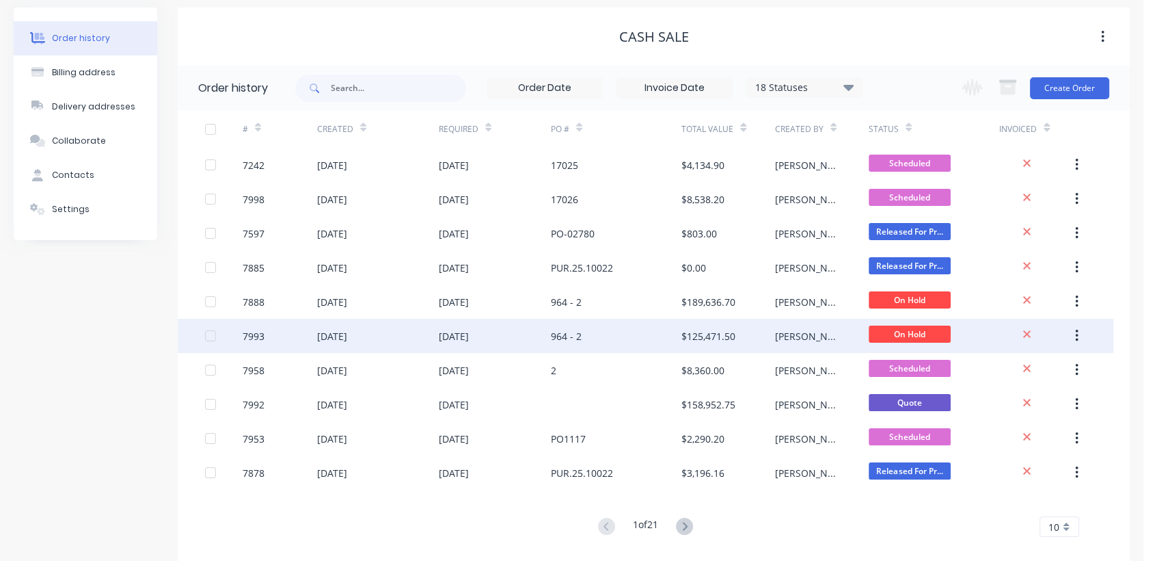
scroll to position [68, 0]
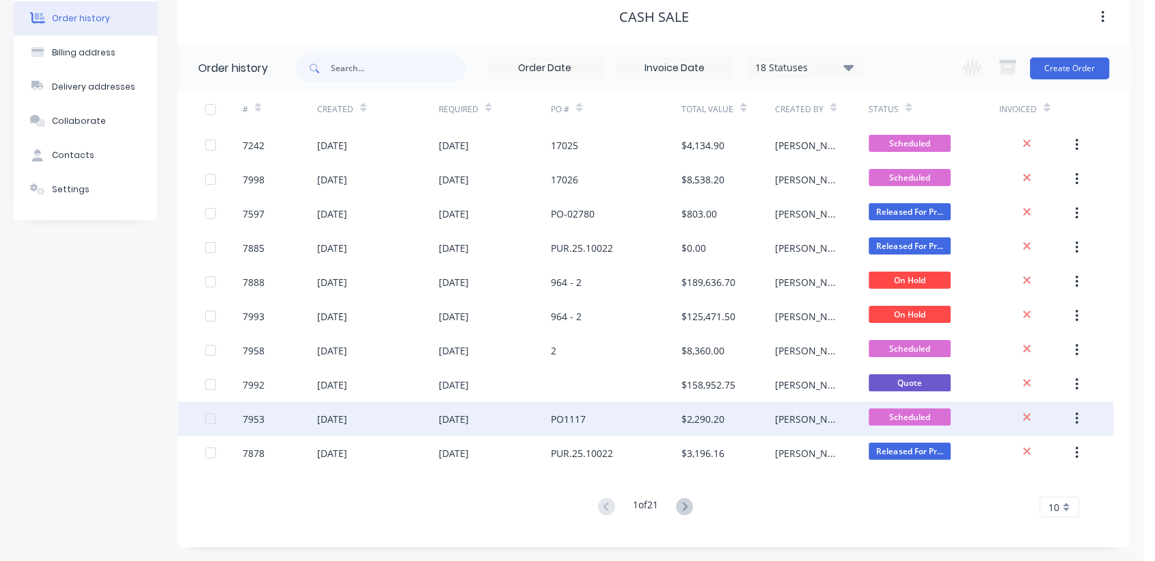
click at [410, 413] on div "[DATE]" at bounding box center [378, 418] width 122 height 34
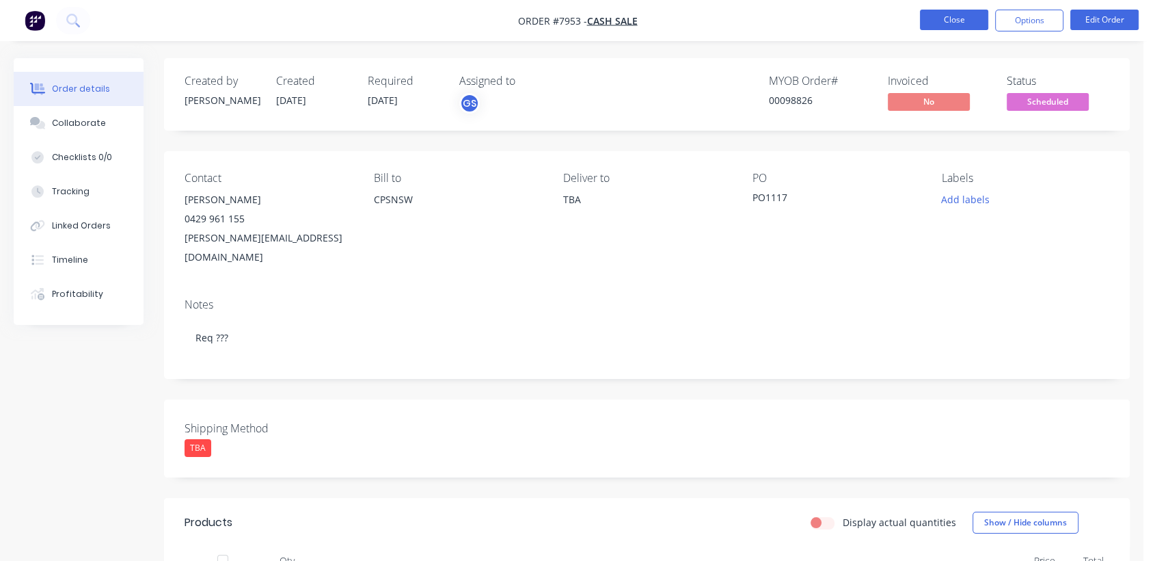
click at [958, 17] on button "Close" at bounding box center [954, 20] width 68 height 21
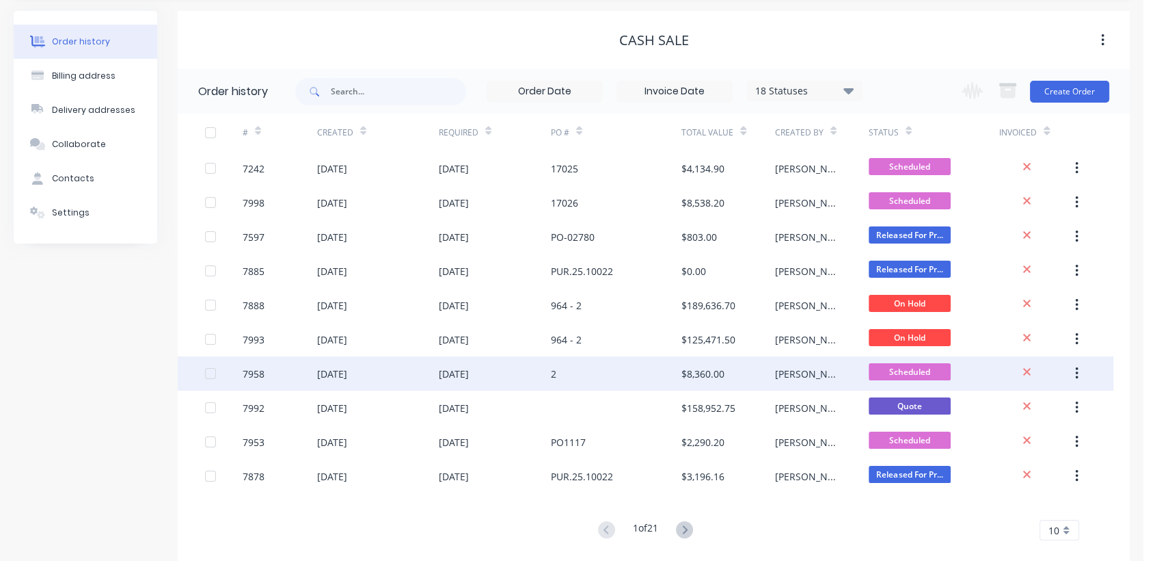
scroll to position [68, 0]
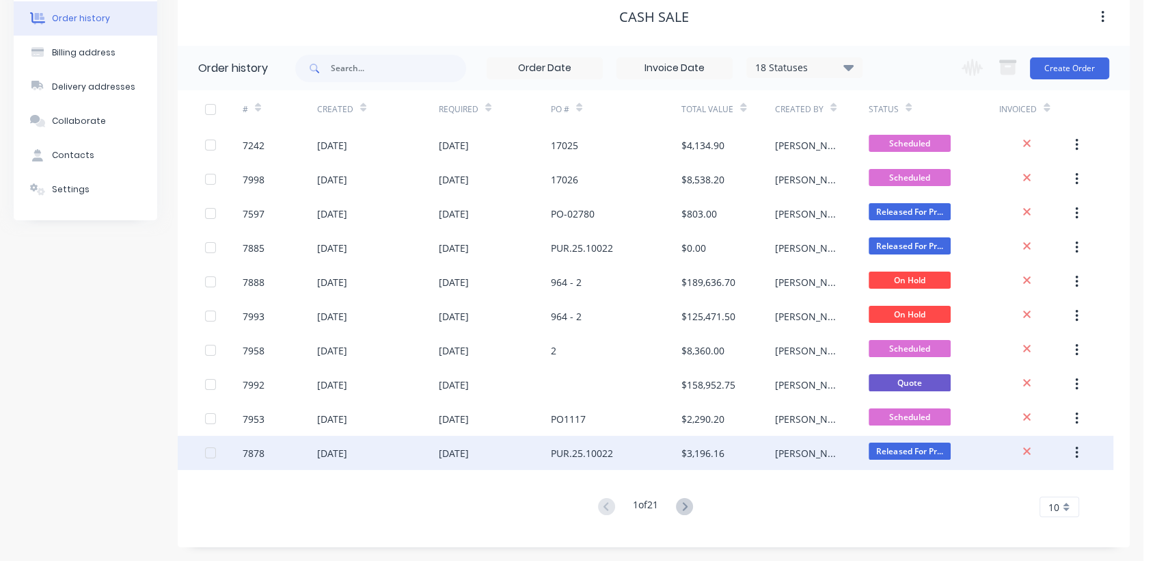
click at [384, 448] on div "[DATE]" at bounding box center [378, 452] width 122 height 34
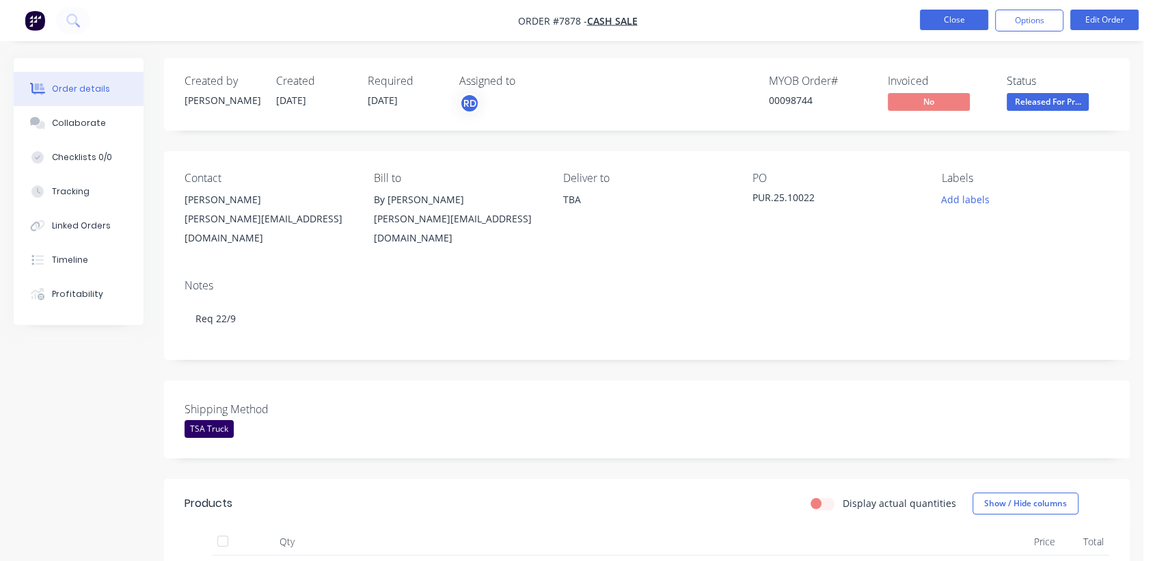
click at [978, 17] on button "Close" at bounding box center [954, 20] width 68 height 21
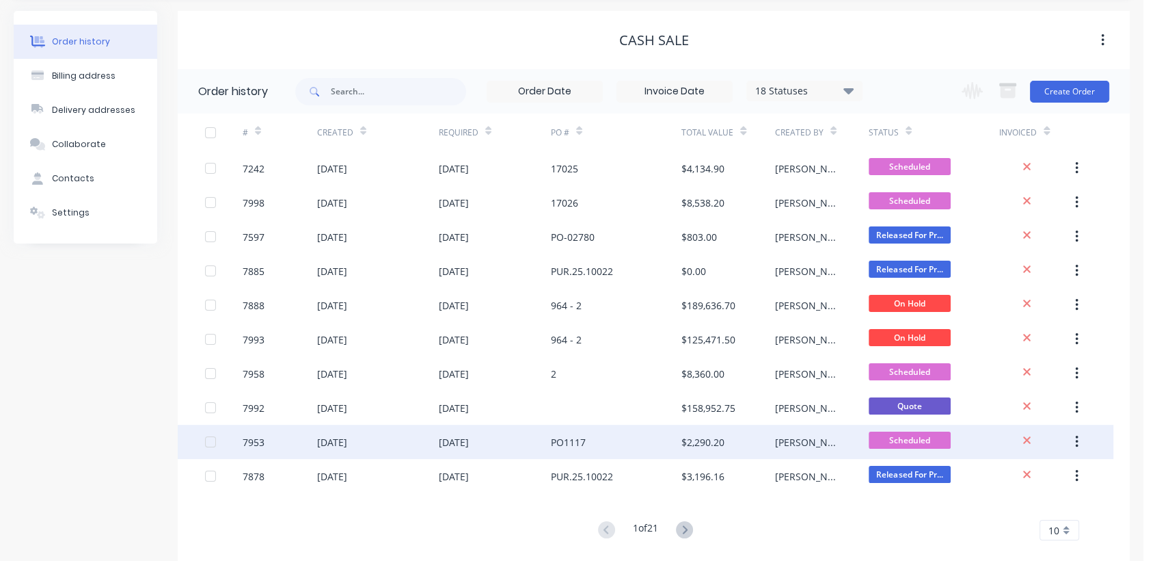
scroll to position [68, 0]
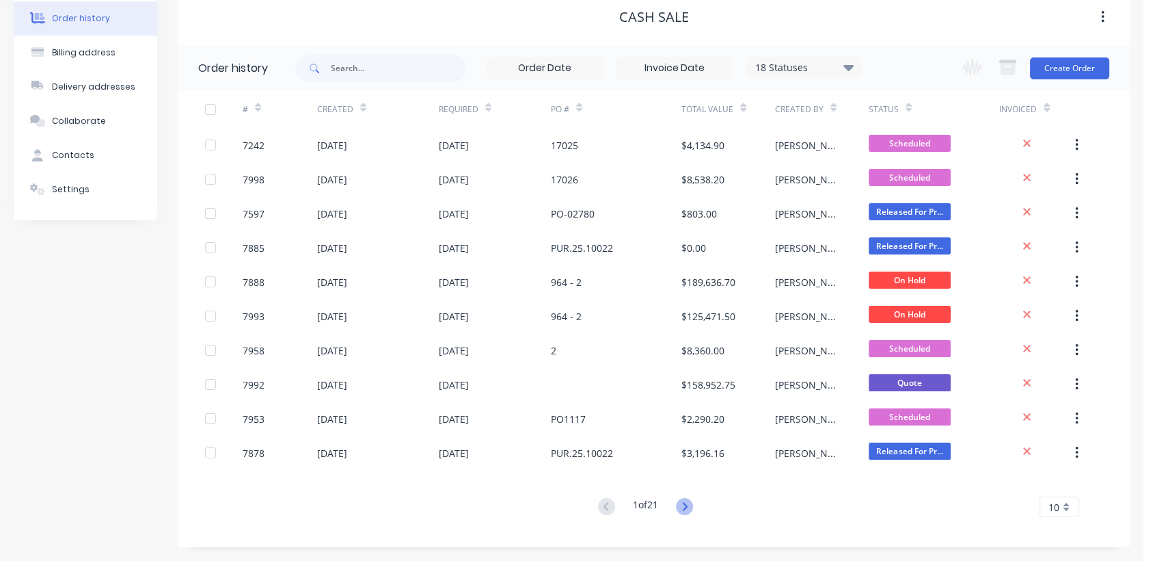
click at [693, 502] on icon at bounding box center [684, 506] width 17 height 17
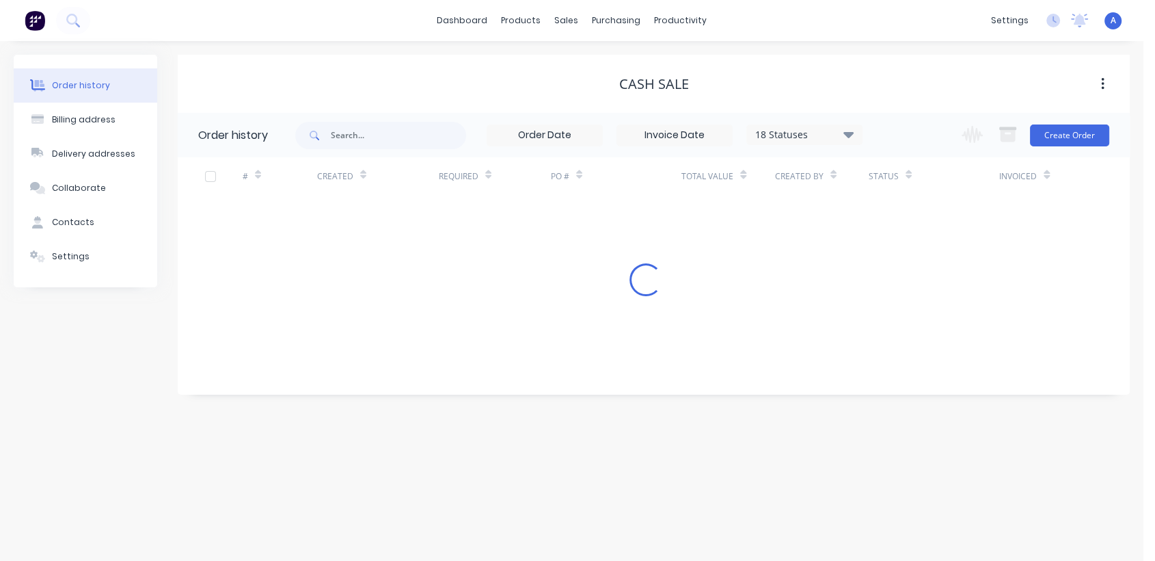
scroll to position [0, 0]
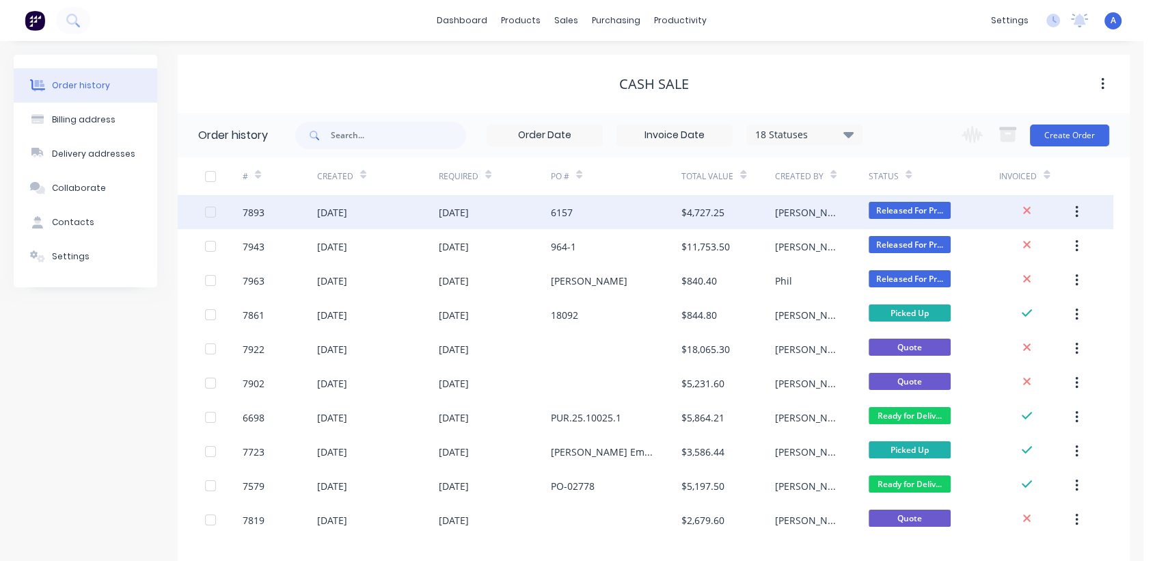
click at [414, 205] on div "[DATE]" at bounding box center [378, 212] width 122 height 34
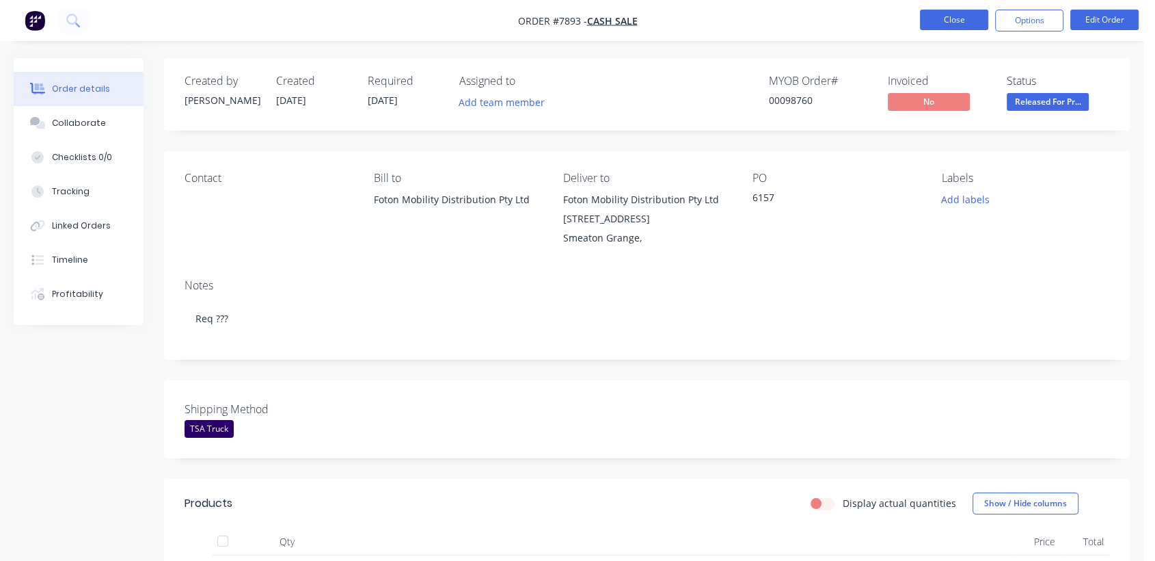
click at [962, 27] on button "Close" at bounding box center [954, 20] width 68 height 21
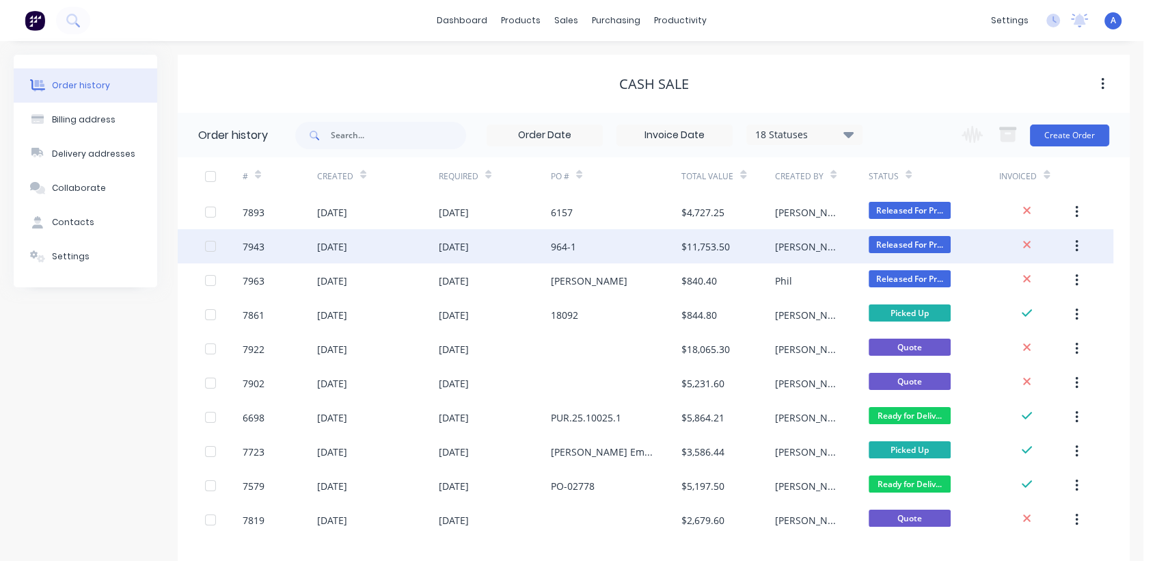
click at [415, 236] on div "[DATE]" at bounding box center [378, 246] width 122 height 34
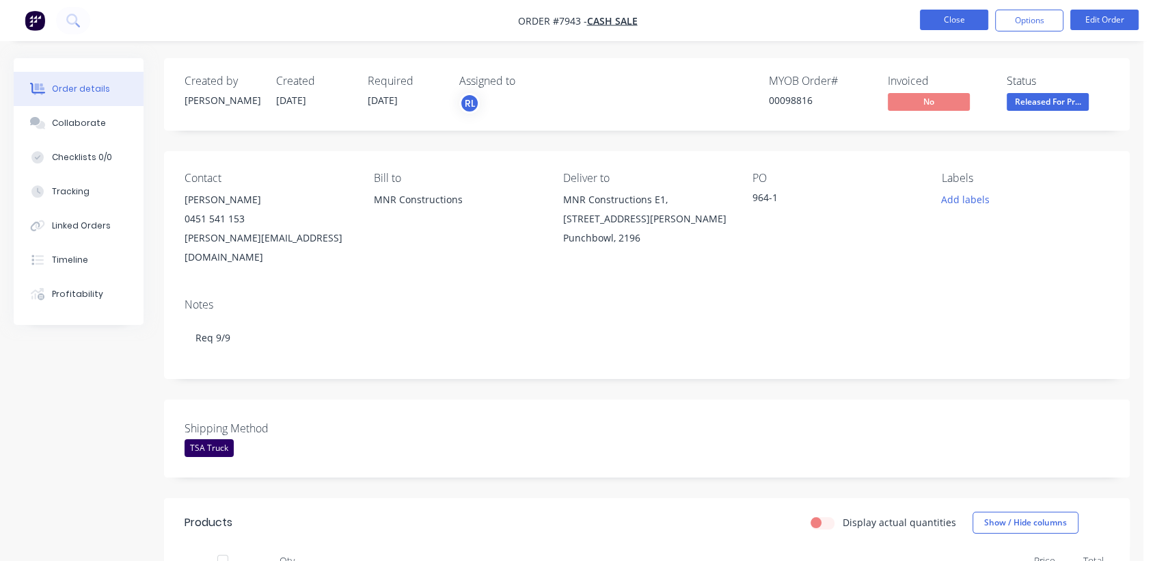
click at [973, 21] on button "Close" at bounding box center [954, 20] width 68 height 21
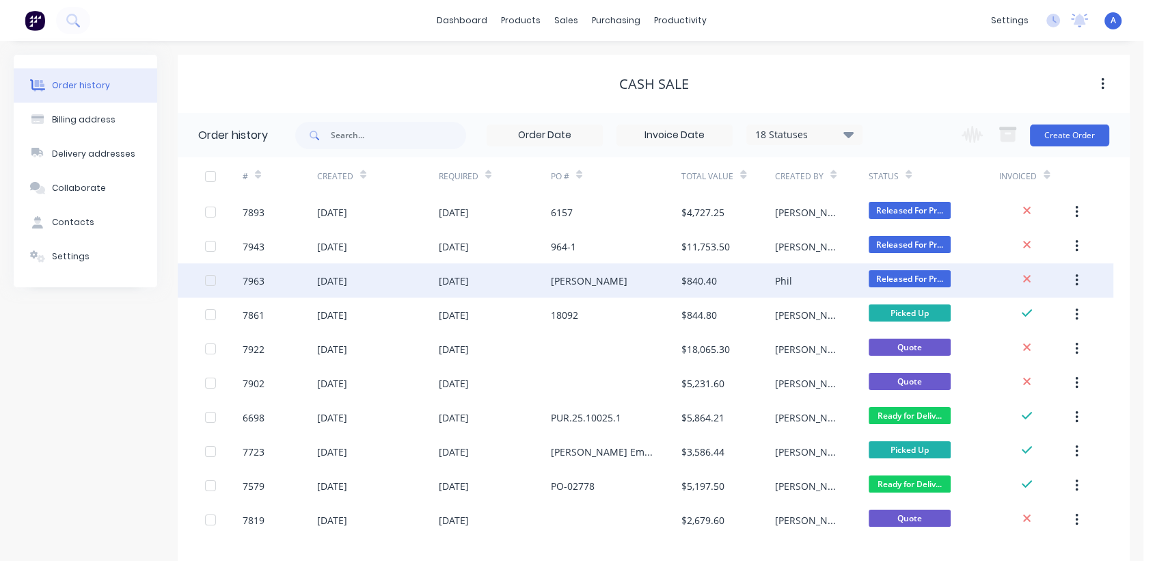
click at [383, 273] on div "[DATE]" at bounding box center [378, 280] width 122 height 34
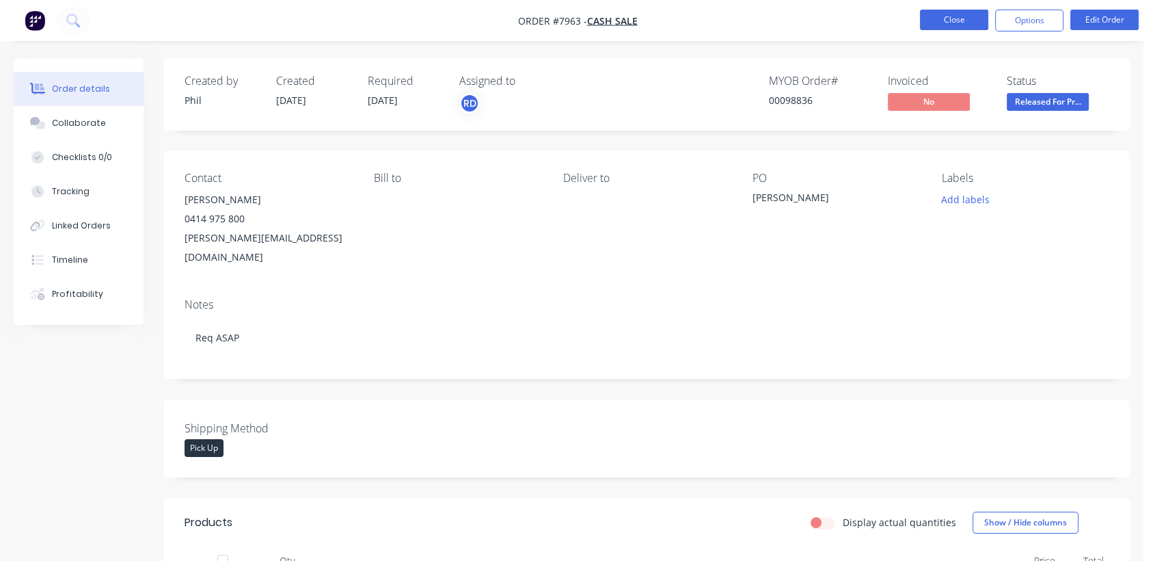
click at [947, 17] on button "Close" at bounding box center [954, 20] width 68 height 21
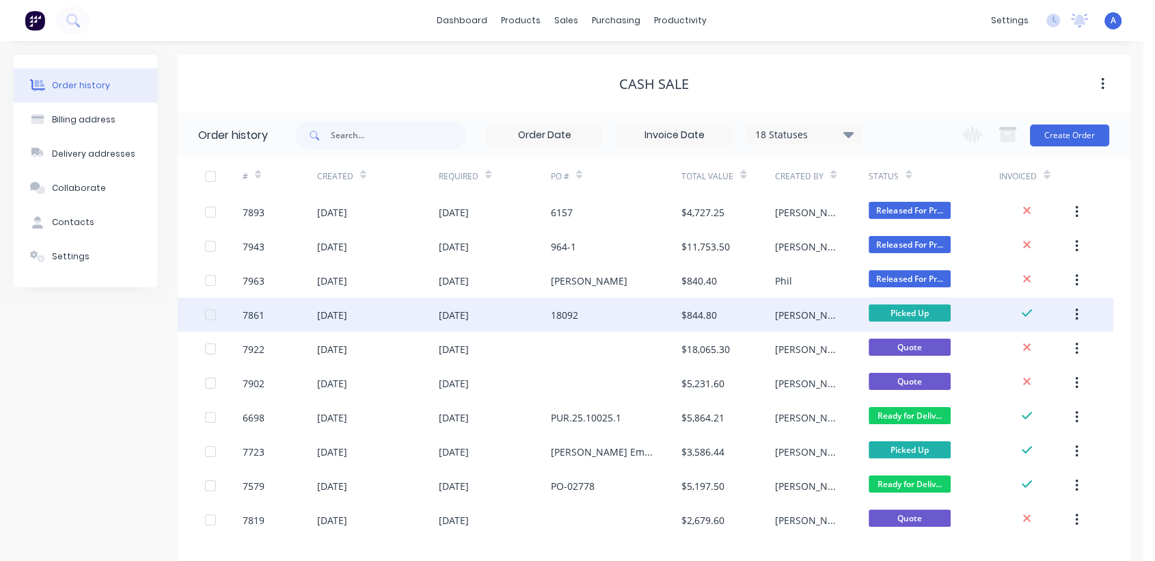
click at [374, 312] on div "[DATE]" at bounding box center [378, 314] width 122 height 34
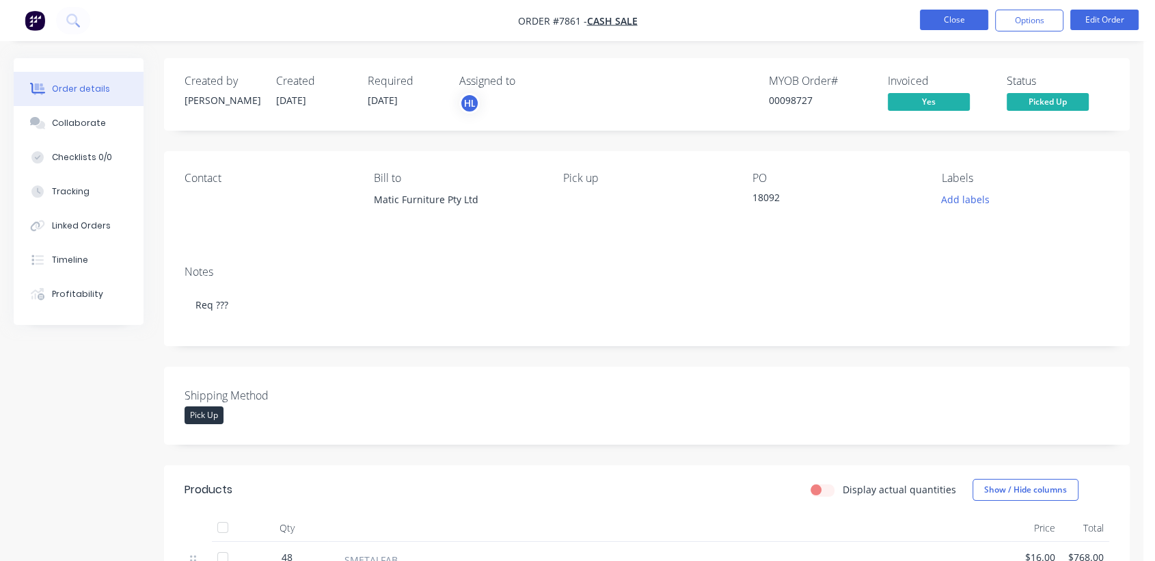
click at [968, 11] on button "Close" at bounding box center [954, 20] width 68 height 21
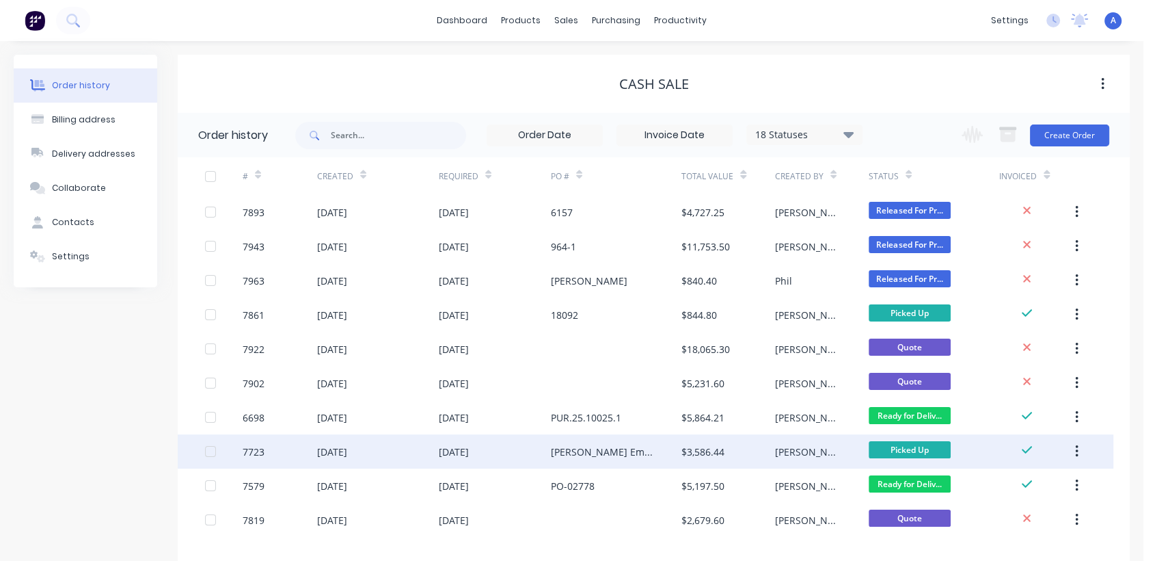
click at [405, 449] on div "[DATE]" at bounding box center [378, 451] width 122 height 34
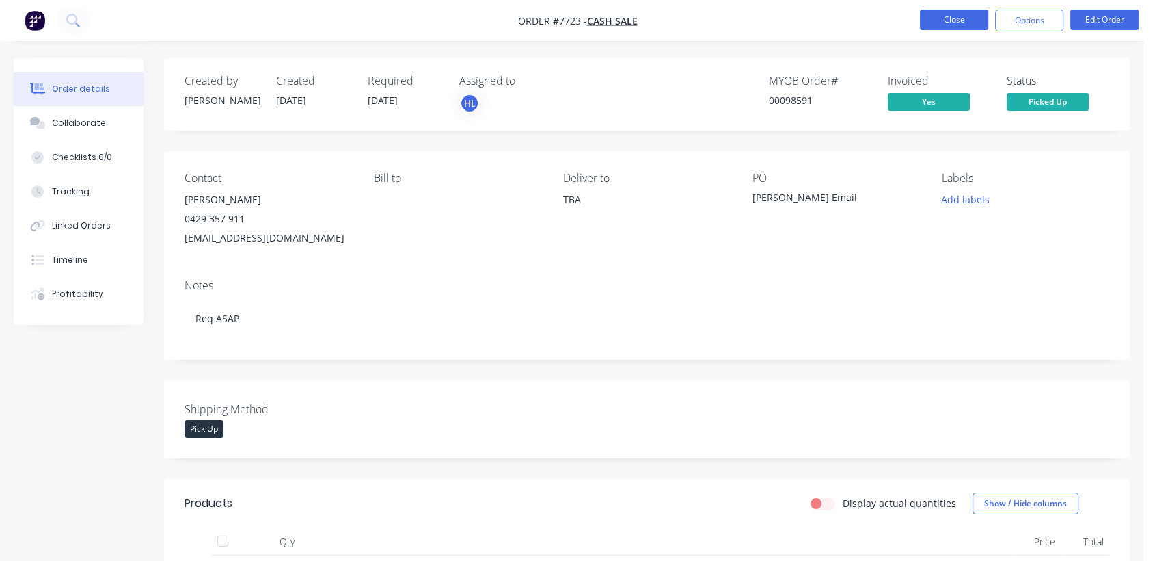
click at [932, 16] on button "Close" at bounding box center [954, 20] width 68 height 21
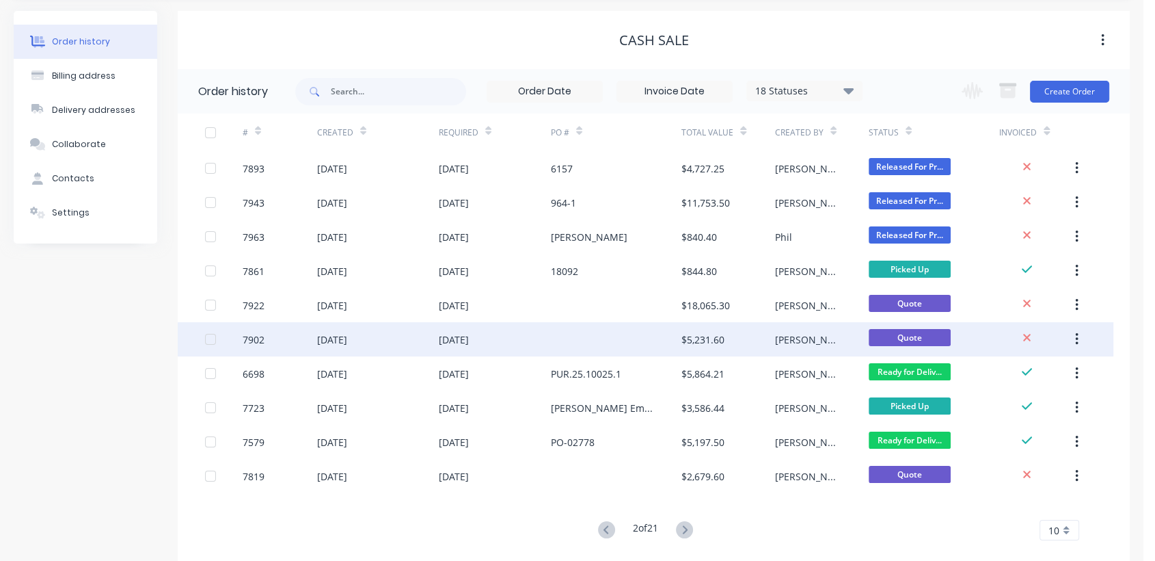
scroll to position [68, 0]
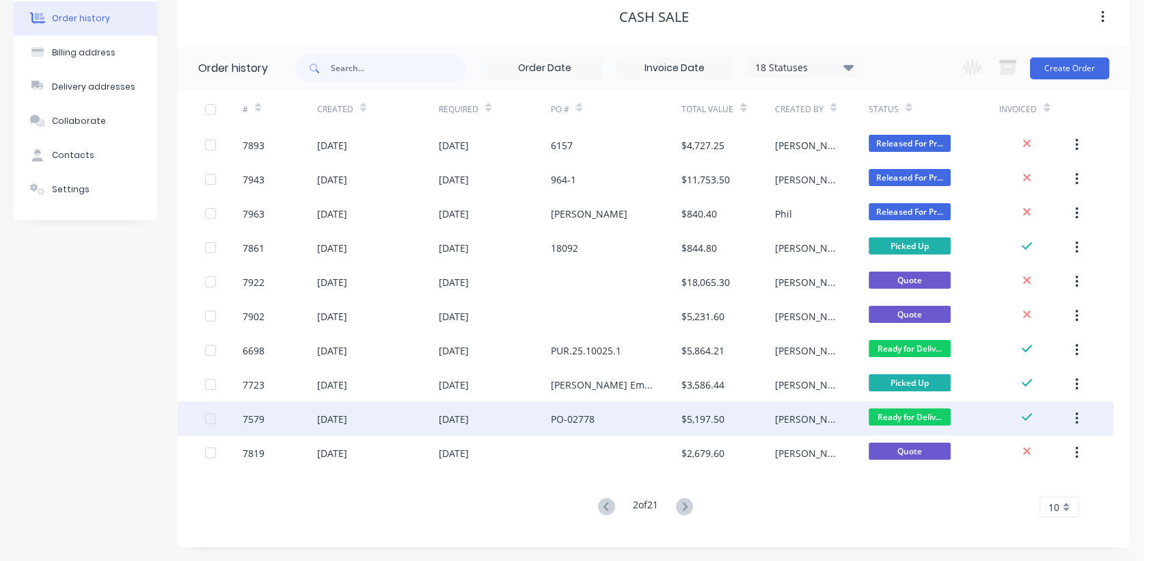
click at [414, 412] on div "[DATE]" at bounding box center [378, 418] width 122 height 34
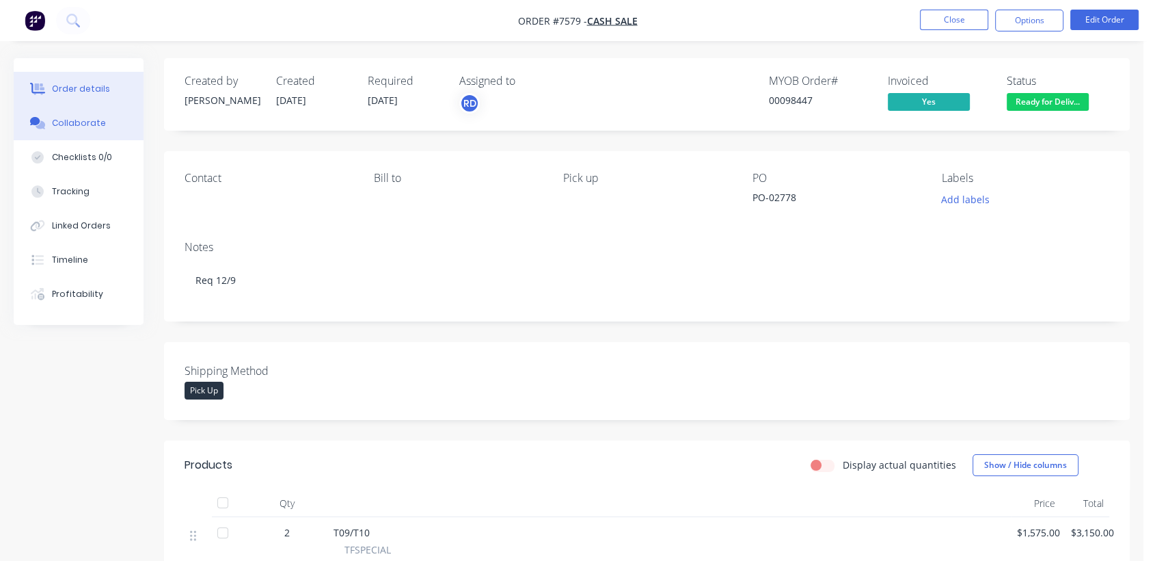
click at [77, 117] on div "Collaborate" at bounding box center [79, 123] width 54 height 12
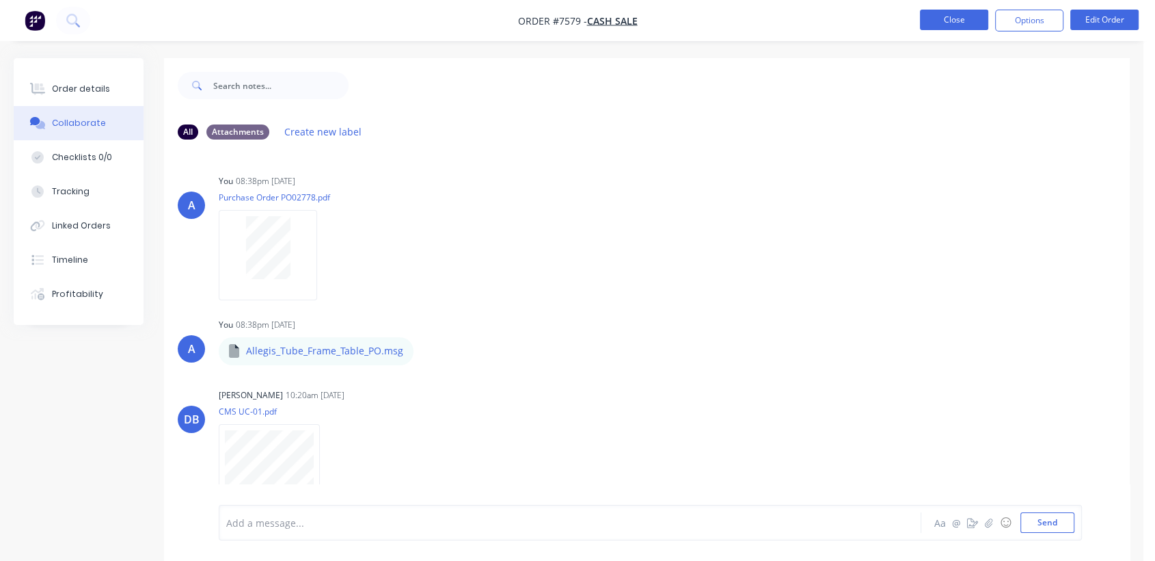
click at [970, 12] on button "Close" at bounding box center [954, 20] width 68 height 21
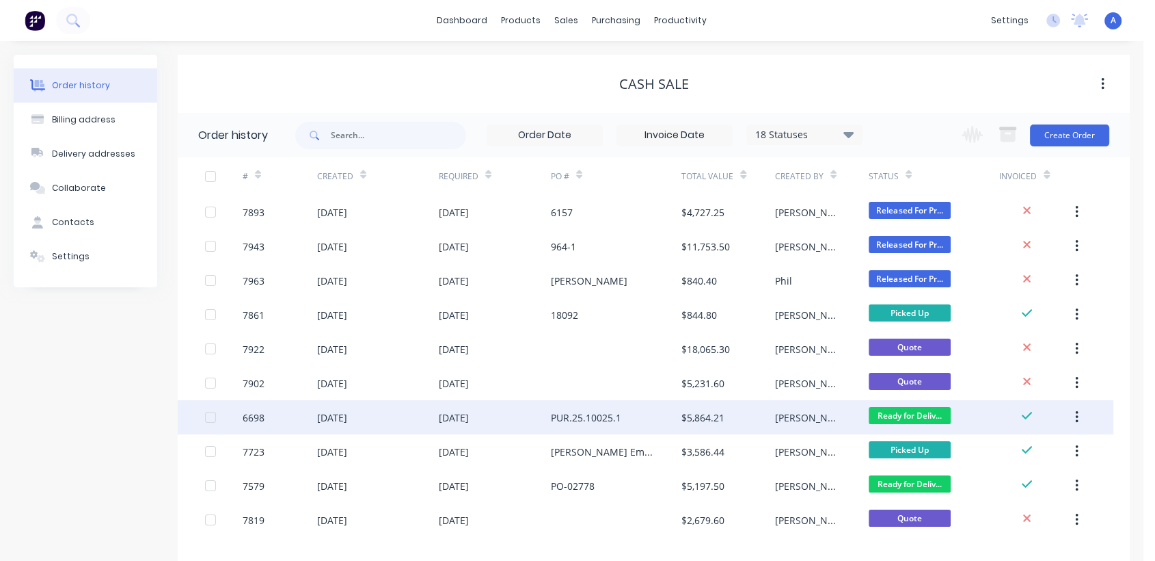
scroll to position [68, 0]
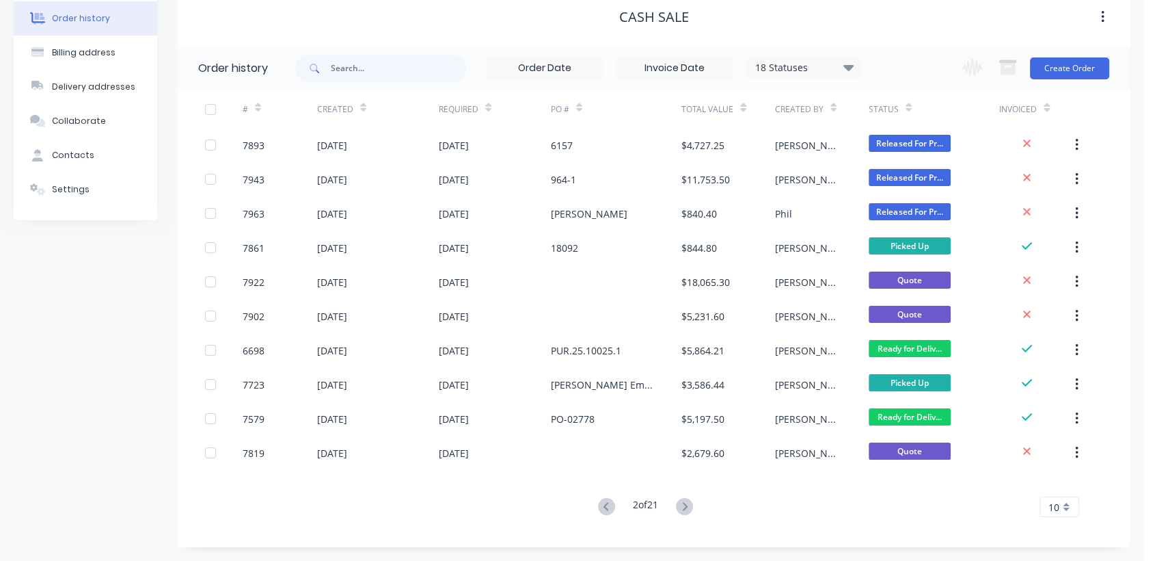
click at [688, 504] on icon at bounding box center [685, 506] width 5 height 8
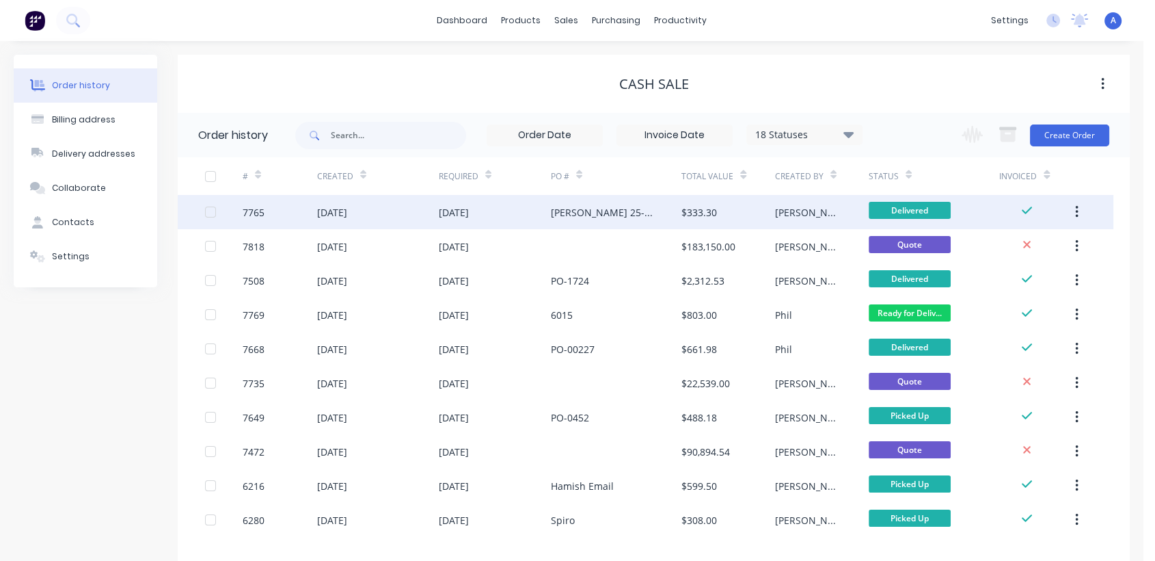
click at [405, 204] on div "[DATE]" at bounding box center [378, 212] width 122 height 34
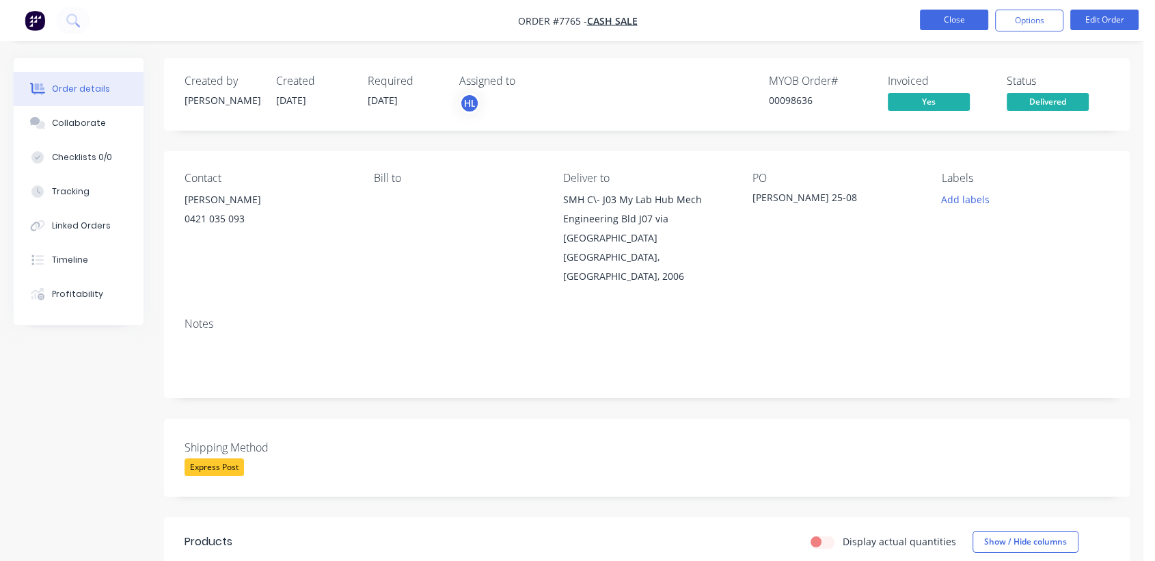
click at [968, 19] on button "Close" at bounding box center [954, 20] width 68 height 21
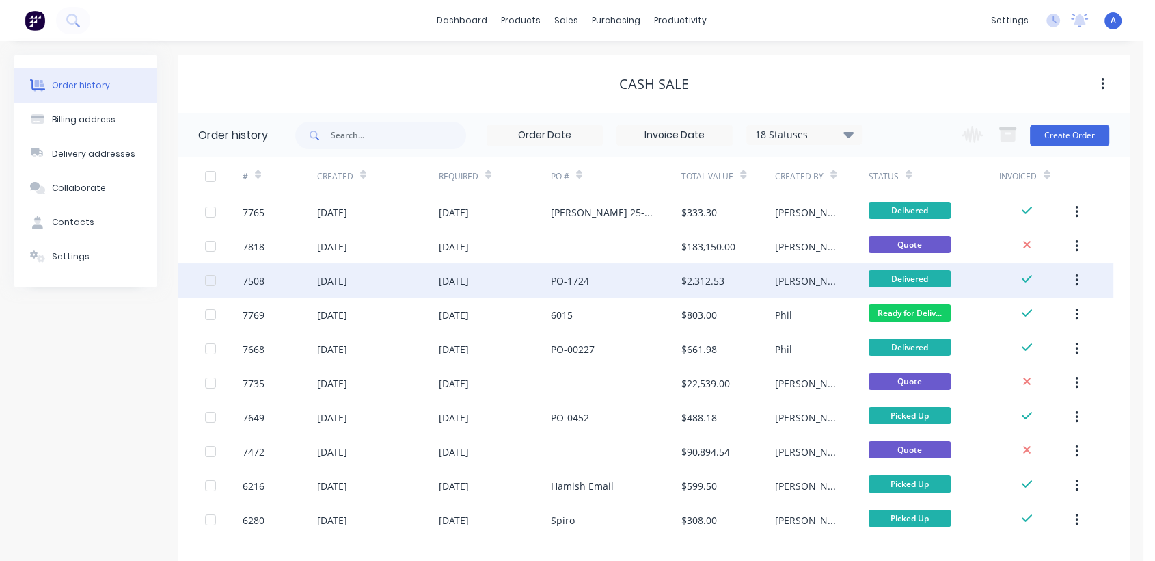
click at [394, 278] on div "[DATE]" at bounding box center [378, 280] width 122 height 34
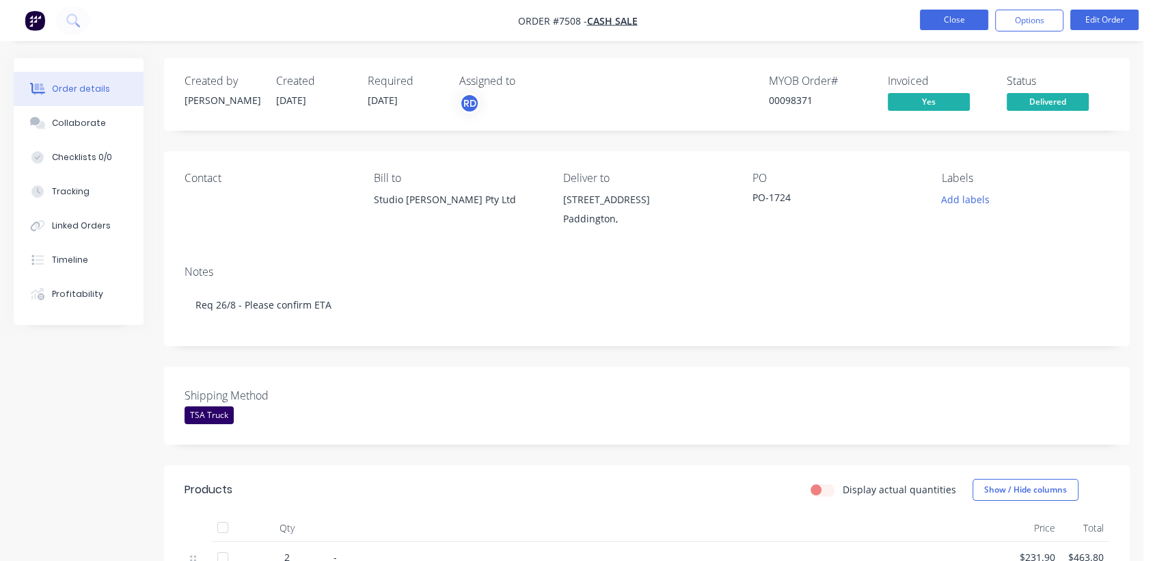
click at [969, 16] on button "Close" at bounding box center [954, 20] width 68 height 21
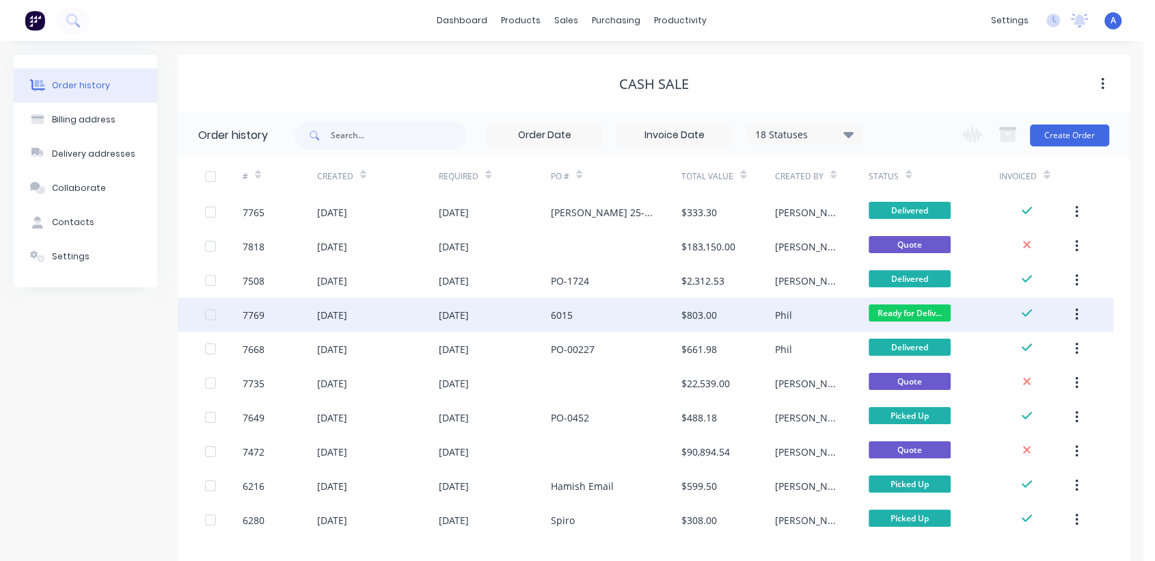
click at [469, 309] on div "[DATE]" at bounding box center [454, 315] width 30 height 14
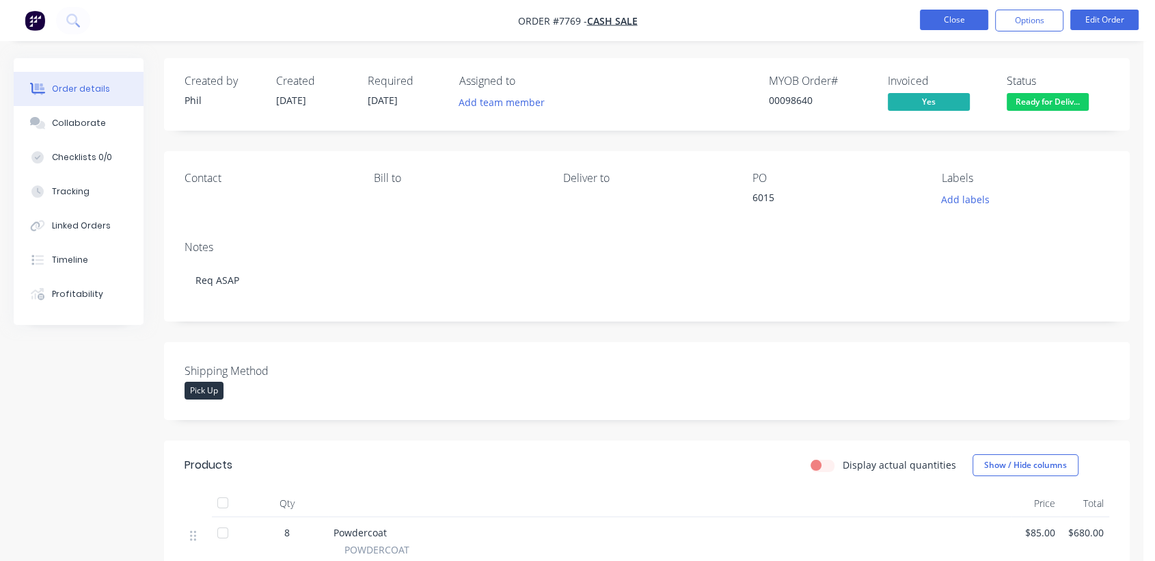
click at [967, 12] on button "Close" at bounding box center [954, 20] width 68 height 21
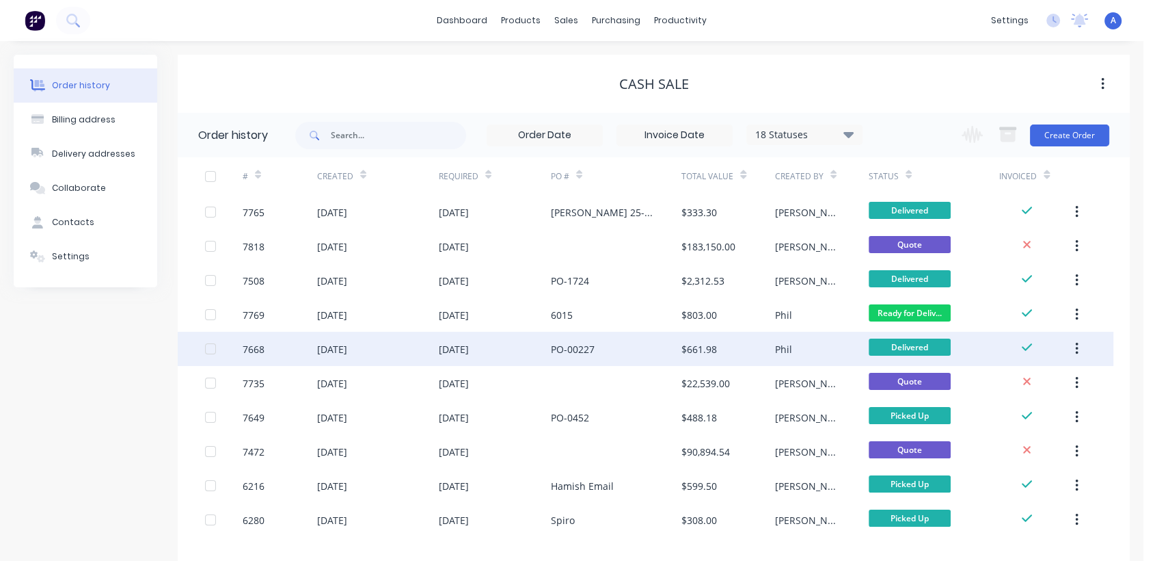
click at [469, 342] on div "[DATE]" at bounding box center [454, 349] width 30 height 14
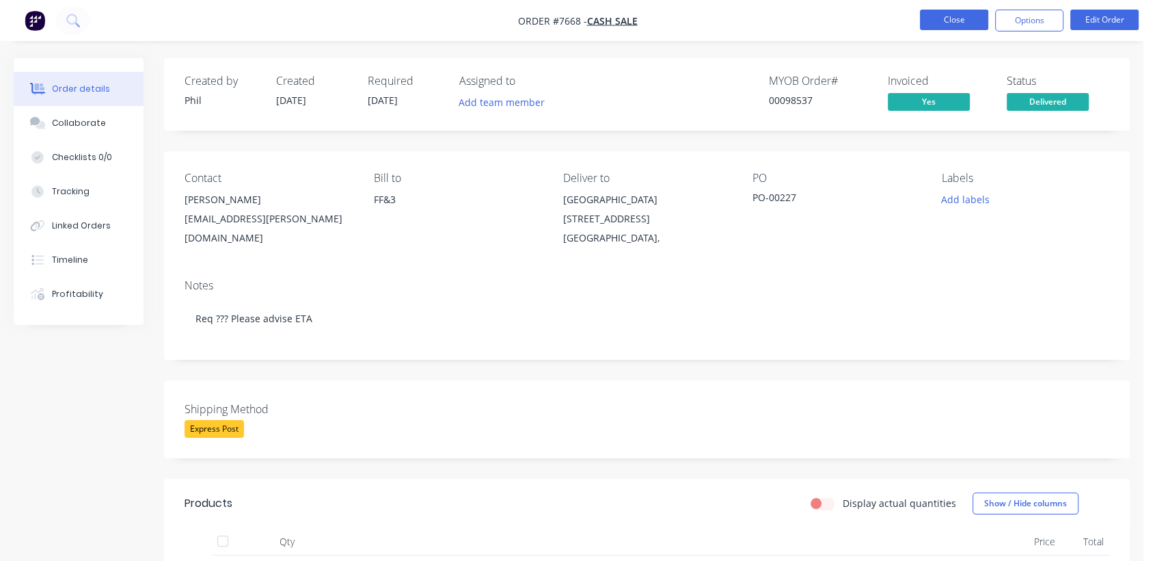
click at [963, 23] on button "Close" at bounding box center [954, 20] width 68 height 21
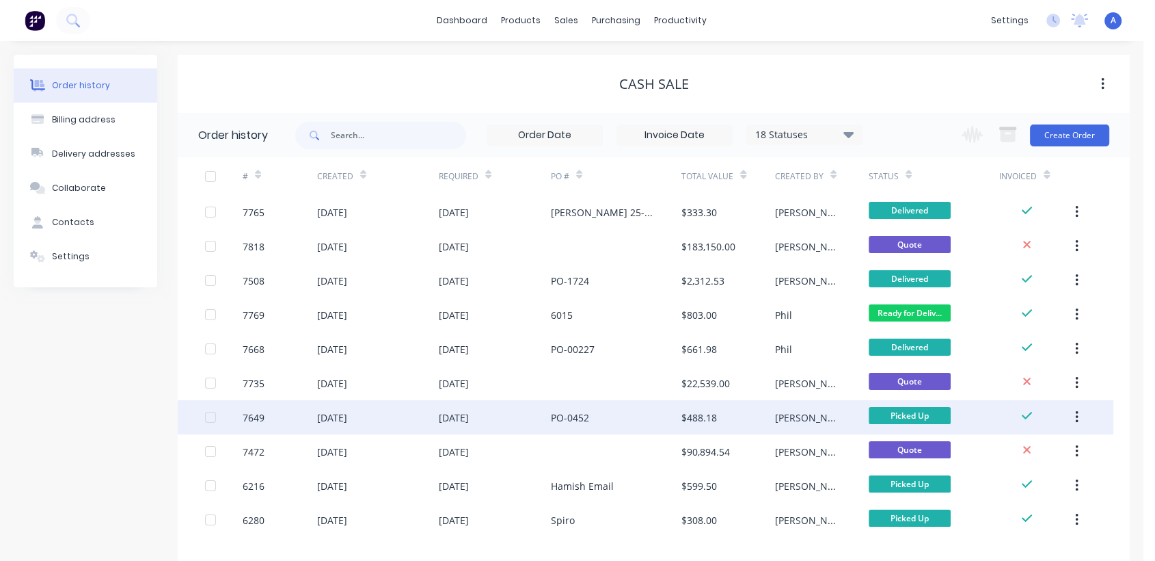
click at [469, 411] on div "[DATE]" at bounding box center [454, 417] width 30 height 14
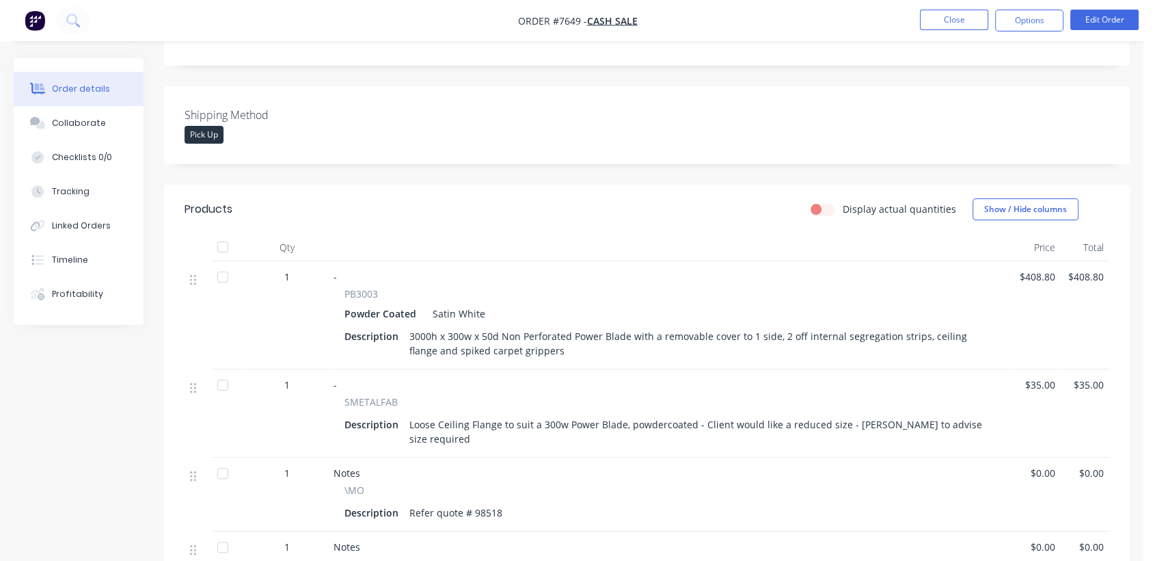
scroll to position [228, 0]
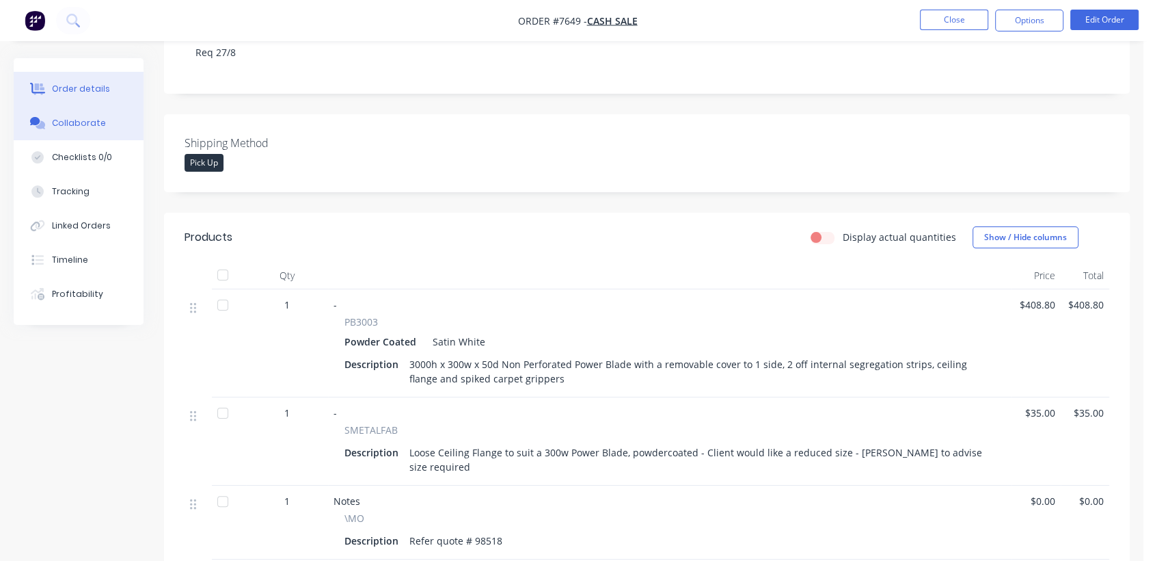
click at [83, 125] on div "Collaborate" at bounding box center [79, 123] width 54 height 12
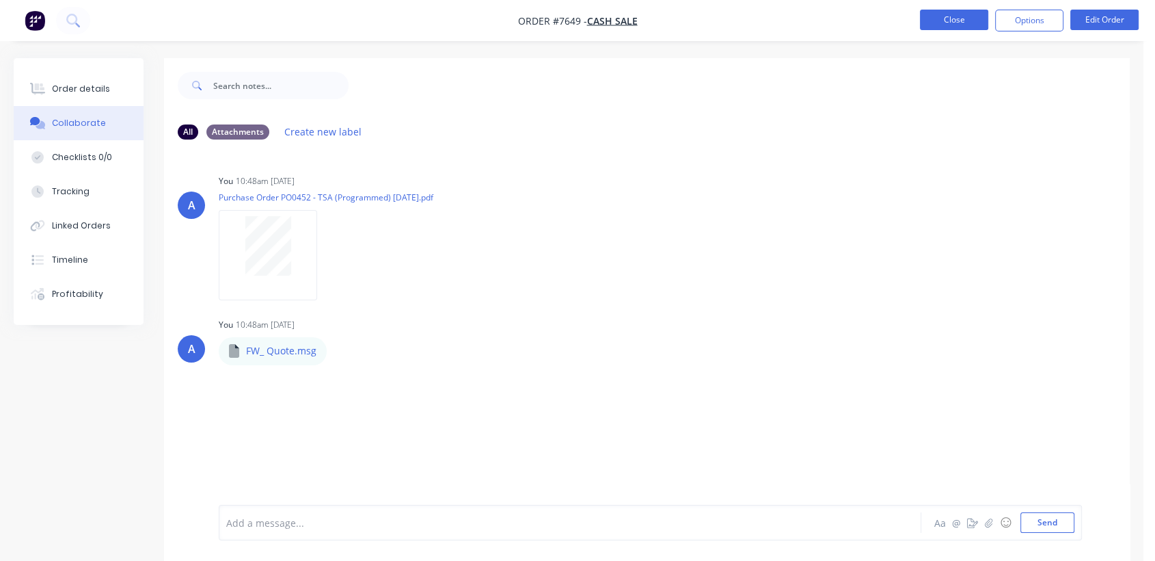
click at [935, 23] on button "Close" at bounding box center [954, 20] width 68 height 21
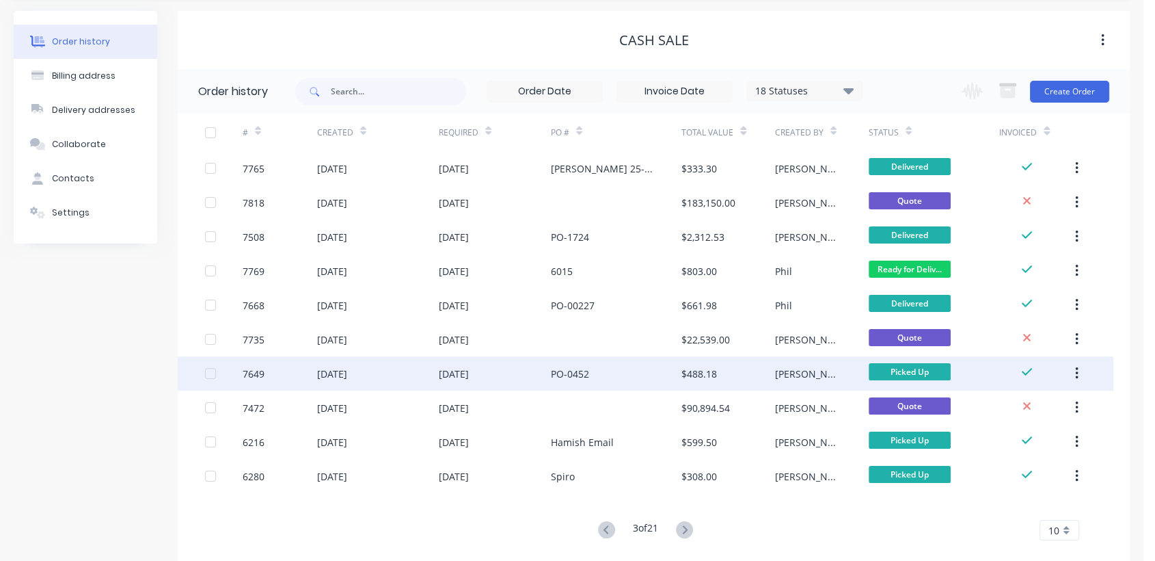
scroll to position [68, 0]
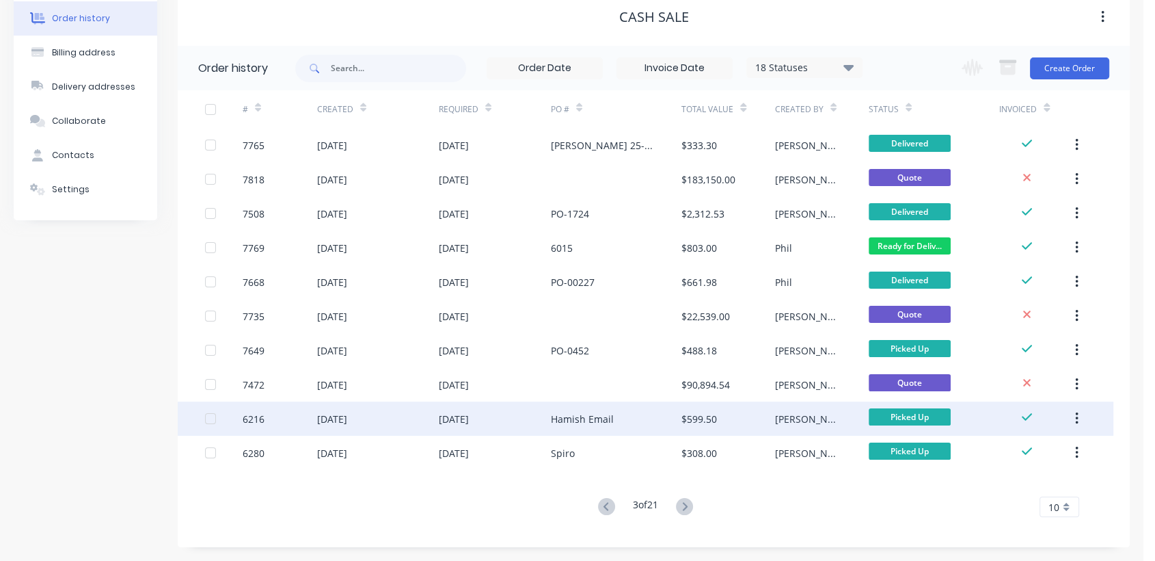
click at [459, 412] on div "[DATE]" at bounding box center [454, 419] width 30 height 14
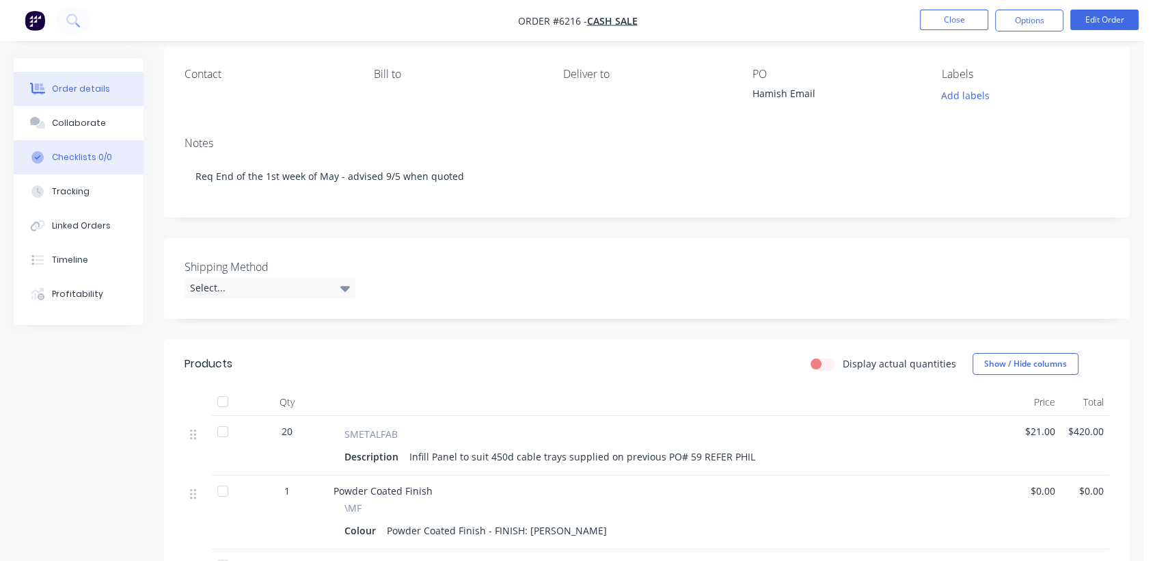
scroll to position [76, 0]
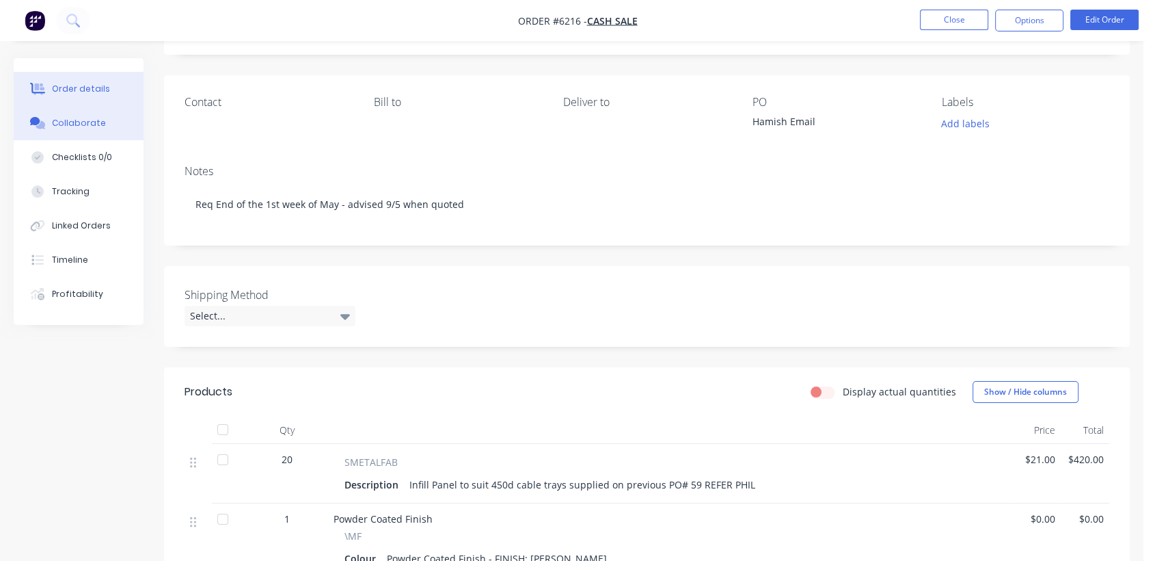
click at [102, 117] on button "Collaborate" at bounding box center [79, 123] width 130 height 34
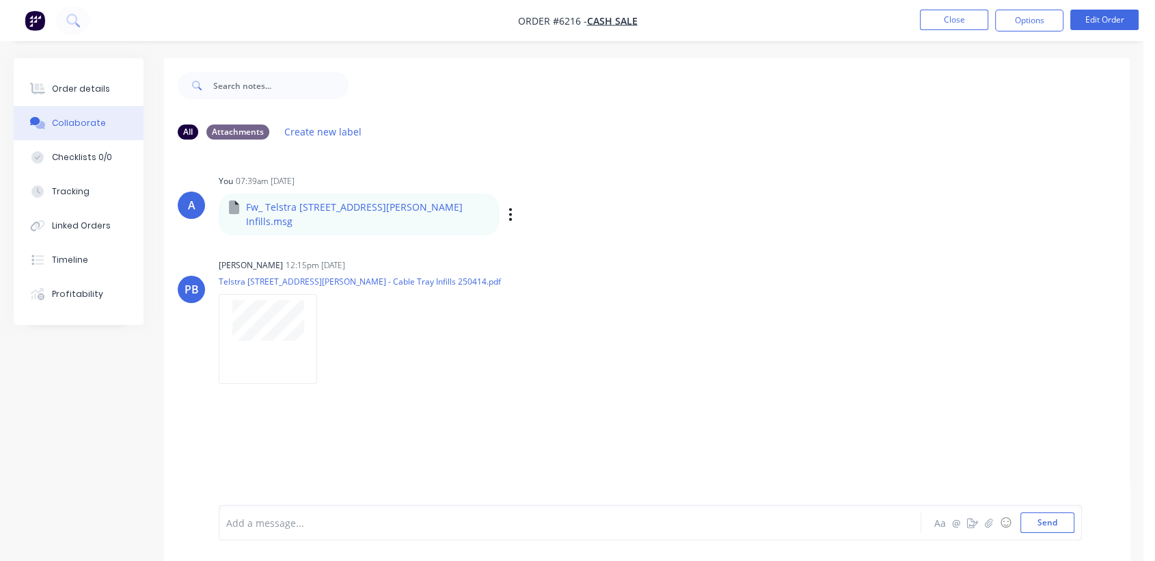
click at [504, 205] on div "Labels Download Delete" at bounding box center [581, 214] width 154 height 20
click at [509, 208] on icon "button" at bounding box center [510, 214] width 3 height 12
click at [561, 244] on button "Download" at bounding box center [601, 250] width 154 height 31
click at [943, 16] on button "Close" at bounding box center [954, 20] width 68 height 21
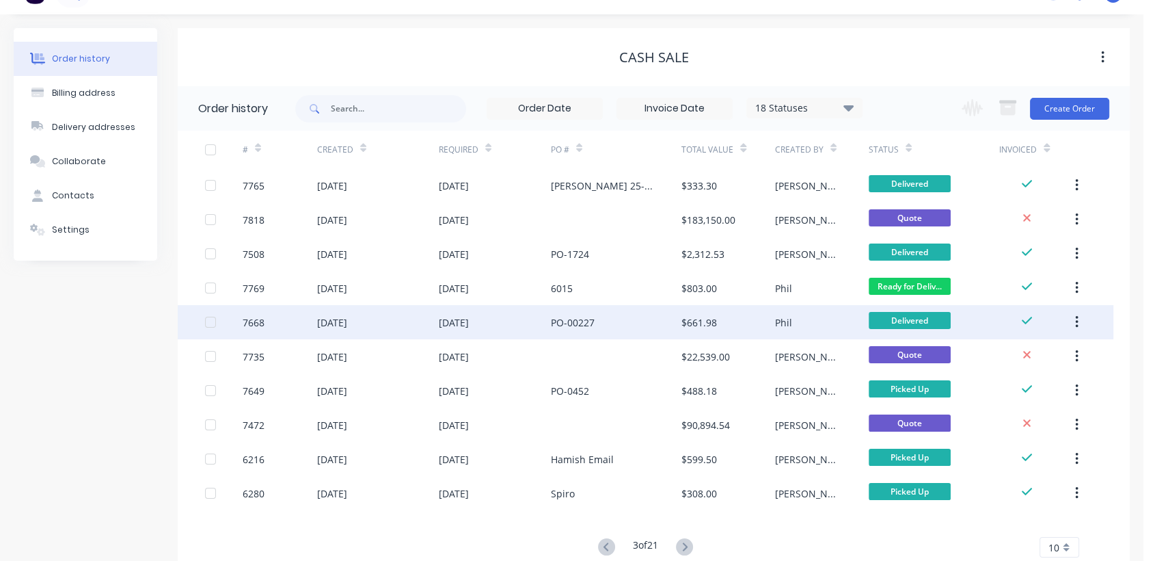
scroll to position [68, 0]
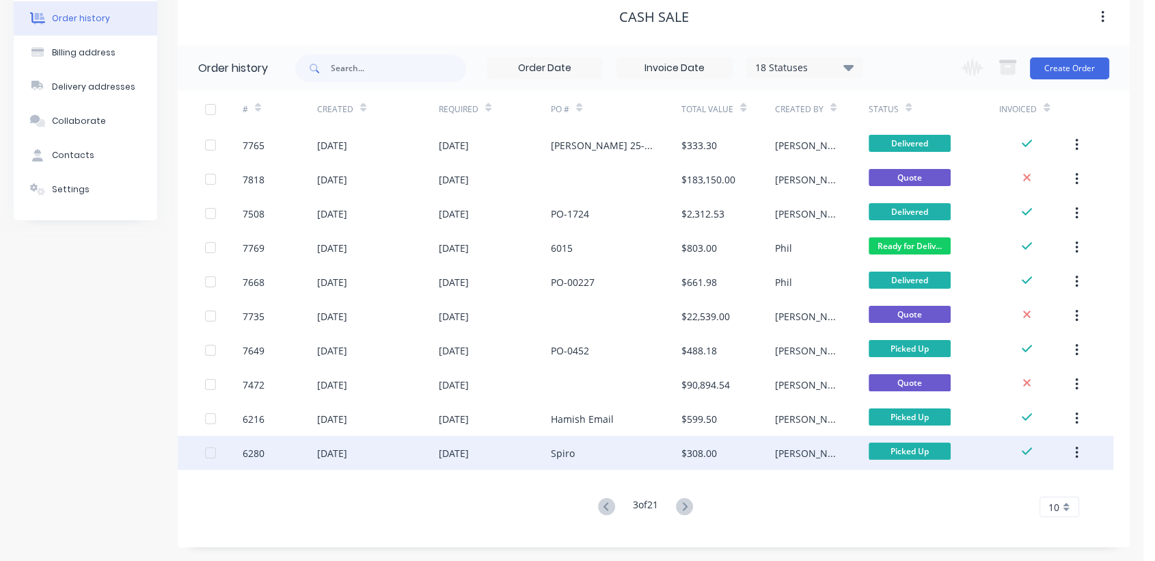
click at [469, 446] on div "[DATE]" at bounding box center [454, 453] width 30 height 14
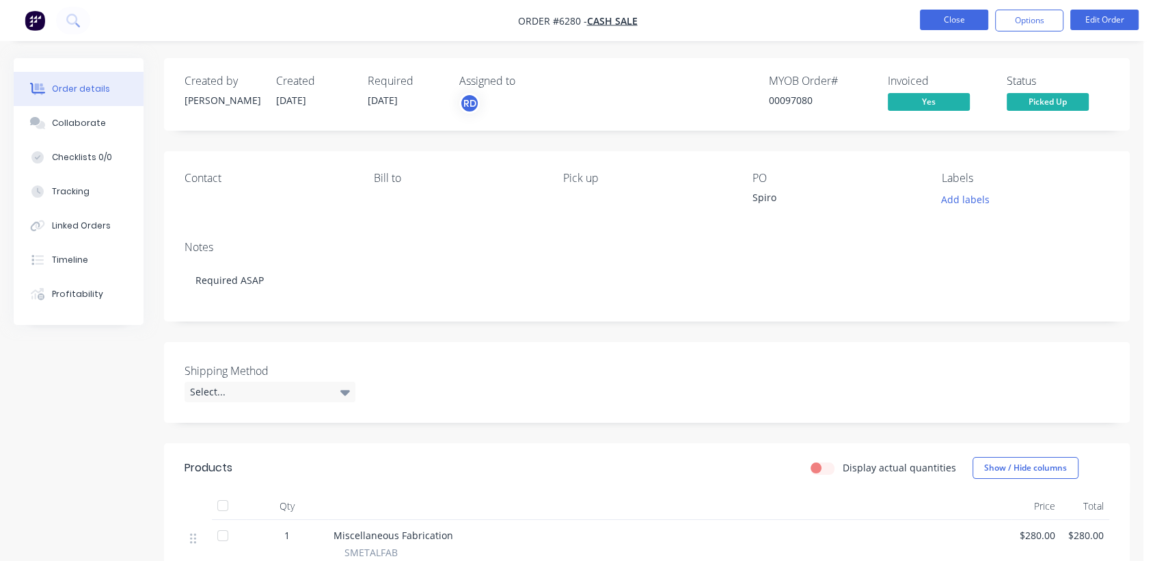
click at [955, 18] on button "Close" at bounding box center [954, 20] width 68 height 21
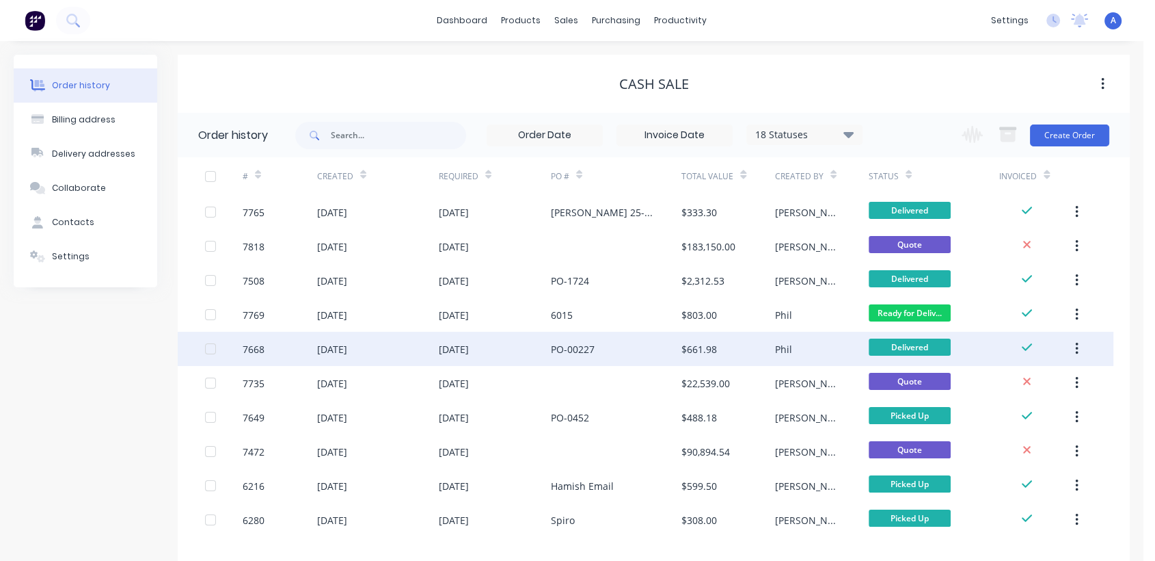
scroll to position [68, 0]
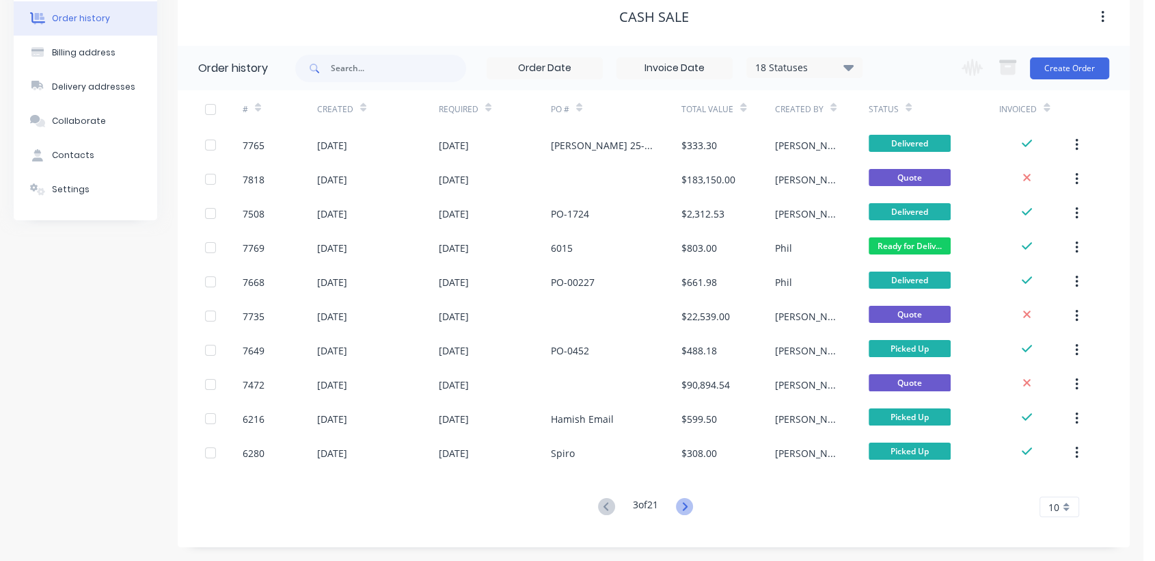
click at [689, 508] on icon at bounding box center [684, 506] width 17 height 17
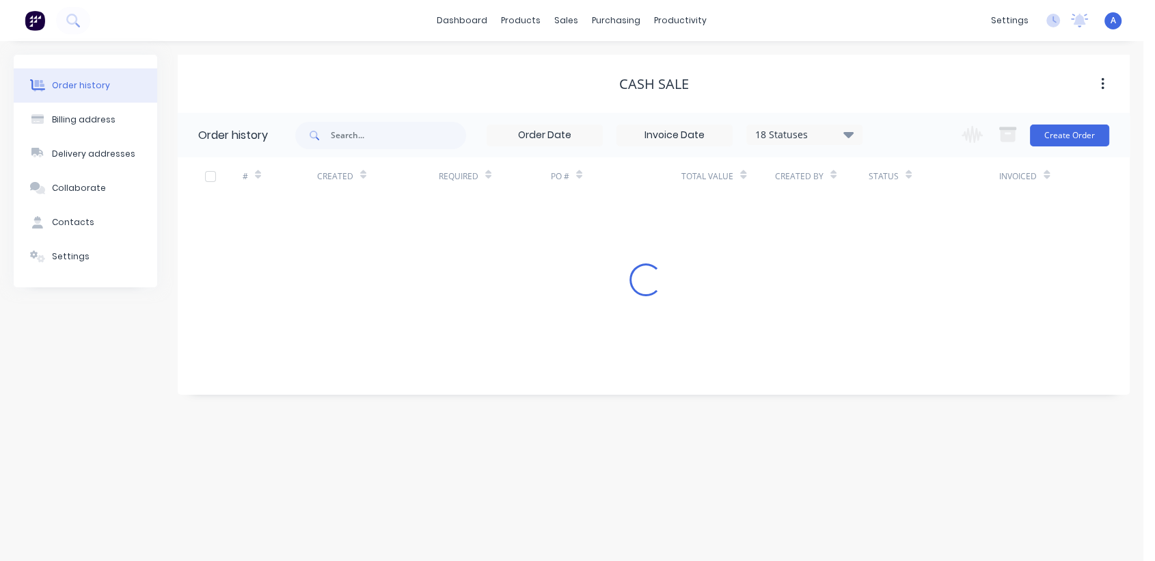
scroll to position [0, 0]
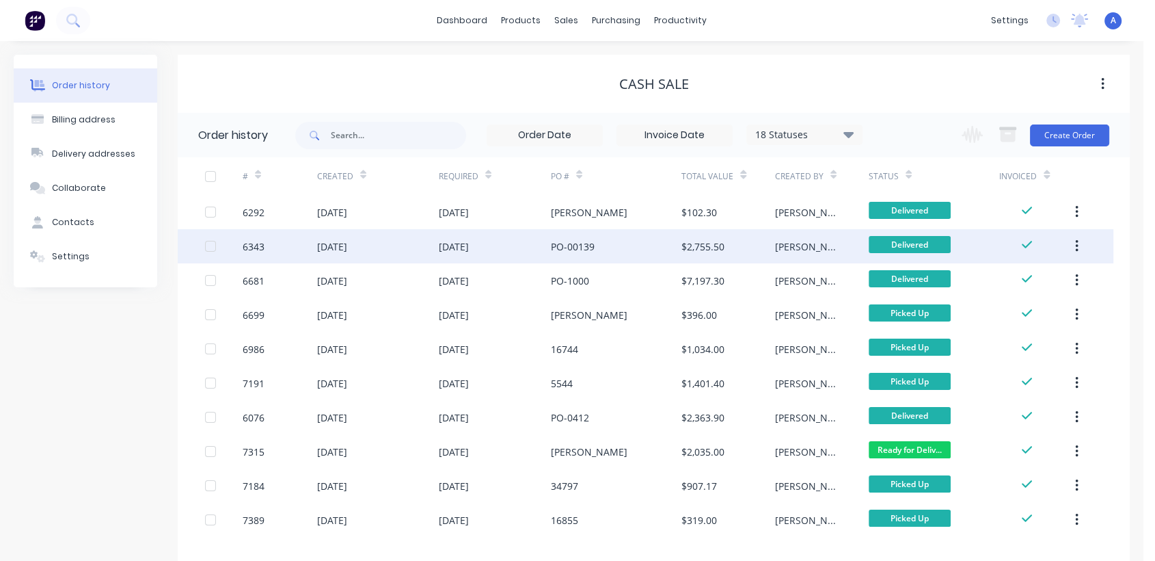
click at [469, 240] on div "[DATE]" at bounding box center [454, 246] width 30 height 14
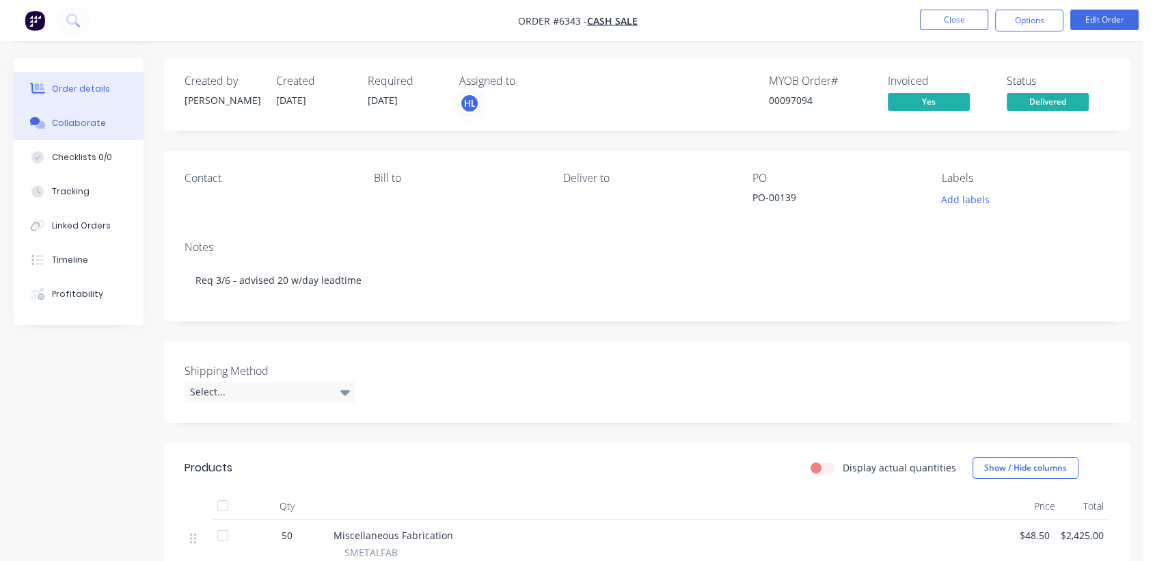
drag, startPoint x: 83, startPoint y: 121, endPoint x: 113, endPoint y: 127, distance: 31.4
click at [82, 121] on div "Collaborate" at bounding box center [79, 123] width 54 height 12
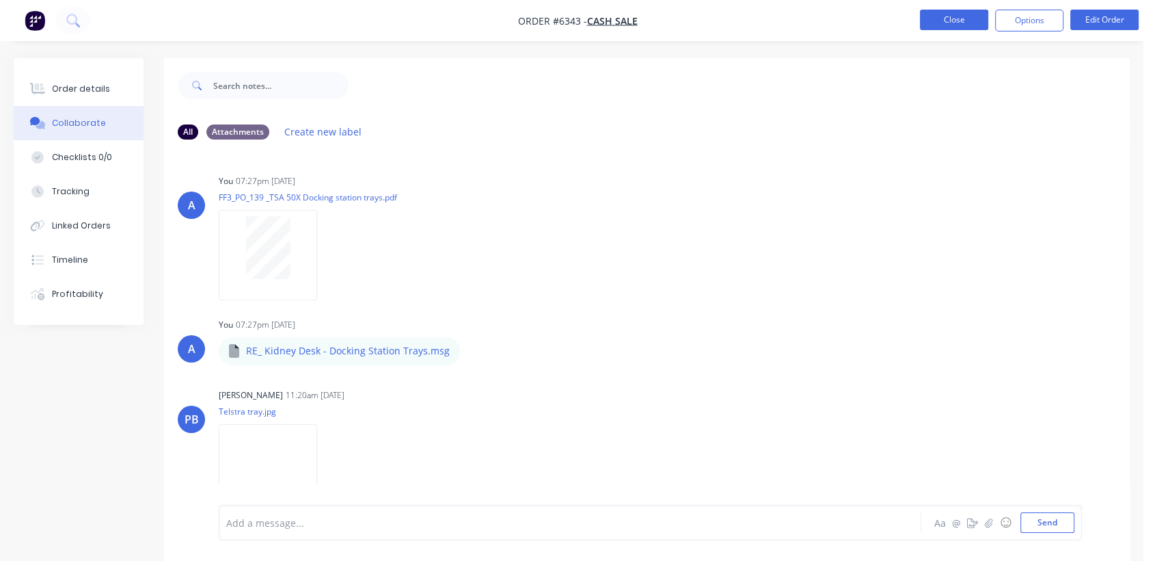
click at [973, 18] on button "Close" at bounding box center [954, 20] width 68 height 21
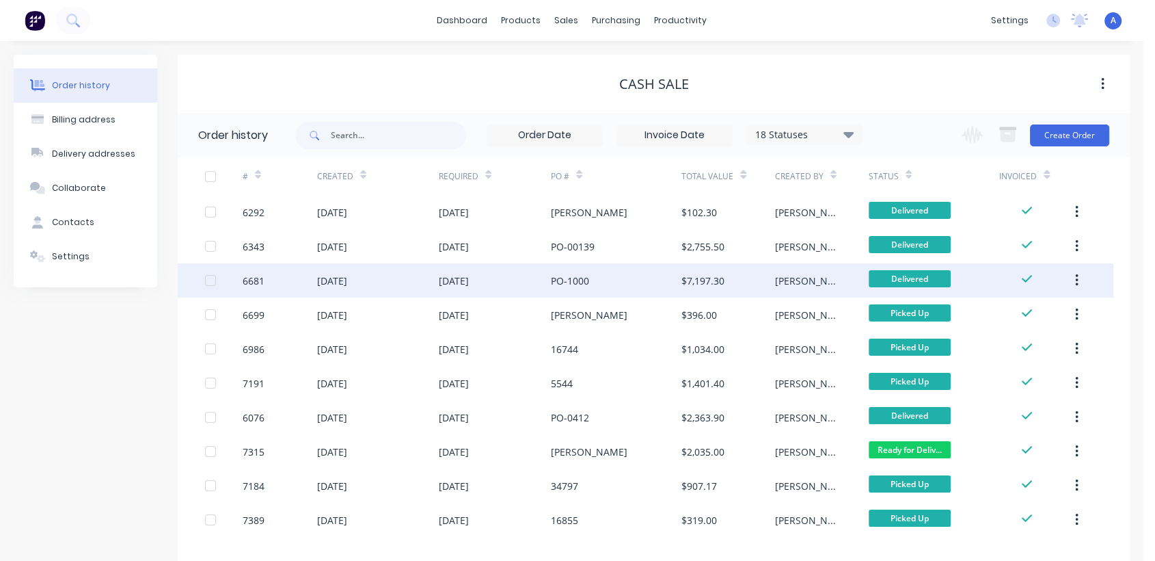
click at [469, 275] on div "[DATE]" at bounding box center [454, 280] width 30 height 14
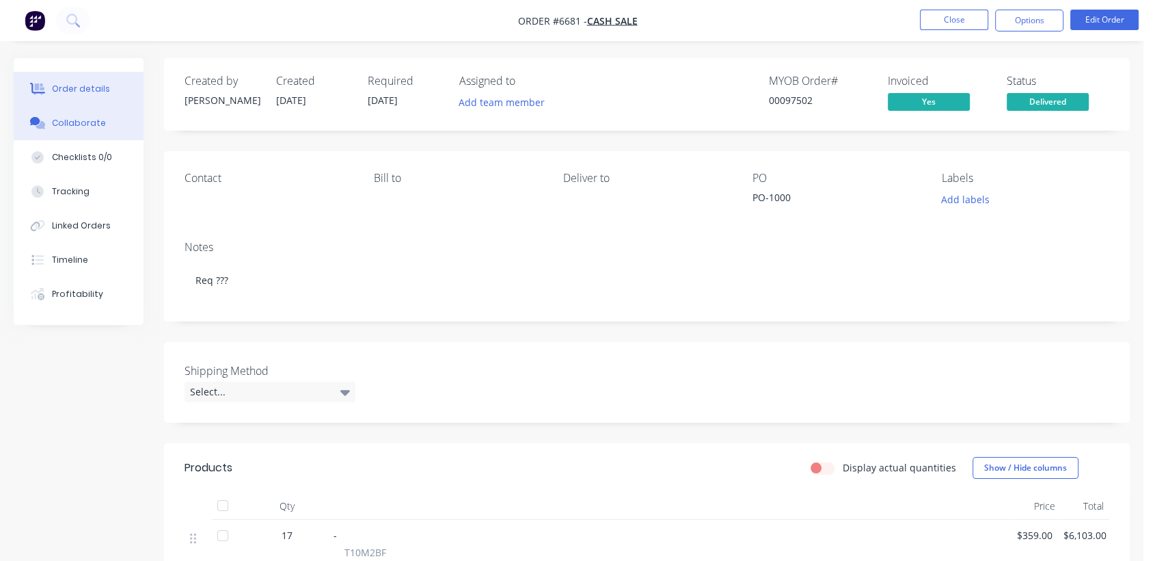
click at [97, 118] on div "Collaborate" at bounding box center [79, 123] width 54 height 12
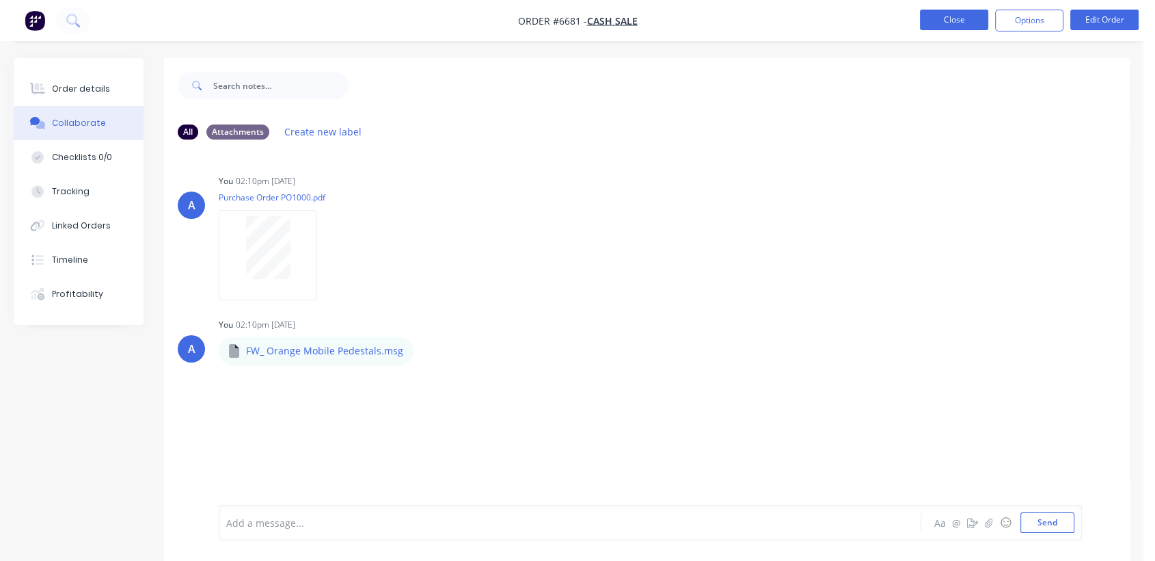
click at [975, 23] on button "Close" at bounding box center [954, 20] width 68 height 21
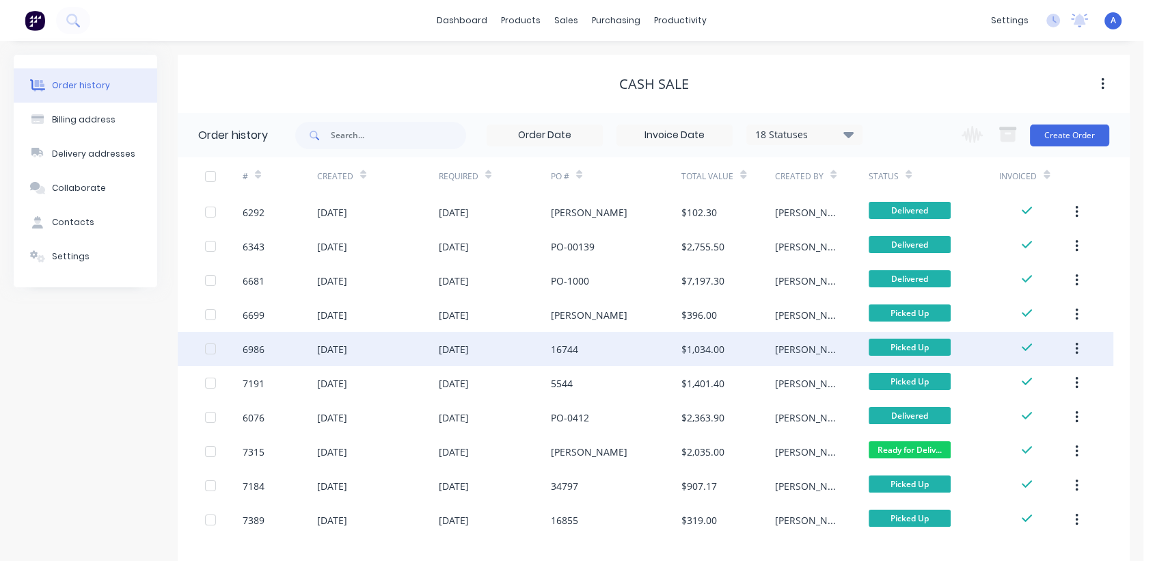
click at [470, 340] on div "[DATE]" at bounding box center [495, 349] width 112 height 34
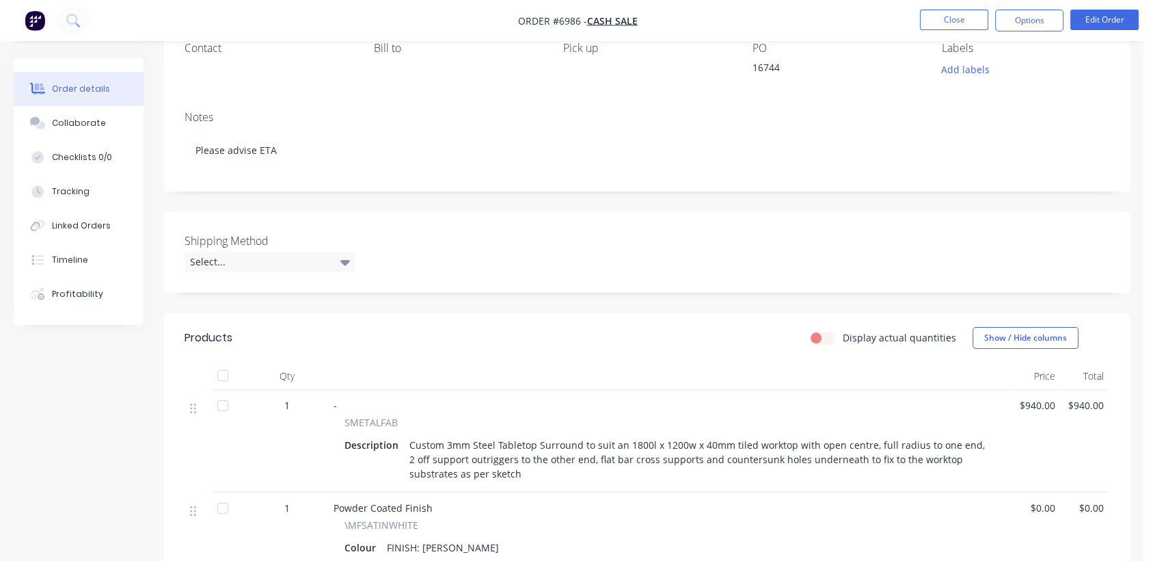
scroll to position [76, 0]
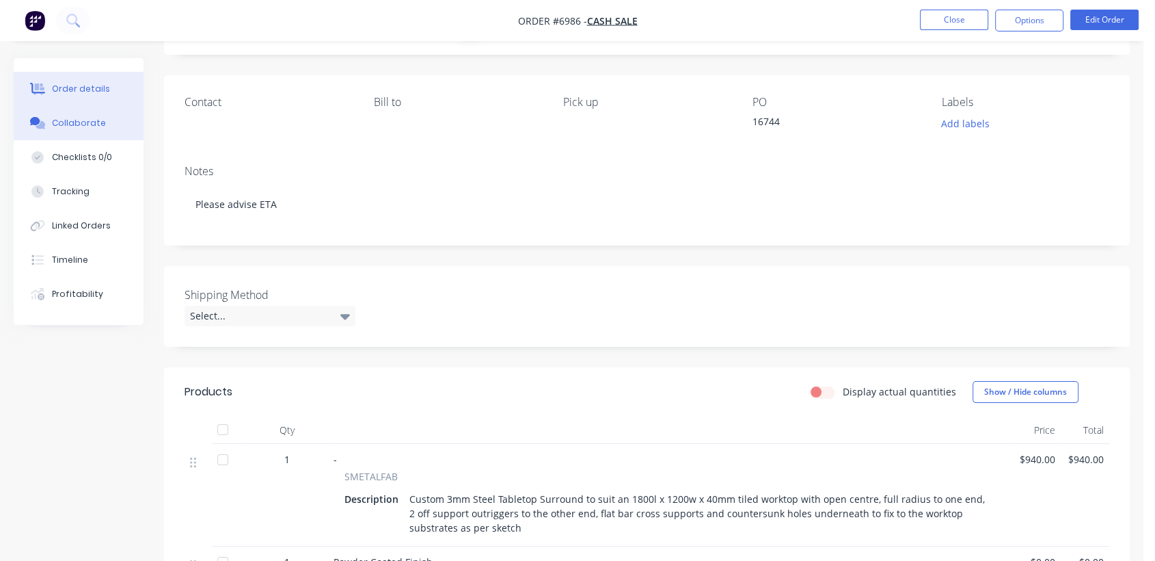
click at [108, 118] on button "Collaborate" at bounding box center [79, 123] width 130 height 34
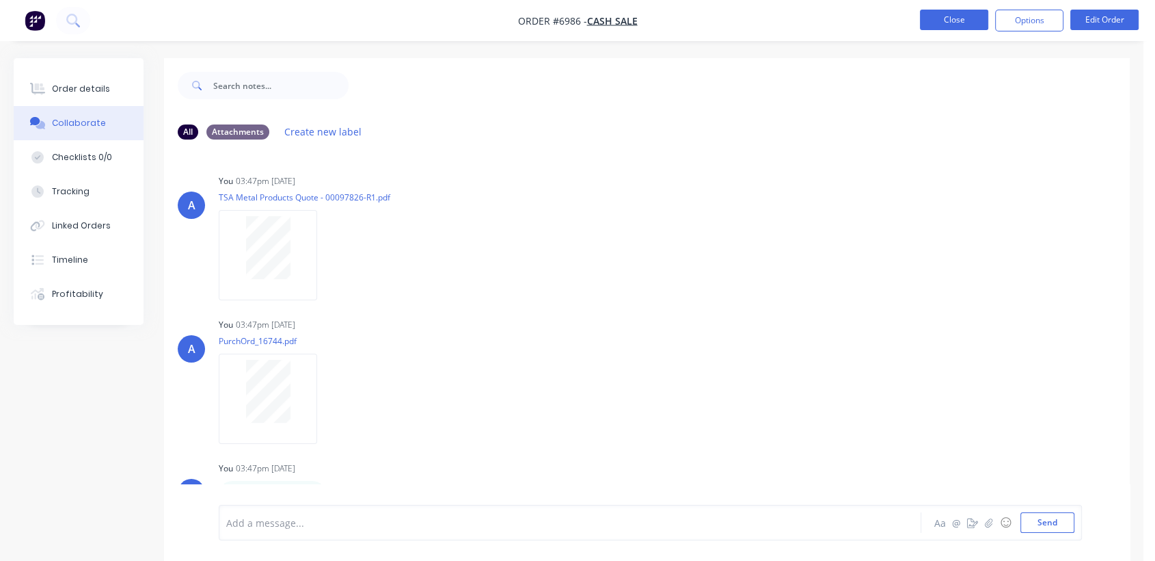
click at [939, 12] on button "Close" at bounding box center [954, 20] width 68 height 21
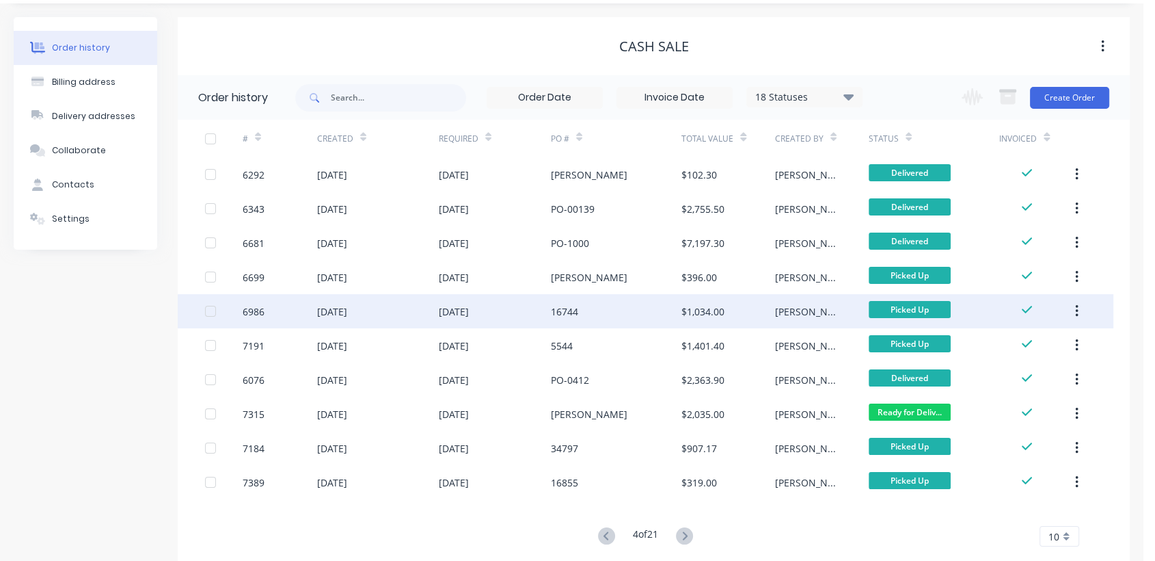
scroll to position [68, 0]
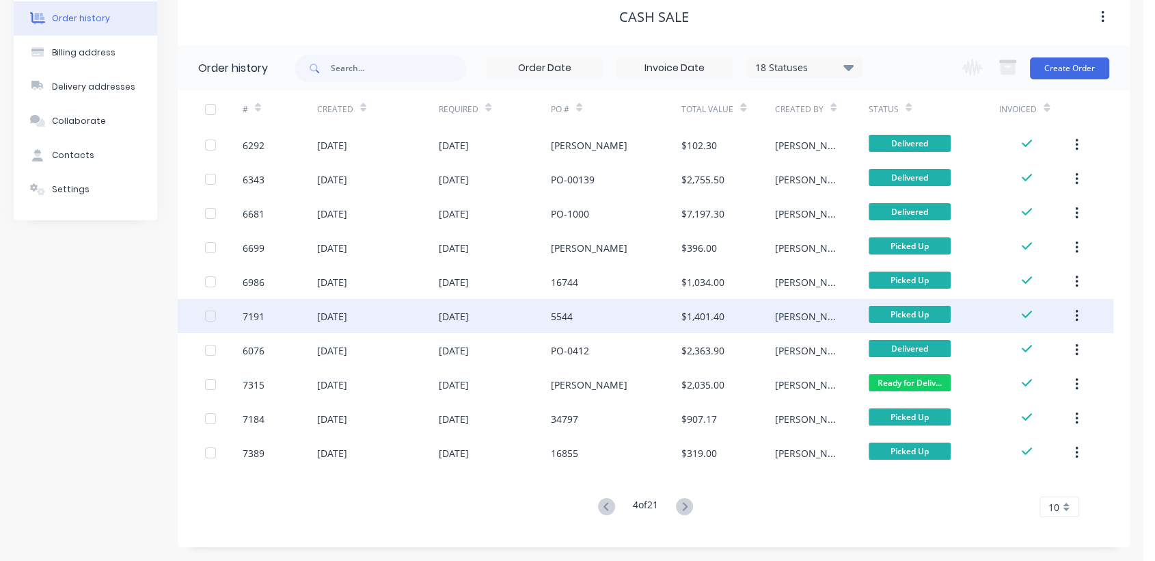
click at [469, 311] on div "[DATE]" at bounding box center [454, 316] width 30 height 14
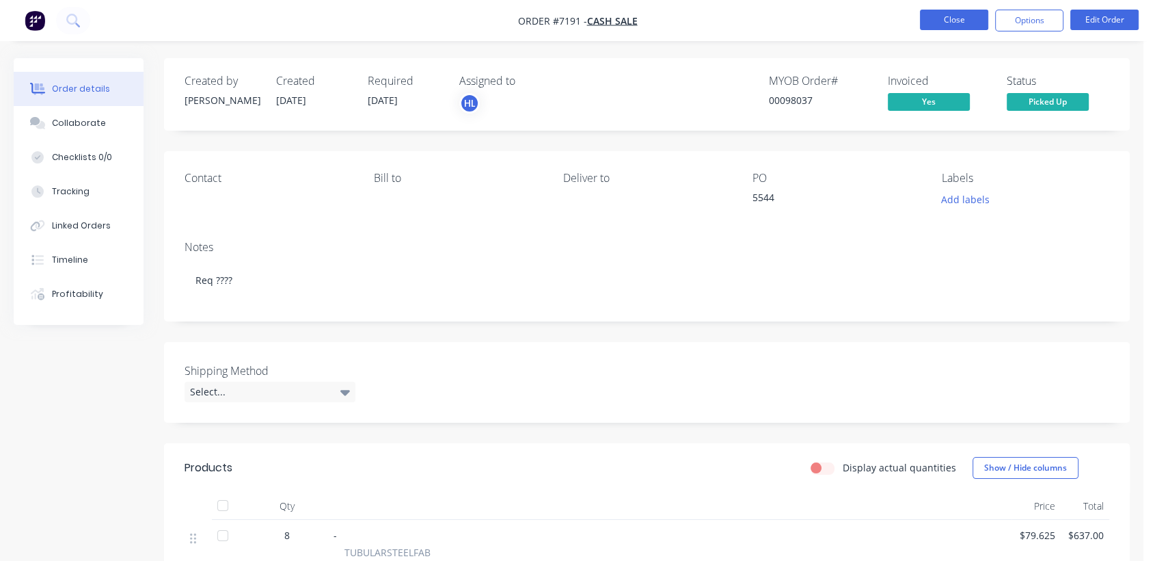
click at [938, 12] on button "Close" at bounding box center [954, 20] width 68 height 21
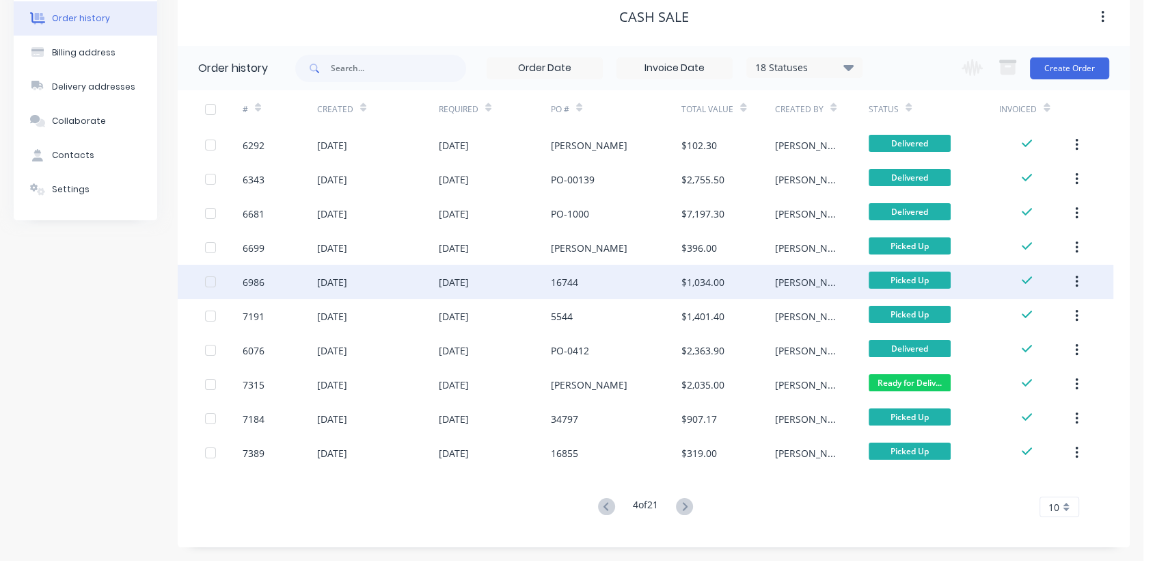
scroll to position [68, 0]
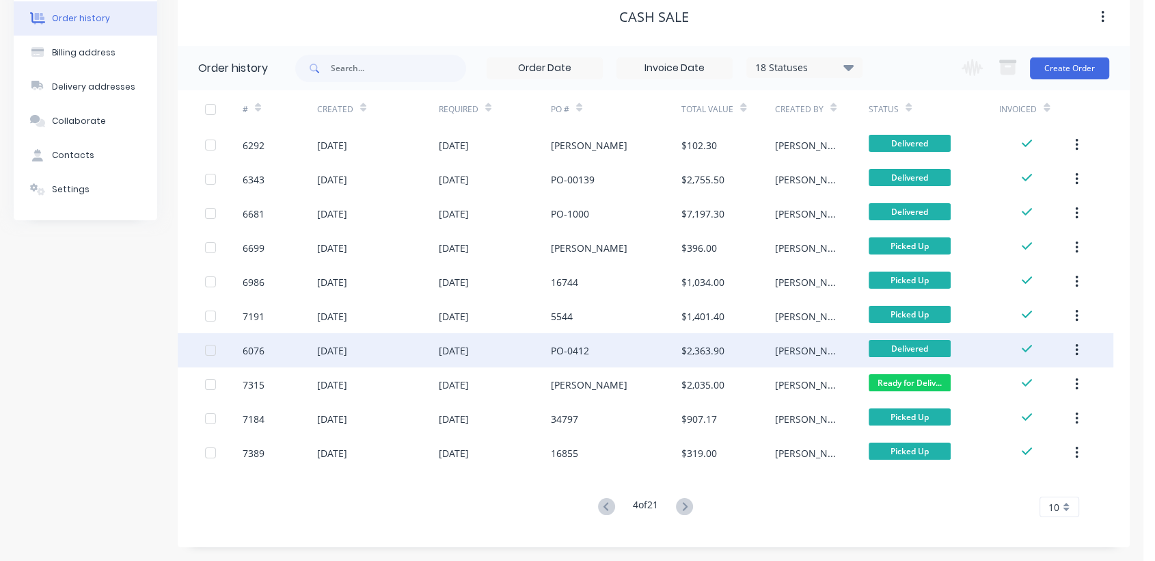
click at [469, 345] on div "[DATE]" at bounding box center [454, 350] width 30 height 14
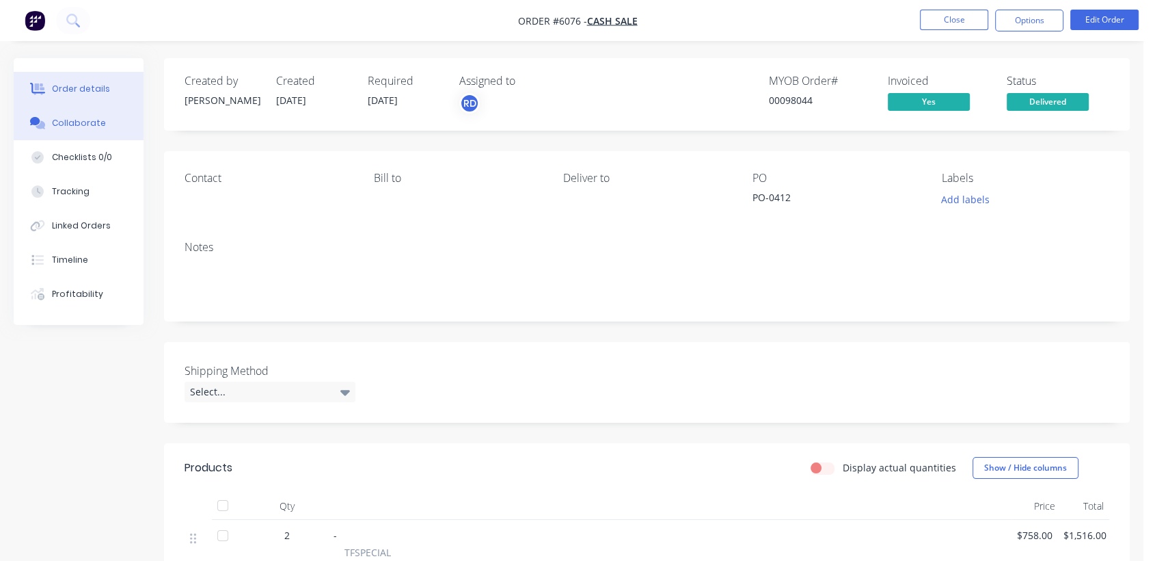
click at [94, 118] on div "Collaborate" at bounding box center [79, 123] width 54 height 12
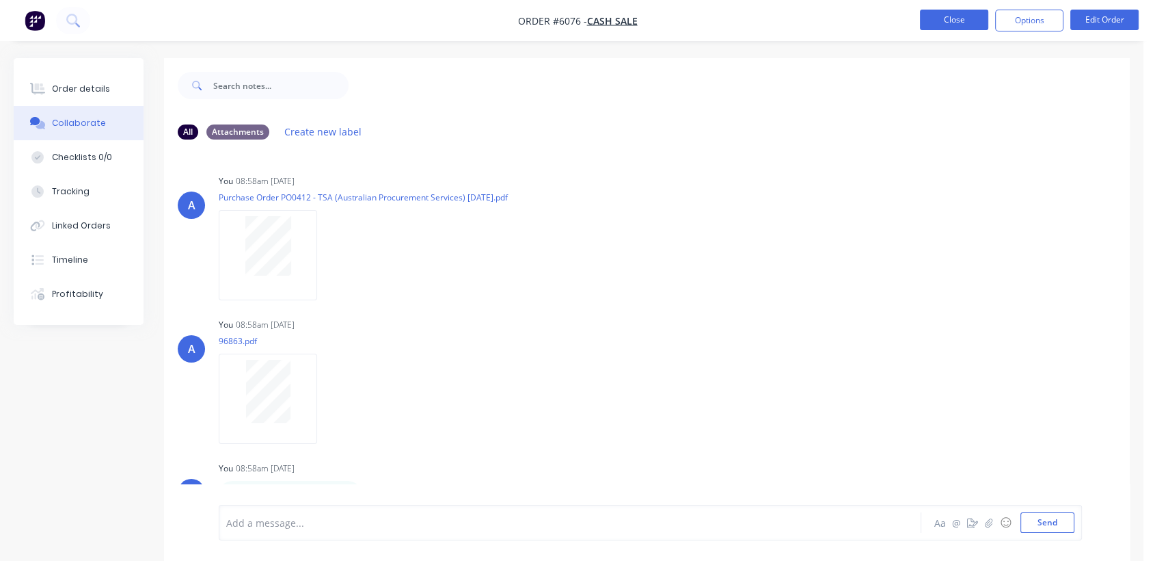
click at [938, 18] on button "Close" at bounding box center [954, 20] width 68 height 21
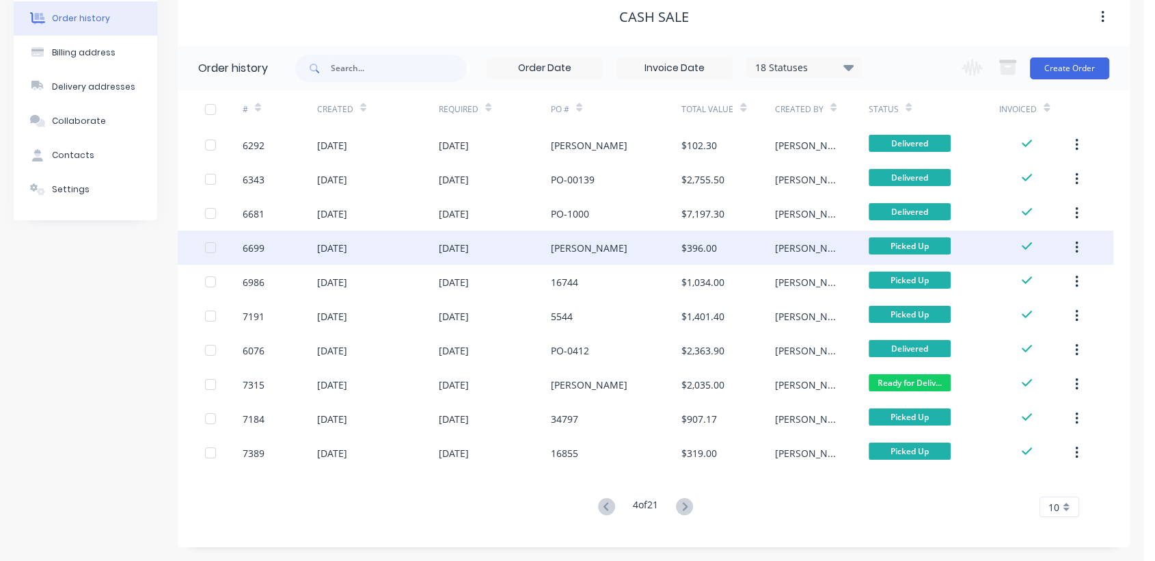
scroll to position [68, 0]
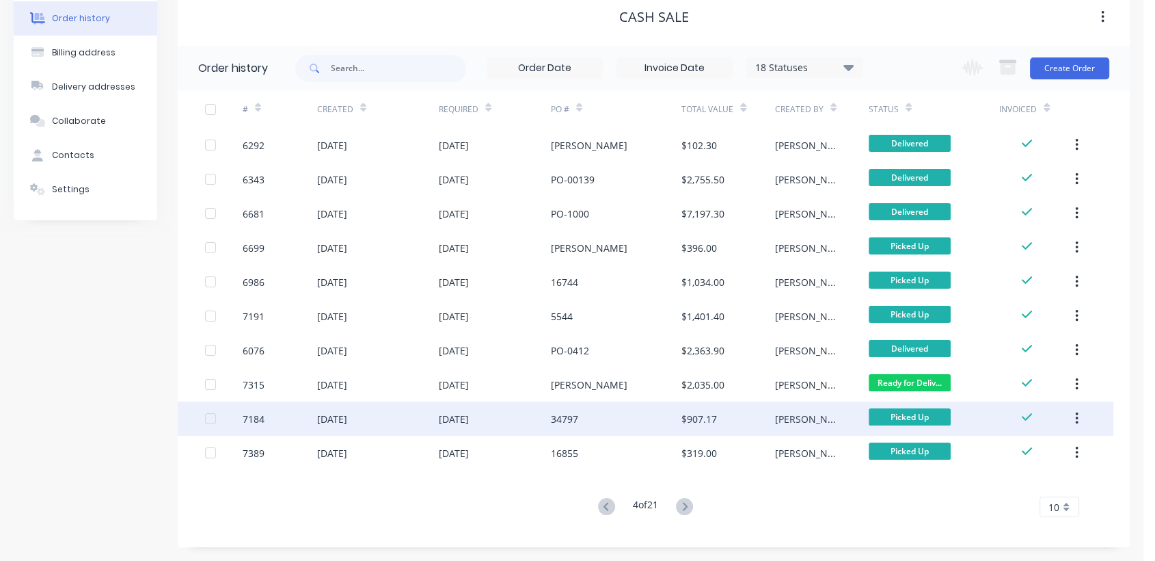
click at [469, 417] on div "[DATE]" at bounding box center [454, 419] width 30 height 14
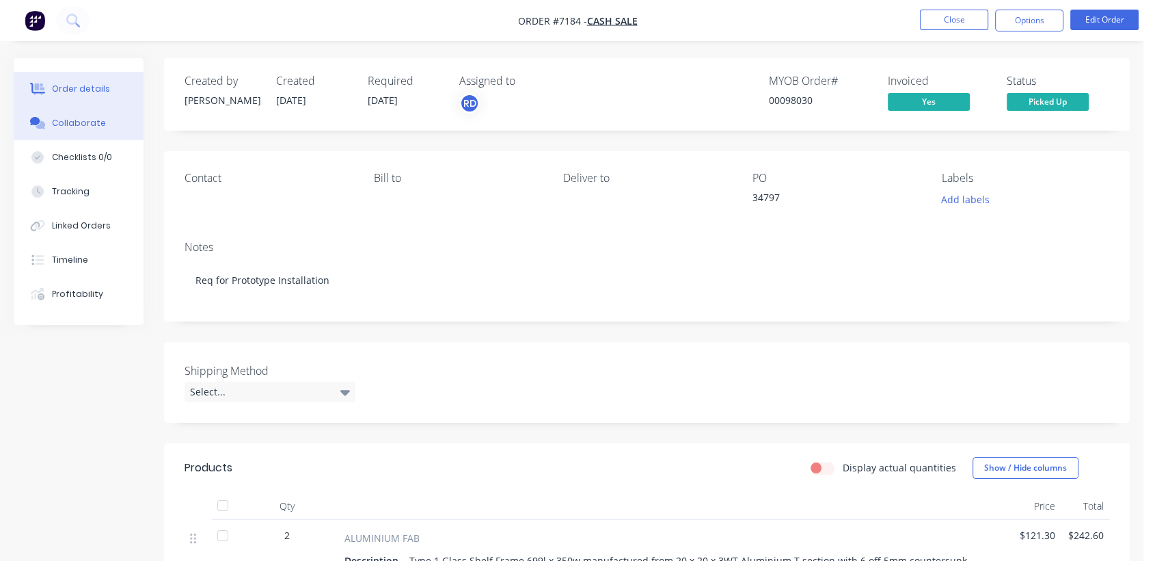
click at [115, 122] on button "Collaborate" at bounding box center [79, 123] width 130 height 34
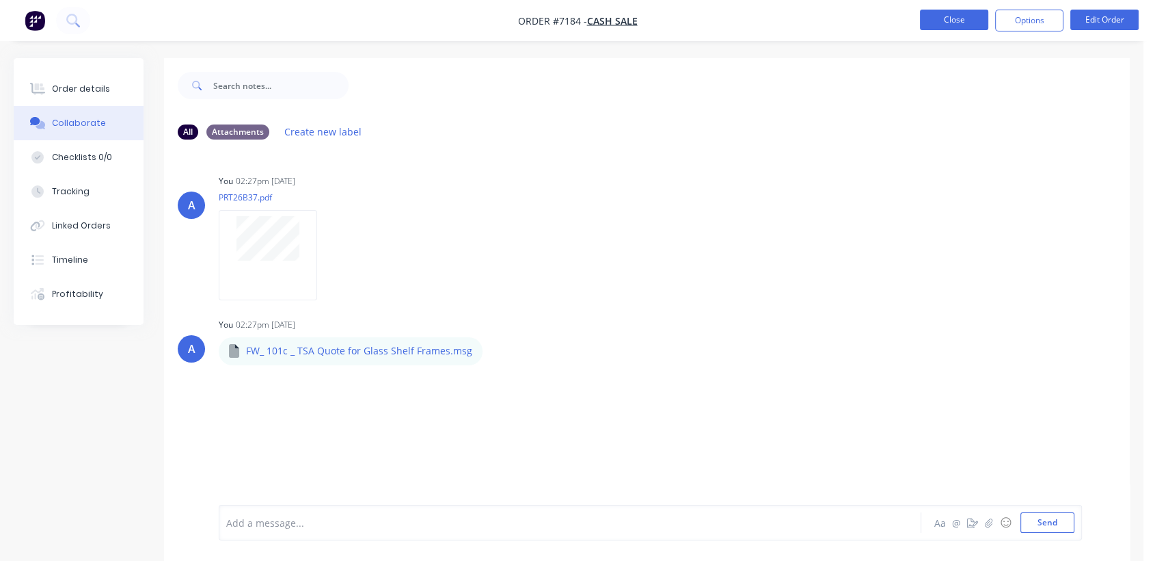
click at [955, 21] on button "Close" at bounding box center [954, 20] width 68 height 21
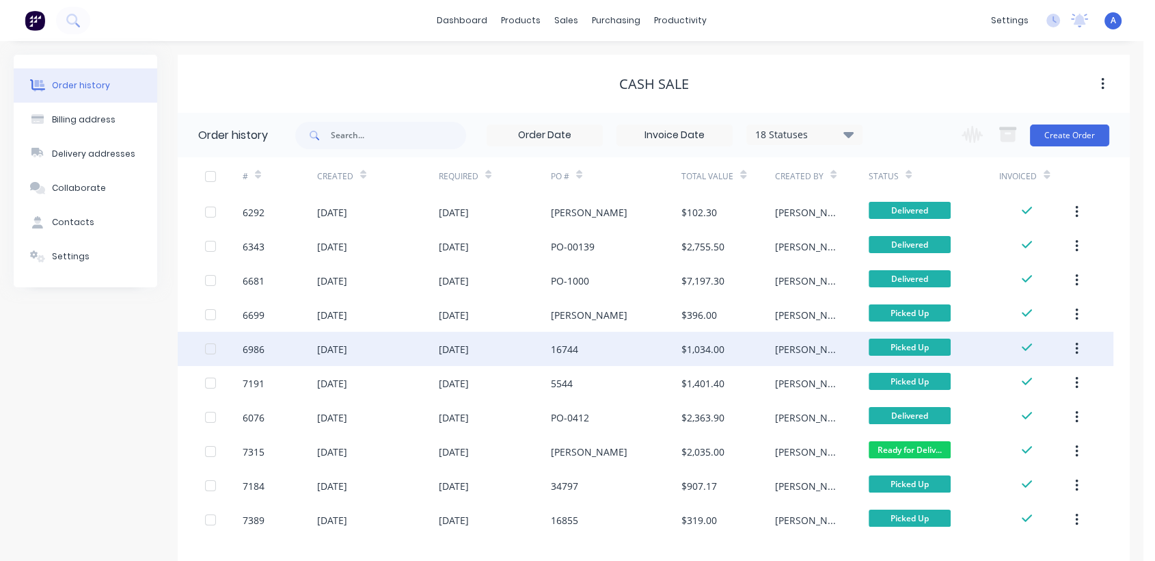
scroll to position [68, 0]
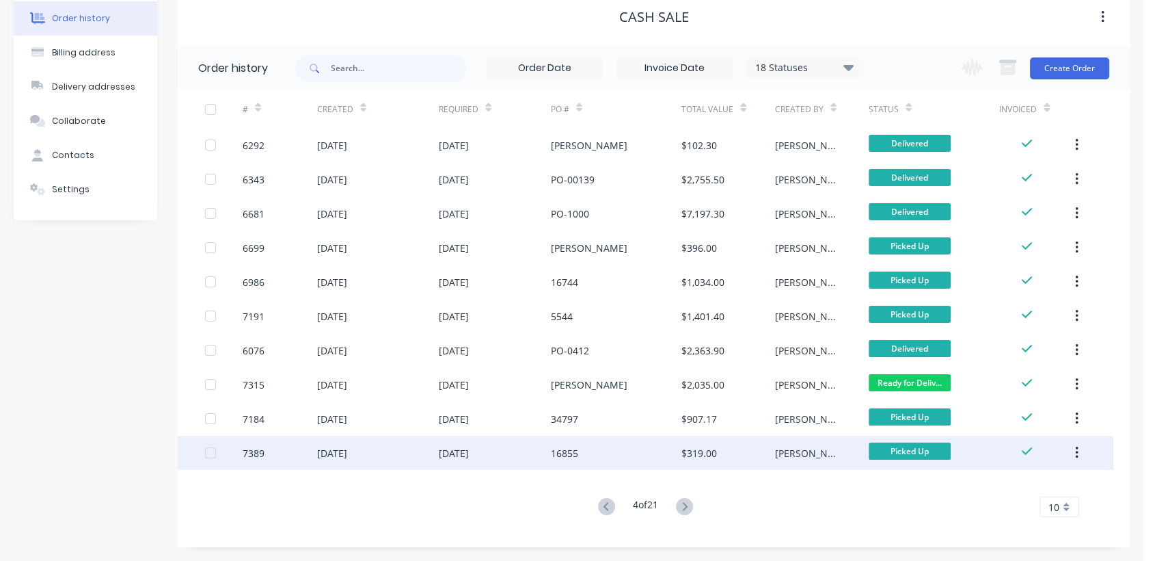
click at [451, 449] on div "[DATE]" at bounding box center [454, 453] width 30 height 14
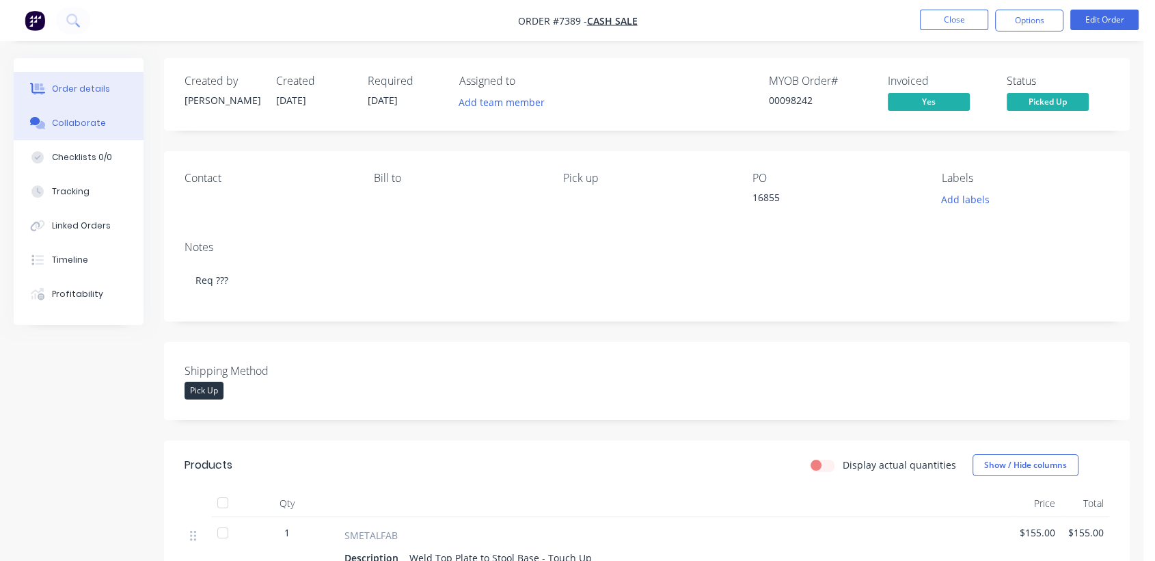
click at [85, 120] on div "Collaborate" at bounding box center [79, 123] width 54 height 12
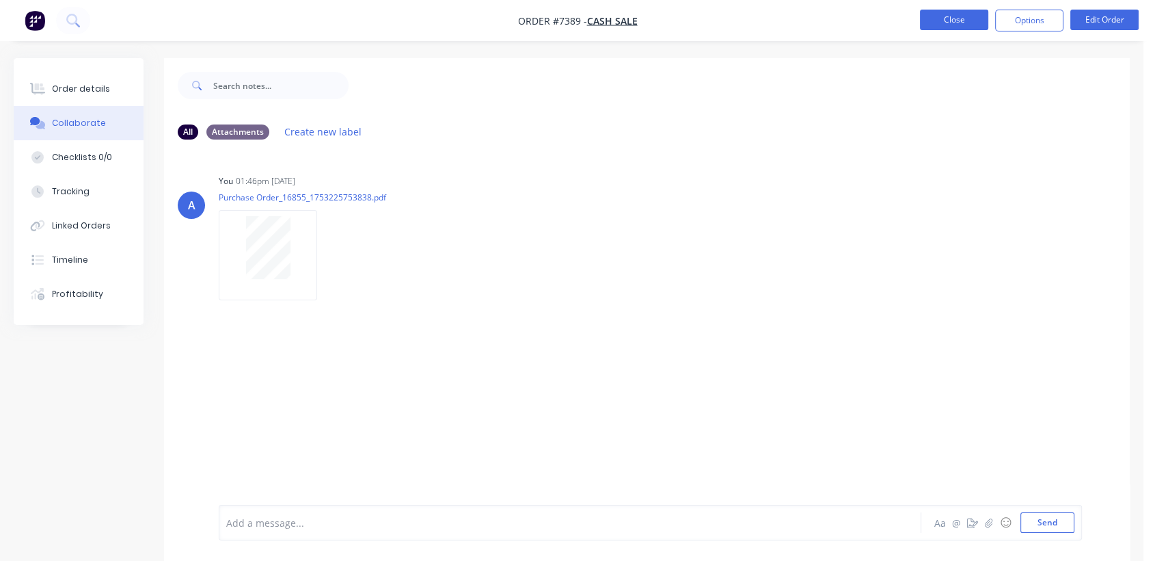
click at [962, 16] on button "Close" at bounding box center [954, 20] width 68 height 21
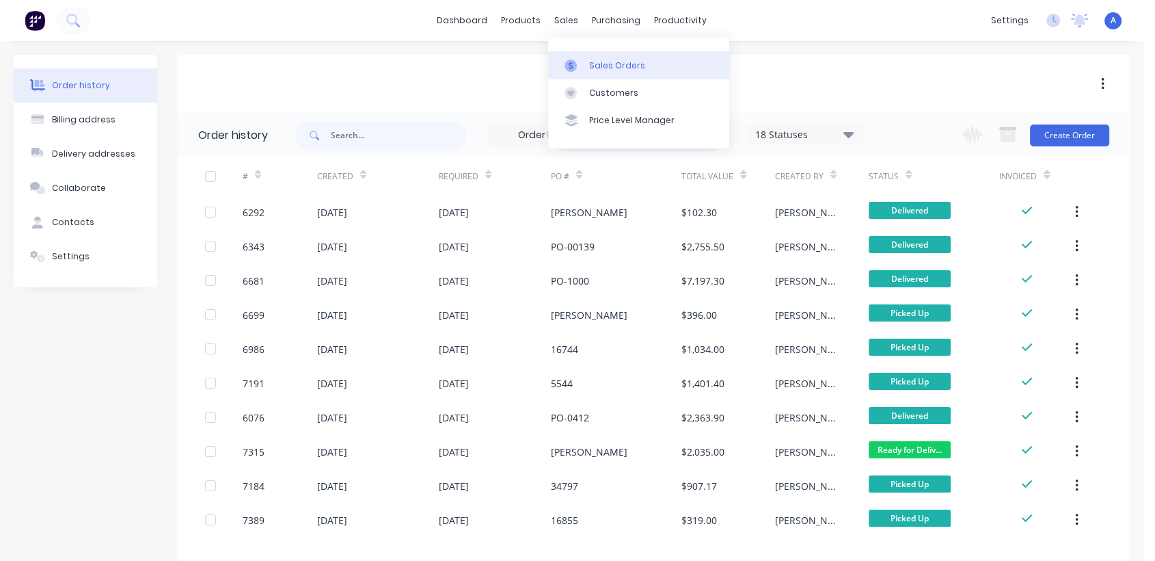
click at [617, 64] on div "Sales Orders" at bounding box center [617, 65] width 56 height 12
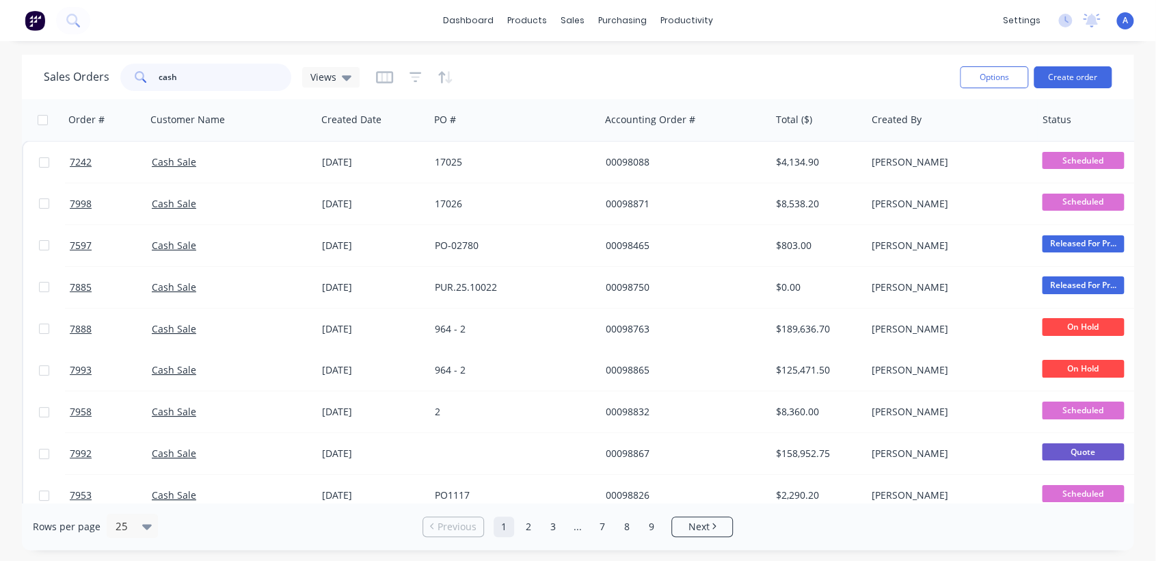
drag, startPoint x: 192, startPoint y: 74, endPoint x: 126, endPoint y: 72, distance: 66.3
click at [127, 72] on div "cash" at bounding box center [205, 77] width 171 height 27
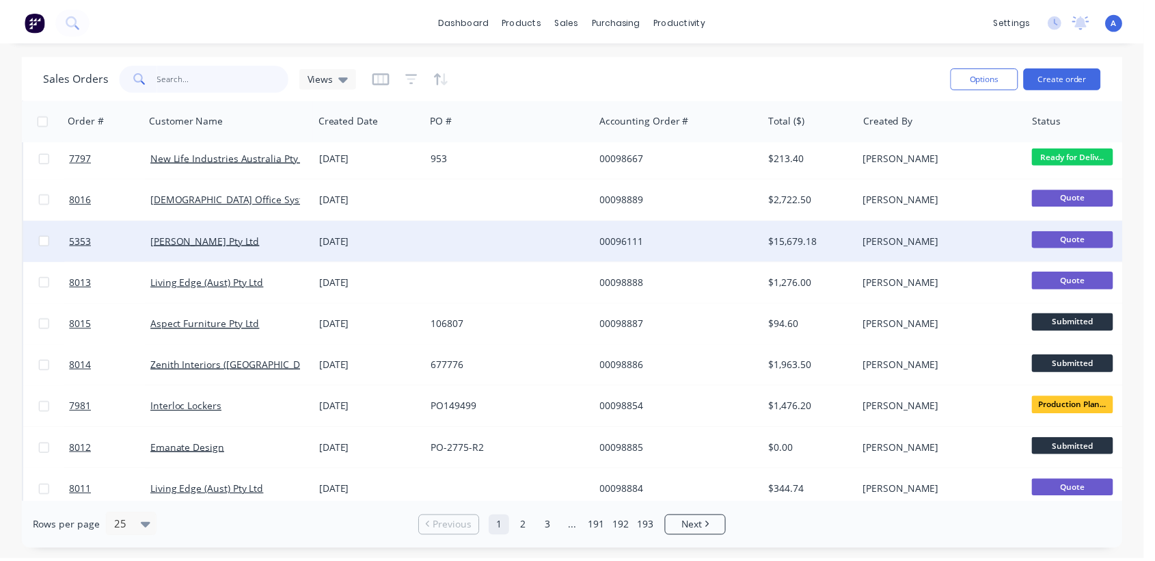
scroll to position [228, 0]
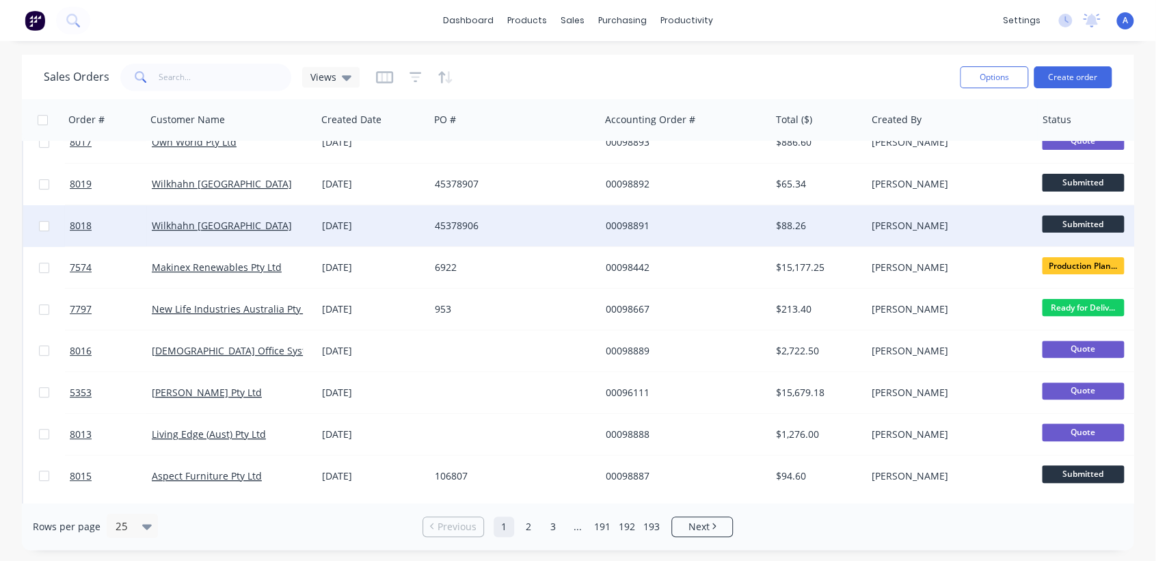
click at [474, 223] on div "45378906" at bounding box center [511, 226] width 152 height 14
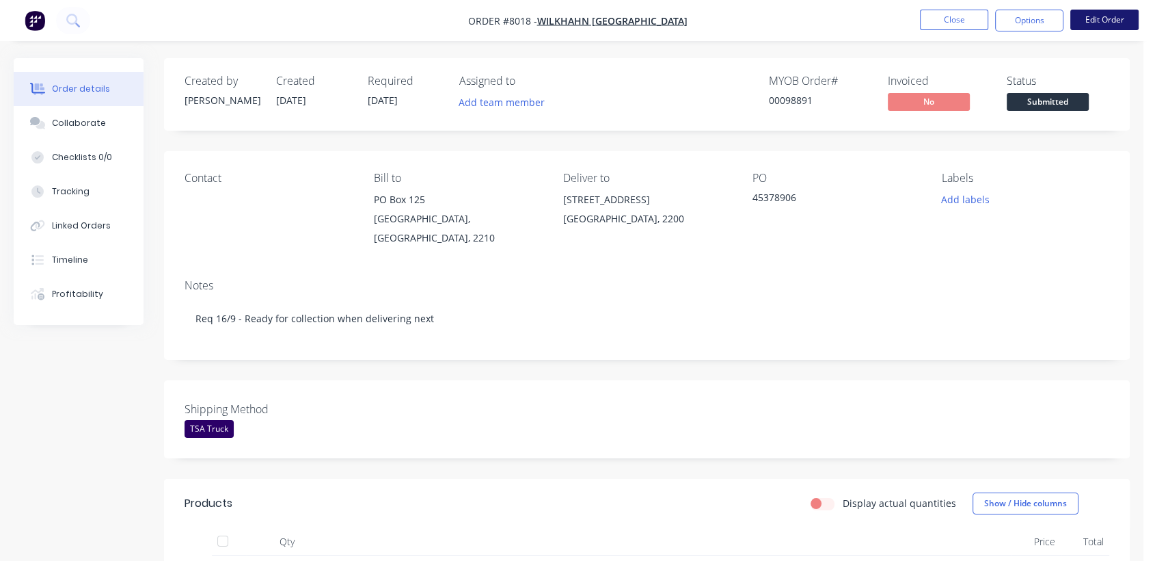
click at [1092, 18] on button "Edit Order" at bounding box center [1105, 20] width 68 height 21
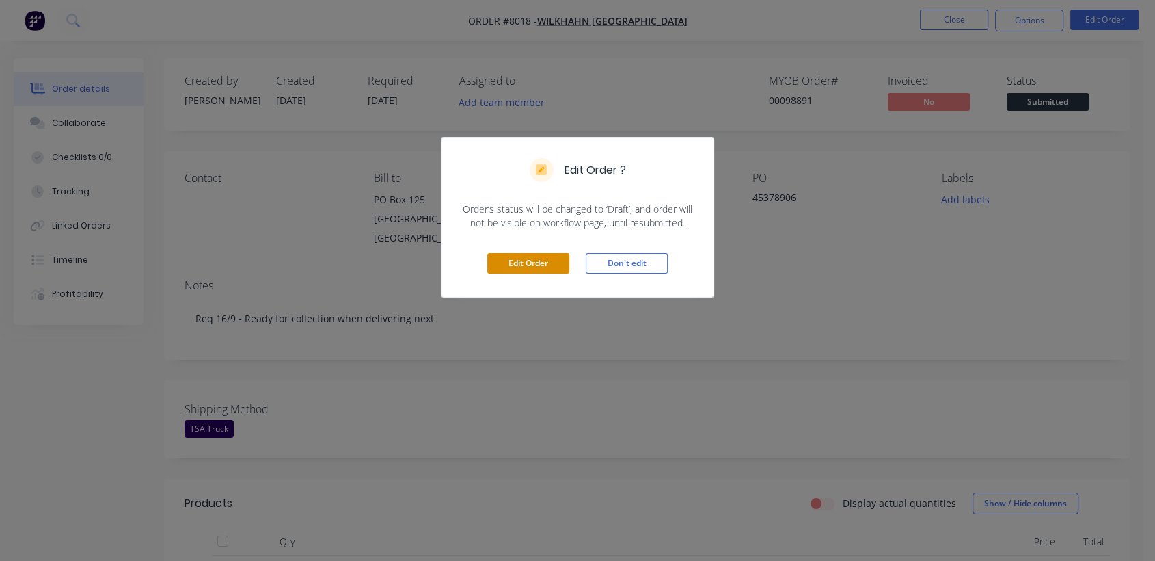
click at [541, 258] on button "Edit Order" at bounding box center [528, 263] width 82 height 21
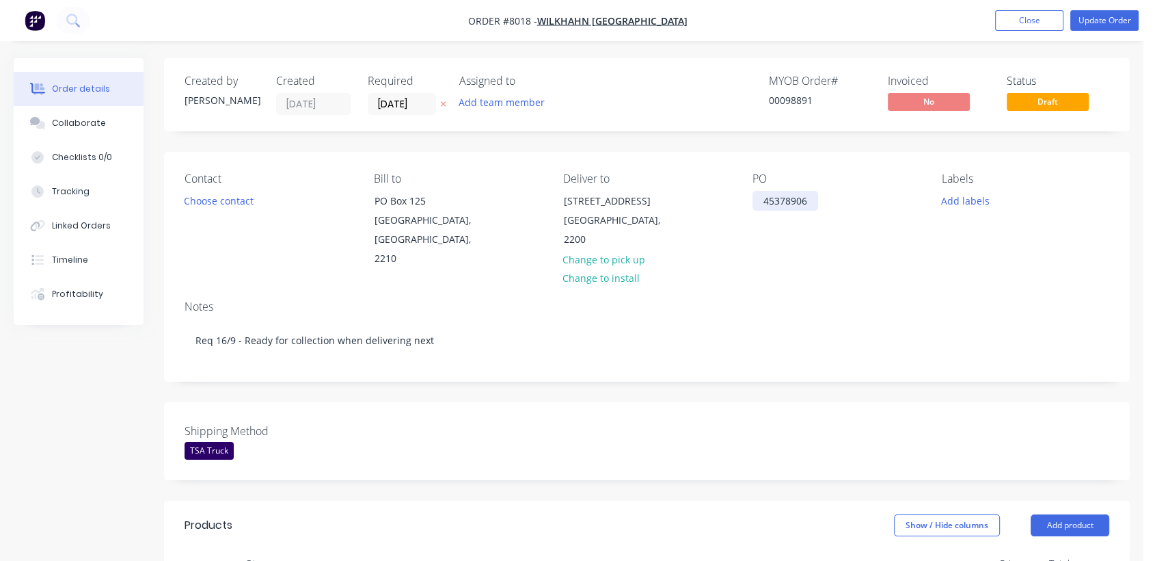
click at [809, 200] on div "45378906" at bounding box center [786, 201] width 66 height 20
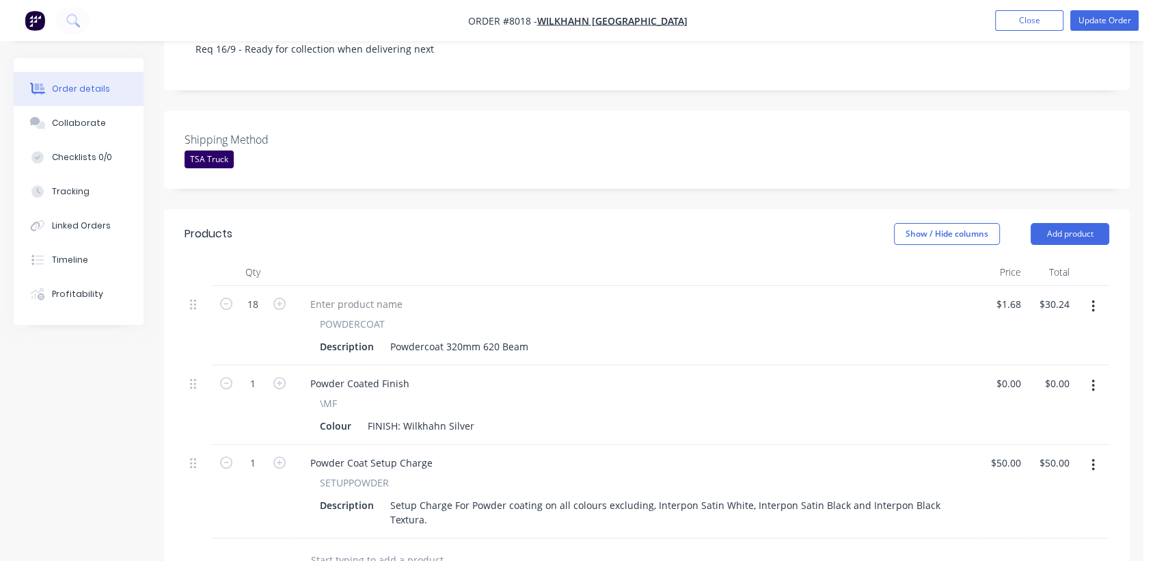
scroll to position [304, 0]
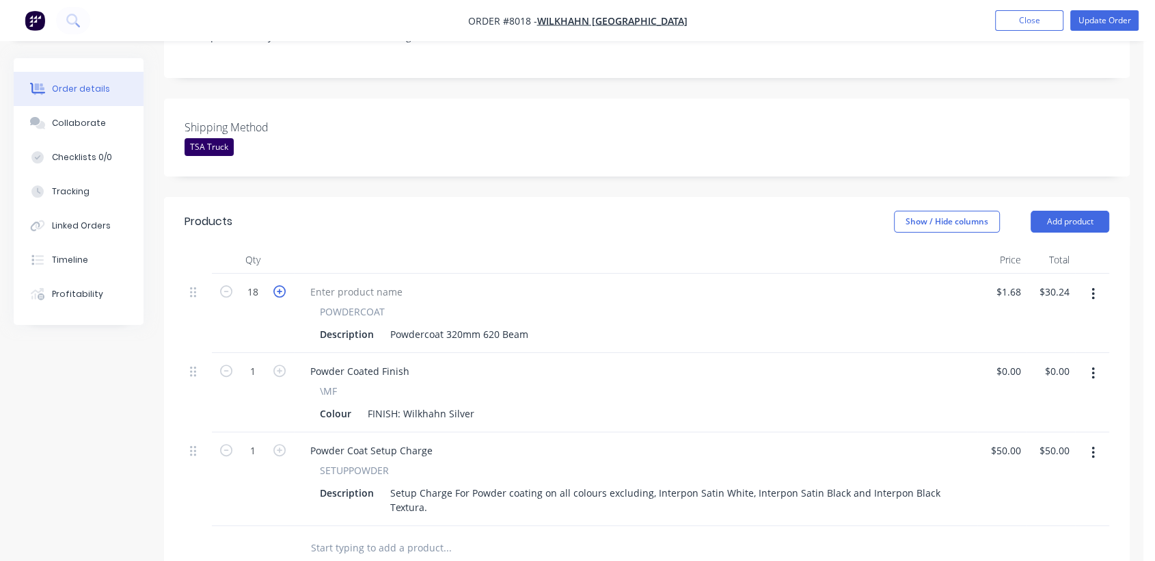
click at [281, 285] on icon "button" at bounding box center [279, 291] width 12 height 12
type input "19"
type input "$31.92"
click at [281, 285] on icon "button" at bounding box center [279, 291] width 12 height 12
type input "20"
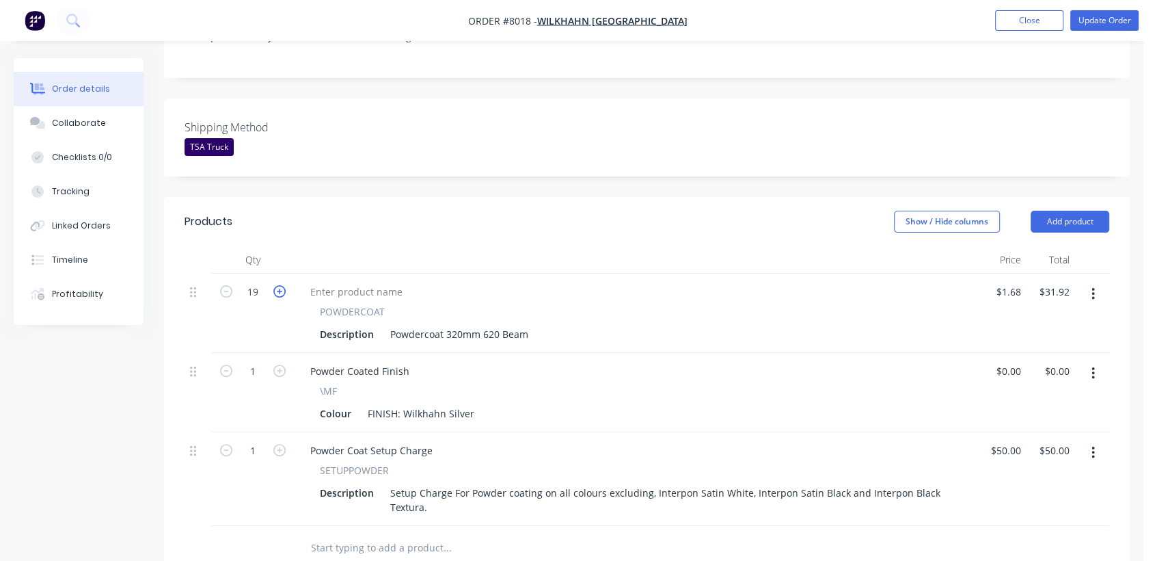
type input "$33.60"
click at [95, 120] on div "Collaborate" at bounding box center [79, 123] width 54 height 12
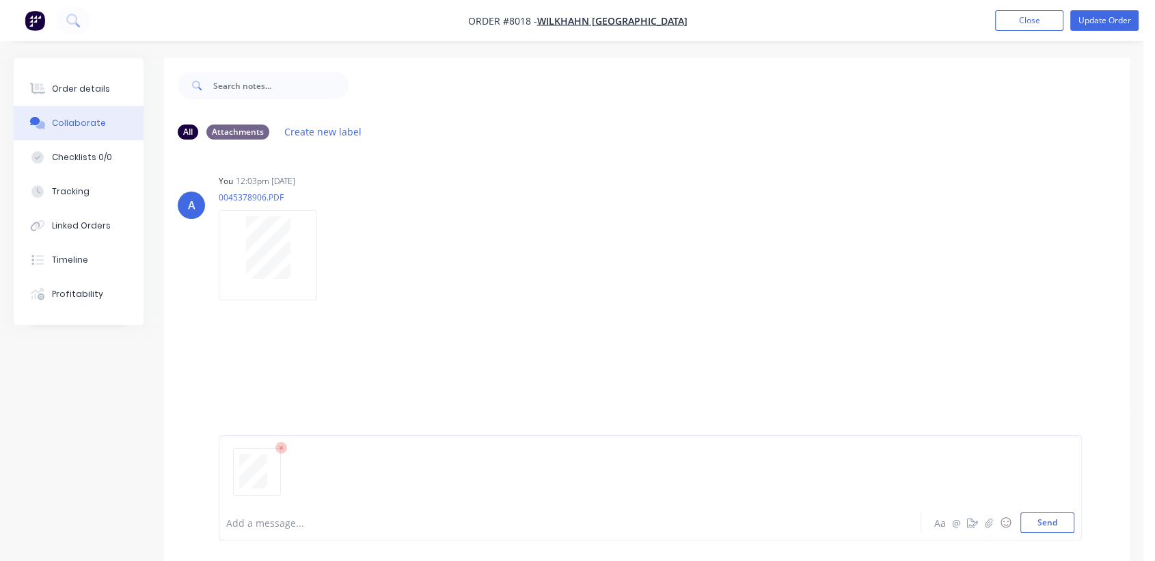
click at [259, 515] on div at bounding box center [545, 522] width 636 height 14
click at [1058, 517] on button "Send" at bounding box center [1048, 522] width 54 height 21
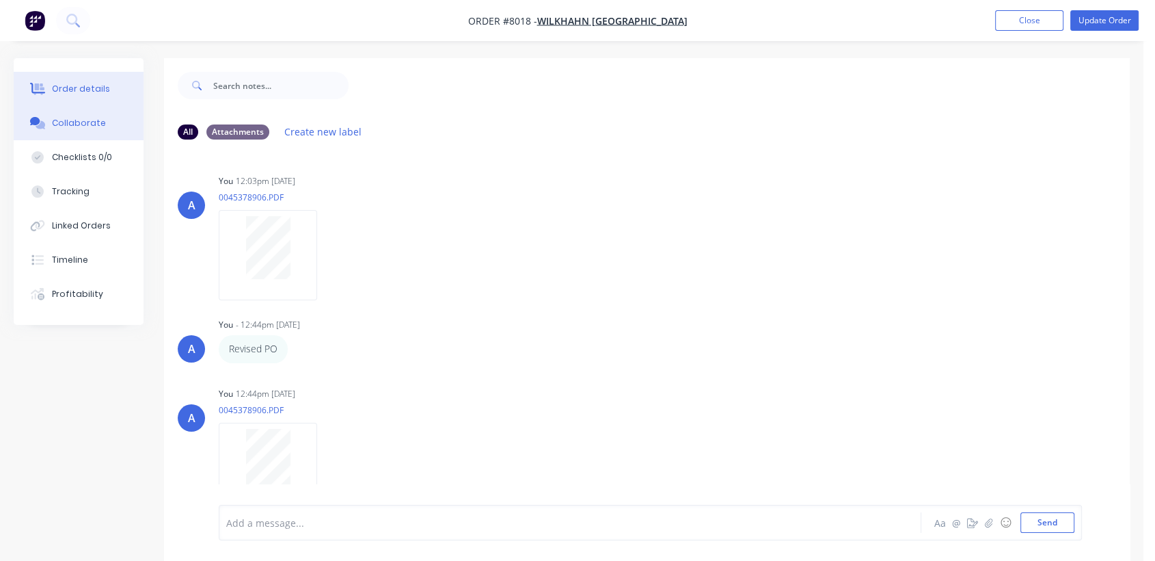
click at [101, 73] on button "Order details" at bounding box center [79, 89] width 130 height 34
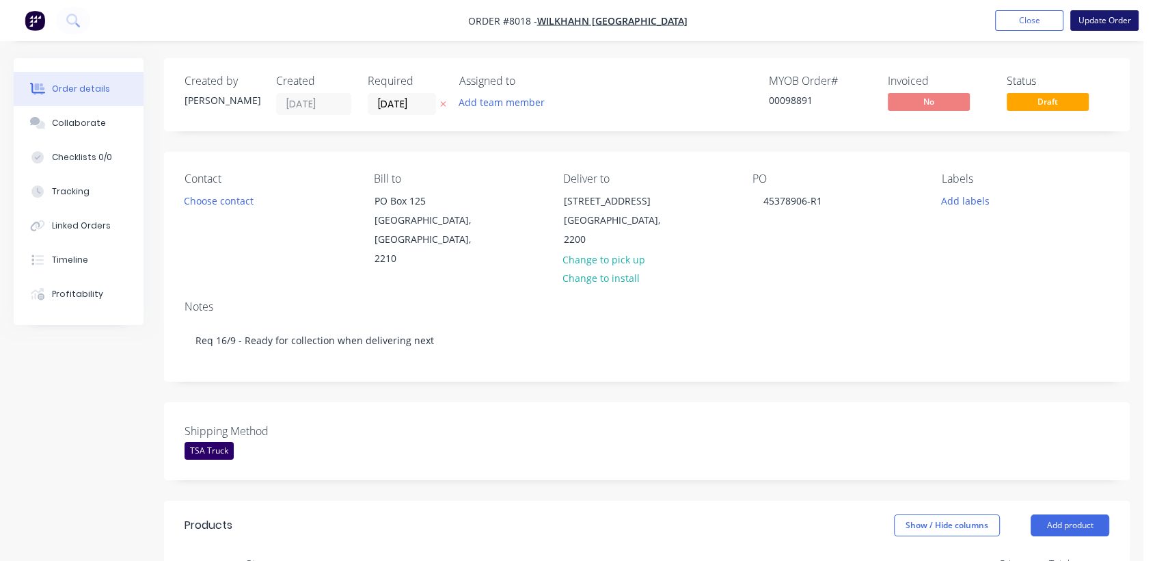
click at [1115, 28] on button "Update Order" at bounding box center [1105, 20] width 68 height 21
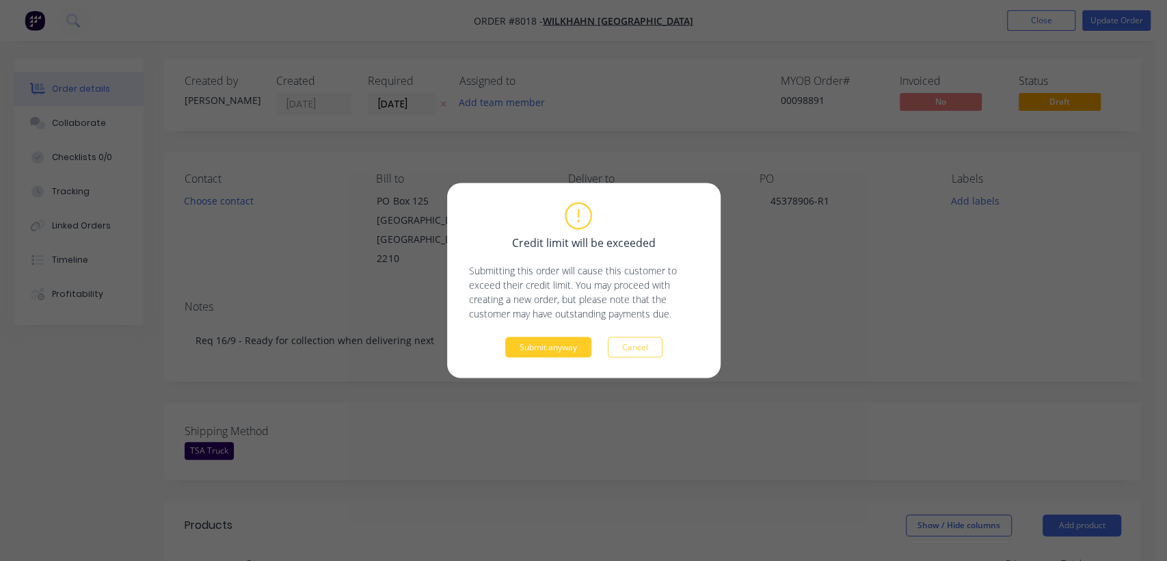
click at [569, 342] on button "Submit anyway" at bounding box center [548, 347] width 86 height 21
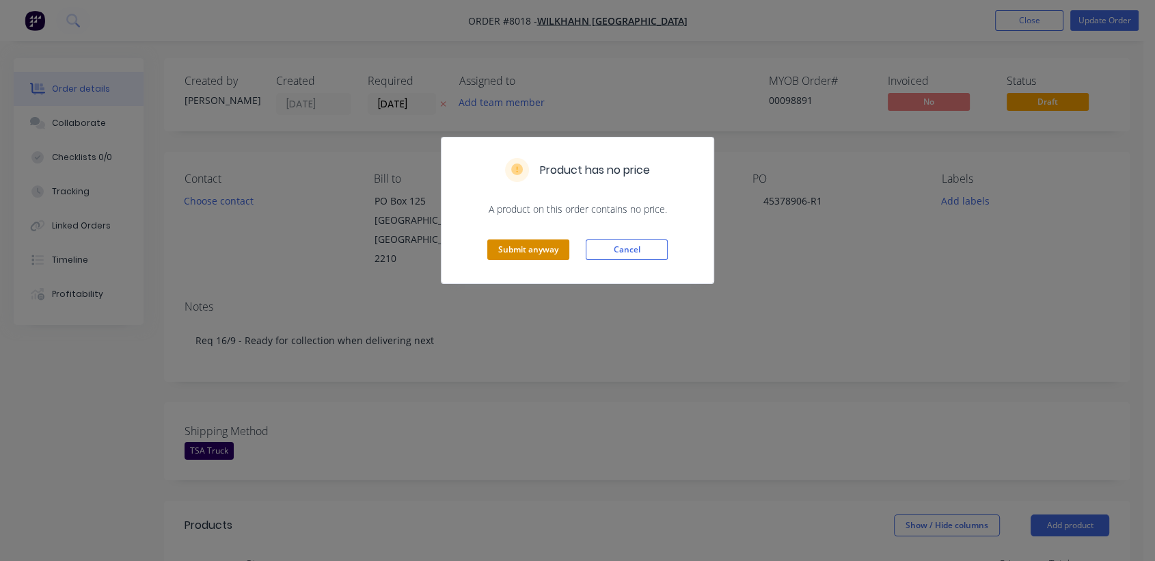
click at [545, 247] on button "Submit anyway" at bounding box center [528, 249] width 82 height 21
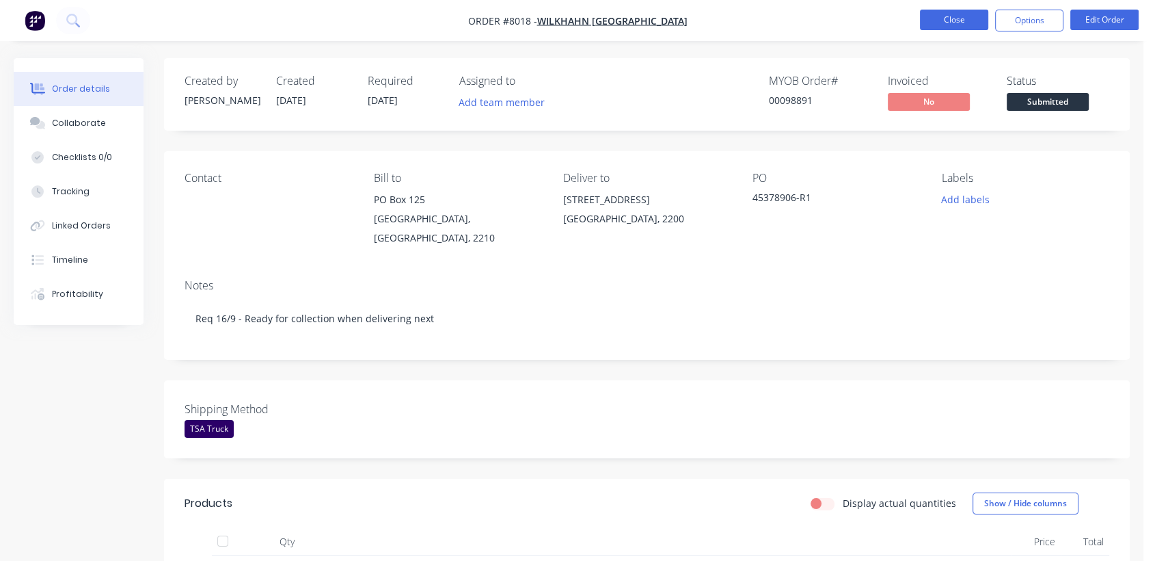
click at [955, 16] on button "Close" at bounding box center [954, 20] width 68 height 21
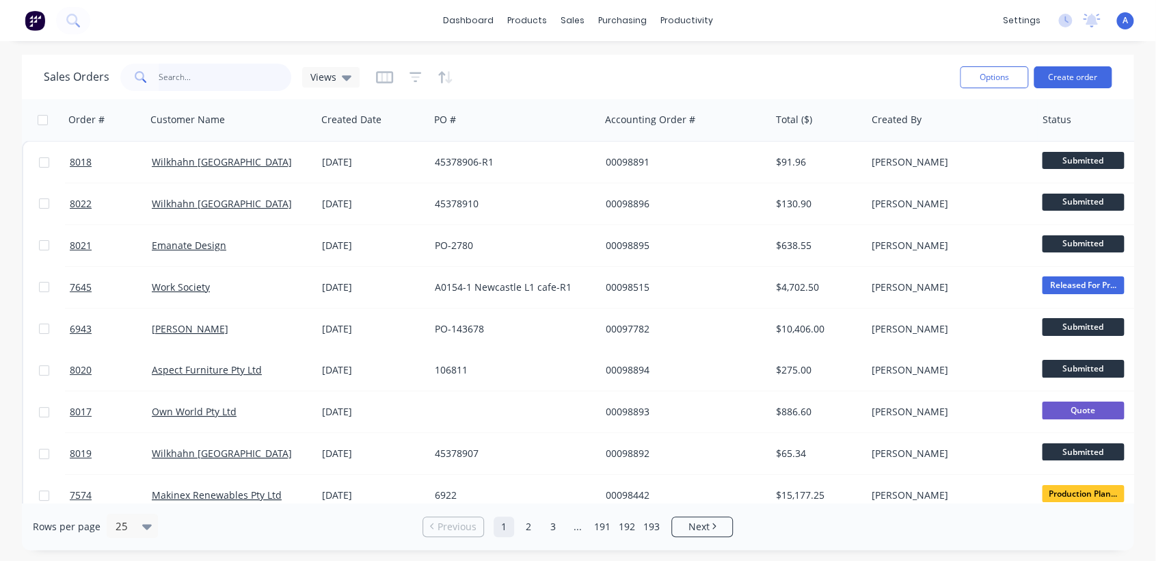
click at [207, 78] on input "text" at bounding box center [225, 77] width 133 height 27
type input "98196"
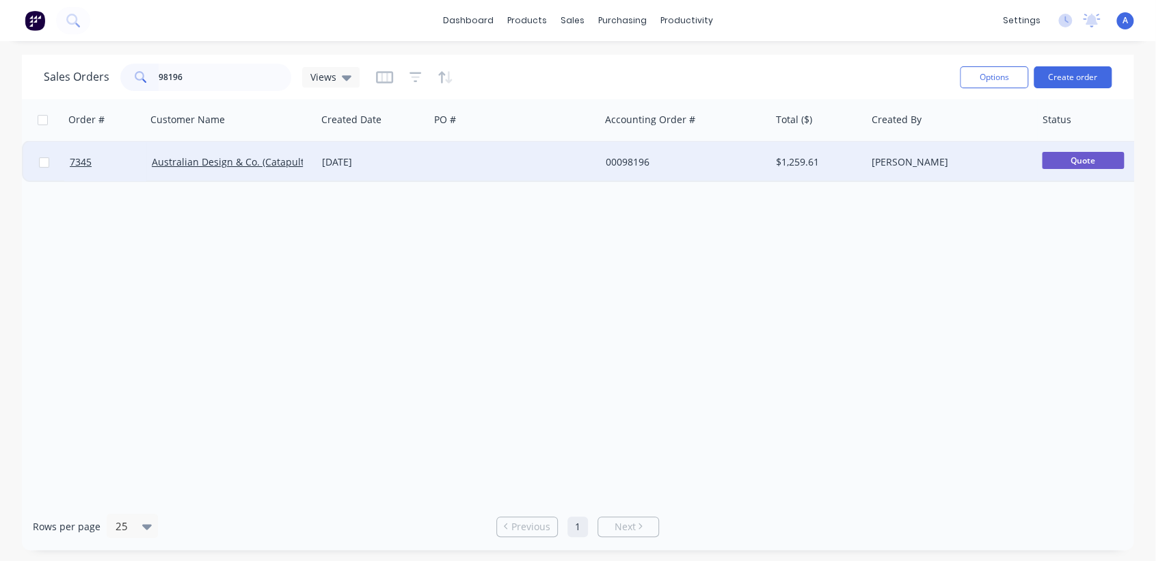
click at [275, 154] on div "Australian Design & Co. (Catapult)" at bounding box center [231, 162] width 170 height 41
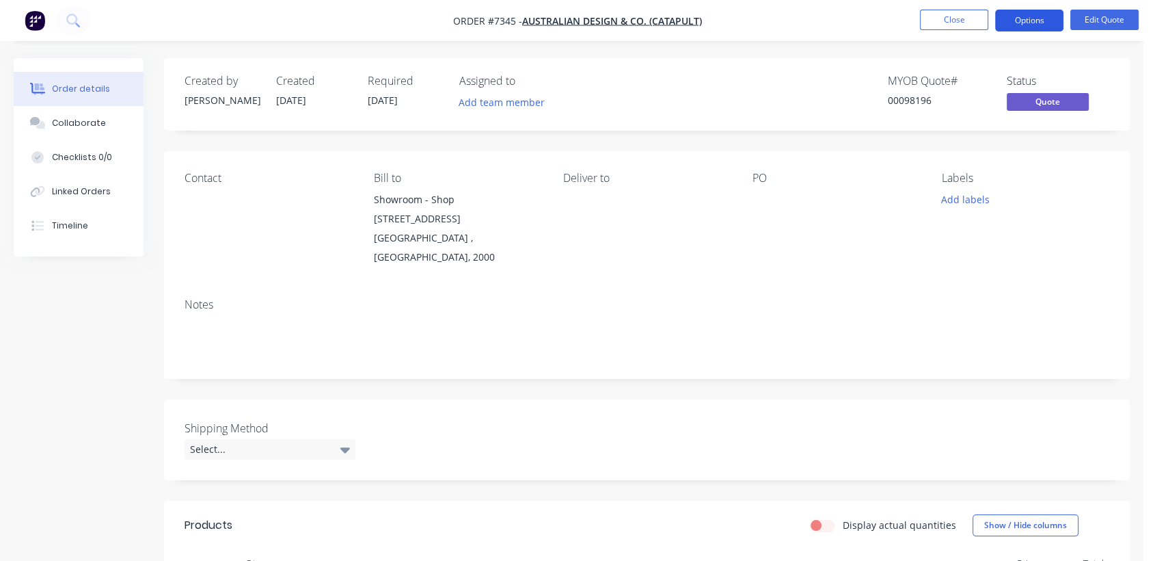
click at [1038, 23] on button "Options" at bounding box center [1029, 21] width 68 height 22
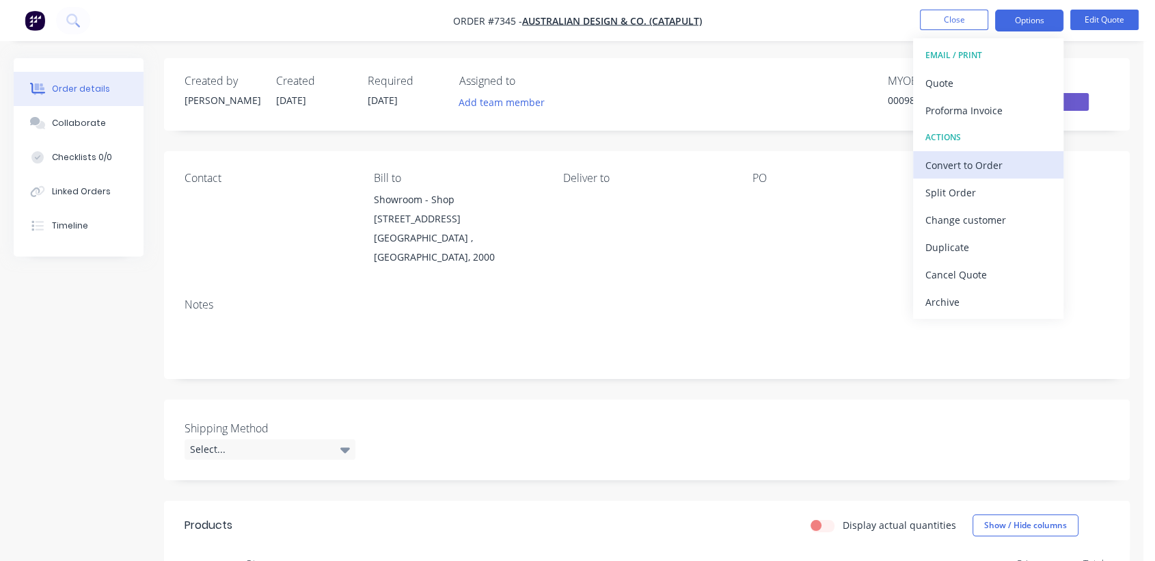
click at [984, 157] on div "Convert to Order" at bounding box center [989, 165] width 126 height 20
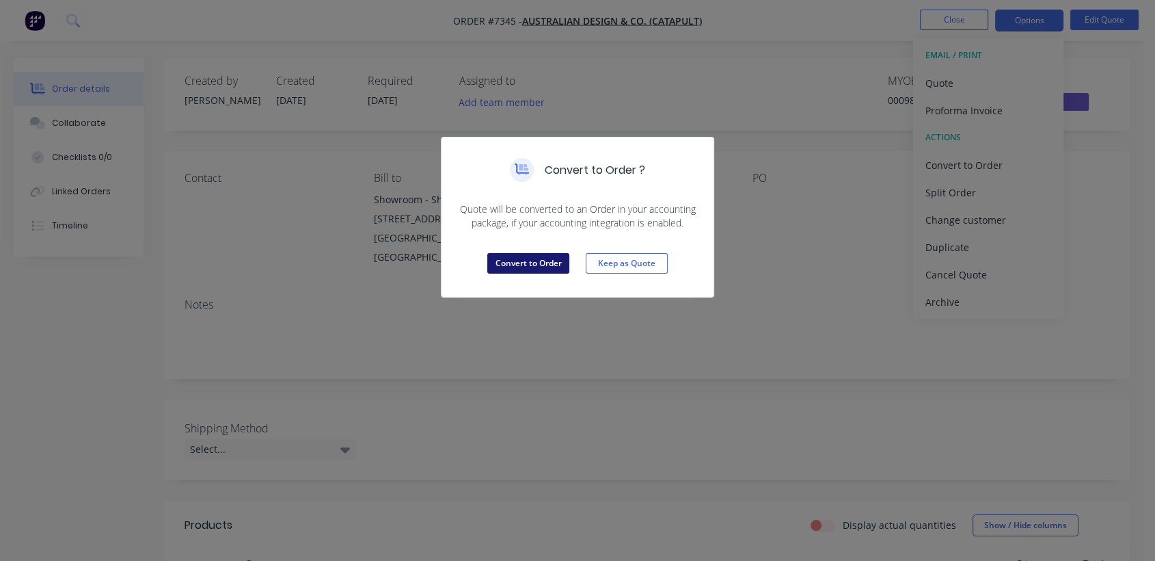
click at [543, 255] on button "Convert to Order" at bounding box center [528, 263] width 82 height 21
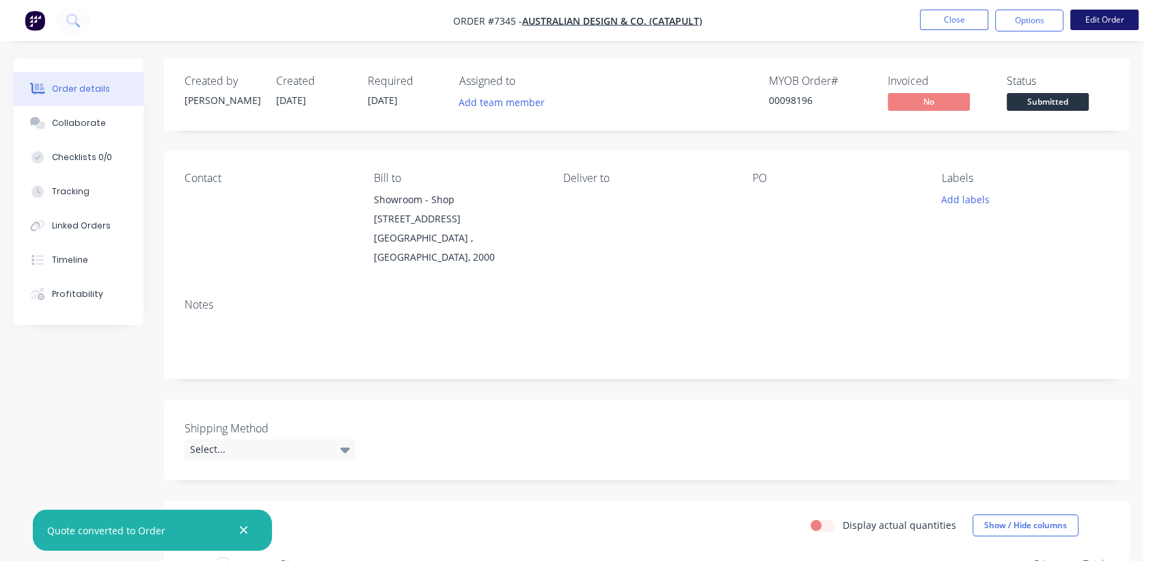
click at [1092, 12] on button "Edit Order" at bounding box center [1105, 20] width 68 height 21
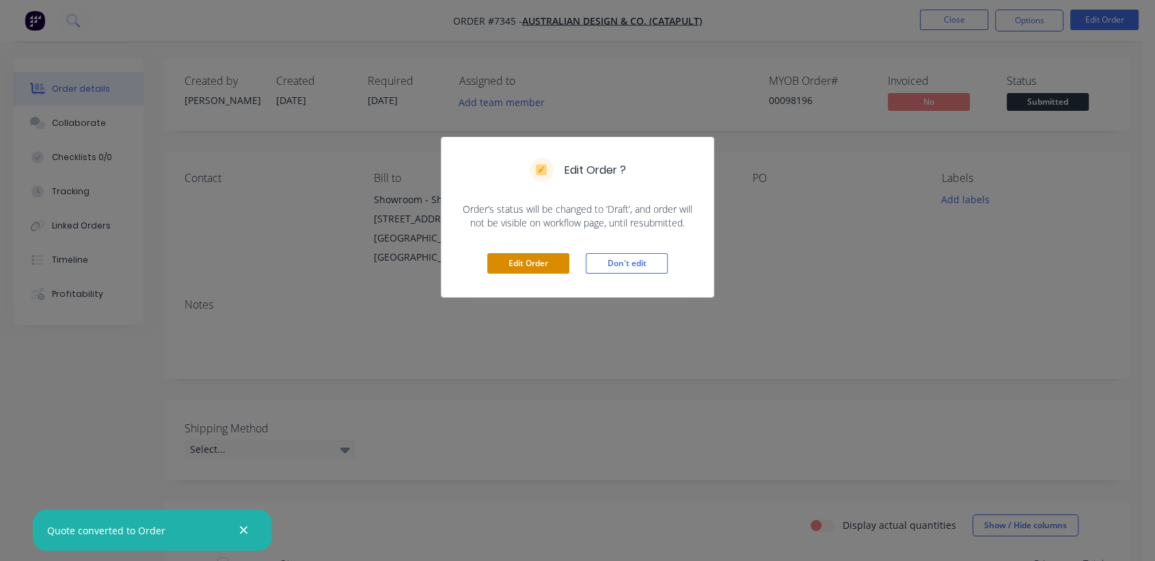
click at [535, 264] on button "Edit Order" at bounding box center [528, 263] width 82 height 21
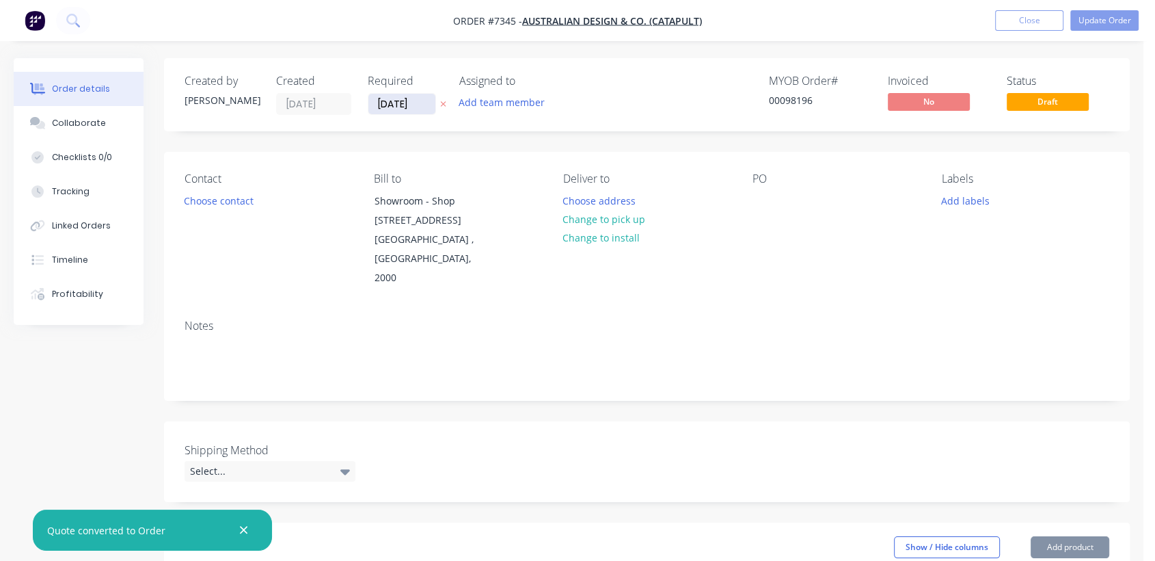
click at [421, 105] on input "[DATE]" at bounding box center [401, 104] width 67 height 21
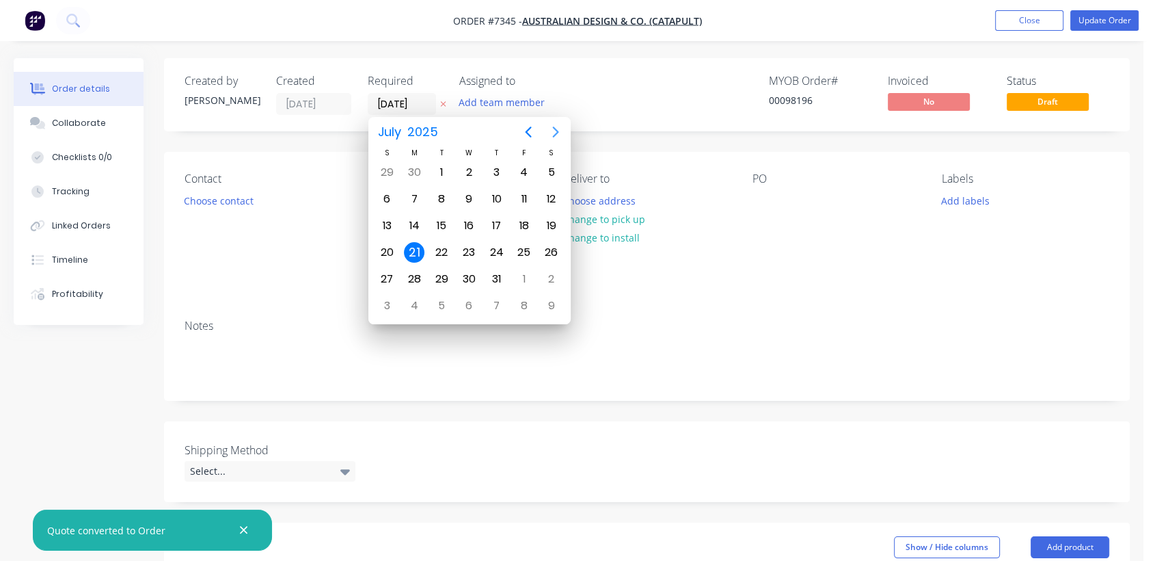
click at [553, 130] on icon "Next page" at bounding box center [556, 132] width 16 height 16
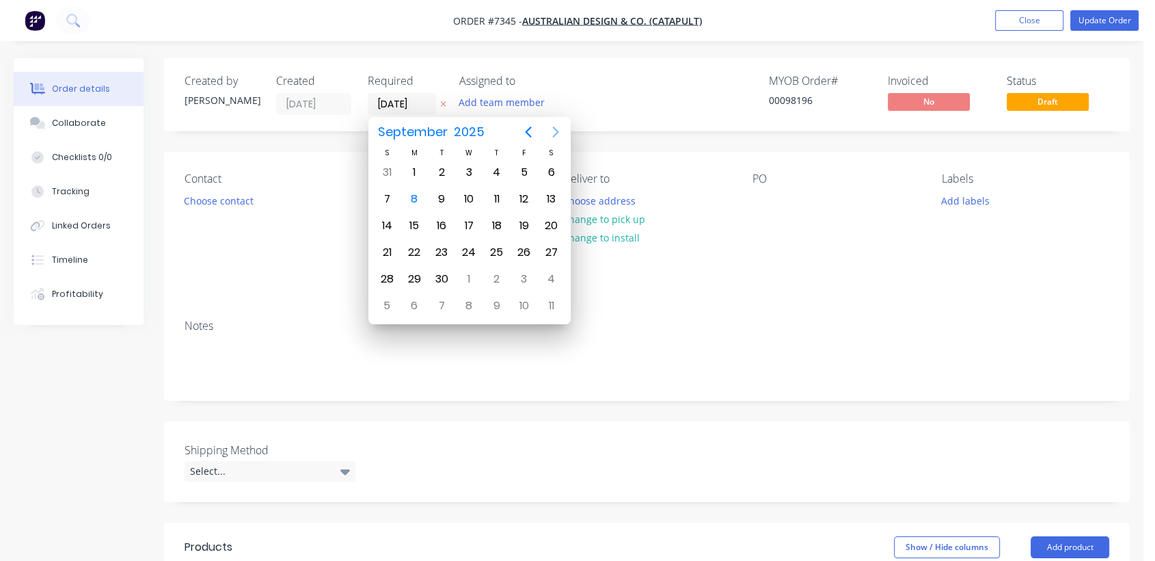
click at [553, 130] on icon "Next page" at bounding box center [556, 132] width 16 height 16
click at [468, 277] on div "31" at bounding box center [469, 279] width 21 height 21
type input "[DATE]"
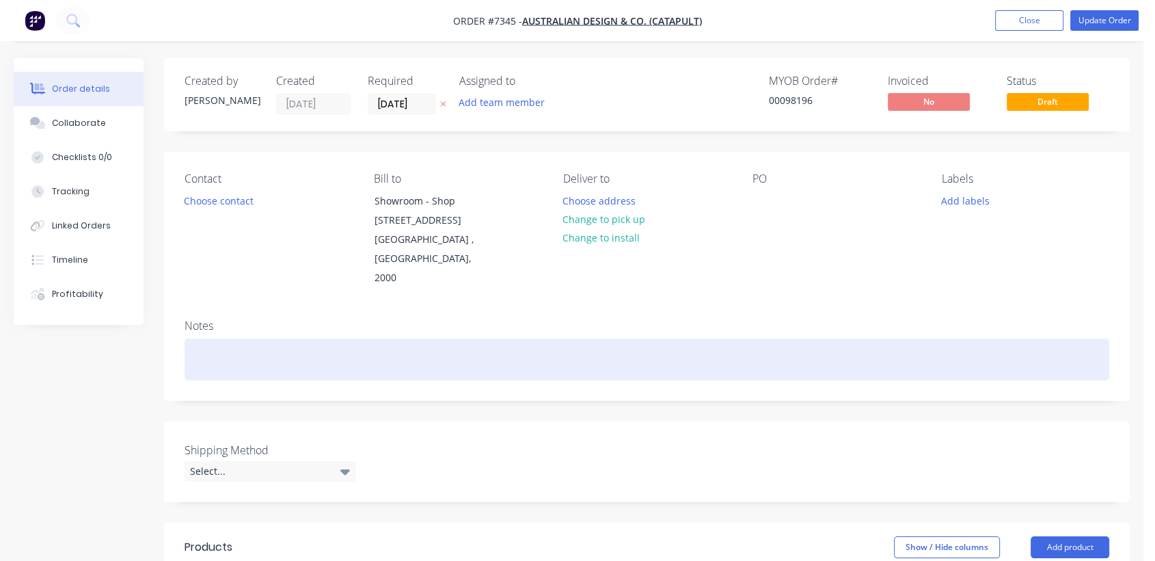
click at [253, 338] on div at bounding box center [647, 359] width 925 height 42
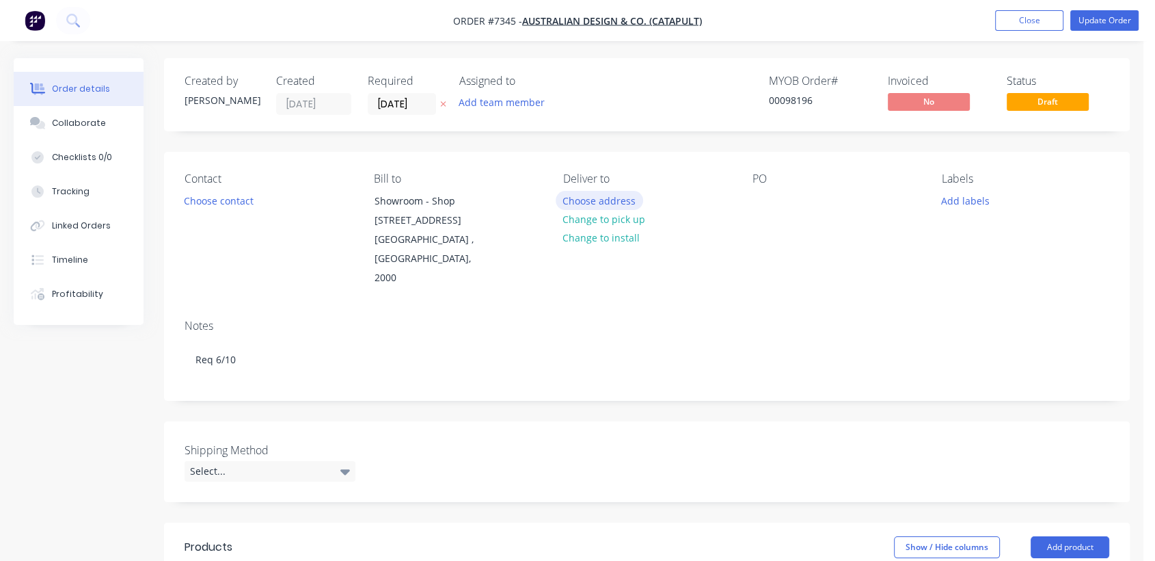
click at [621, 198] on button "Choose address" at bounding box center [599, 200] width 87 height 18
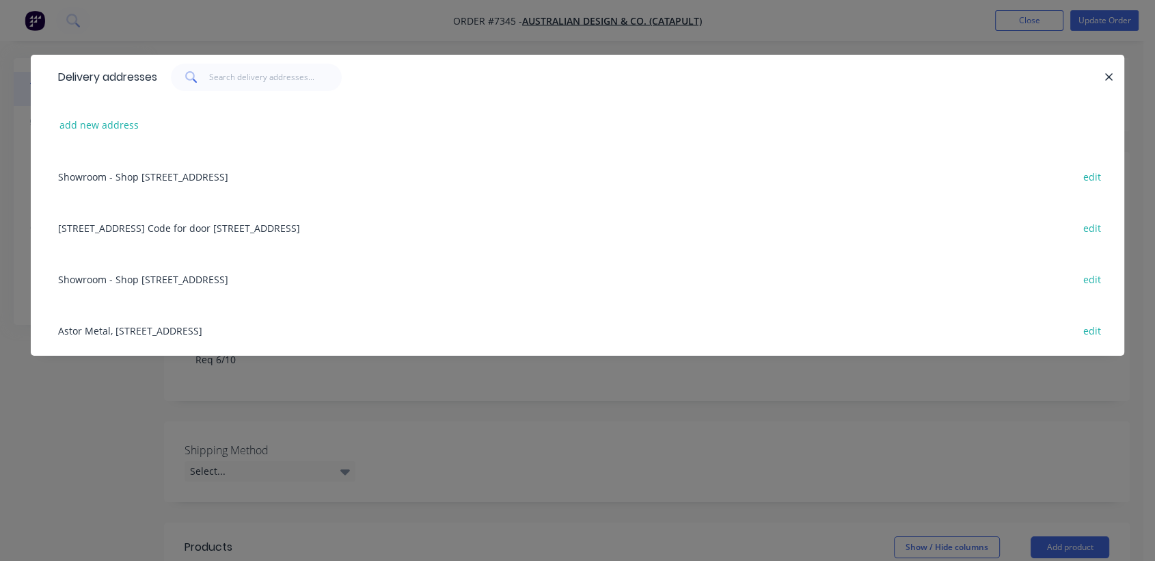
click at [144, 224] on div "[STREET_ADDRESS] Code for door [STREET_ADDRESS] edit" at bounding box center [577, 227] width 1053 height 51
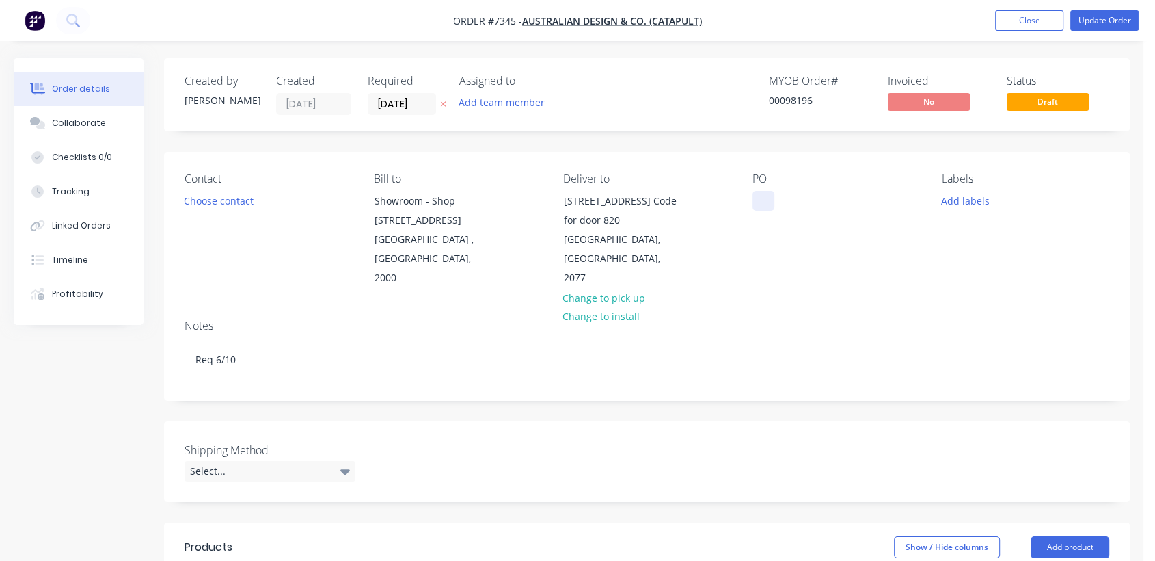
click at [765, 193] on div at bounding box center [764, 201] width 22 height 20
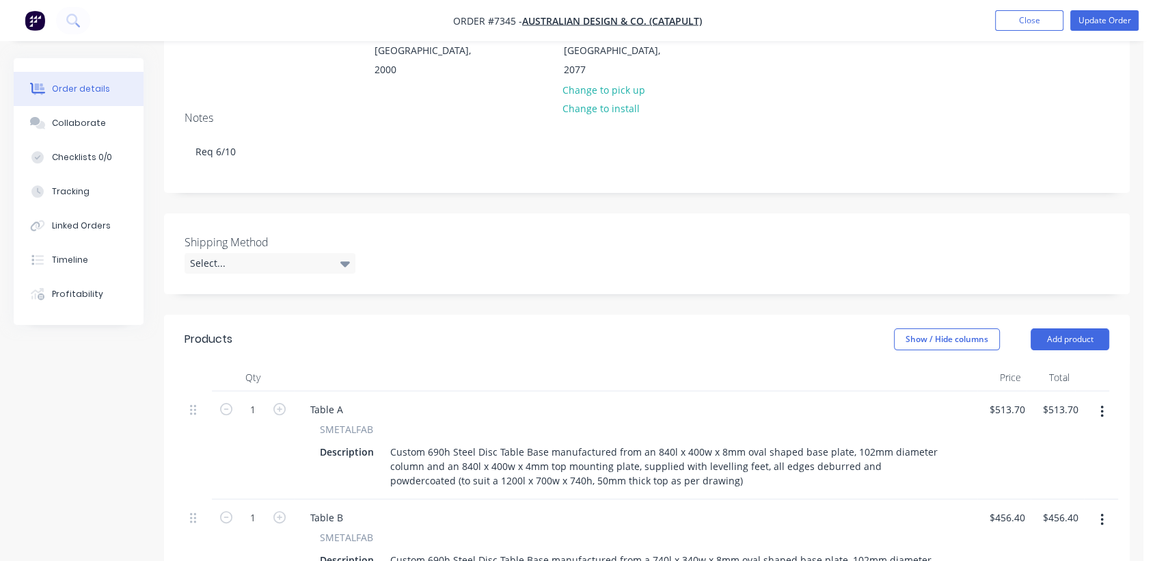
scroll to position [228, 0]
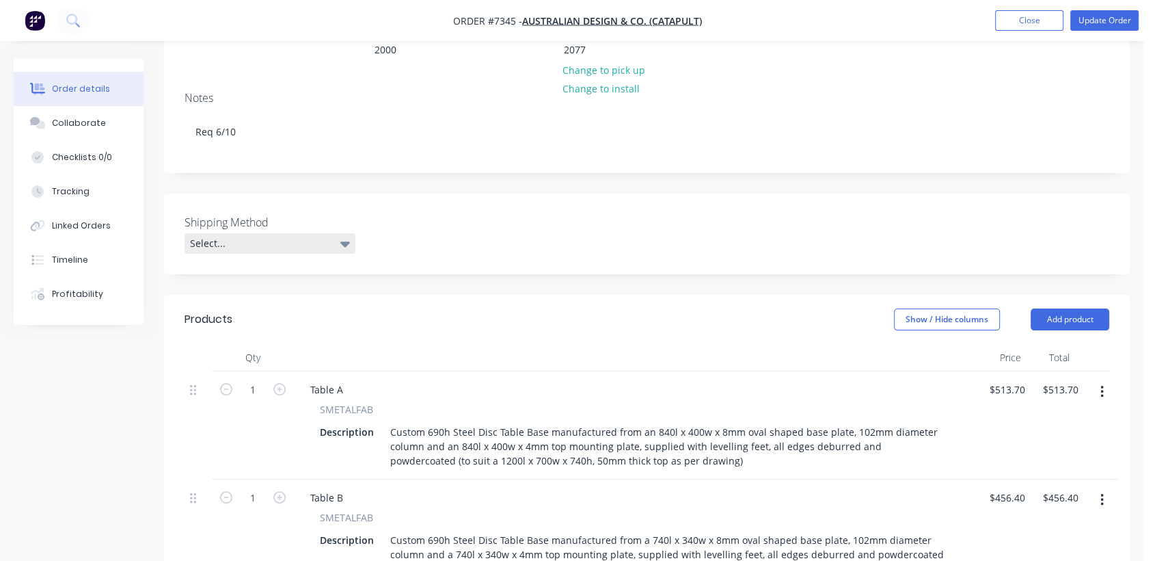
click at [304, 233] on div "Select..." at bounding box center [270, 243] width 171 height 21
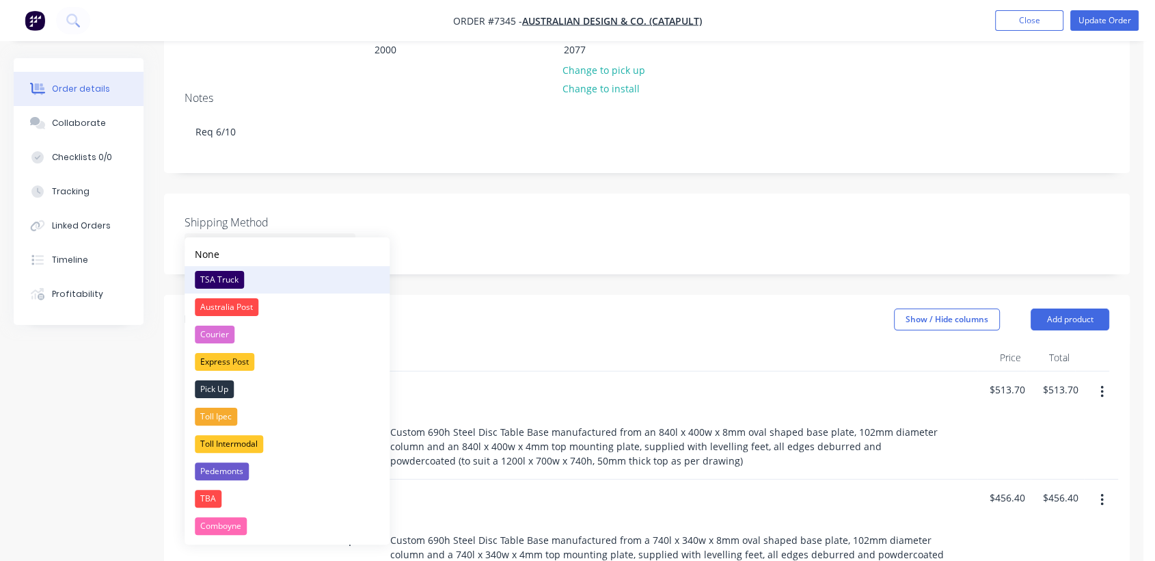
click at [232, 280] on div "TSA Truck" at bounding box center [219, 280] width 49 height 18
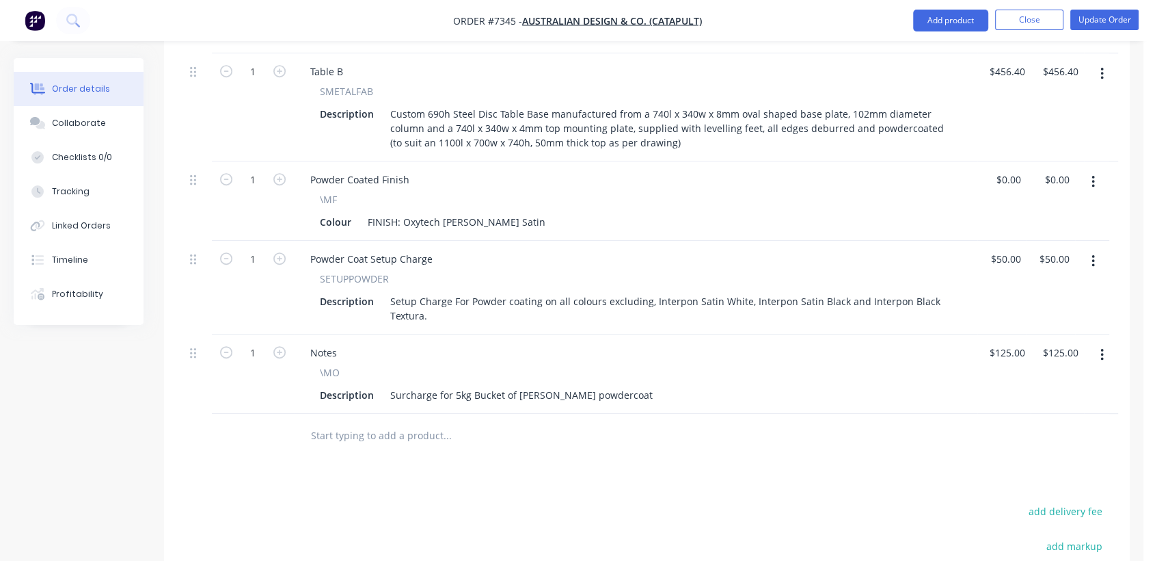
scroll to position [684, 0]
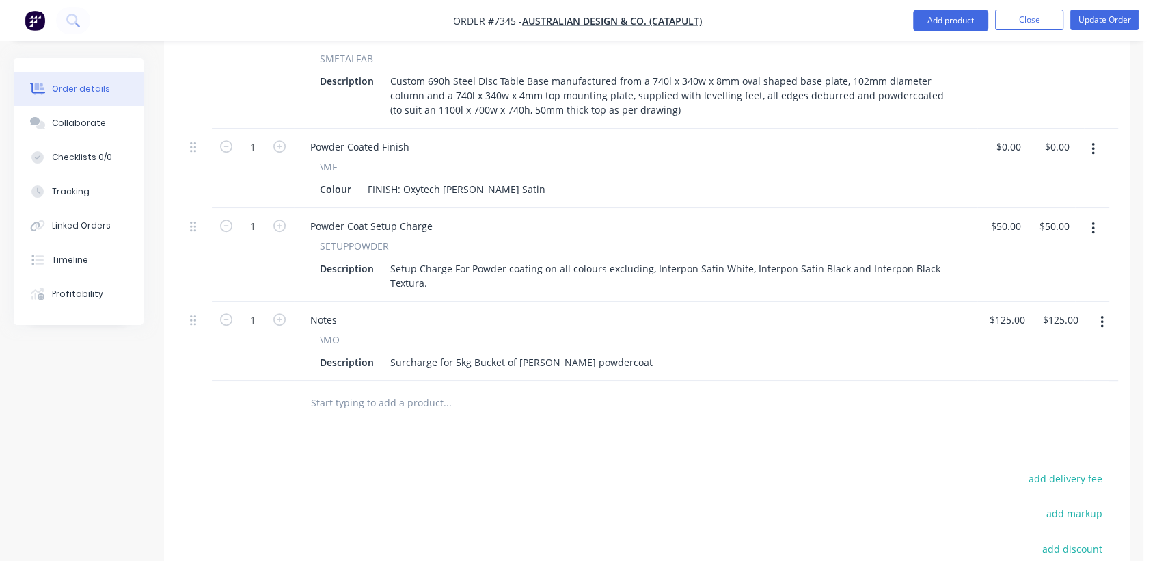
click at [394, 389] on input "text" at bounding box center [446, 402] width 273 height 27
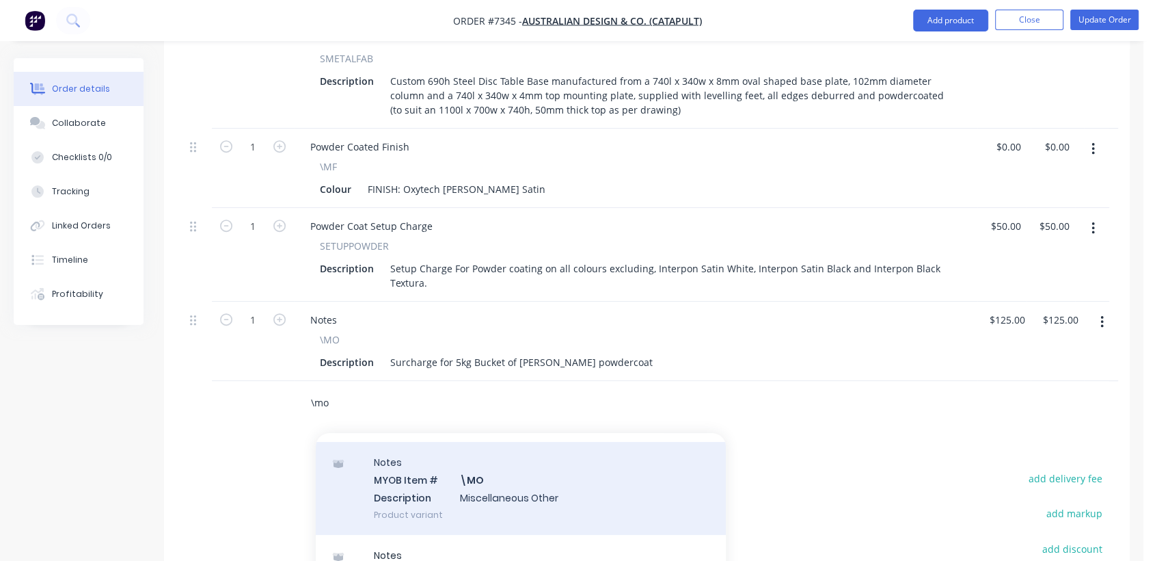
scroll to position [228, 0]
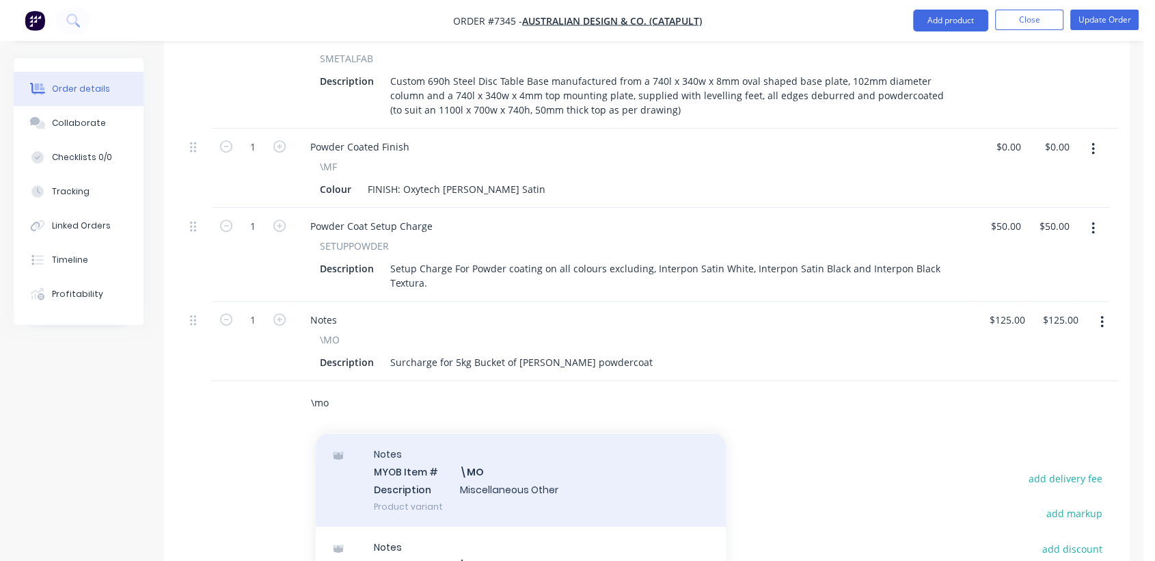
type input "\mo"
click at [498, 454] on div "Notes MYOB Item # \MO Description Miscellaneous Other Product variant" at bounding box center [521, 479] width 410 height 92
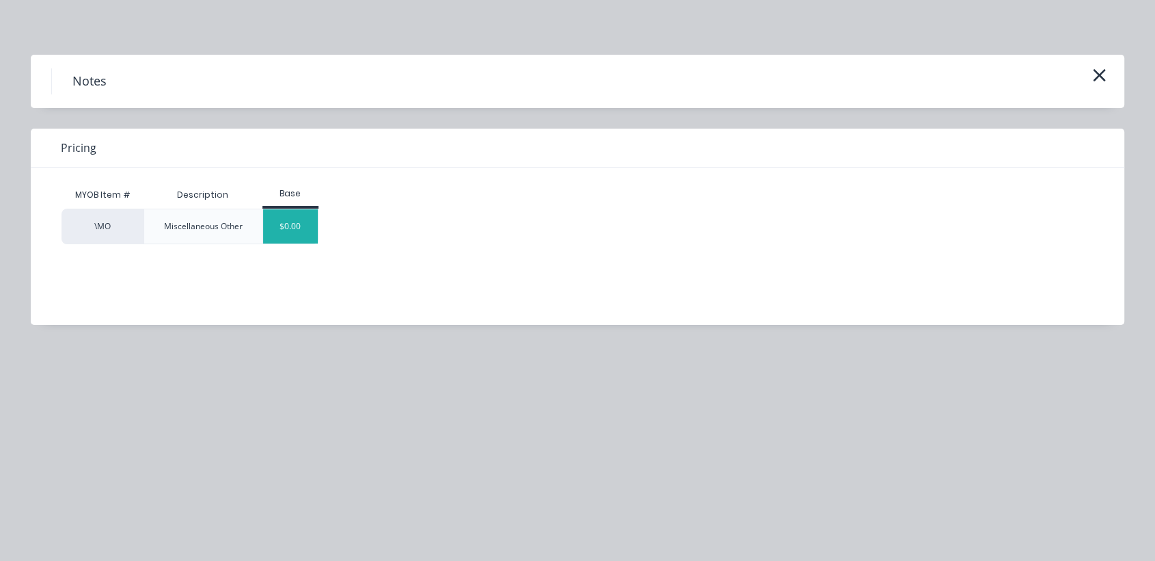
click at [296, 228] on div "$0.00" at bounding box center [290, 226] width 55 height 34
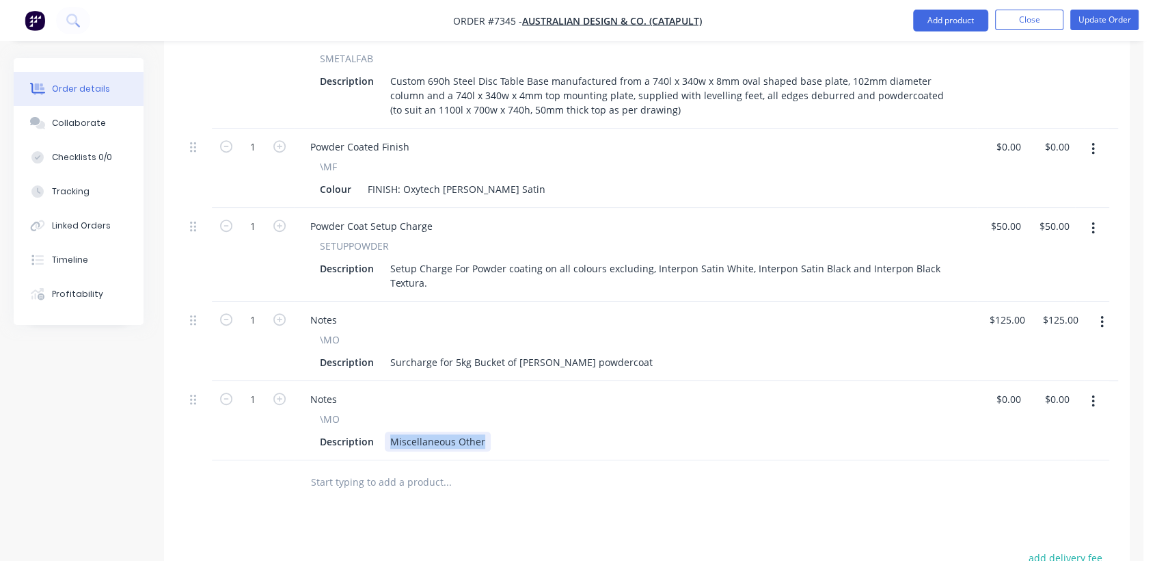
drag, startPoint x: 388, startPoint y: 420, endPoint x: 542, endPoint y: 411, distance: 154.1
click at [542, 431] on div "Description Miscellaneous Other" at bounding box center [632, 441] width 637 height 20
type input "$0.00"
click at [100, 117] on div "Collaborate" at bounding box center [79, 123] width 54 height 12
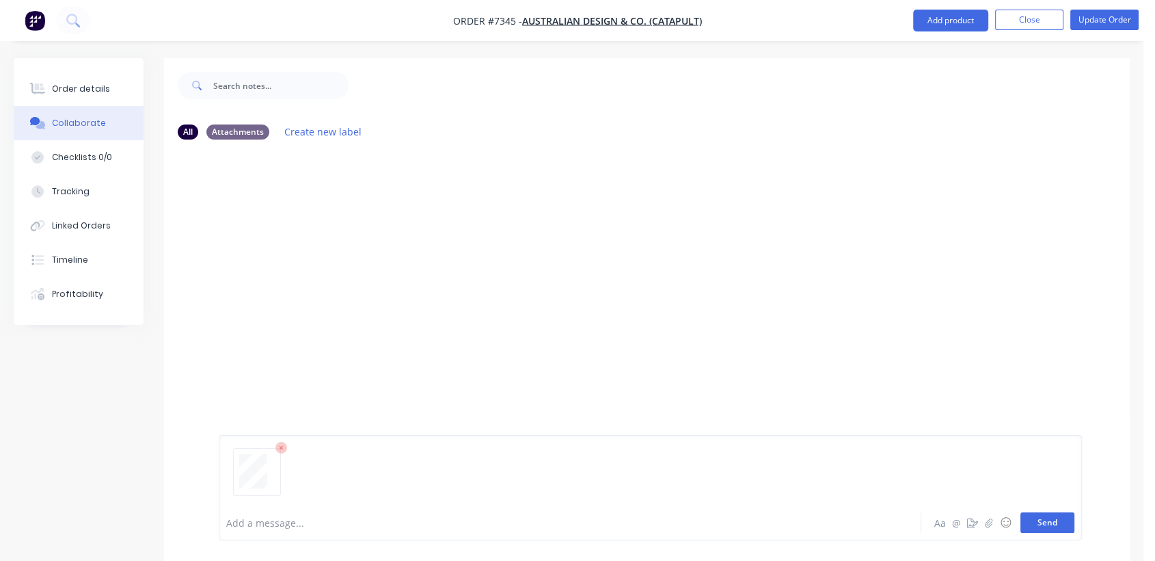
click at [1065, 520] on button "Send" at bounding box center [1048, 522] width 54 height 21
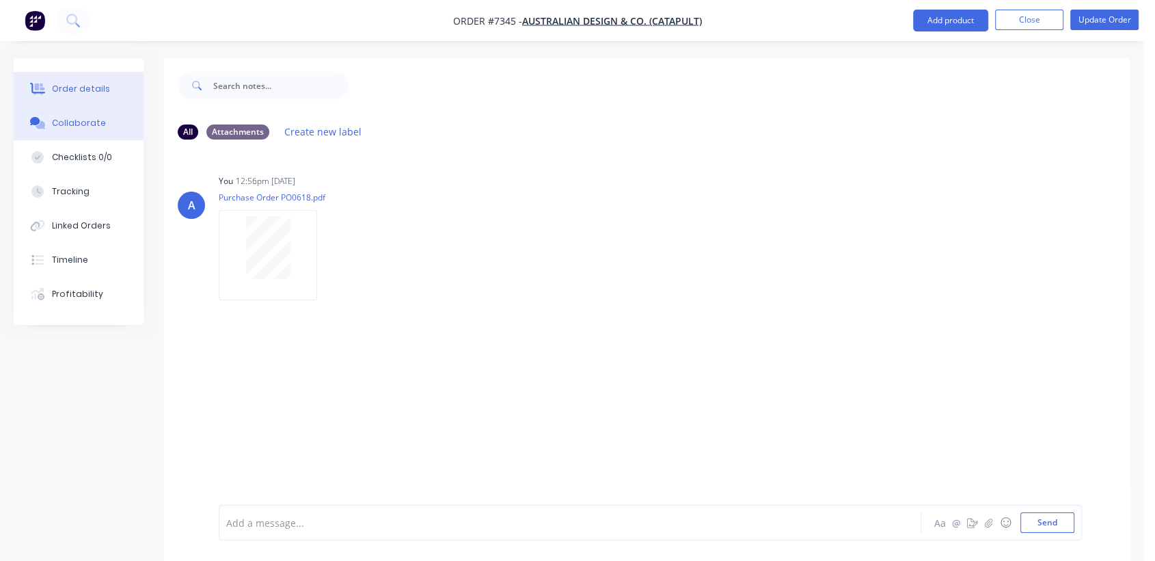
click at [93, 84] on div "Order details" at bounding box center [81, 89] width 58 height 12
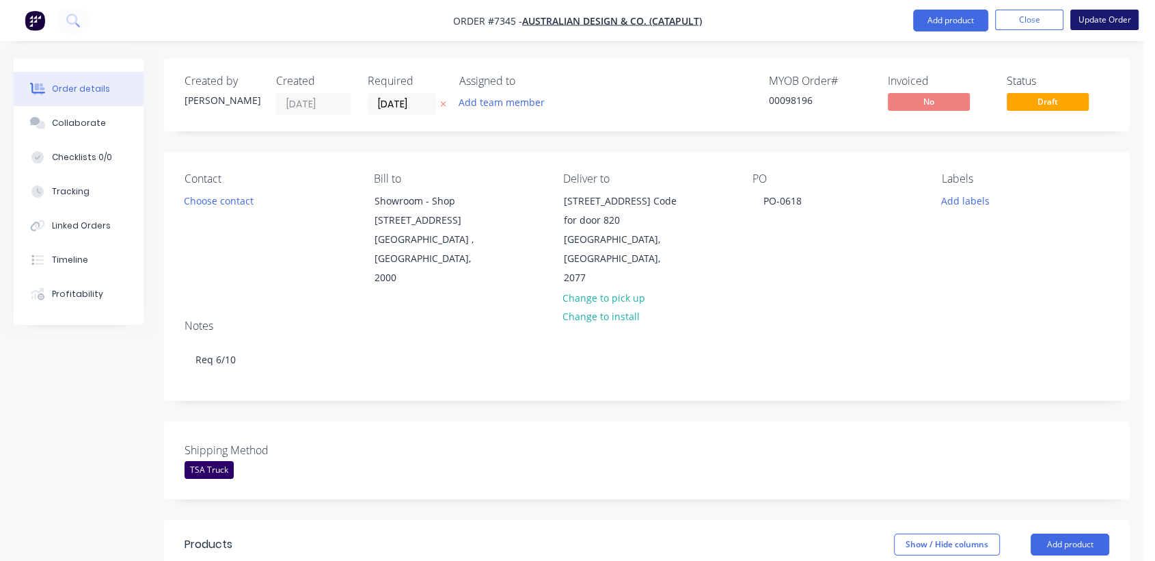
click at [1113, 10] on button "Update Order" at bounding box center [1105, 20] width 68 height 21
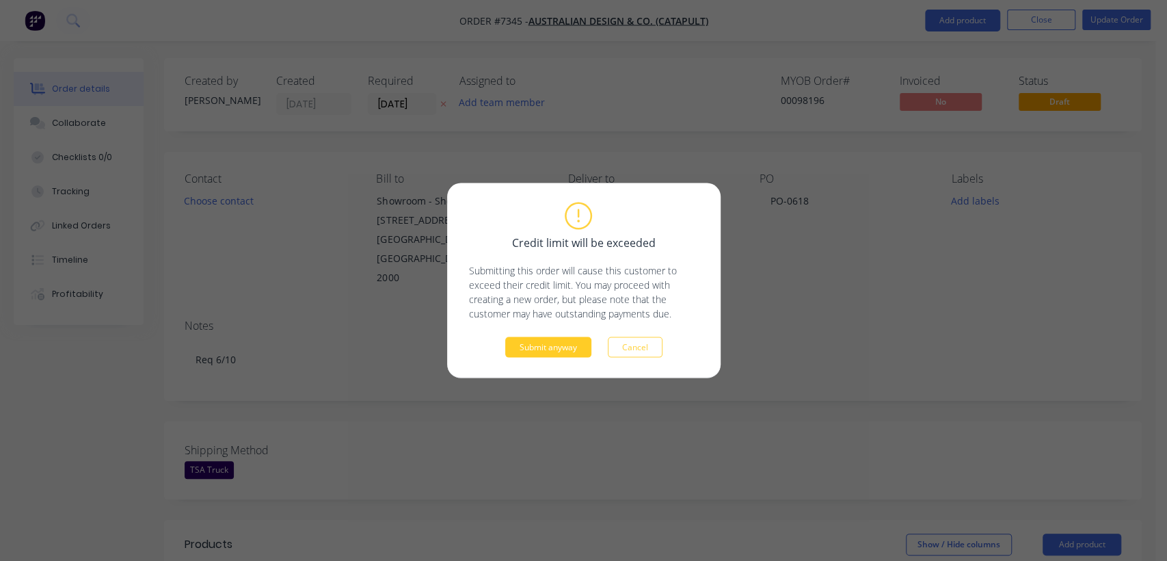
click at [567, 343] on button "Submit anyway" at bounding box center [548, 347] width 86 height 21
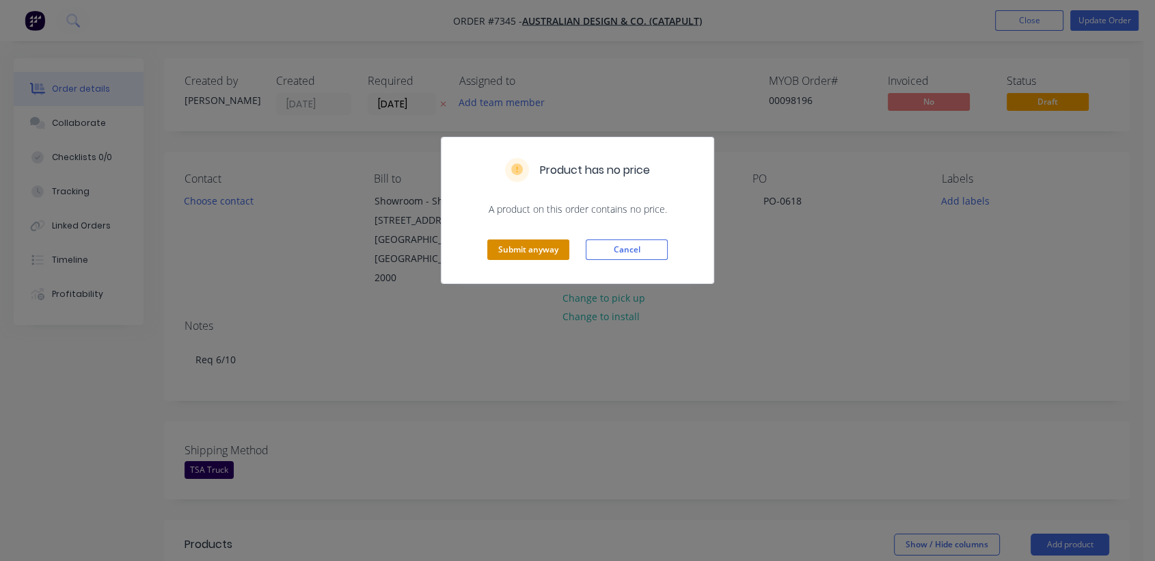
click at [536, 243] on button "Submit anyway" at bounding box center [528, 249] width 82 height 21
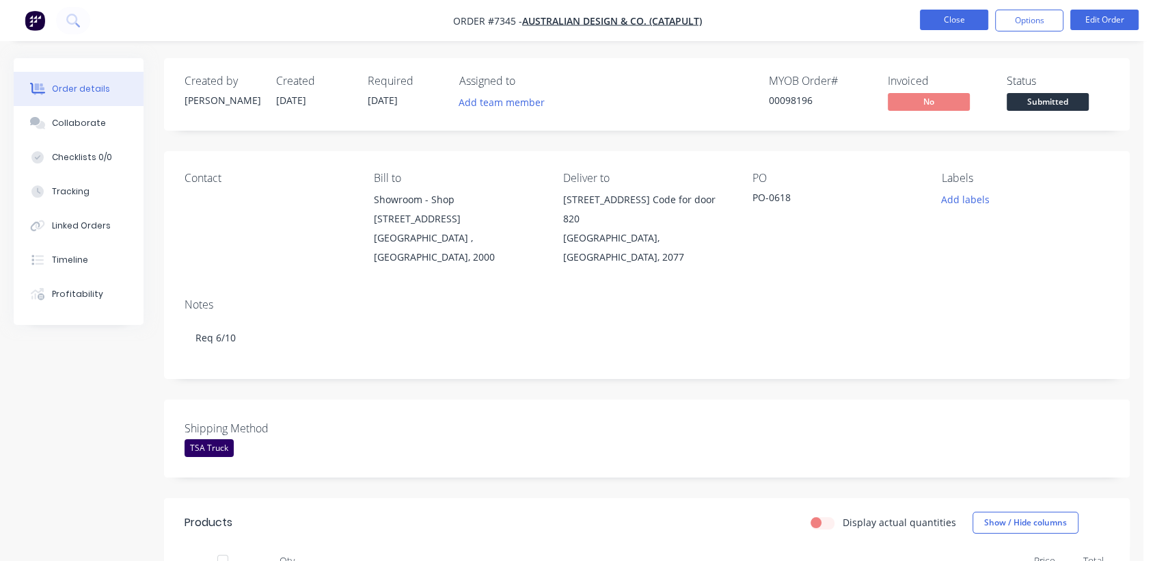
click at [951, 13] on button "Close" at bounding box center [954, 20] width 68 height 21
